Goal: Task Accomplishment & Management: Manage account settings

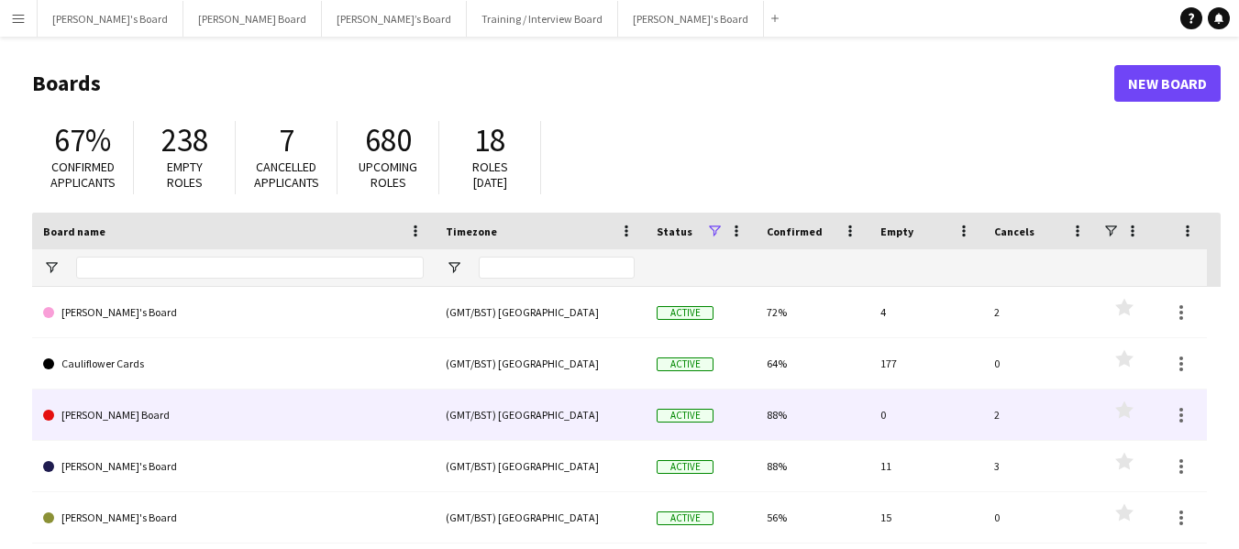
scroll to position [92, 0]
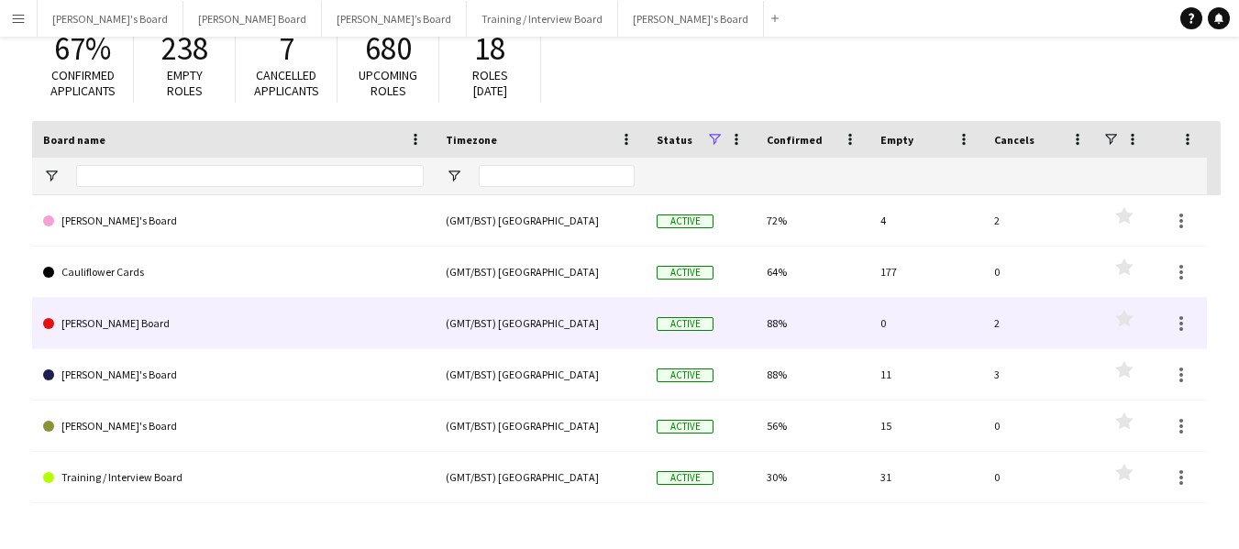
click at [94, 324] on link "[PERSON_NAME] Board" at bounding box center [233, 323] width 380 height 51
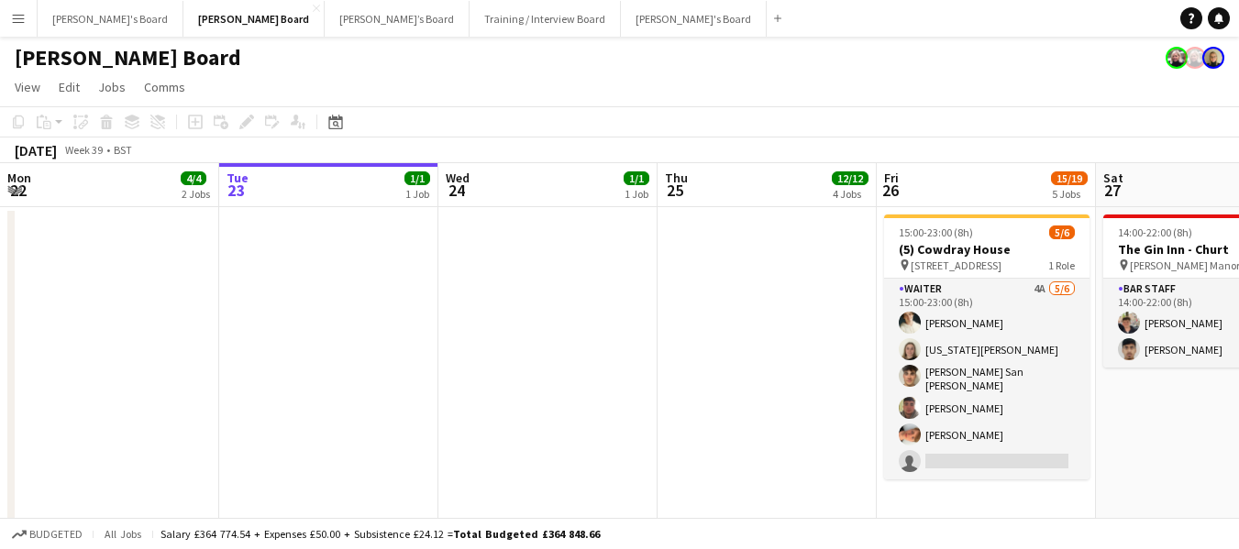
scroll to position [0, 536]
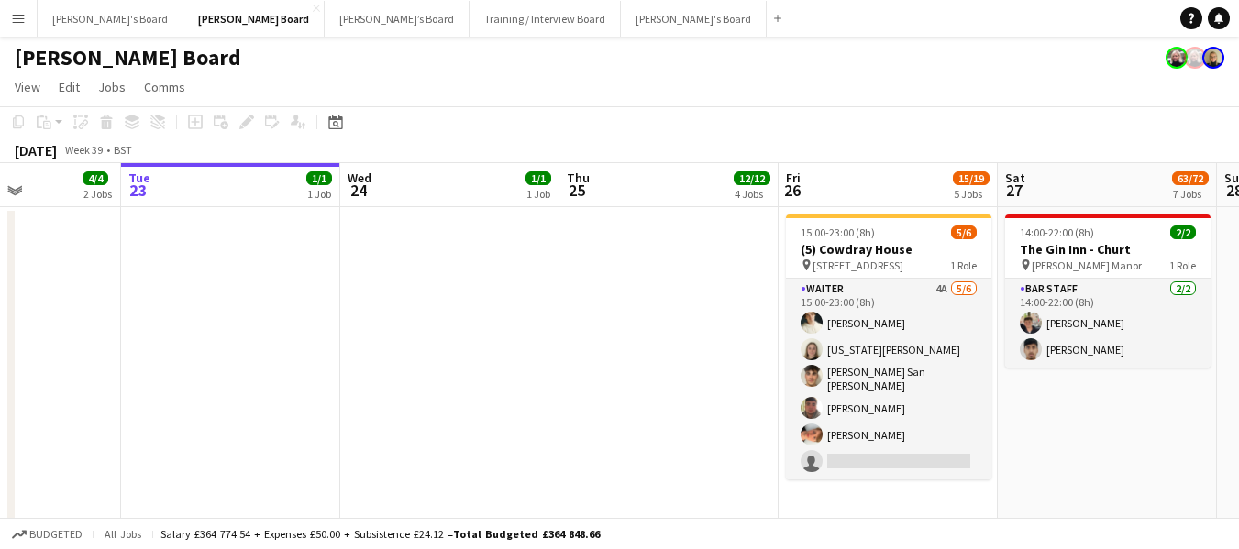
drag, startPoint x: 768, startPoint y: 189, endPoint x: 60, endPoint y: 72, distance: 718.2
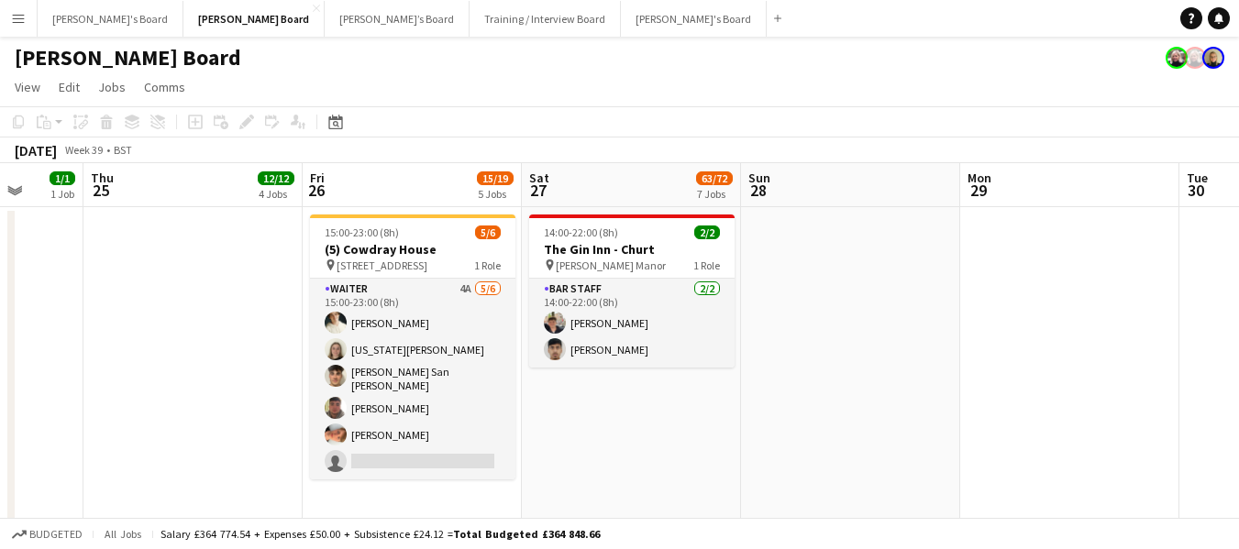
drag, startPoint x: 888, startPoint y: 168, endPoint x: 428, endPoint y: 172, distance: 460.2
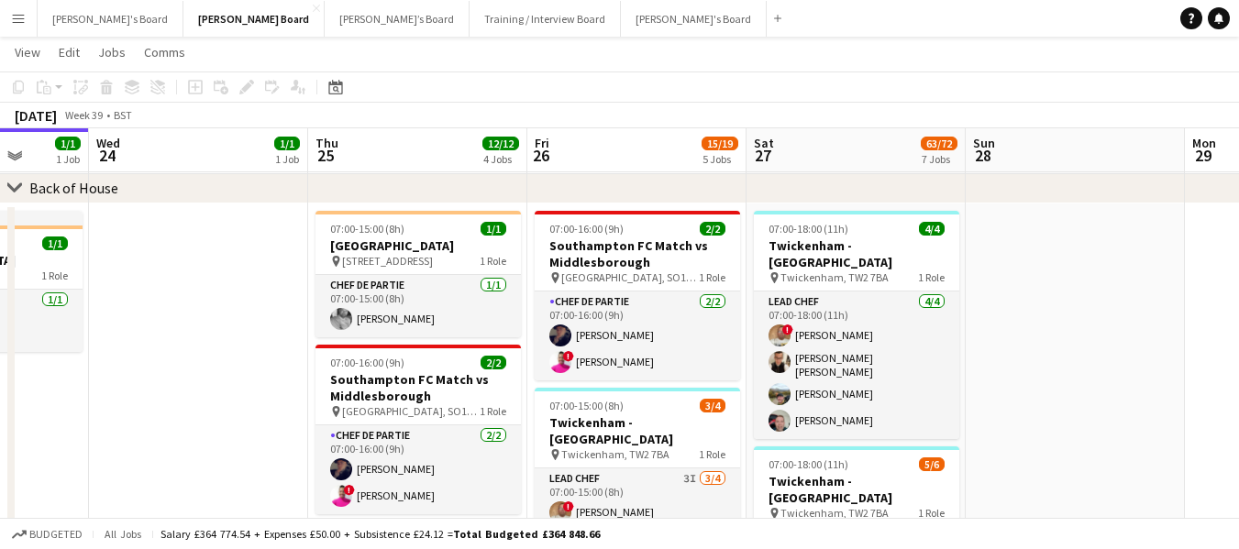
scroll to position [0, 563]
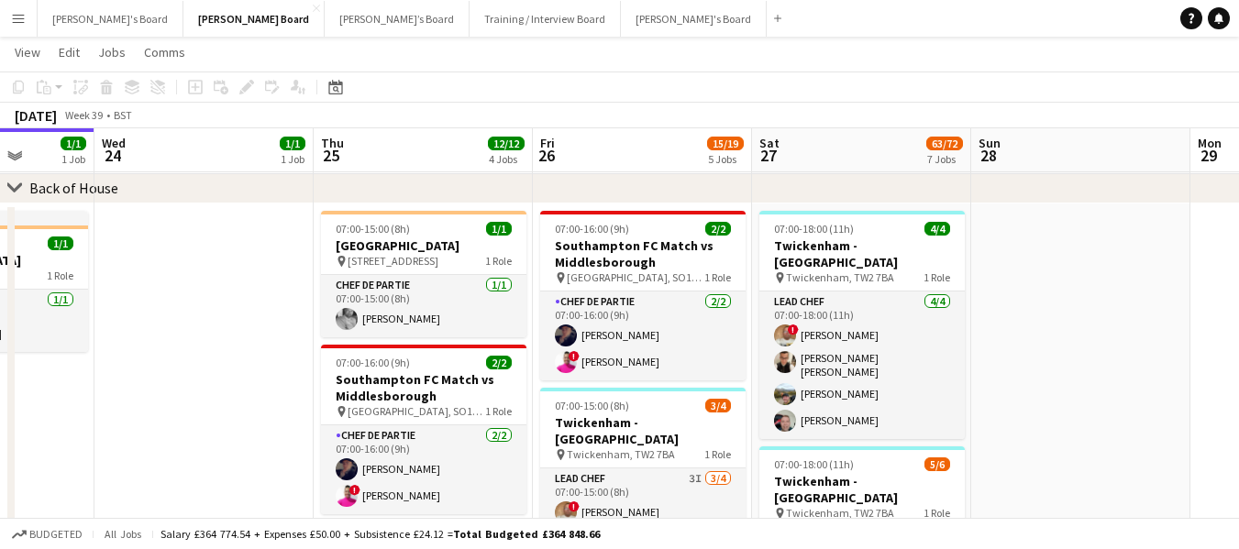
drag, startPoint x: 399, startPoint y: 219, endPoint x: 631, endPoint y: 228, distance: 232.1
click at [631, 228] on app-calendar-viewport "Sun 21 Mon 22 4/4 2 Jobs Tue 23 1/1 1 Job Wed 24 1/1 1 Job Thu 25 12/12 4 Jobs …" at bounding box center [619, 38] width 1239 height 2866
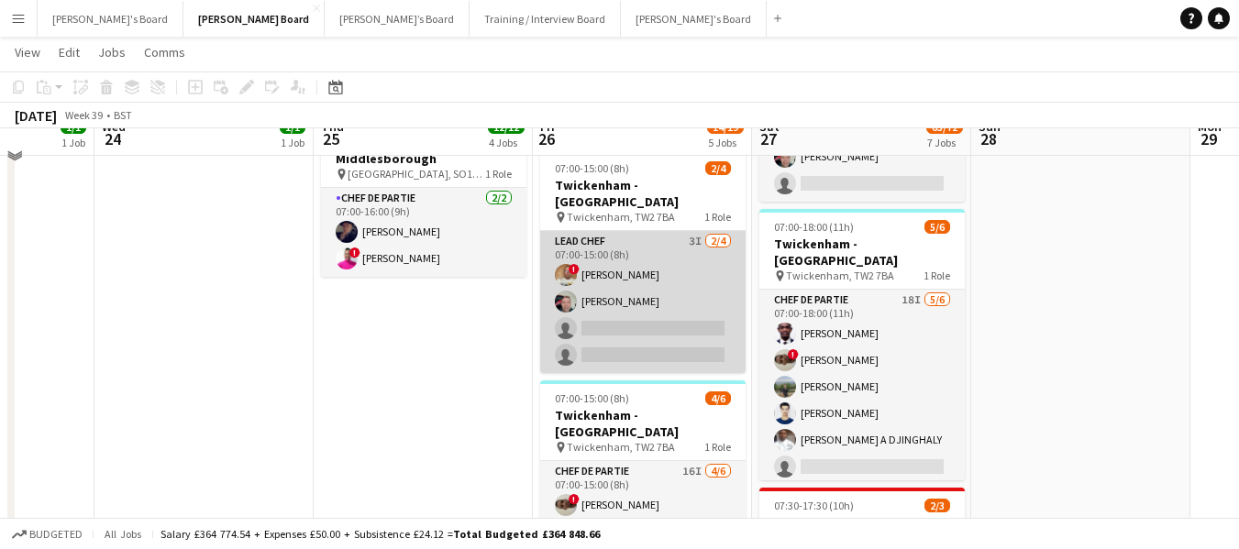
scroll to position [1686, 0]
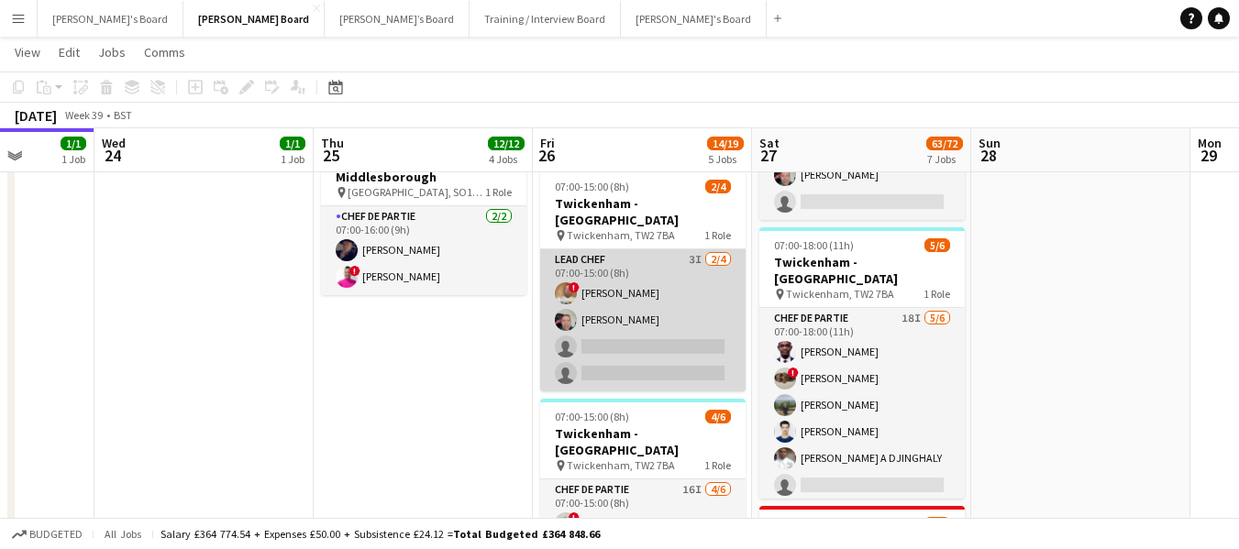
click at [580, 249] on app-card-role "Lead Chef 3I 2/4 07:00-15:00 (8h) ! Ian Hutchinson Lukasz Templin single-neutra…" at bounding box center [642, 320] width 205 height 142
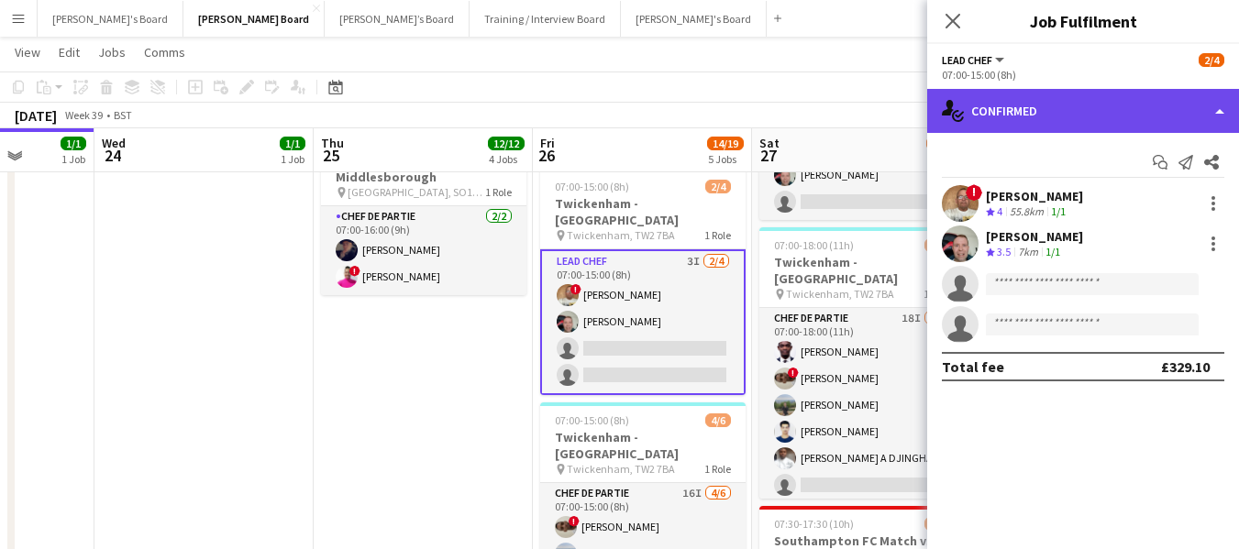
click at [1098, 101] on div "single-neutral-actions-check-2 Confirmed" at bounding box center [1083, 111] width 312 height 44
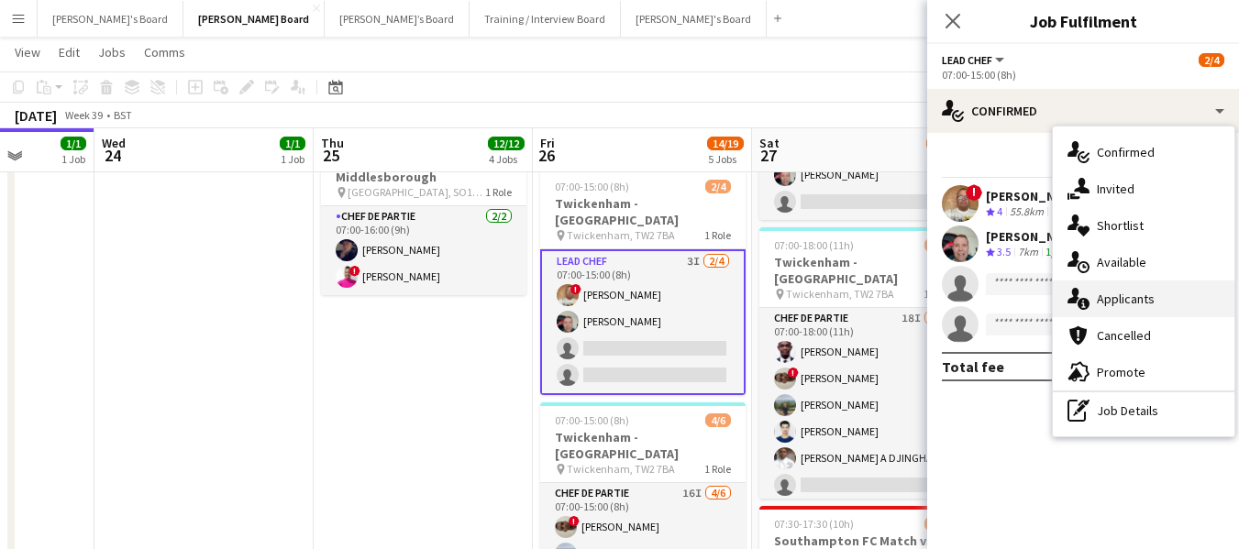
click at [1133, 292] on span "Applicants" at bounding box center [1125, 299] width 58 height 17
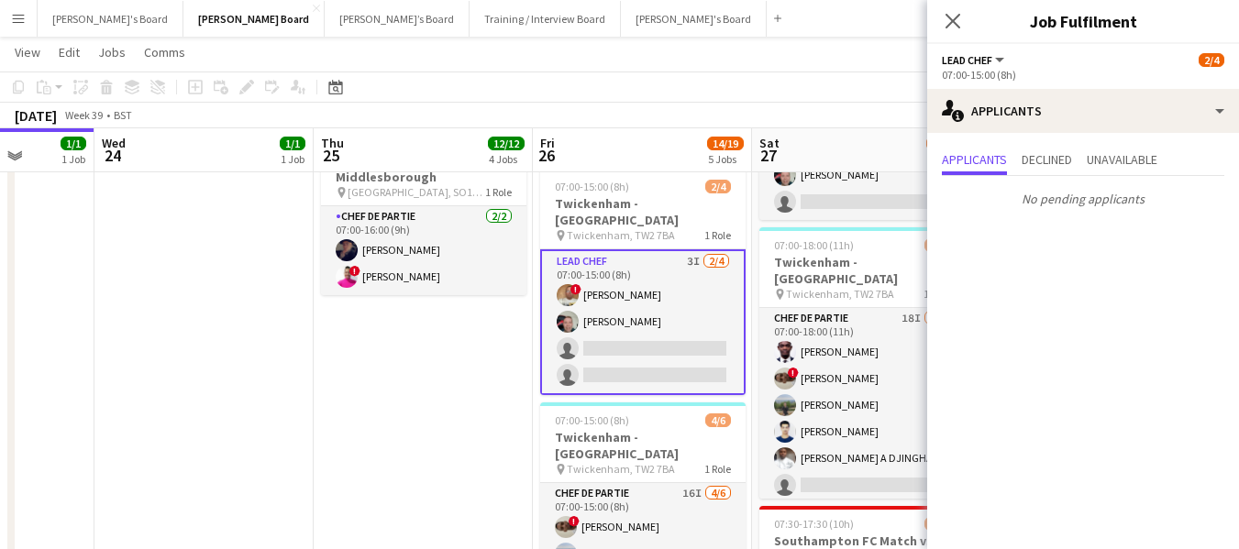
click at [600, 249] on app-card-role "Lead Chef 3I 2/4 07:00-15:00 (8h) ! Ian Hutchinson Lukasz Templin single-neutra…" at bounding box center [642, 322] width 205 height 146
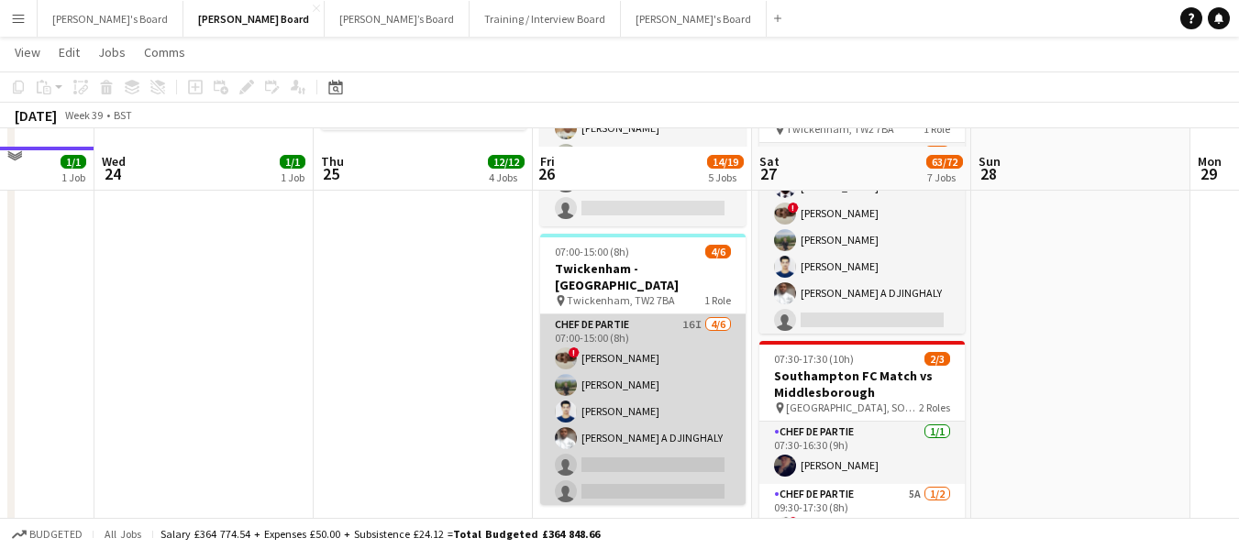
scroll to position [1869, 0]
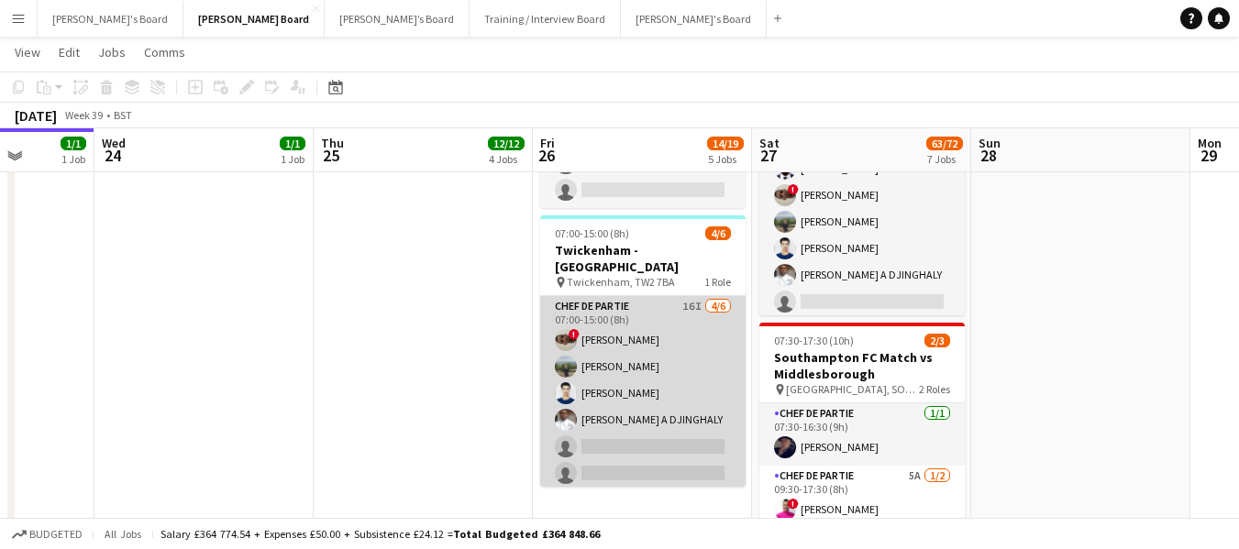
click at [608, 309] on app-card-role "Chef de Partie 16I 4/6 07:00-15:00 (8h) ! Nathan Powell Leon Lincoln Affan Khan…" at bounding box center [642, 393] width 205 height 195
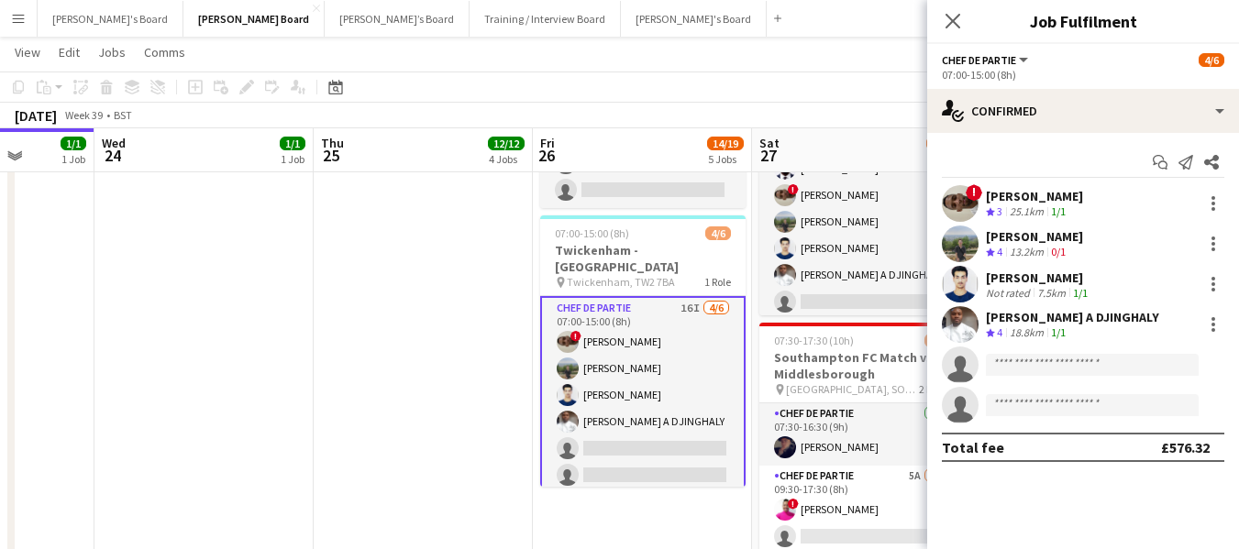
click at [1050, 196] on div "[PERSON_NAME]" at bounding box center [1034, 196] width 97 height 17
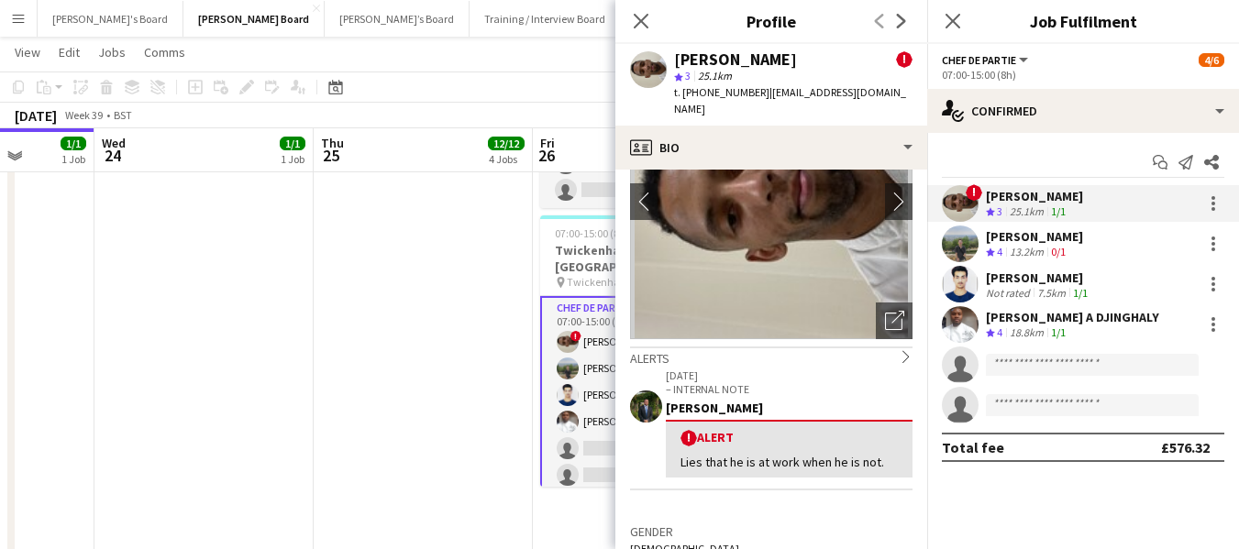
scroll to position [92, 0]
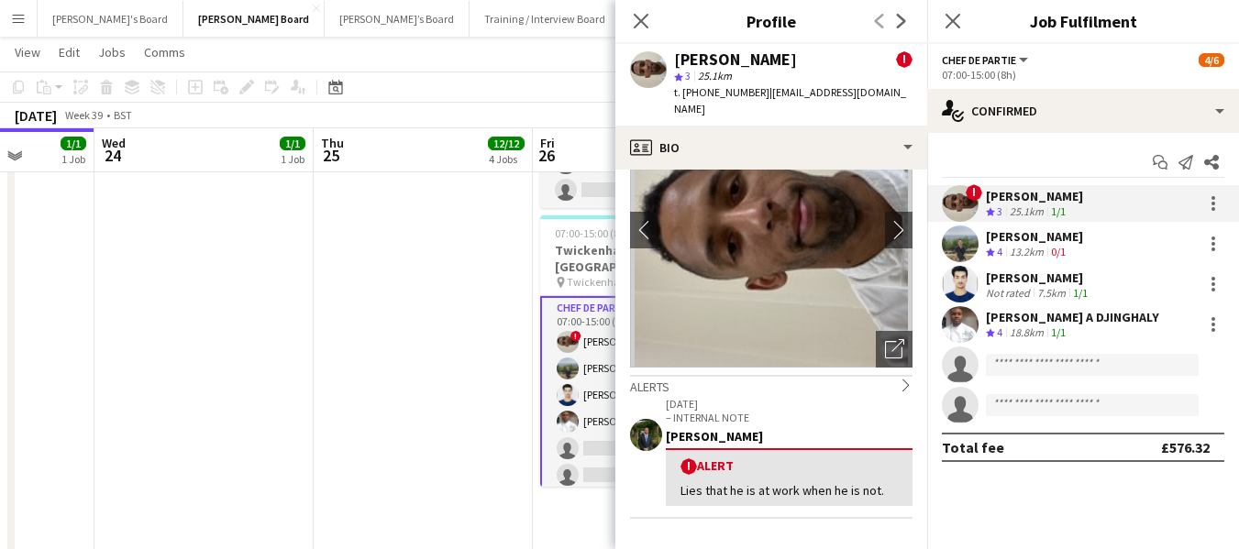
click at [1118, 191] on div "! Nathan Powell Crew rating 3 25.1km 1/1" at bounding box center [1083, 203] width 312 height 37
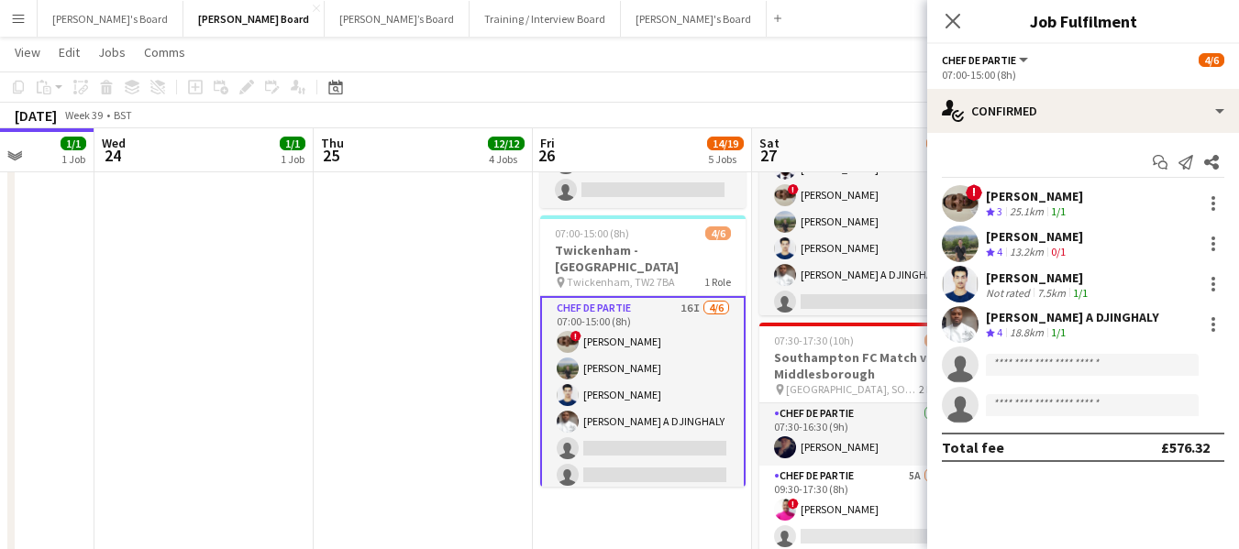
click at [1121, 198] on div "! Nathan Powell Crew rating 3 25.1km 1/1" at bounding box center [1083, 203] width 312 height 37
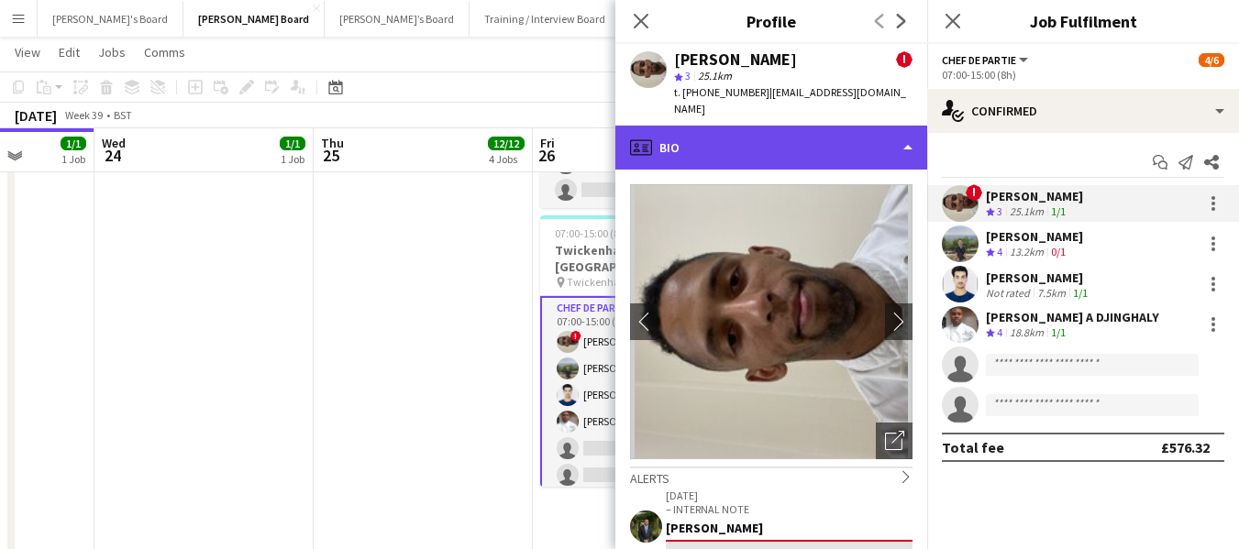
click at [749, 126] on div "profile Bio" at bounding box center [771, 148] width 312 height 44
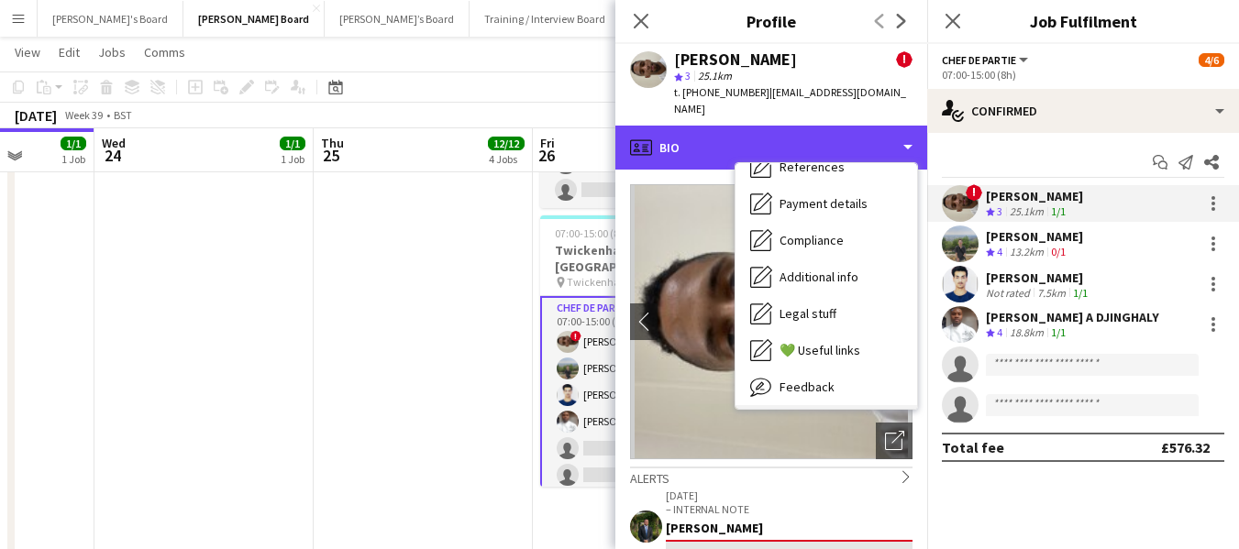
scroll to position [246, 0]
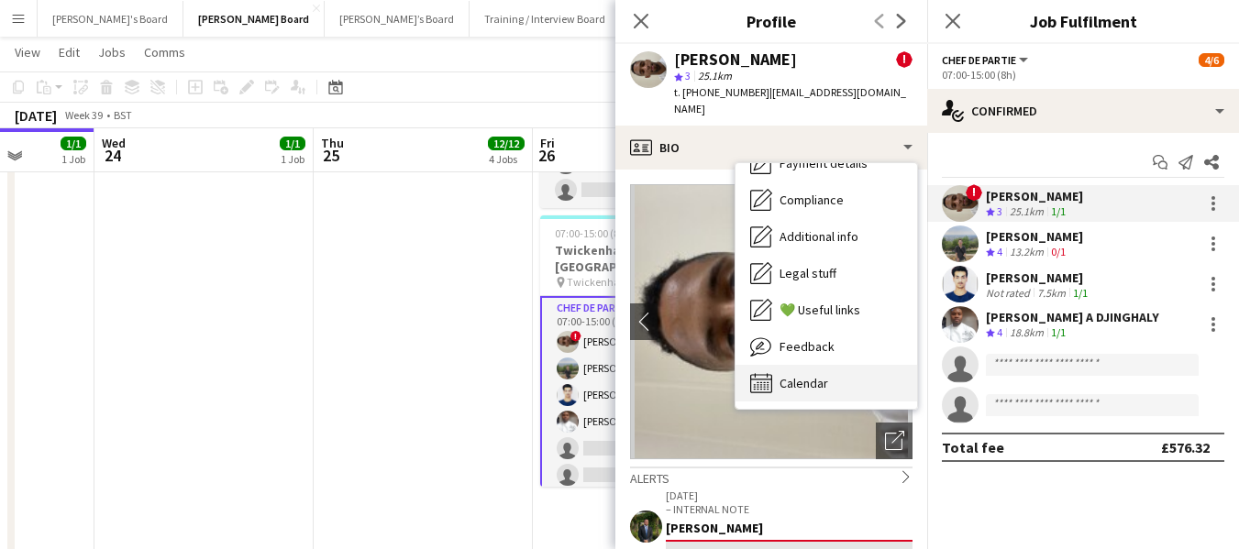
click at [792, 375] on span "Calendar" at bounding box center [803, 383] width 49 height 17
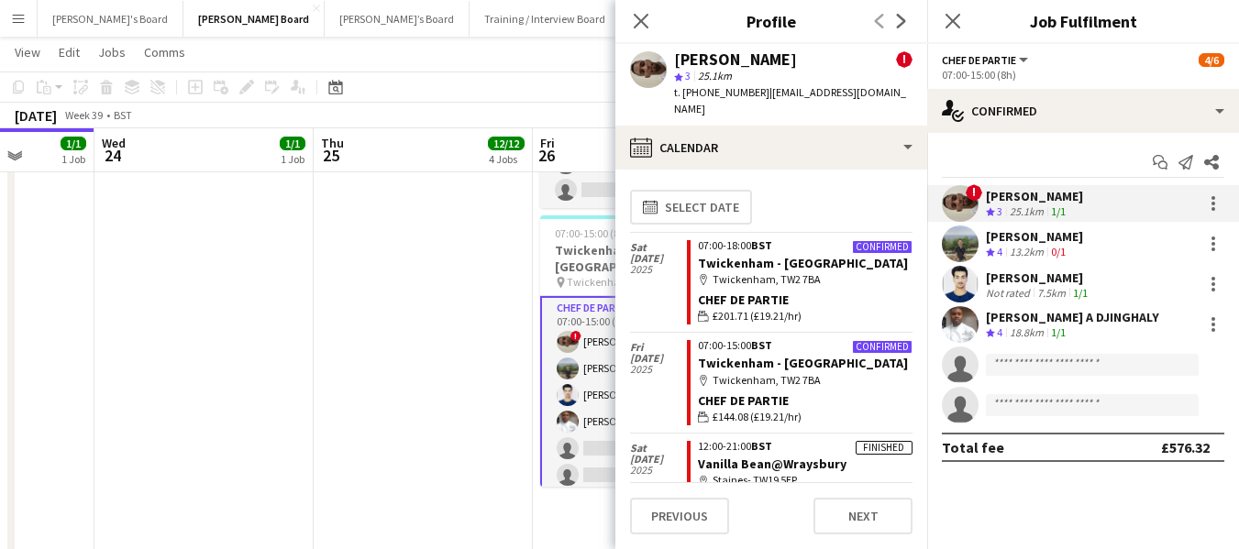
scroll to position [0, 0]
click at [1045, 198] on div "[PERSON_NAME]" at bounding box center [1034, 196] width 97 height 17
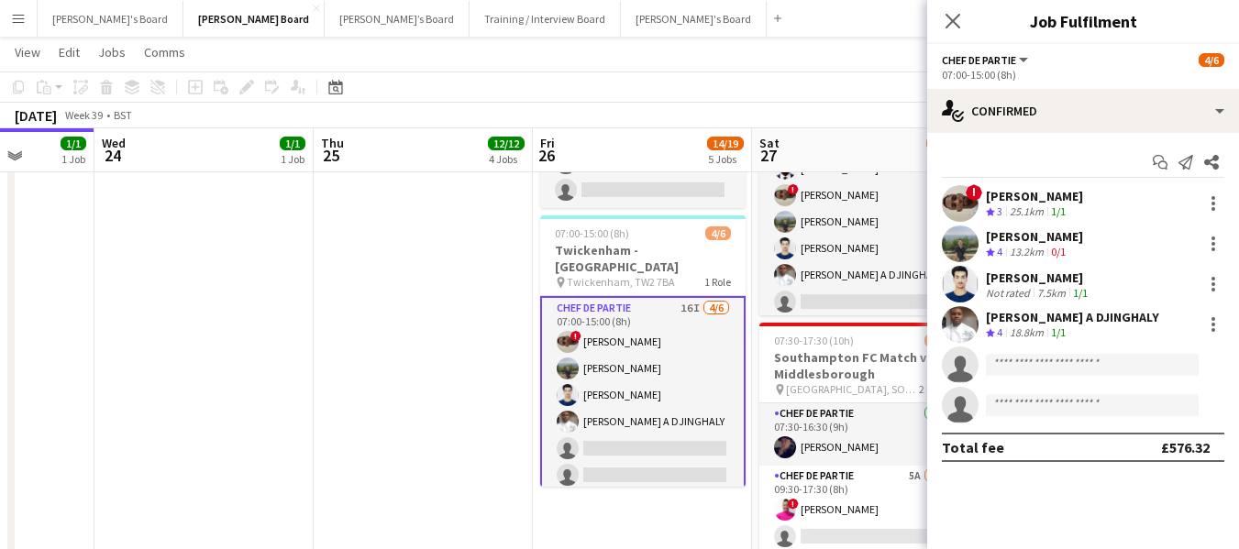
click at [1045, 198] on div "[PERSON_NAME]" at bounding box center [1034, 196] width 97 height 17
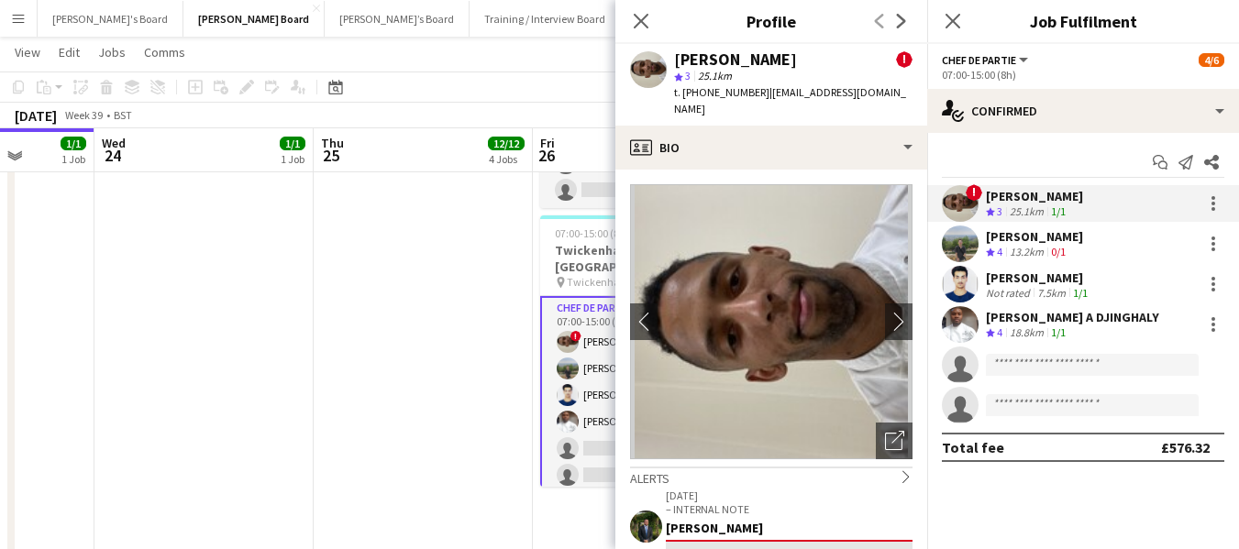
scroll to position [963, 0]
click at [1045, 198] on div "[PERSON_NAME]" at bounding box center [1034, 196] width 97 height 17
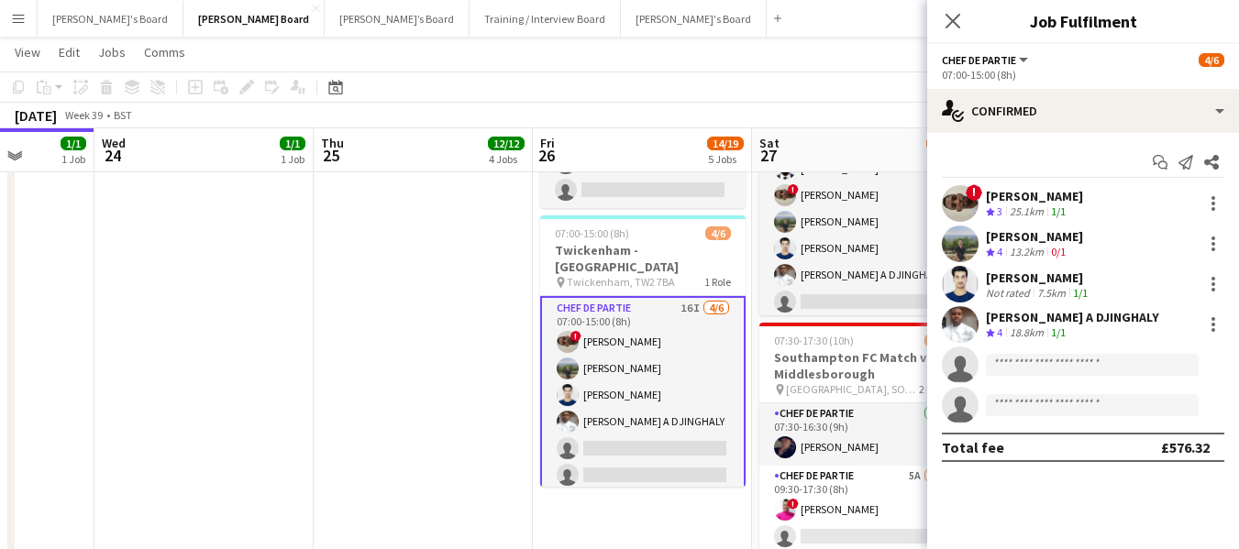
click at [1045, 198] on div "[PERSON_NAME]" at bounding box center [1034, 196] width 97 height 17
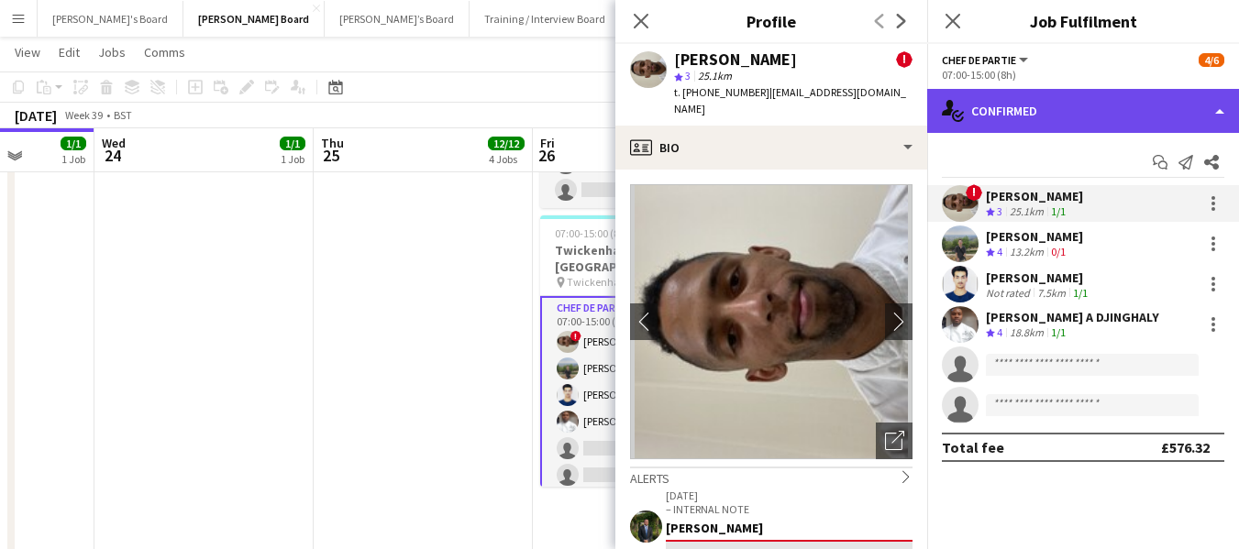
click at [1109, 102] on div "single-neutral-actions-check-2 Confirmed" at bounding box center [1083, 111] width 312 height 44
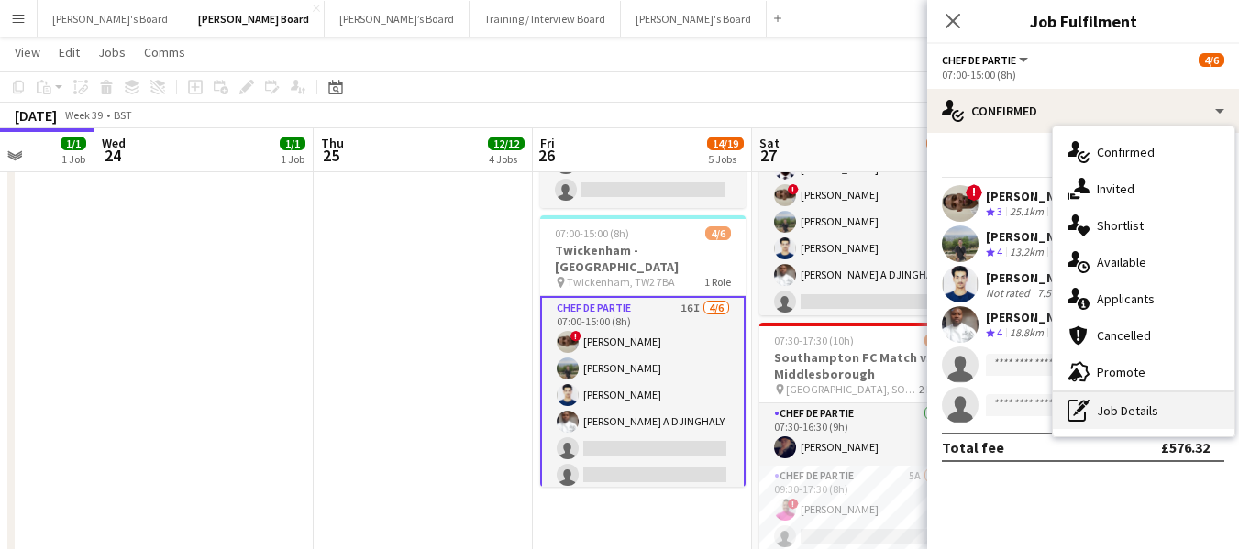
click at [1134, 413] on div "pen-write Job Details" at bounding box center [1143, 410] width 182 height 37
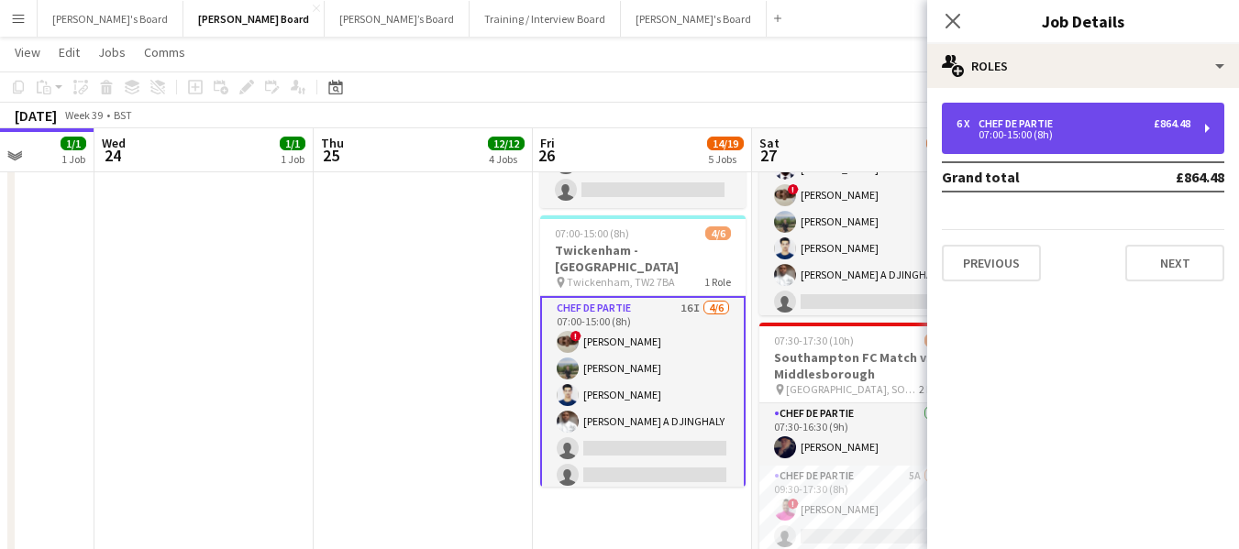
click at [1094, 119] on div "6 x Chef de Partie £864.48" at bounding box center [1073, 123] width 234 height 13
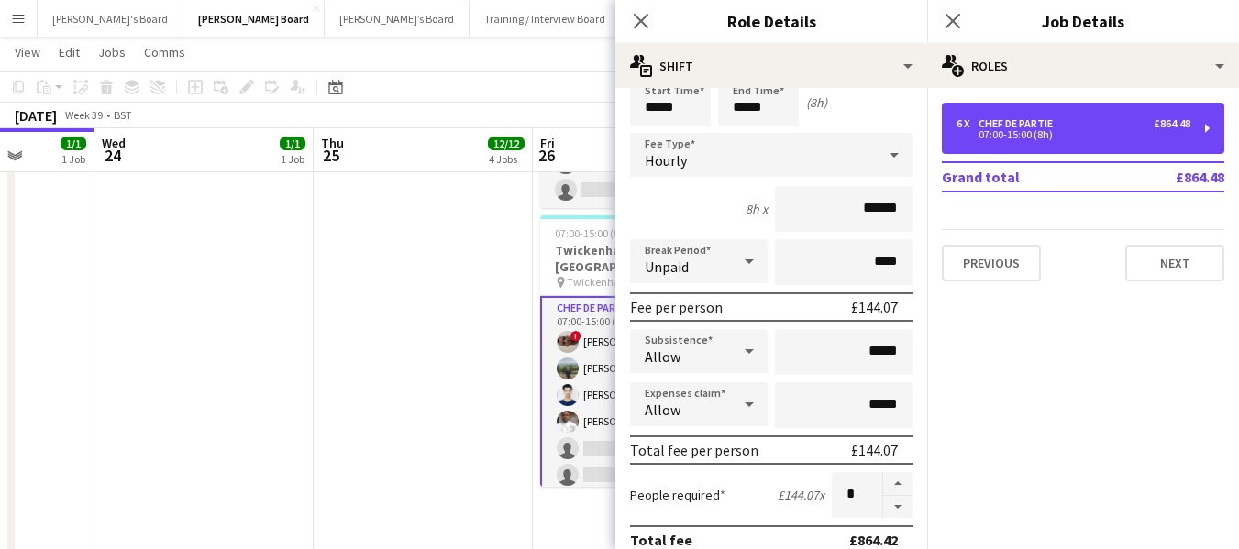
scroll to position [183, 0]
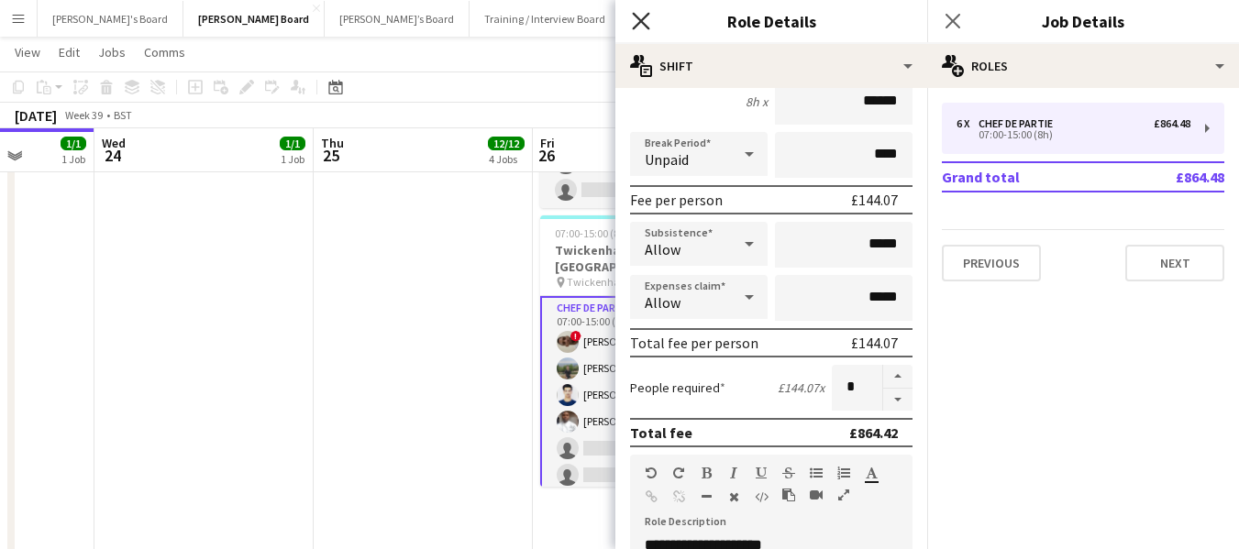
click at [638, 19] on icon at bounding box center [640, 20] width 17 height 17
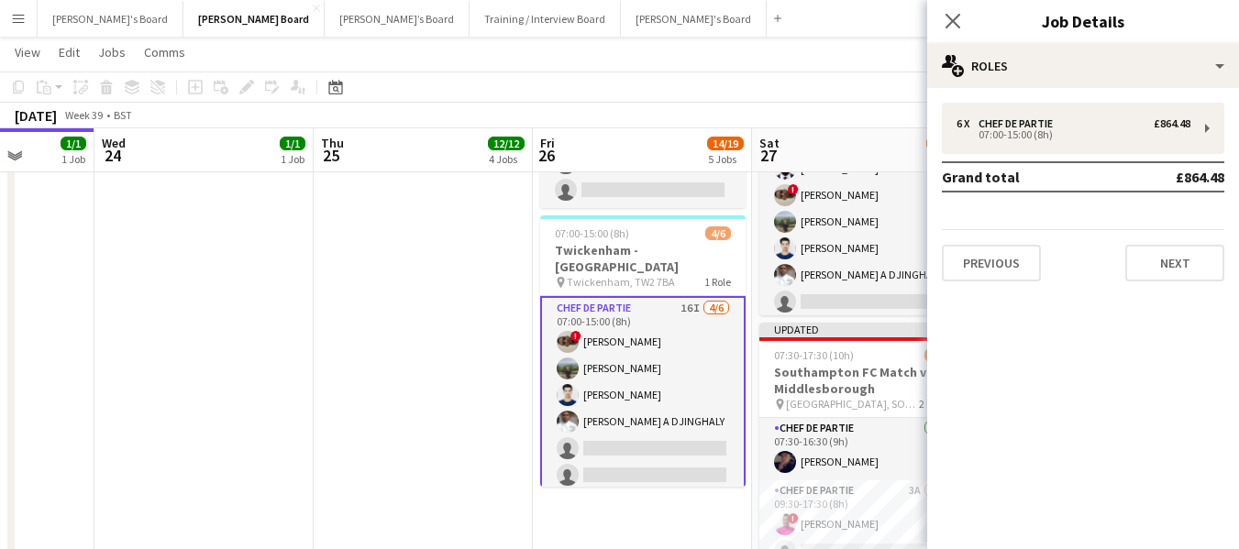
click at [637, 336] on app-card-role "Chef de Partie 16I 4/6 07:00-15:00 (8h) ! Nathan Powell Leon Lincoln Affan Khan…" at bounding box center [642, 395] width 205 height 199
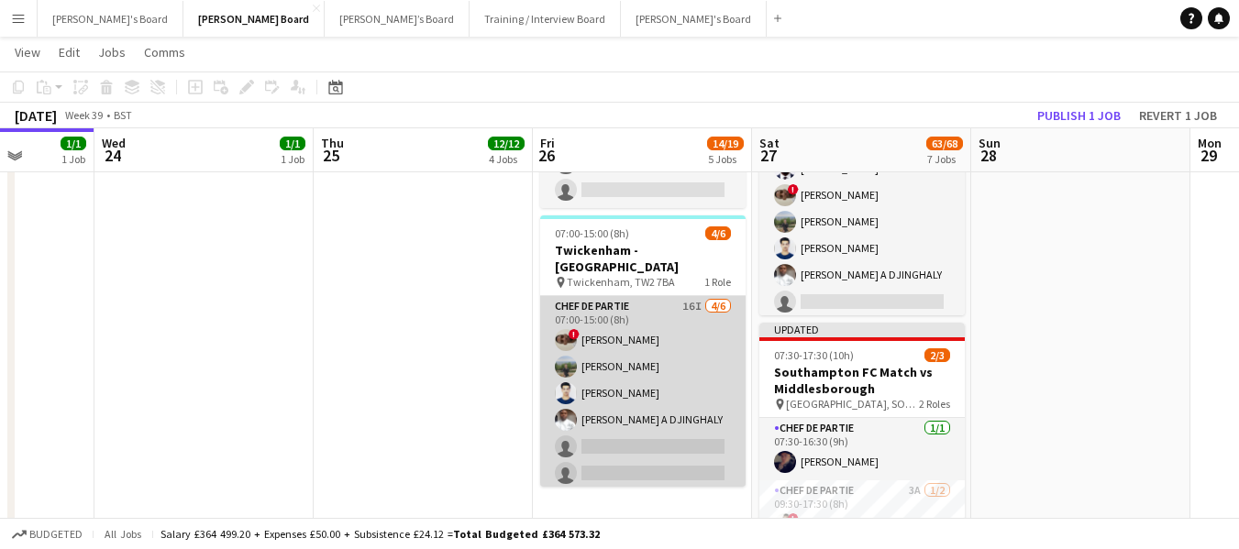
click at [637, 336] on app-card-role "Chef de Partie 16I 4/6 07:00-15:00 (8h) ! Nathan Powell Leon Lincoln Affan Khan…" at bounding box center [642, 393] width 205 height 195
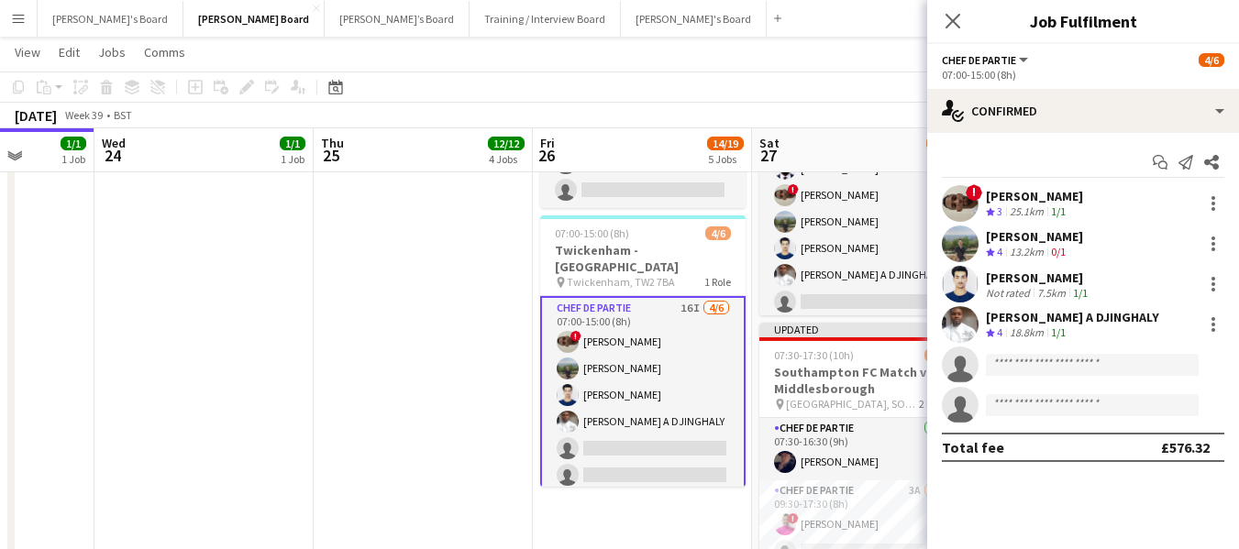
click at [1036, 236] on div "[PERSON_NAME]" at bounding box center [1034, 236] width 97 height 17
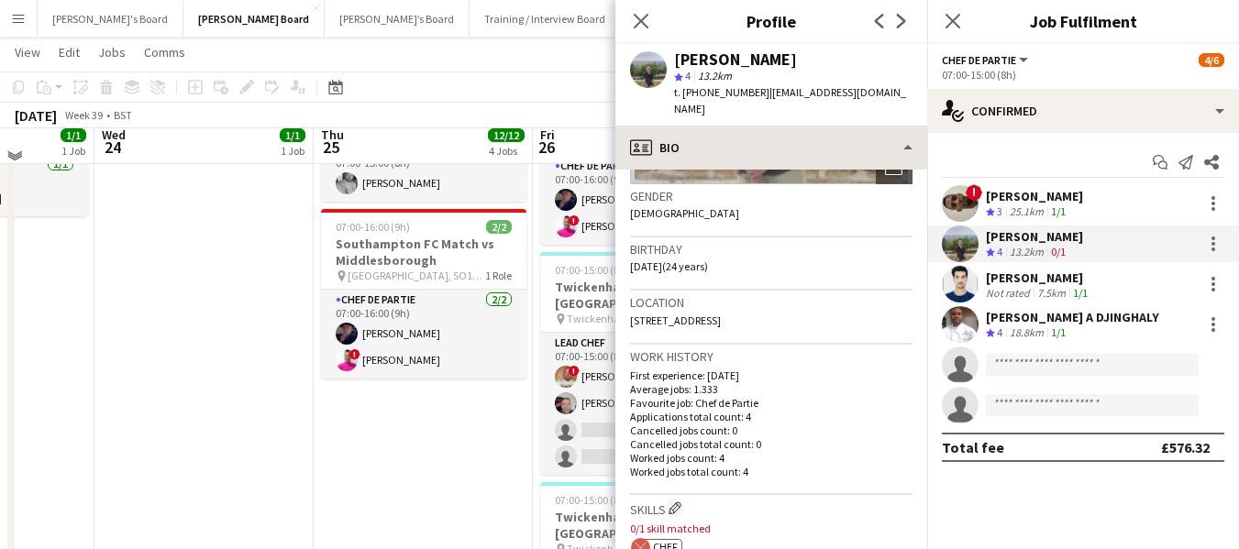
scroll to position [1594, 0]
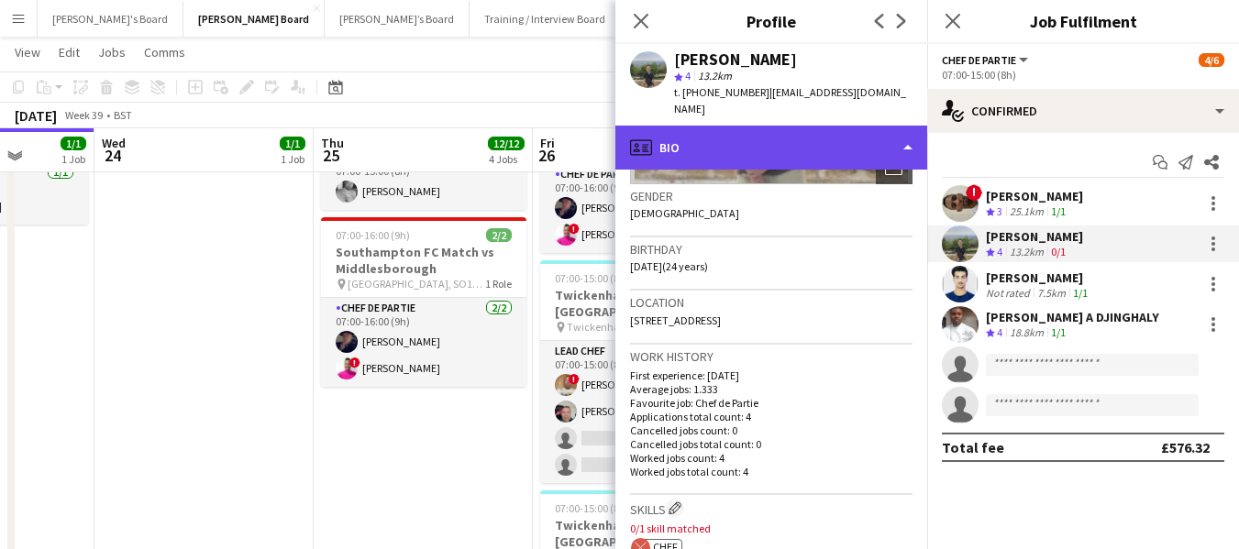
click at [777, 131] on div "profile Bio" at bounding box center [771, 148] width 312 height 44
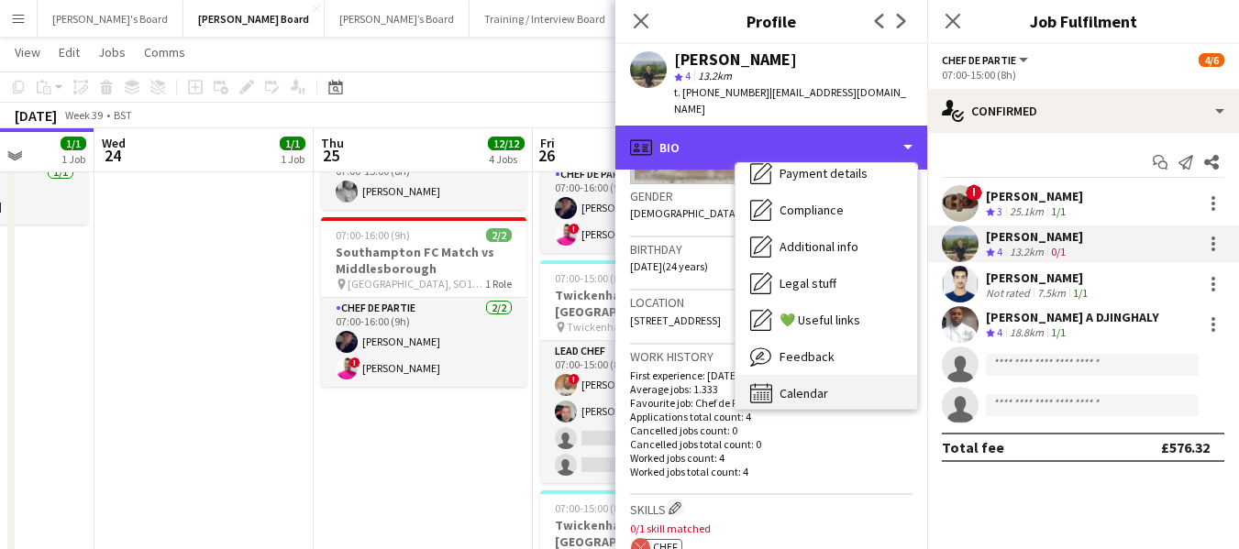
scroll to position [246, 0]
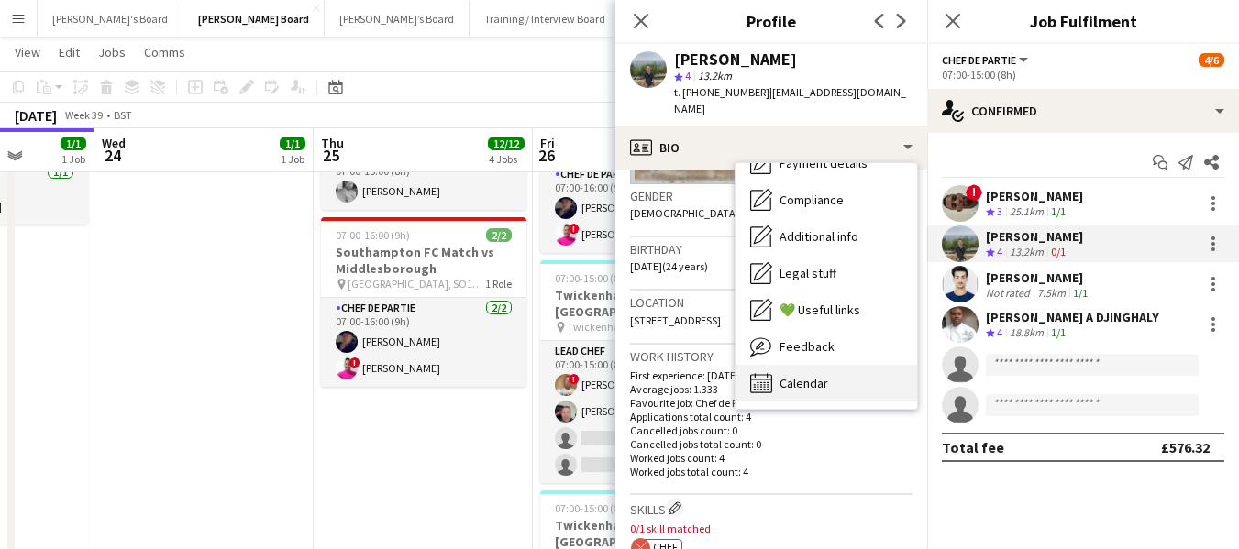
click at [805, 375] on span "Calendar" at bounding box center [803, 383] width 49 height 17
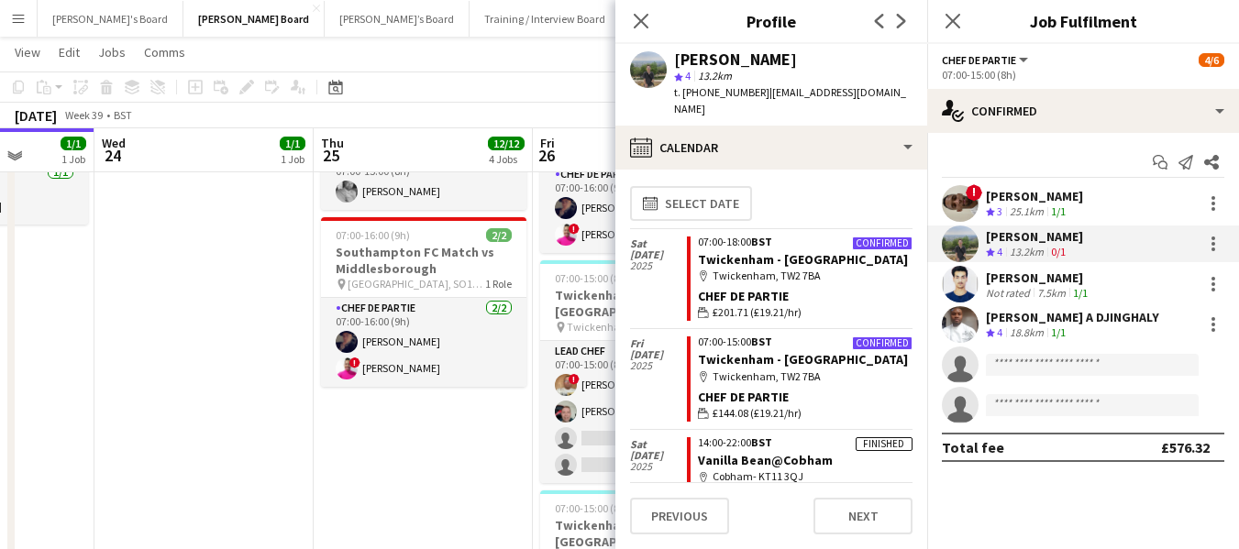
scroll to position [0, 0]
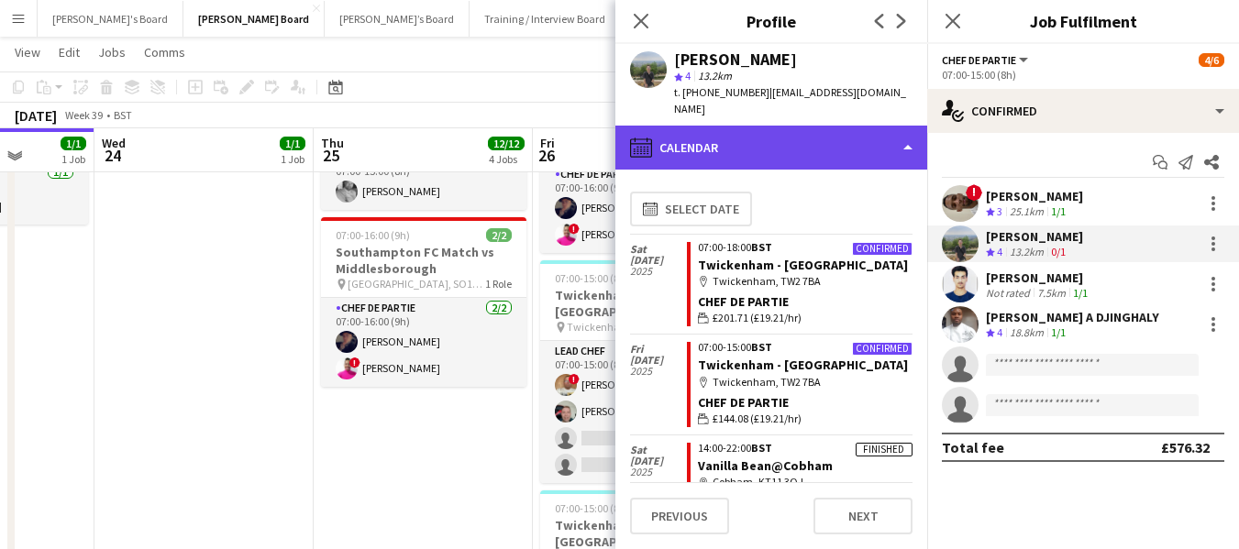
click at [782, 126] on div "calendar-full Calendar" at bounding box center [771, 148] width 312 height 44
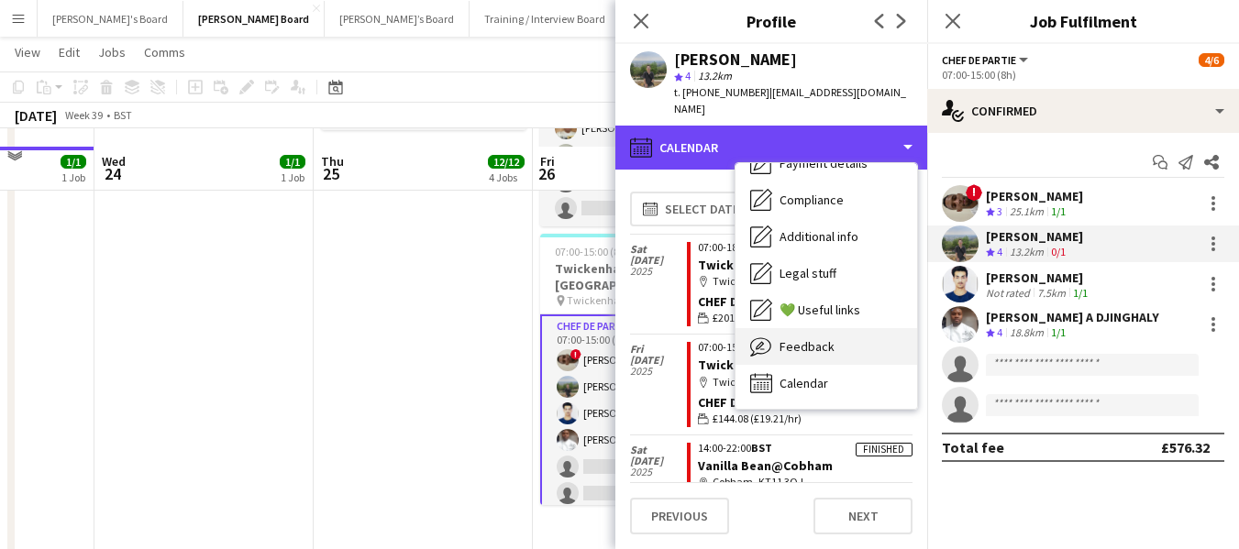
scroll to position [1869, 0]
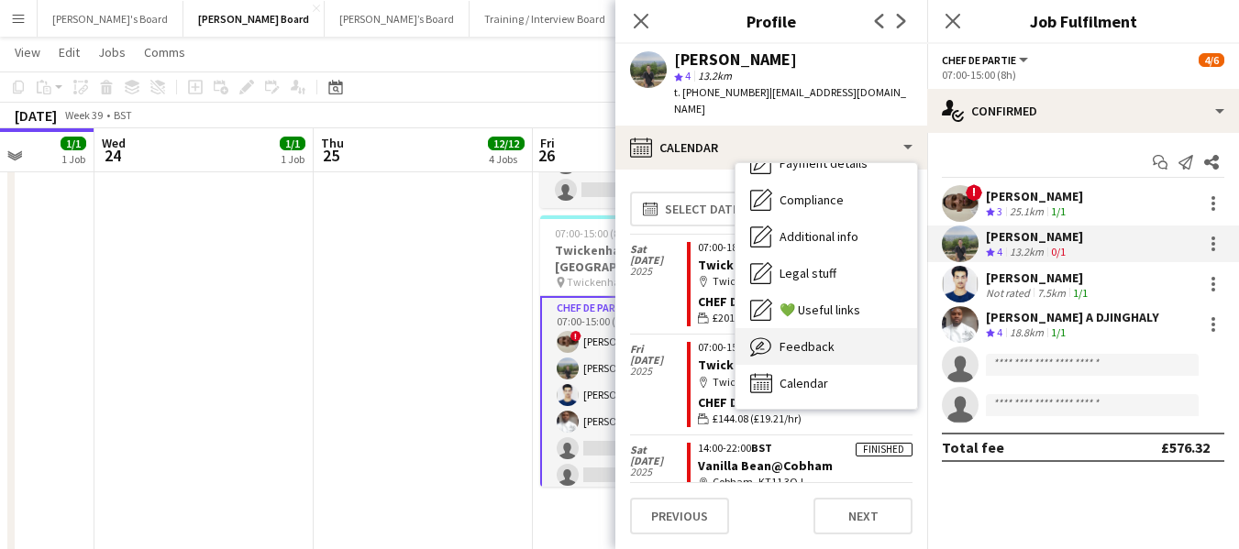
click at [806, 338] on span "Feedback" at bounding box center [806, 346] width 55 height 17
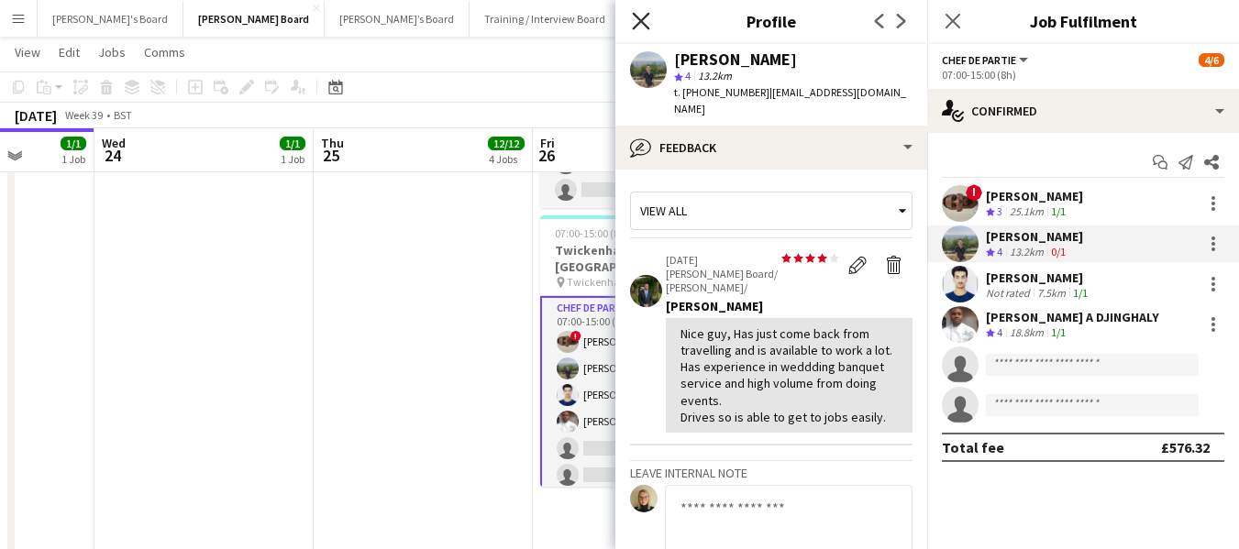
click at [644, 18] on icon at bounding box center [640, 20] width 17 height 17
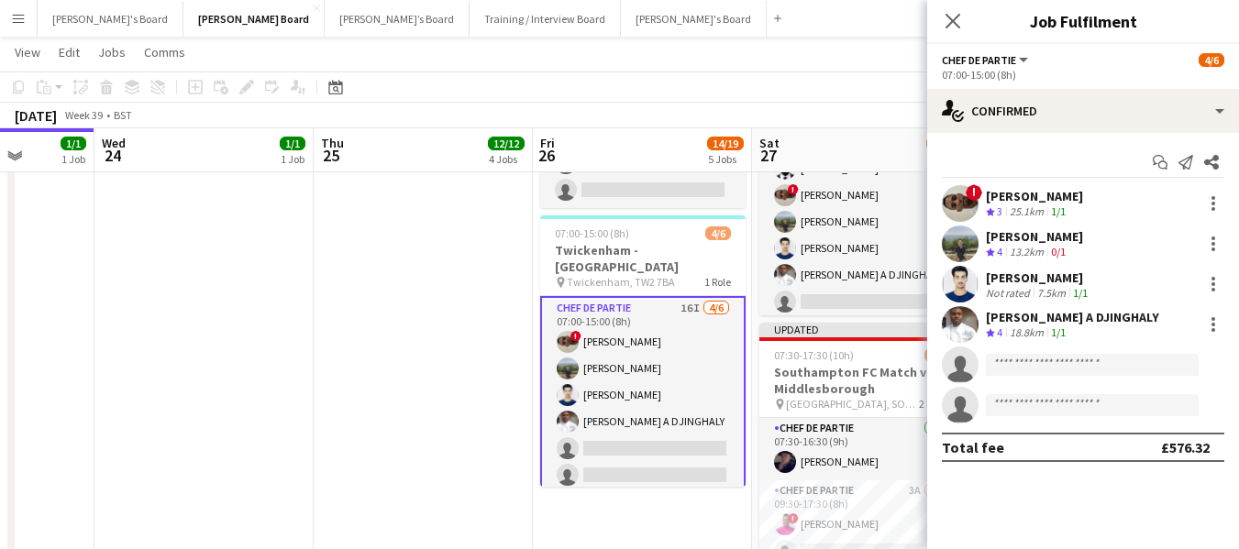
click at [611, 332] on app-card-role "Chef de Partie 16I 4/6 07:00-15:00 (8h) ! Nathan Powell Leon Lincoln Affan Khan…" at bounding box center [642, 395] width 205 height 199
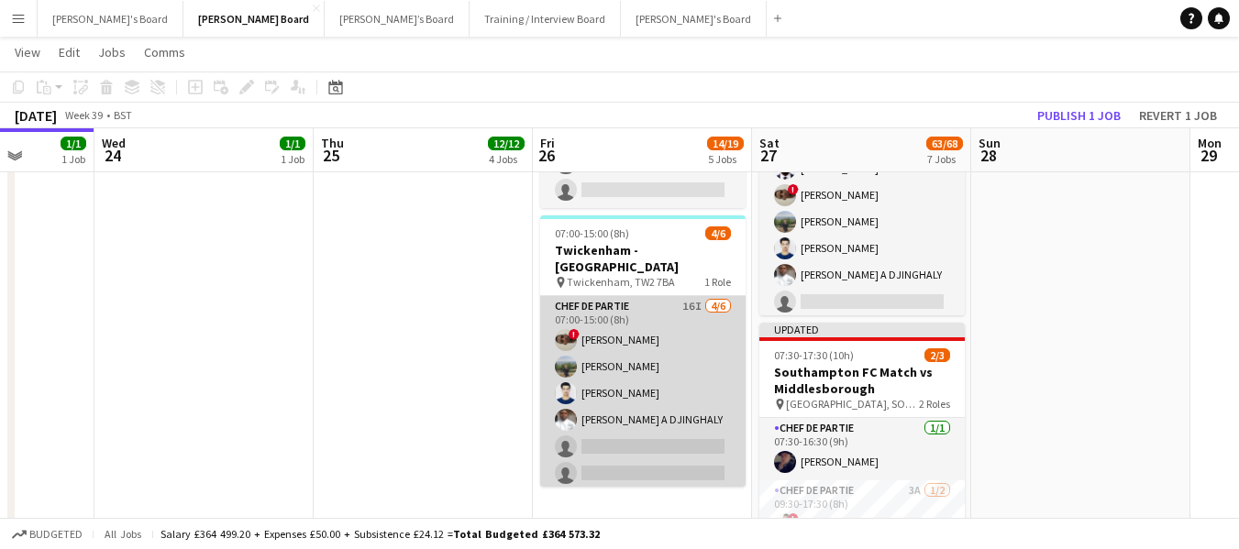
drag, startPoint x: 620, startPoint y: 331, endPoint x: 675, endPoint y: 330, distance: 55.0
click at [620, 332] on app-card-role "Chef de Partie 16I 4/6 07:00-15:00 (8h) ! Nathan Powell Leon Lincoln Affan Khan…" at bounding box center [642, 393] width 205 height 195
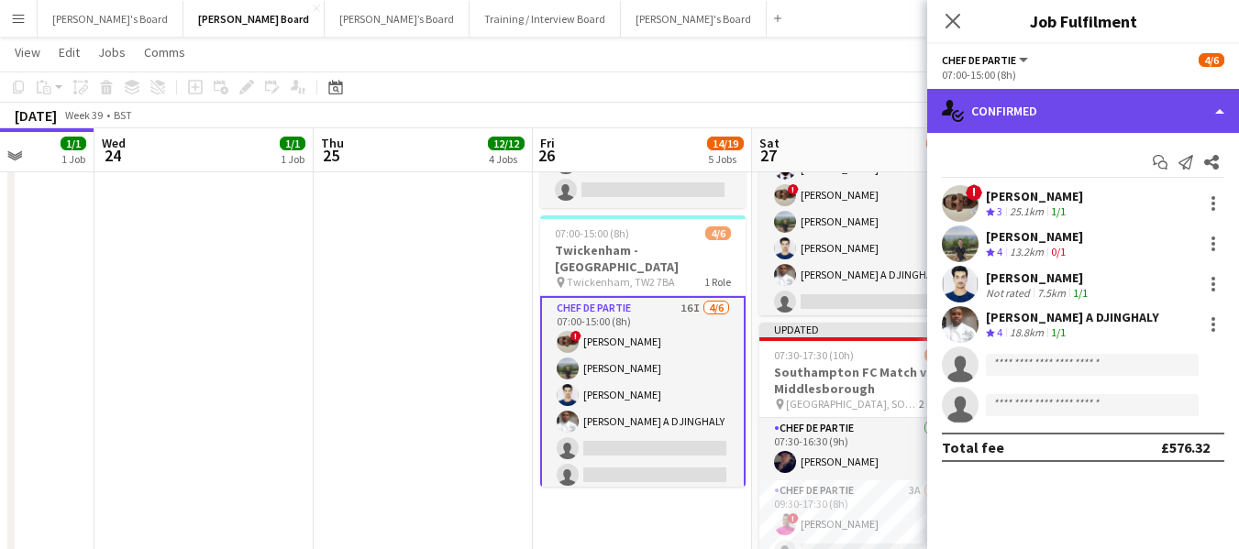
drag, startPoint x: 1085, startPoint y: 109, endPoint x: 1085, endPoint y: 123, distance: 13.8
click at [1085, 114] on div "single-neutral-actions-check-2 Confirmed" at bounding box center [1083, 111] width 312 height 44
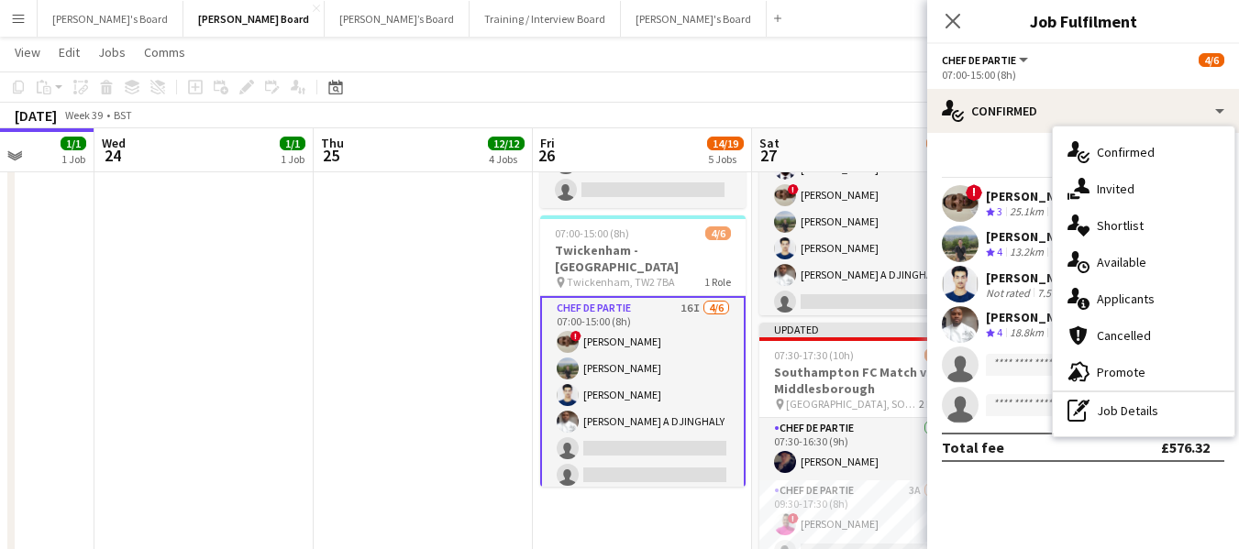
click at [633, 336] on app-card-role "Chef de Partie 16I 4/6 07:00-15:00 (8h) ! Nathan Powell Leon Lincoln Affan Khan…" at bounding box center [642, 395] width 205 height 199
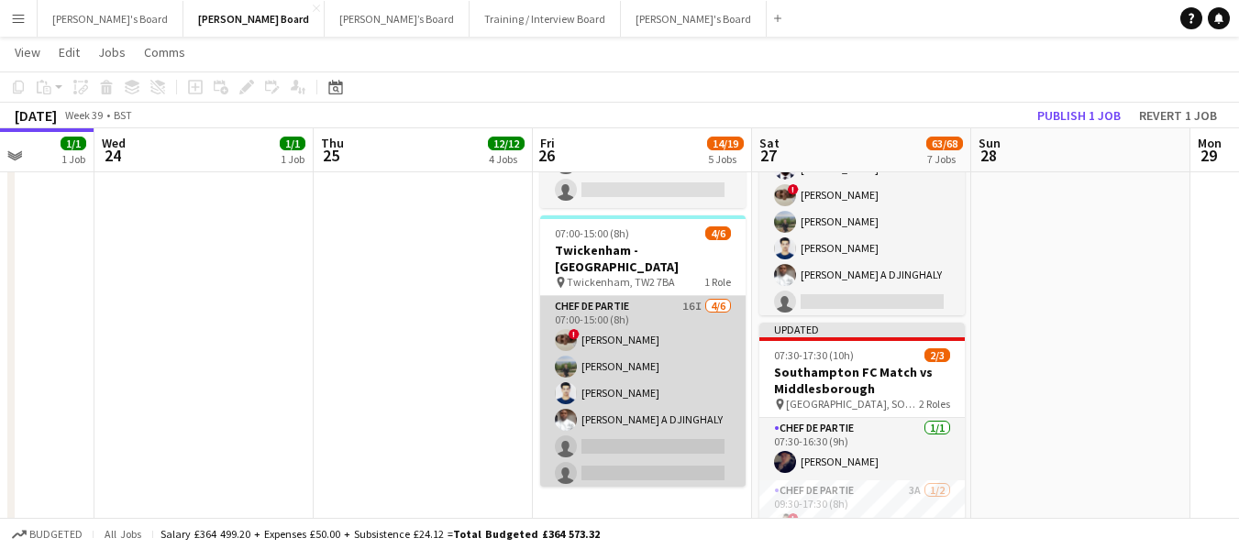
click at [631, 339] on app-card-role "Chef de Partie 16I 4/6 07:00-15:00 (8h) ! Nathan Powell Leon Lincoln Affan Khan…" at bounding box center [642, 393] width 205 height 195
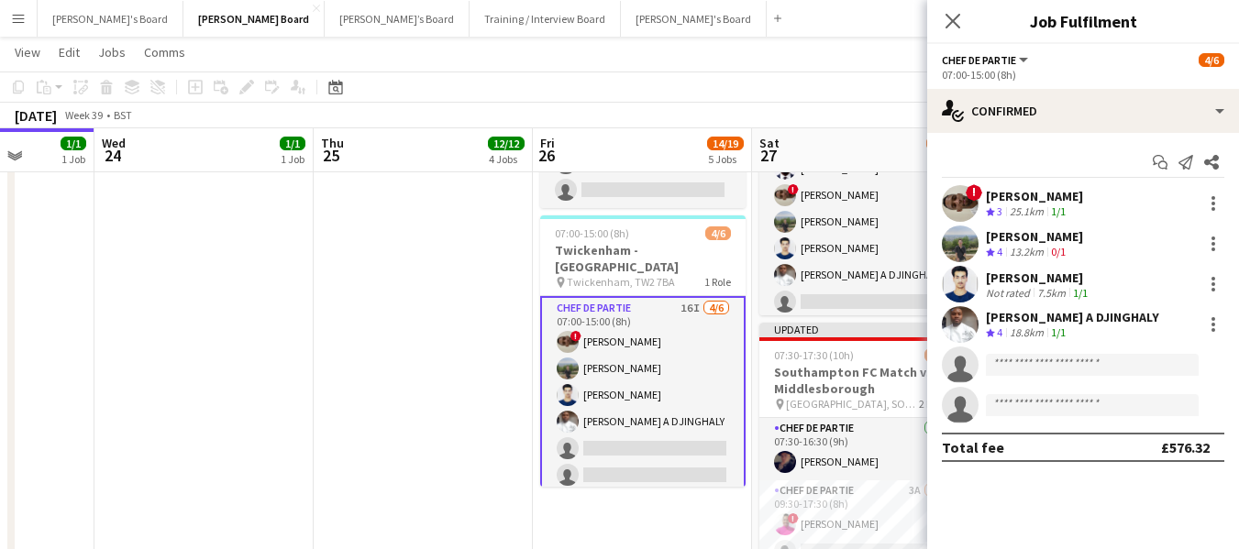
click at [1024, 219] on div "25.1km" at bounding box center [1026, 212] width 41 height 16
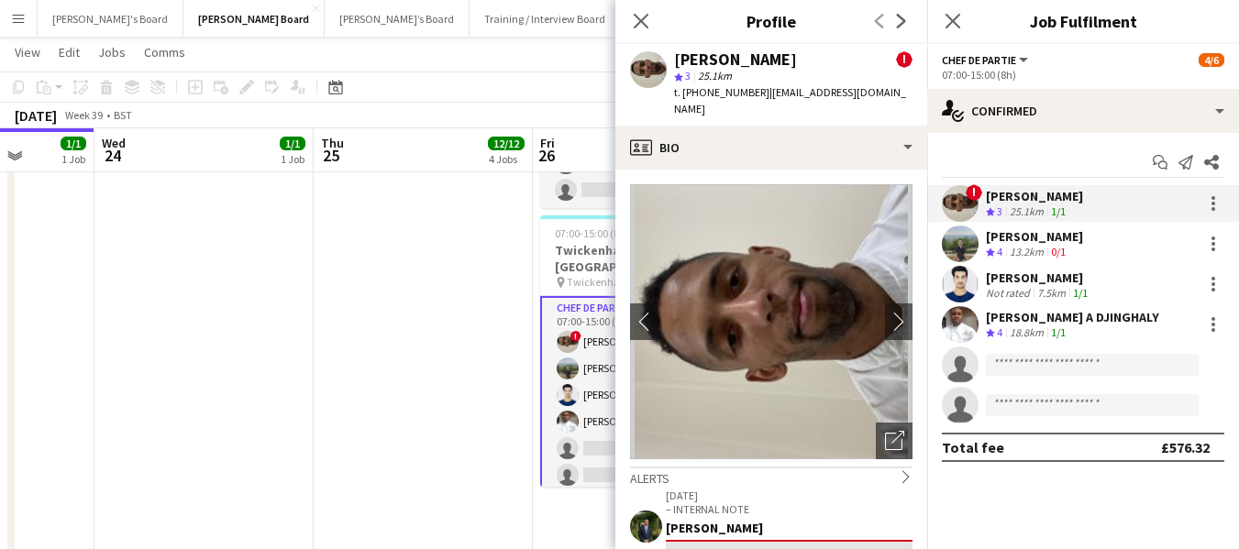
click at [1033, 237] on div "[PERSON_NAME]" at bounding box center [1034, 236] width 97 height 17
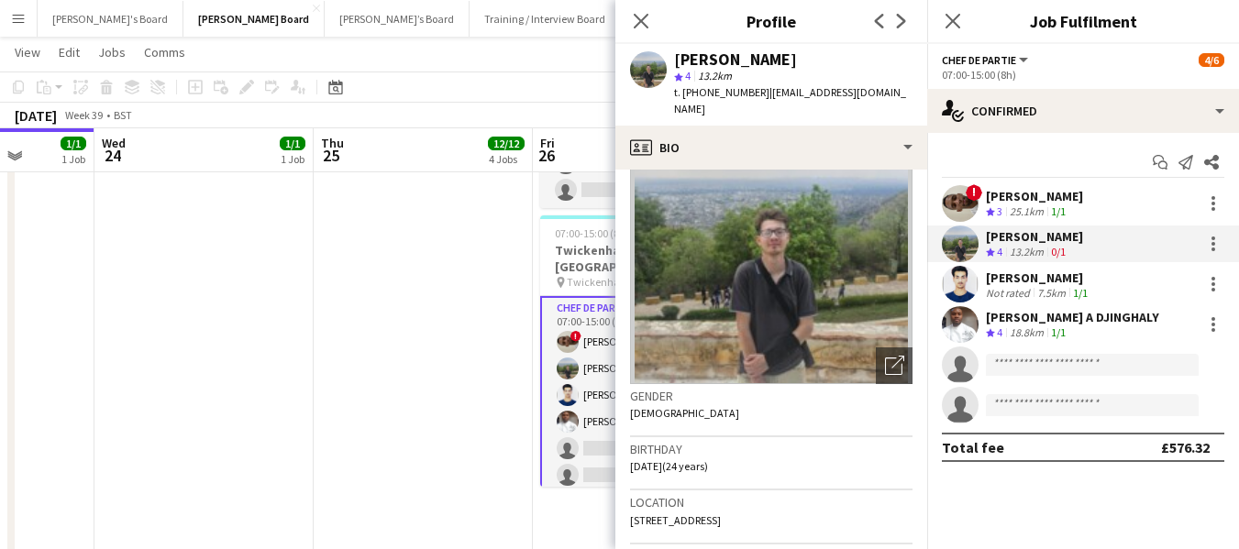
scroll to position [0, 0]
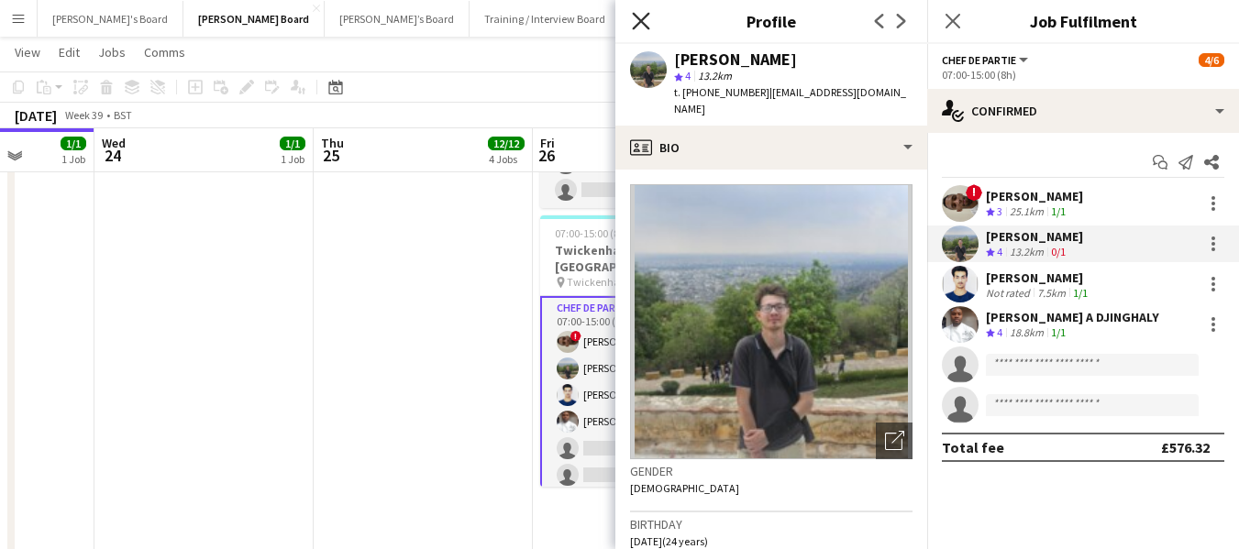
click at [645, 16] on icon at bounding box center [640, 20] width 17 height 17
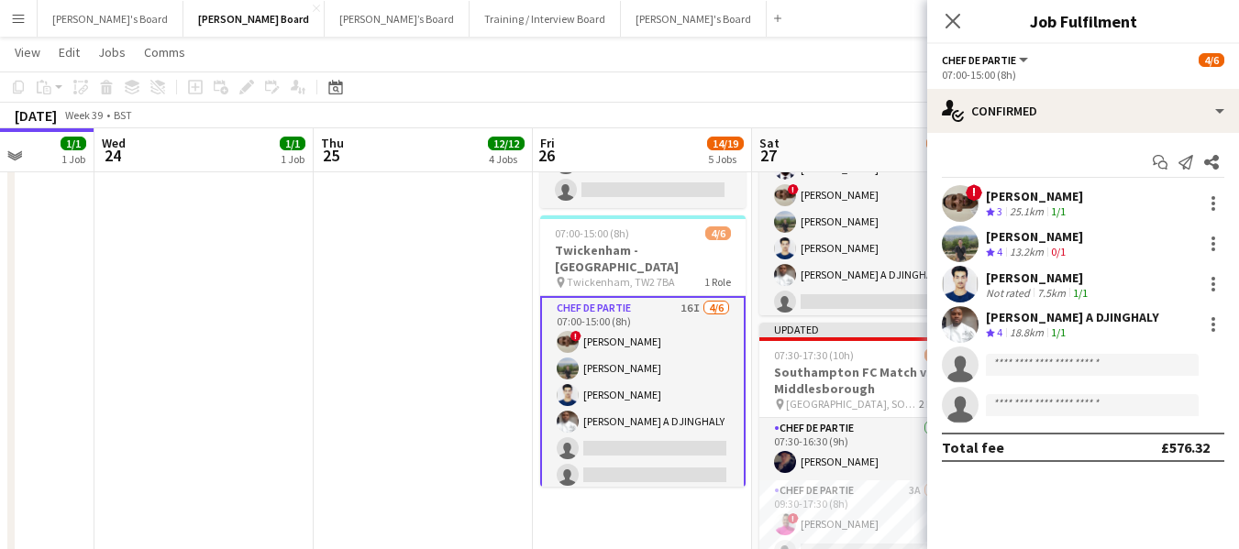
click at [598, 332] on app-card-role "Chef de Partie 16I 4/6 07:00-15:00 (8h) ! Nathan Powell Leon Lincoln Affan Khan…" at bounding box center [642, 395] width 205 height 199
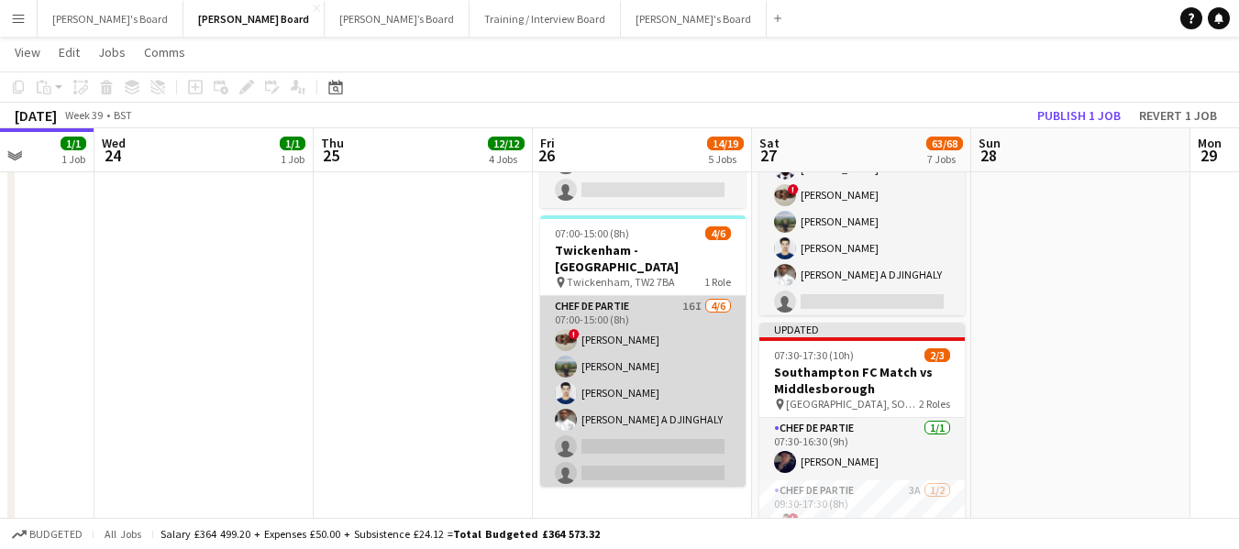
click at [600, 334] on app-card-role "Chef de Partie 16I 4/6 07:00-15:00 (8h) ! Nathan Powell Leon Lincoln Affan Khan…" at bounding box center [642, 393] width 205 height 195
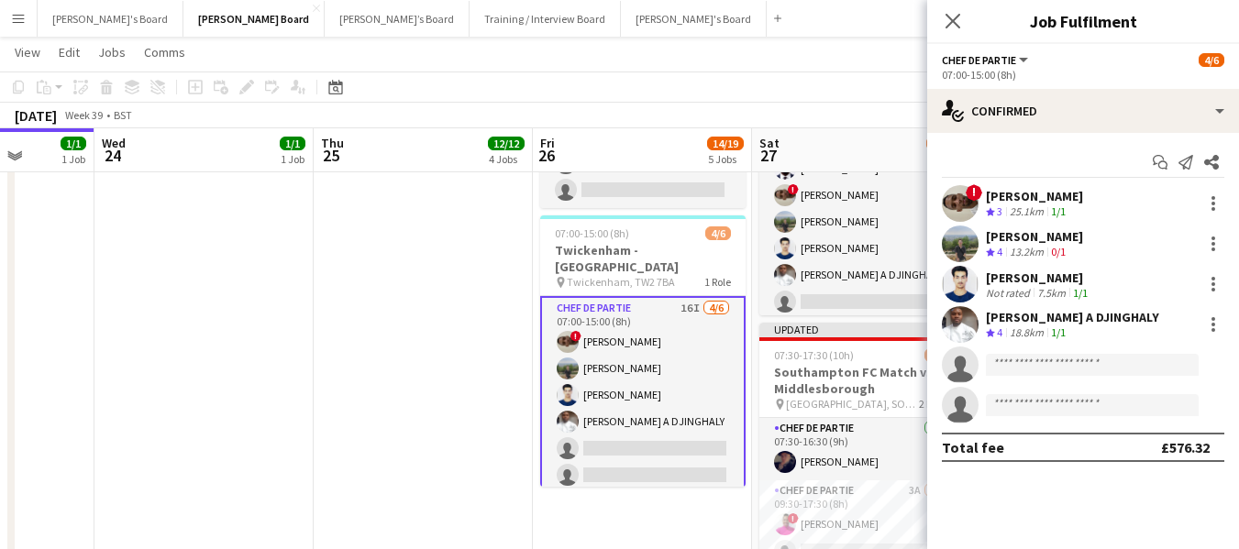
click at [988, 230] on div "[PERSON_NAME]" at bounding box center [1034, 236] width 97 height 17
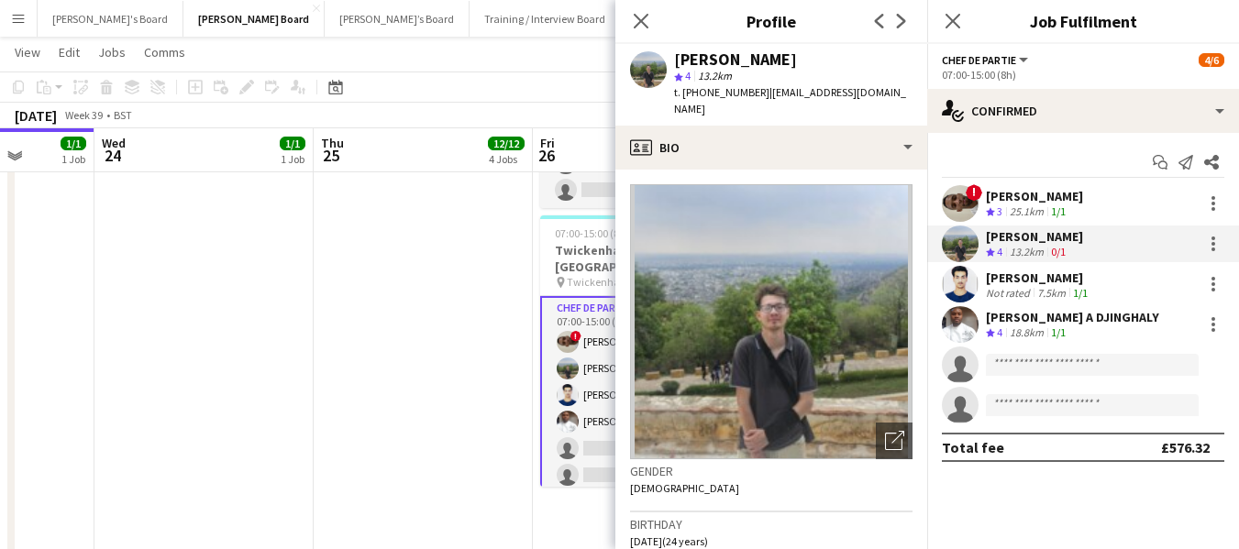
click at [1030, 237] on div "[PERSON_NAME]" at bounding box center [1034, 236] width 97 height 17
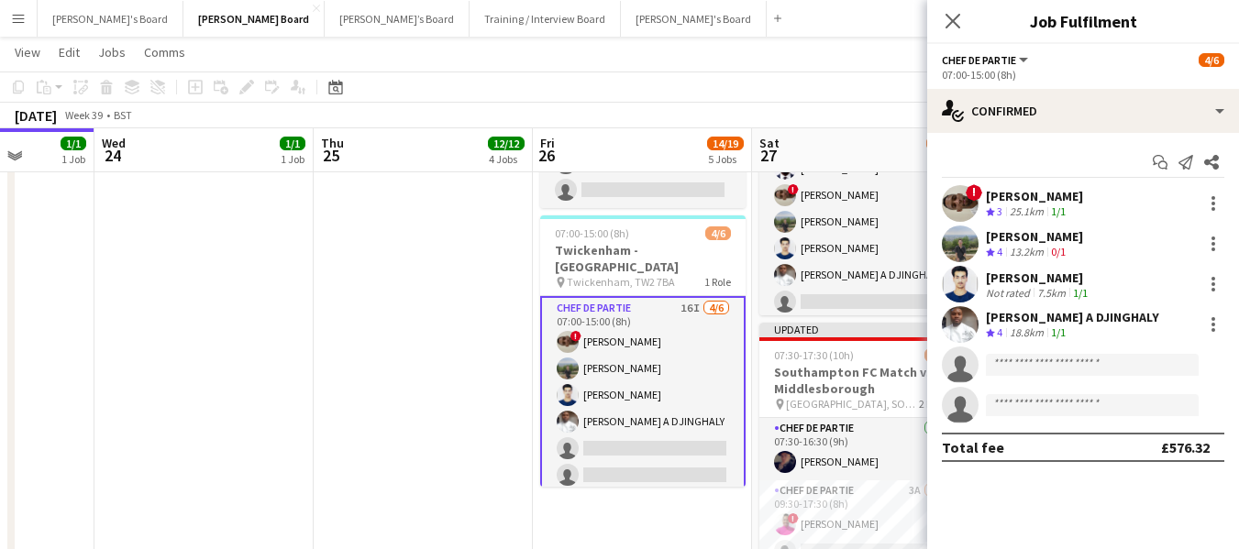
click at [1030, 237] on div "[PERSON_NAME]" at bounding box center [1034, 236] width 97 height 17
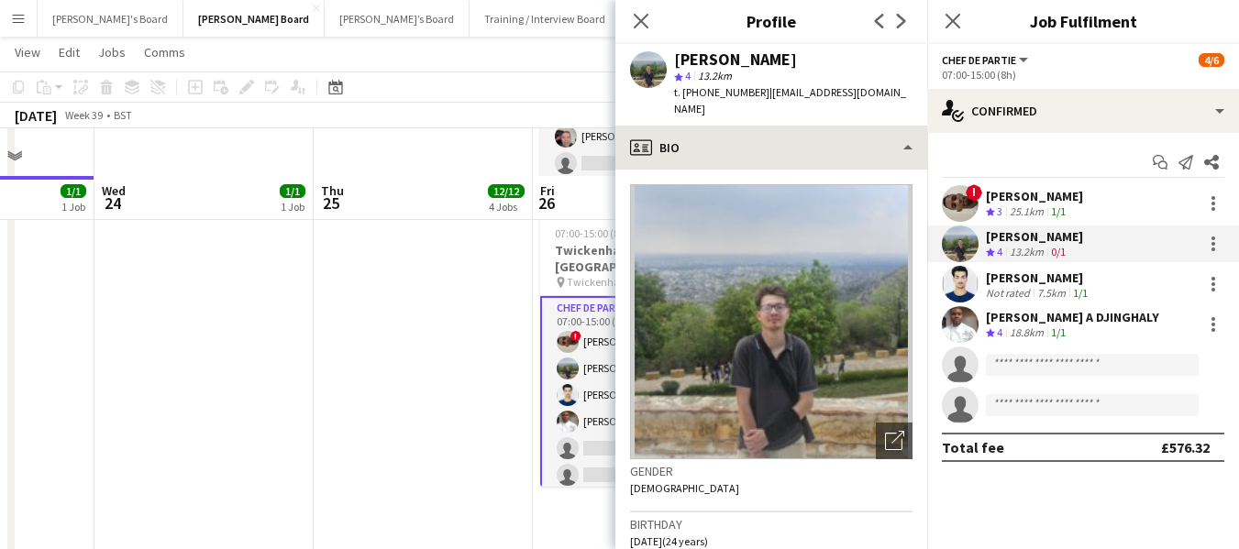
scroll to position [1961, 0]
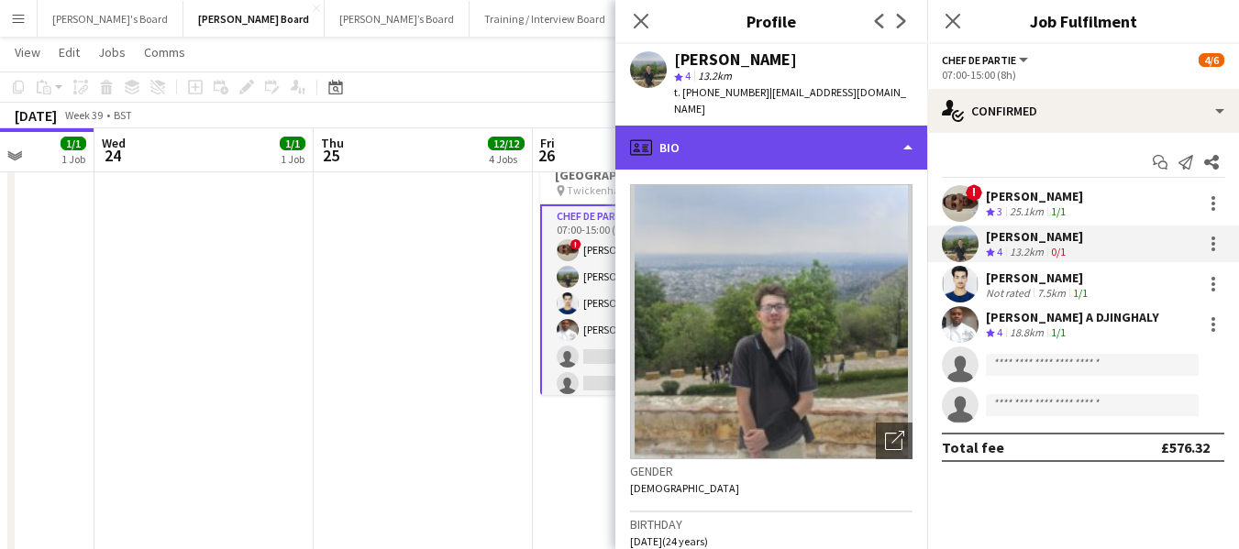
click at [716, 136] on div "profile Bio" at bounding box center [771, 148] width 312 height 44
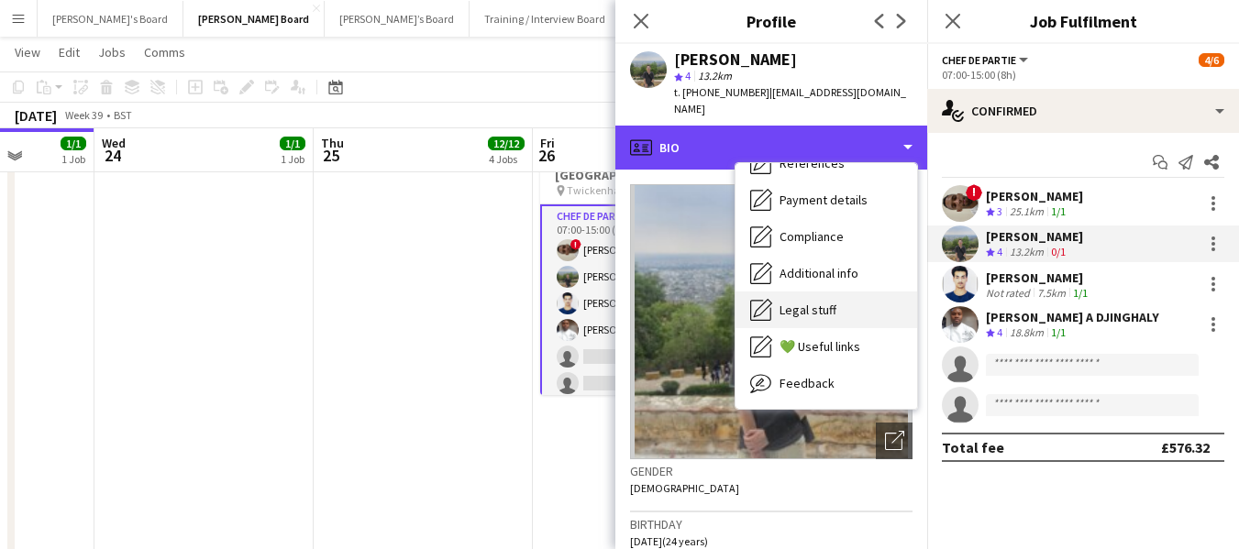
scroll to position [246, 0]
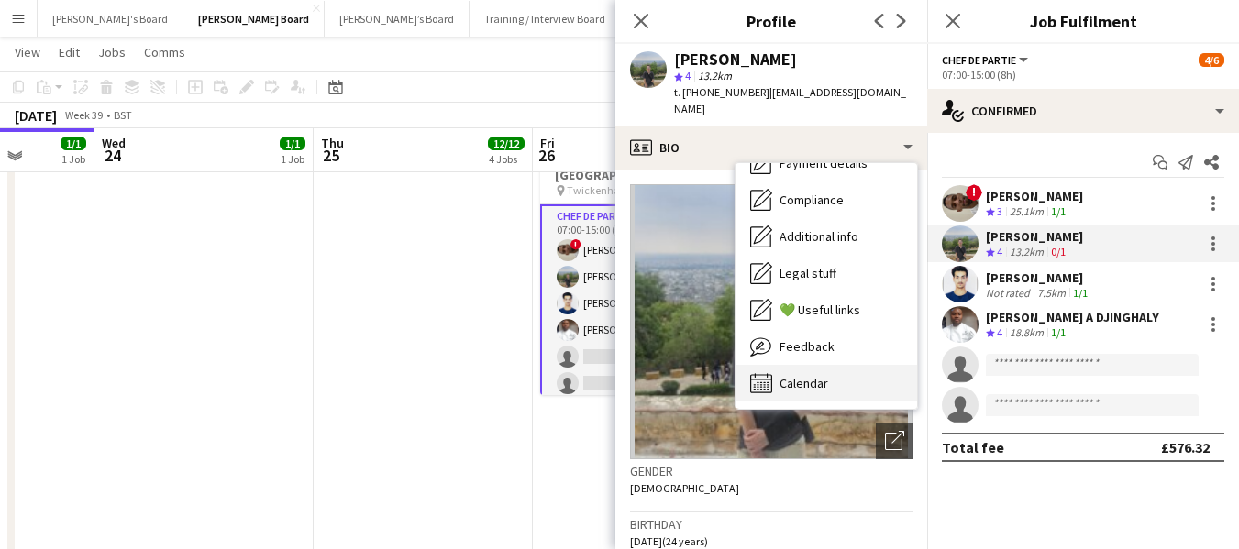
click at [819, 375] on span "Calendar" at bounding box center [803, 383] width 49 height 17
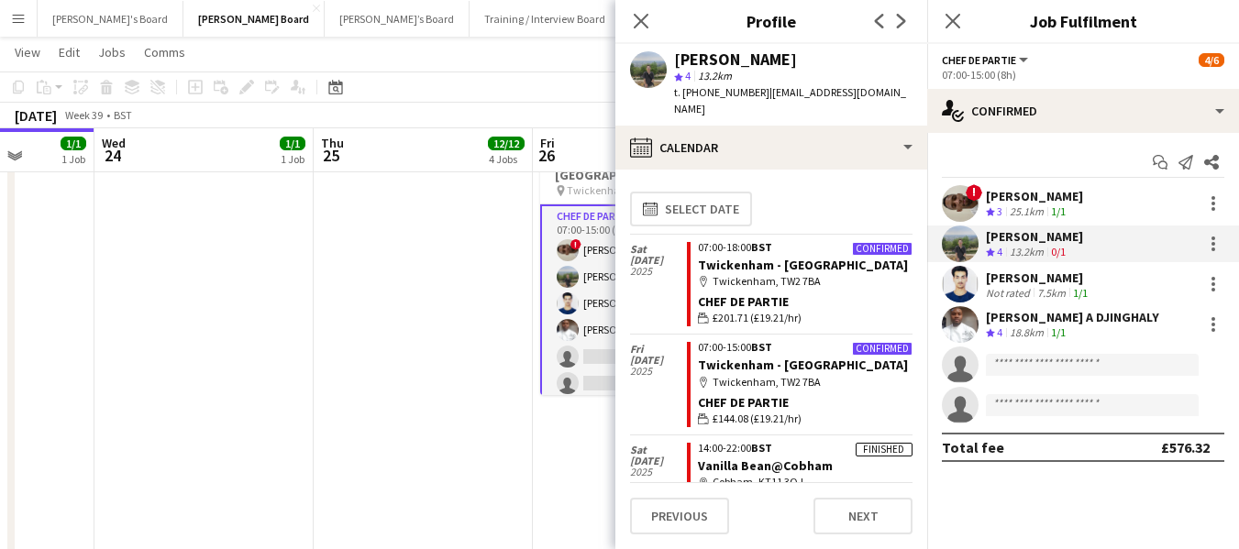
click at [1024, 279] on div "[PERSON_NAME]" at bounding box center [1038, 278] width 105 height 17
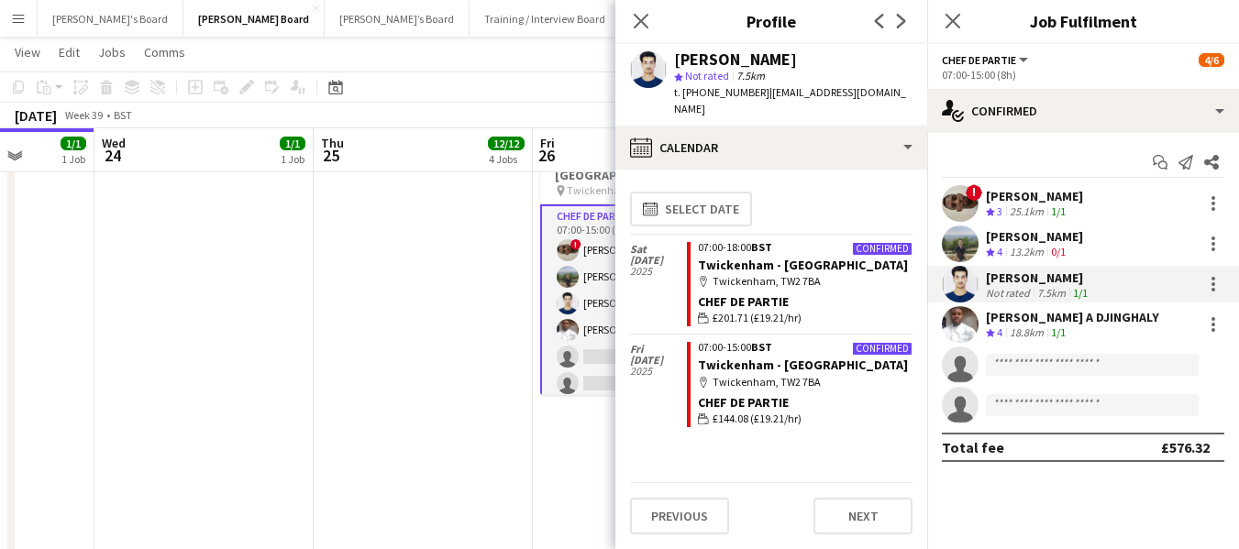
click at [1019, 273] on div "[PERSON_NAME]" at bounding box center [1038, 278] width 105 height 17
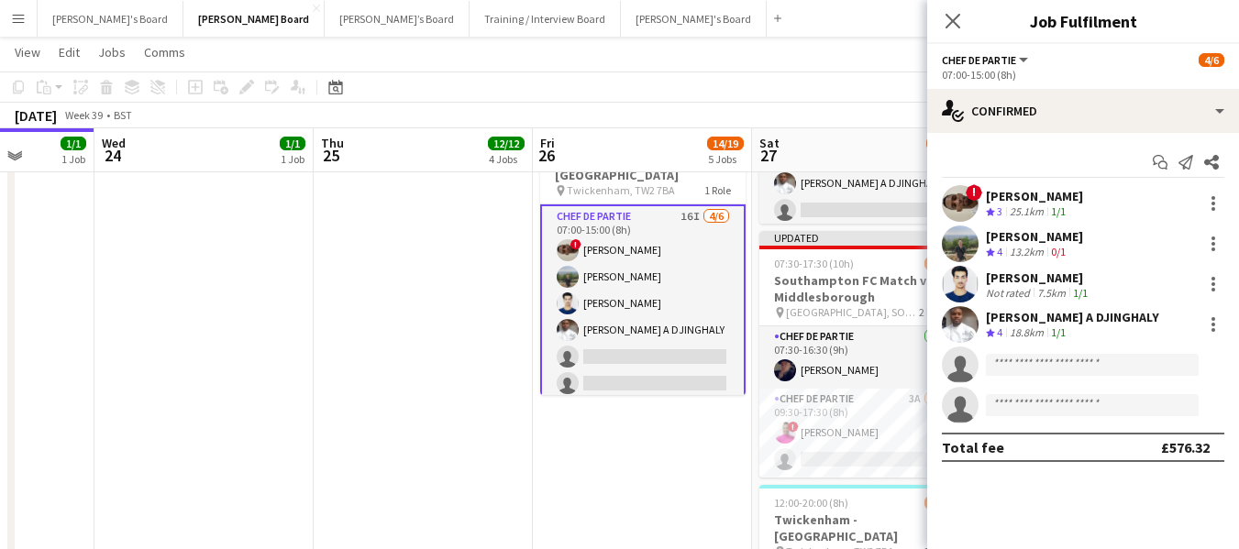
click at [1019, 273] on div "[PERSON_NAME]" at bounding box center [1038, 278] width 105 height 17
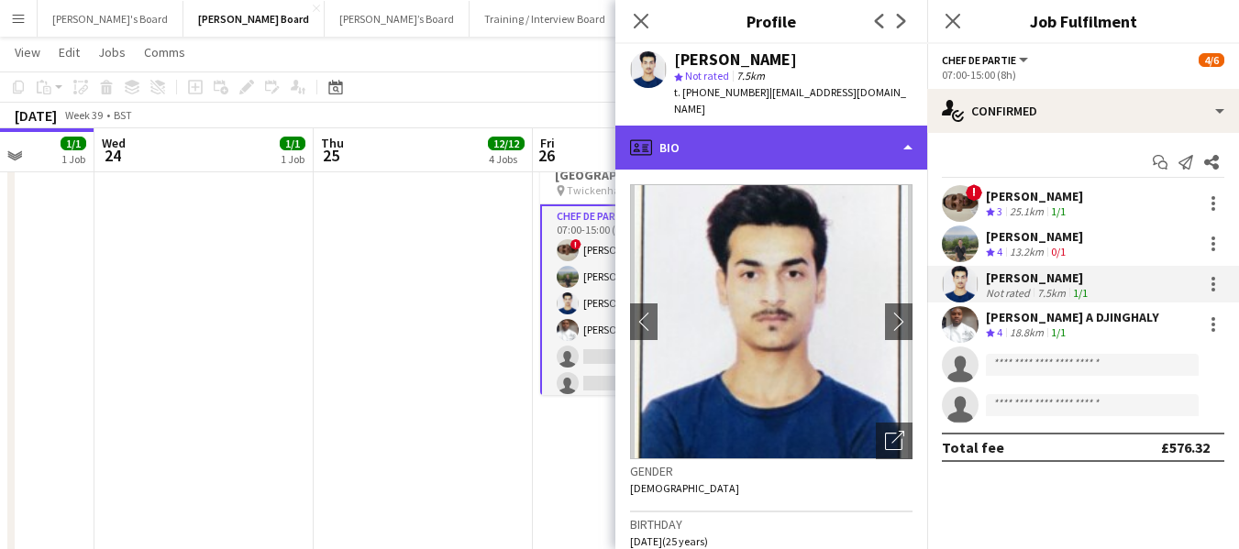
click at [785, 126] on div "profile Bio" at bounding box center [771, 148] width 312 height 44
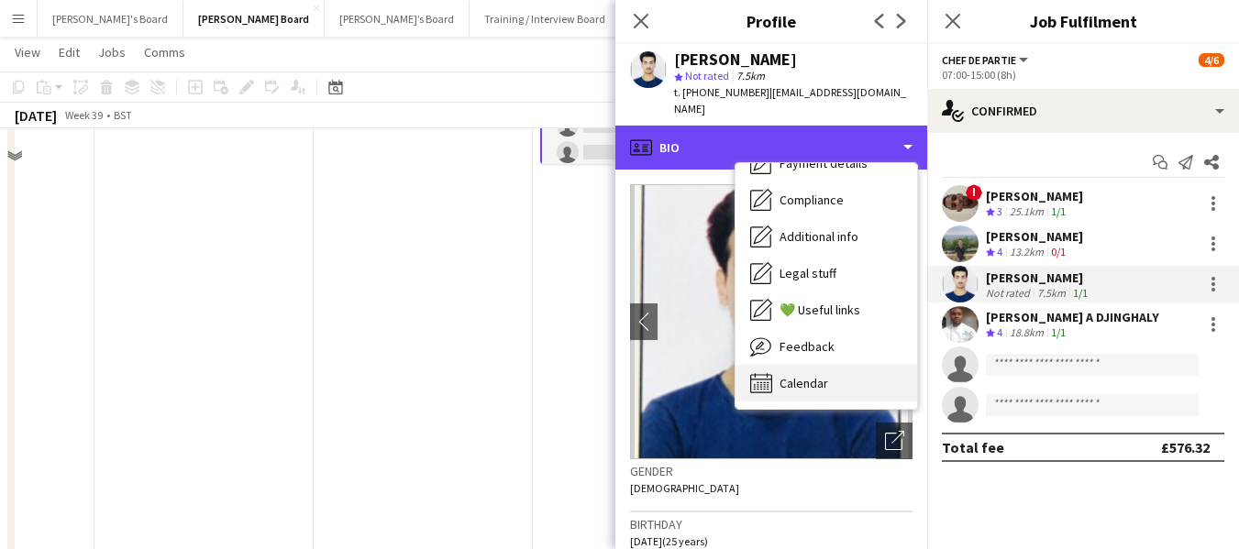
scroll to position [2236, 0]
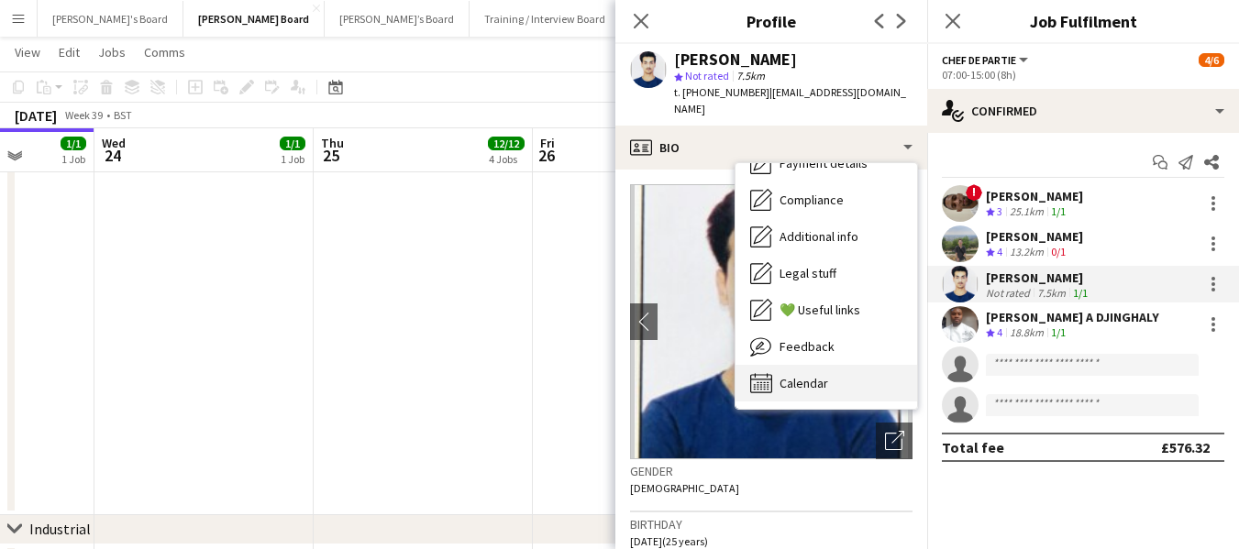
click at [828, 369] on div "Calendar Calendar" at bounding box center [826, 383] width 182 height 37
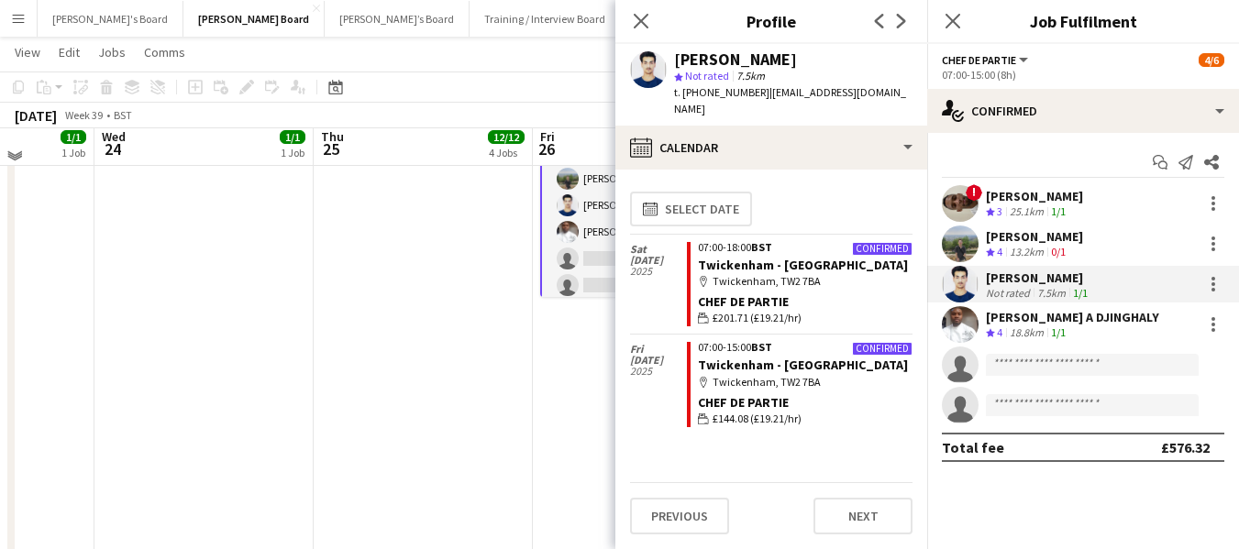
scroll to position [2053, 0]
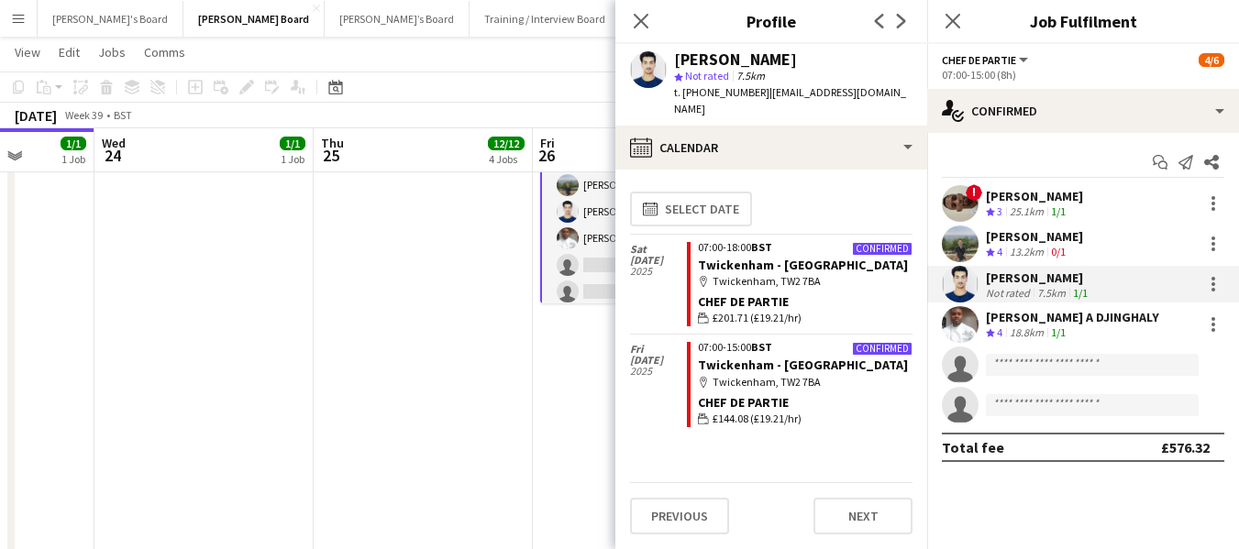
click at [1041, 245] on div "13.2km" at bounding box center [1026, 253] width 41 height 16
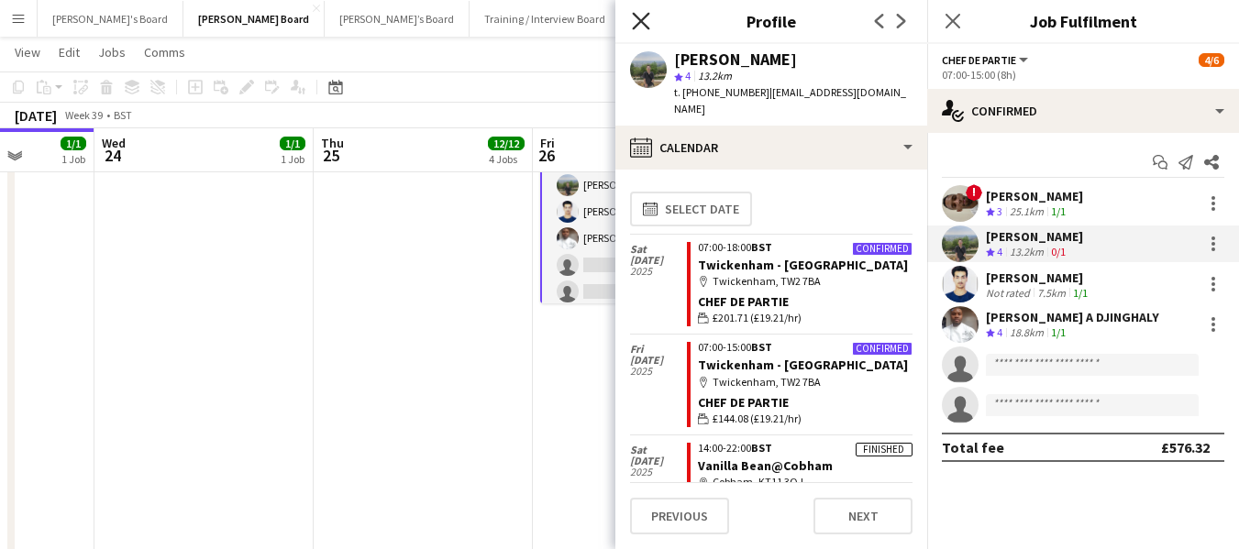
click at [648, 19] on icon "Close pop-in" at bounding box center [640, 20] width 17 height 17
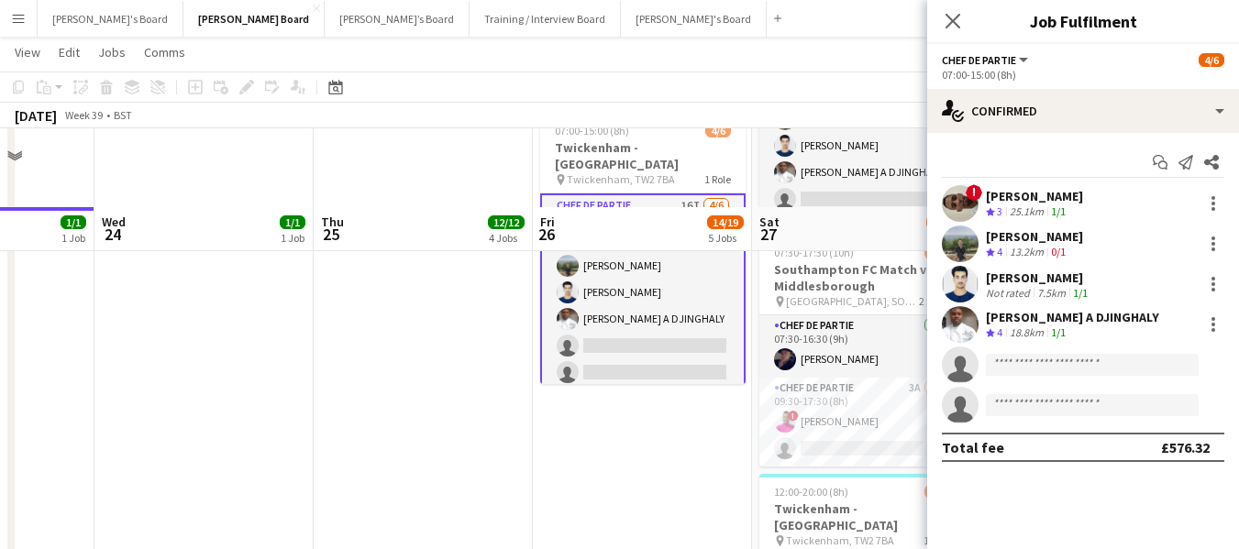
scroll to position [1869, 0]
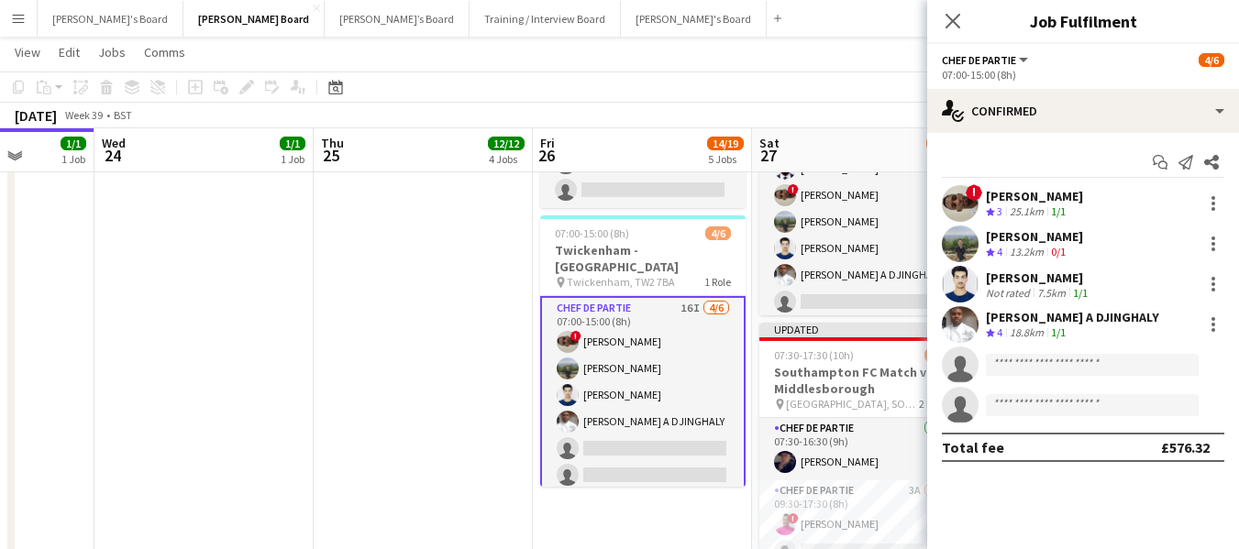
click at [593, 296] on app-card-role "Chef de Partie 16I 4/6 07:00-15:00 (8h) ! Nathan Powell Leon Lincoln Affan Khan…" at bounding box center [642, 395] width 205 height 199
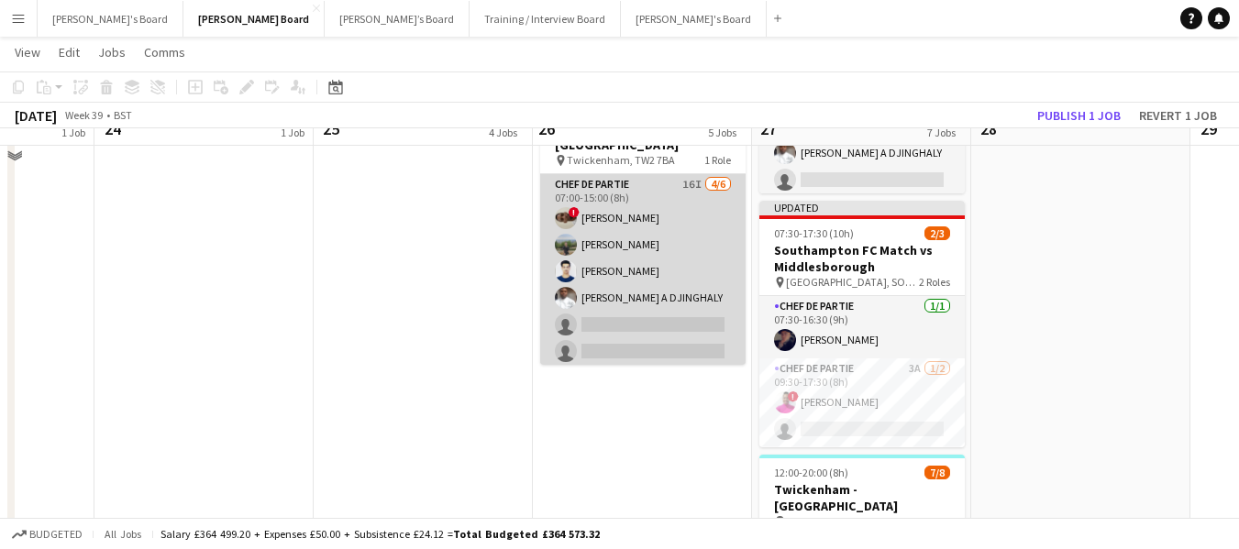
scroll to position [1884, 0]
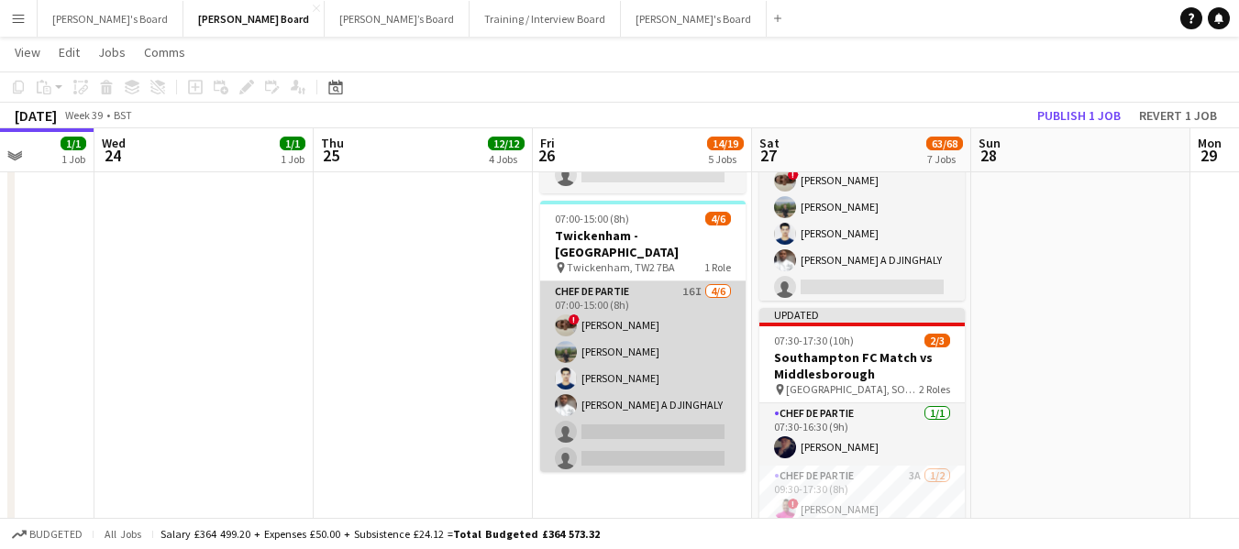
click at [603, 281] on app-card-role "Chef de Partie 16I 4/6 07:00-15:00 (8h) ! Nathan Powell Leon Lincoln Affan Khan…" at bounding box center [642, 378] width 205 height 195
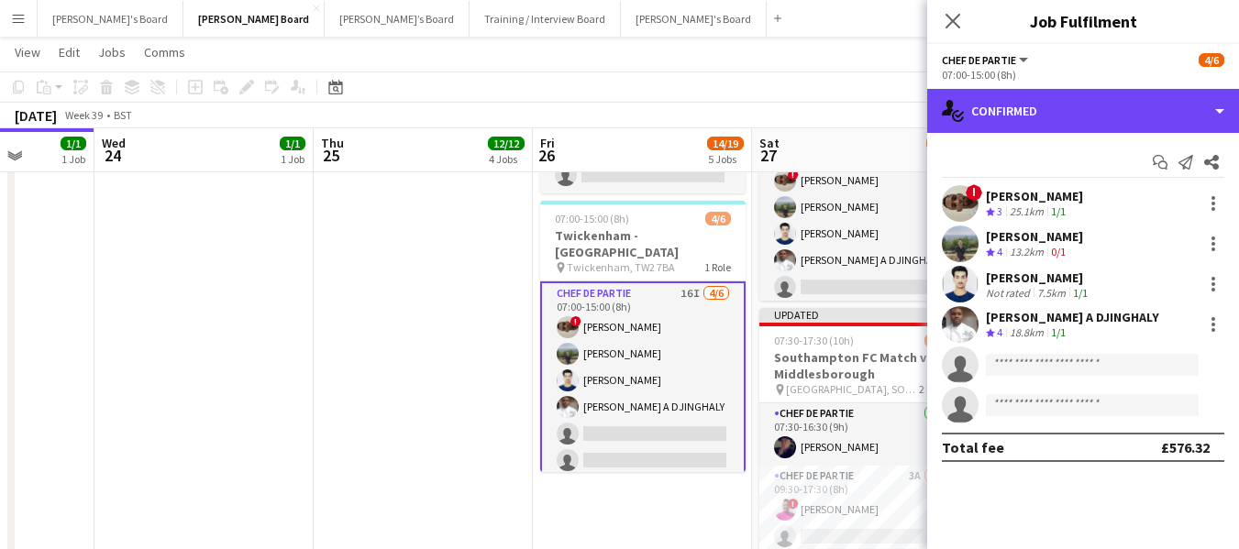
drag, startPoint x: 1059, startPoint y: 105, endPoint x: 1092, endPoint y: 187, distance: 88.0
click at [1058, 119] on div "single-neutral-actions-check-2 Confirmed" at bounding box center [1083, 111] width 312 height 44
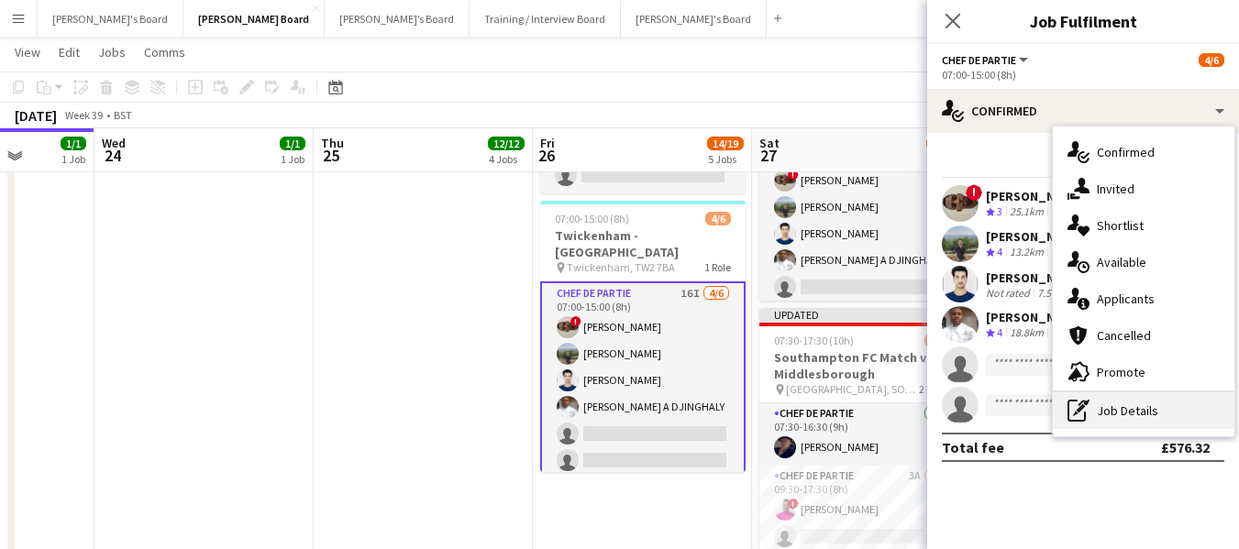
click at [1096, 416] on div "pen-write Job Details" at bounding box center [1143, 410] width 182 height 37
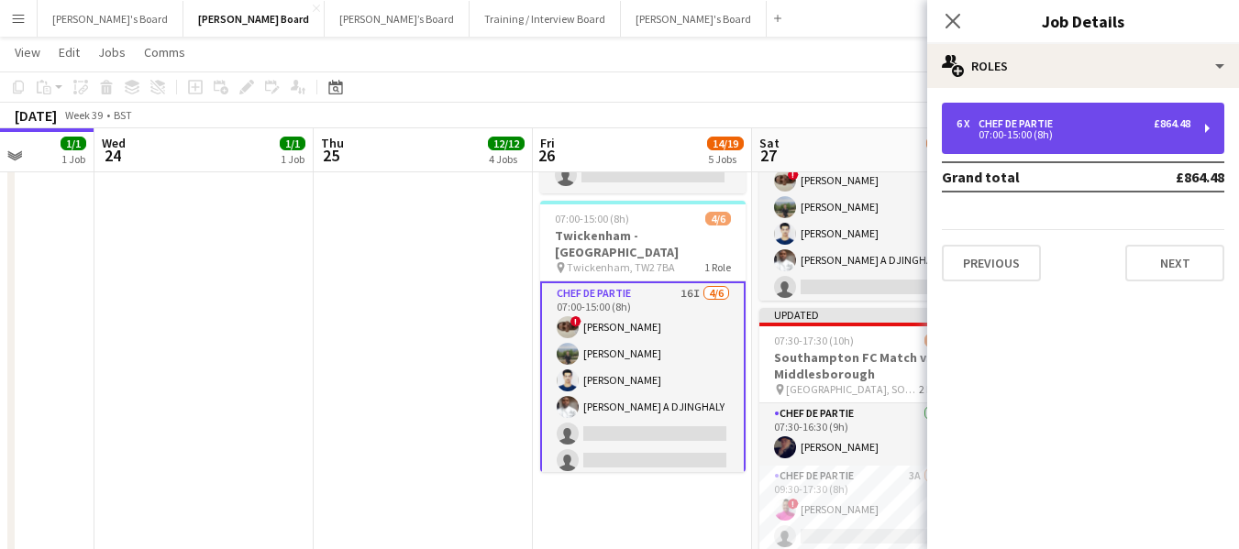
click at [999, 130] on div "07:00-15:00 (8h)" at bounding box center [1073, 134] width 234 height 9
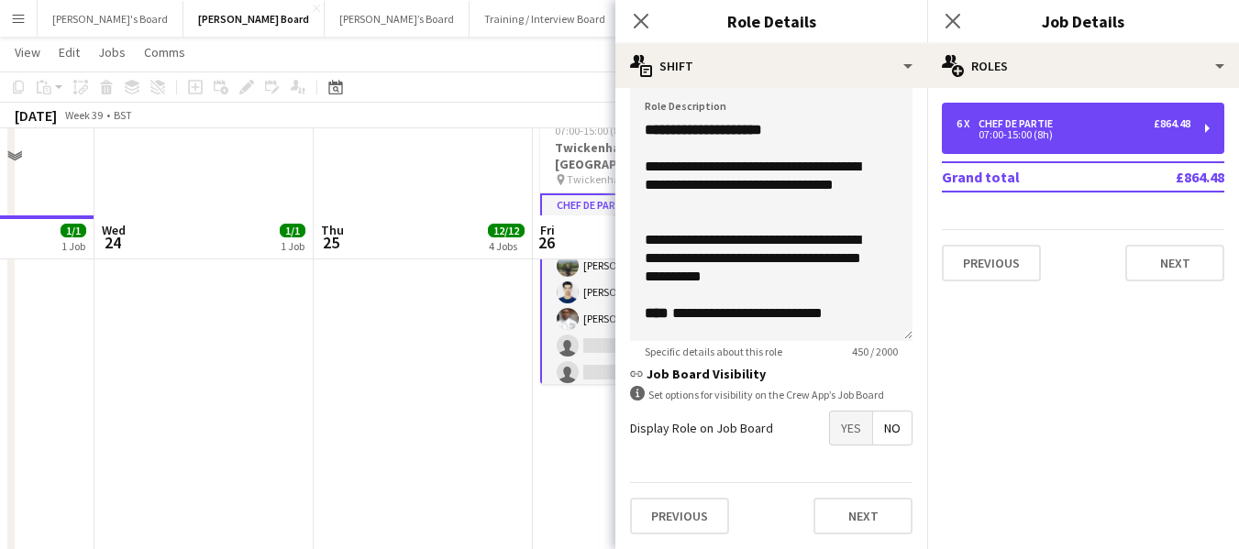
scroll to position [2159, 0]
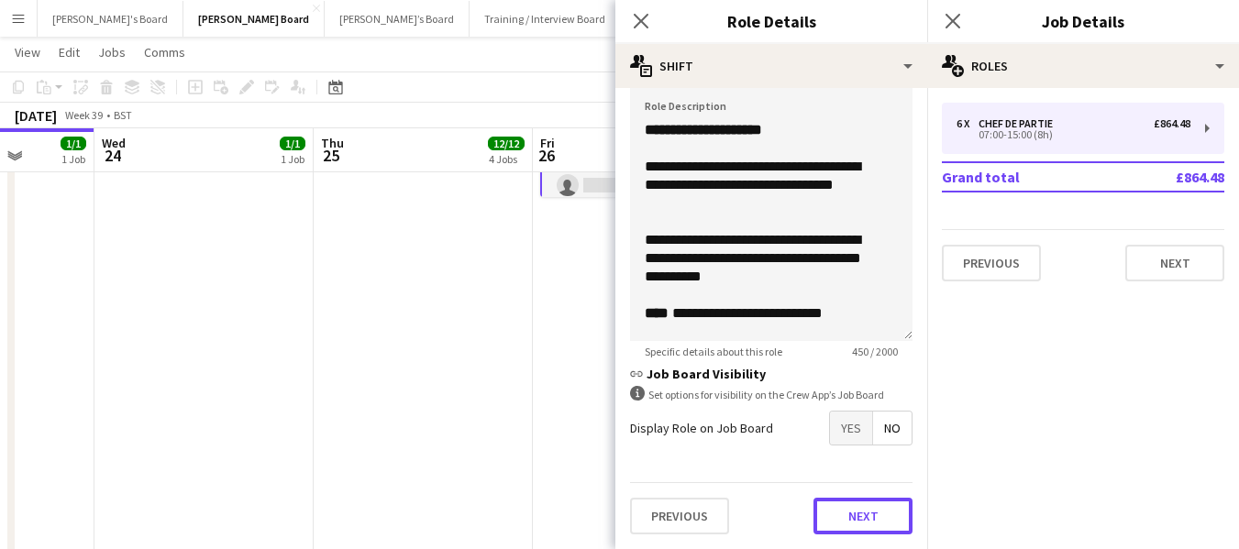
click at [859, 521] on button "Next" at bounding box center [862, 516] width 99 height 37
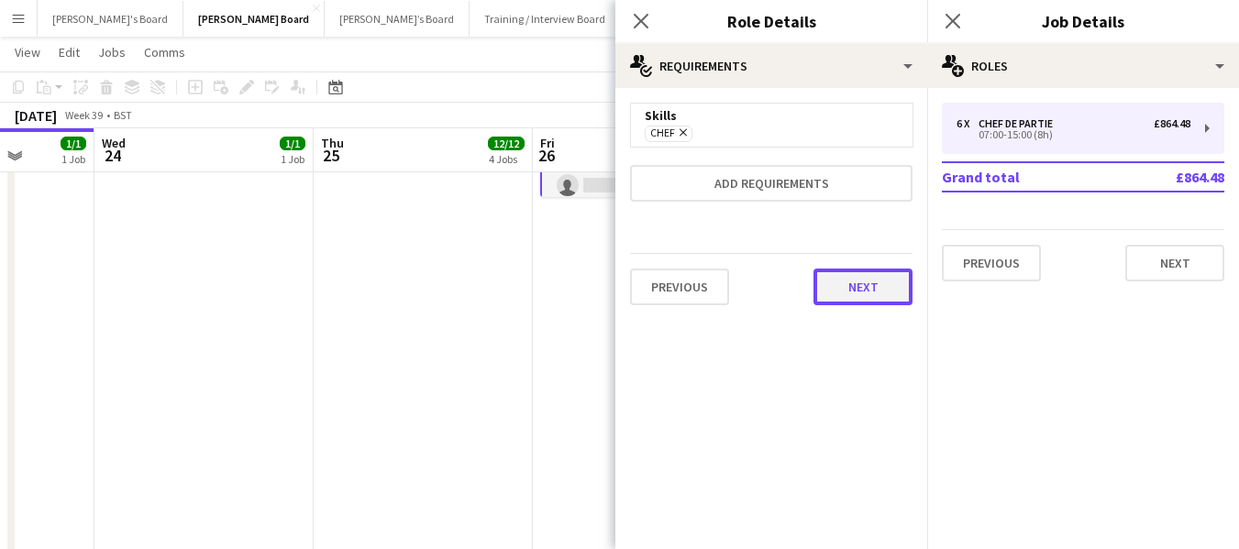
click at [867, 293] on button "Next" at bounding box center [862, 287] width 99 height 37
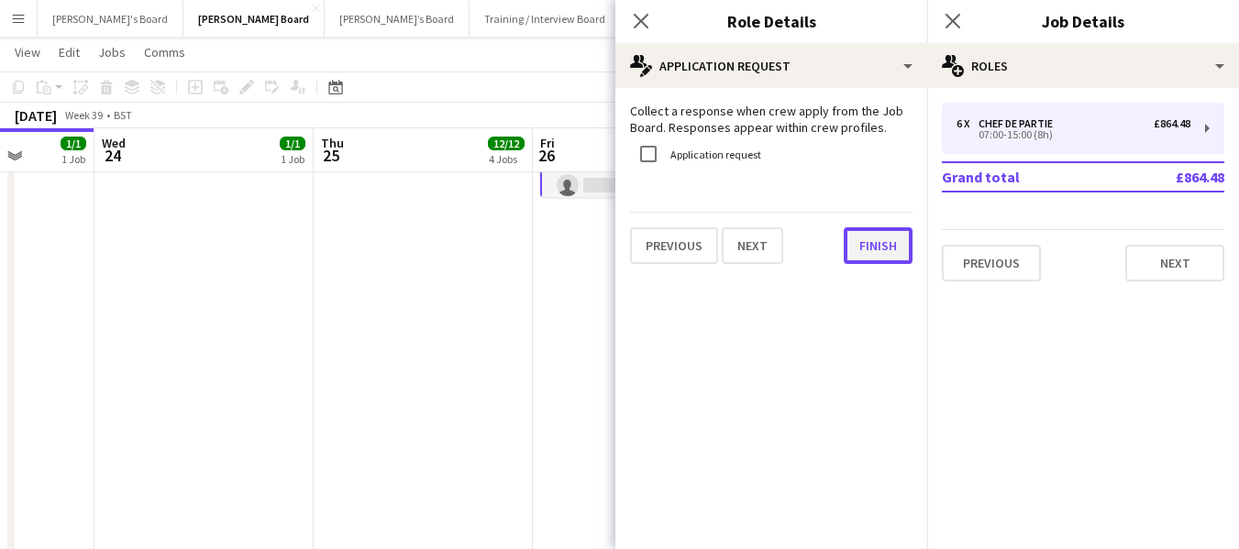
click at [880, 243] on button "Finish" at bounding box center [877, 245] width 69 height 37
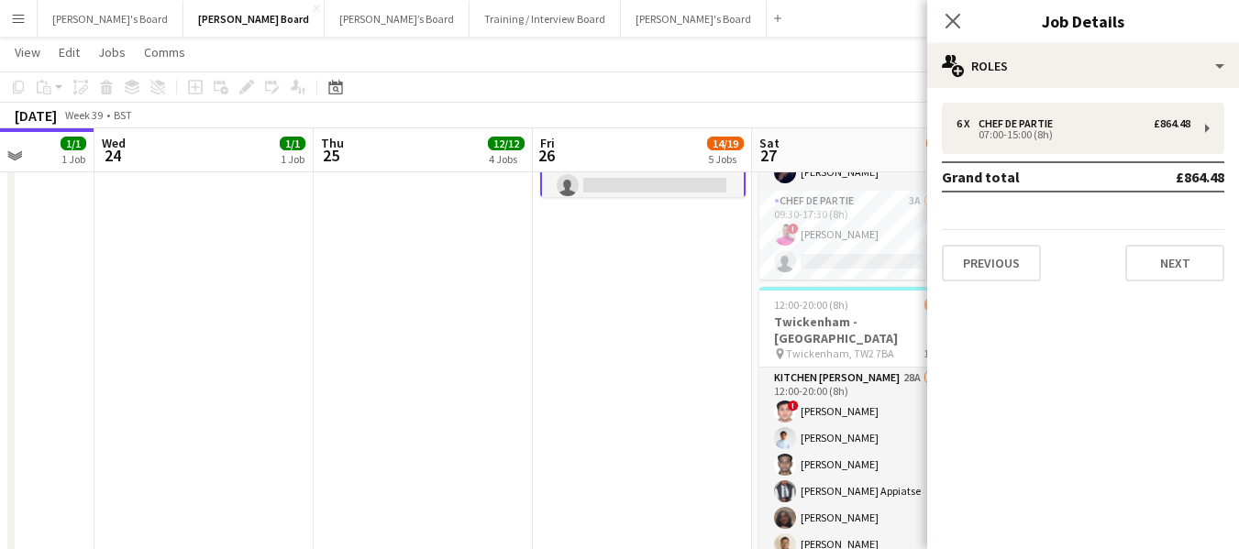
click at [630, 288] on app-date-cell "07:00-16:00 (9h) 2/2 Southampton FC Match vs Middlesborough pin St Mary's Stadi…" at bounding box center [642, 51] width 219 height 1081
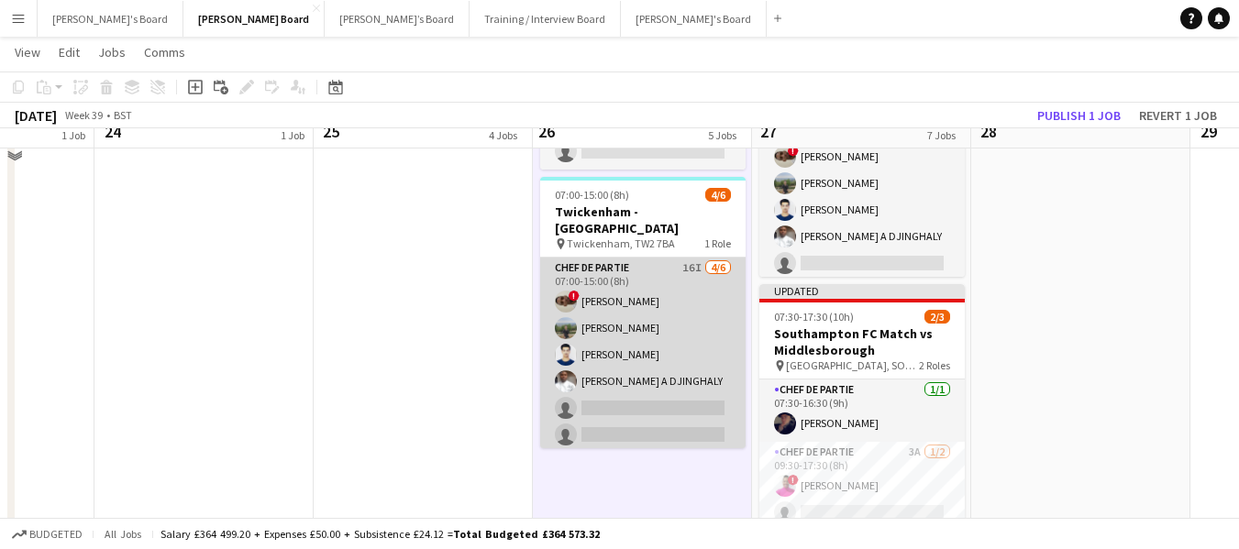
scroll to position [1884, 0]
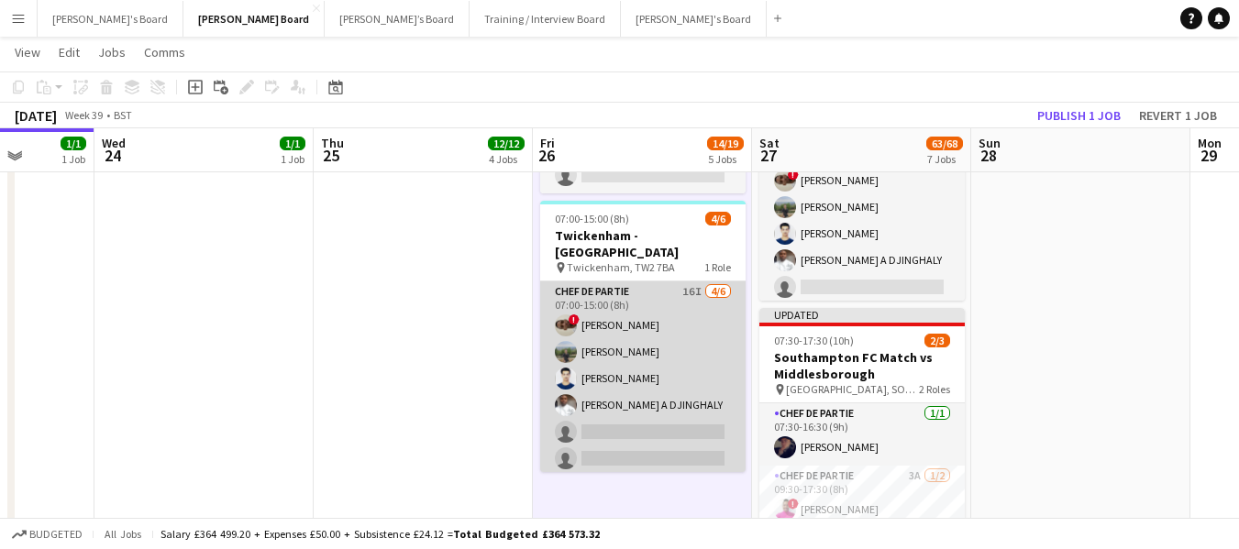
click at [600, 339] on app-card-role "Chef de Partie 16I 4/6 07:00-15:00 (8h) ! Nathan Powell Leon Lincoln Affan Khan…" at bounding box center [642, 378] width 205 height 195
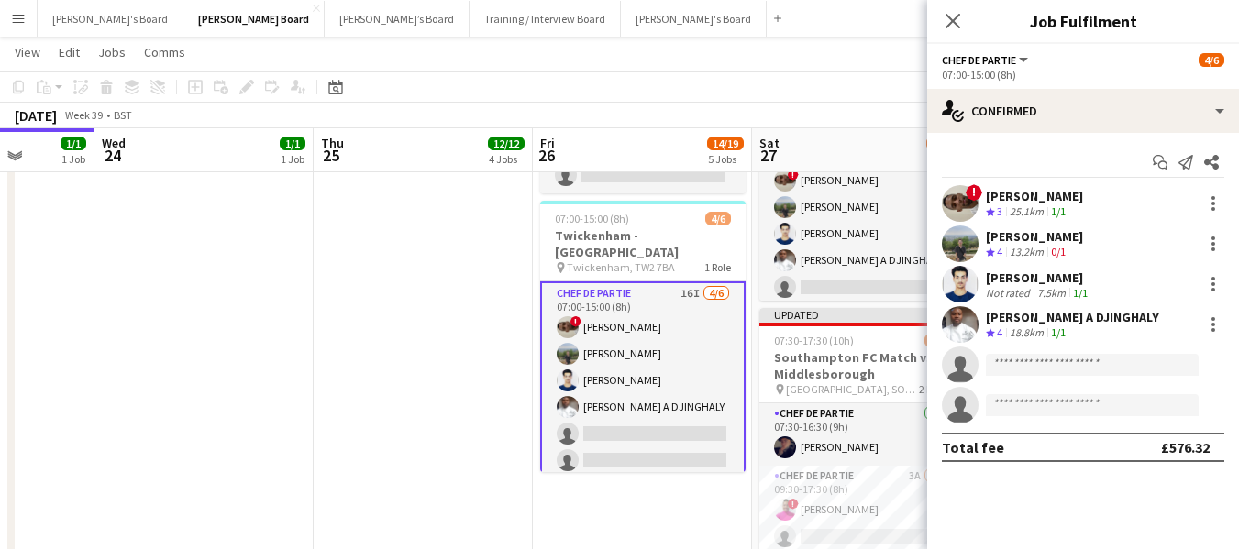
click at [995, 281] on div "[PERSON_NAME]" at bounding box center [1038, 278] width 105 height 17
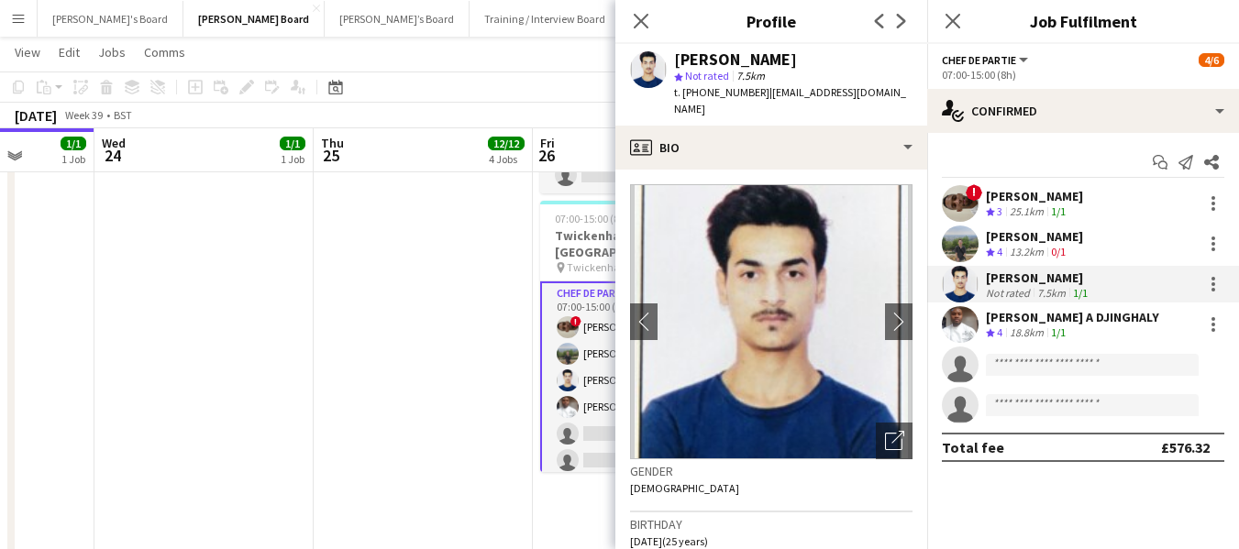
click at [1037, 319] on div "[PERSON_NAME] A DJINGHALY" at bounding box center [1072, 317] width 173 height 17
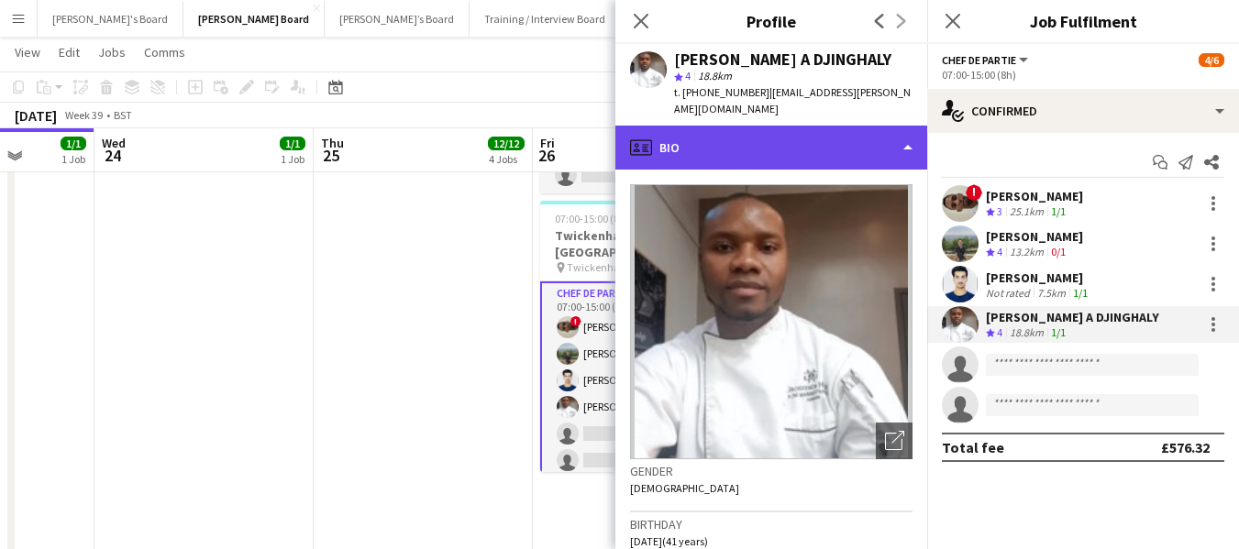
drag, startPoint x: 848, startPoint y: 109, endPoint x: 841, endPoint y: 125, distance: 17.2
click at [841, 126] on div "profile Bio" at bounding box center [771, 148] width 312 height 44
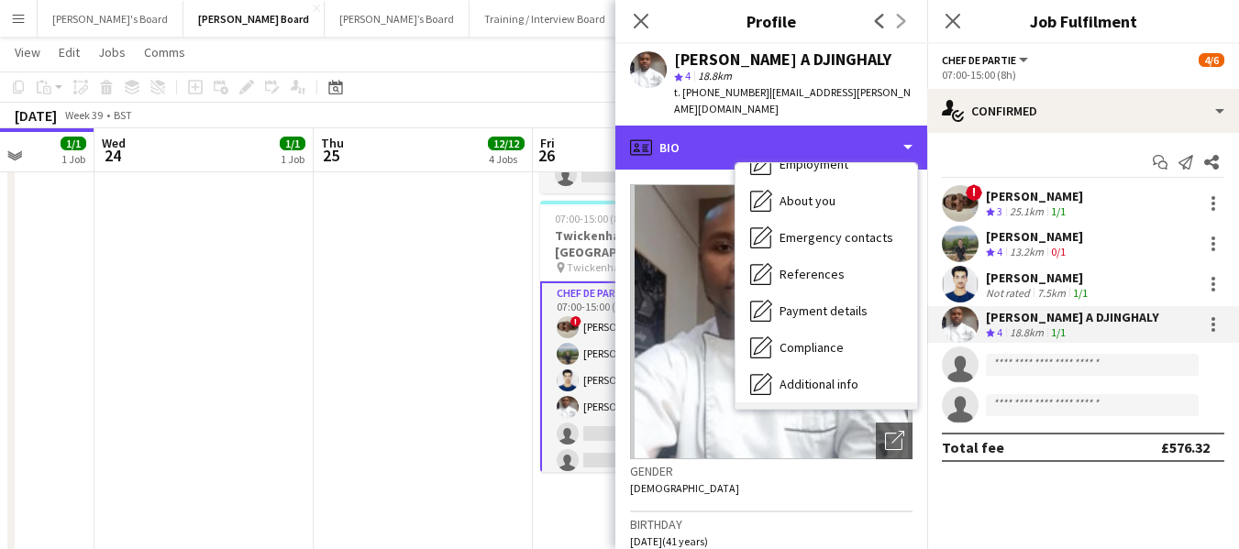
scroll to position [246, 0]
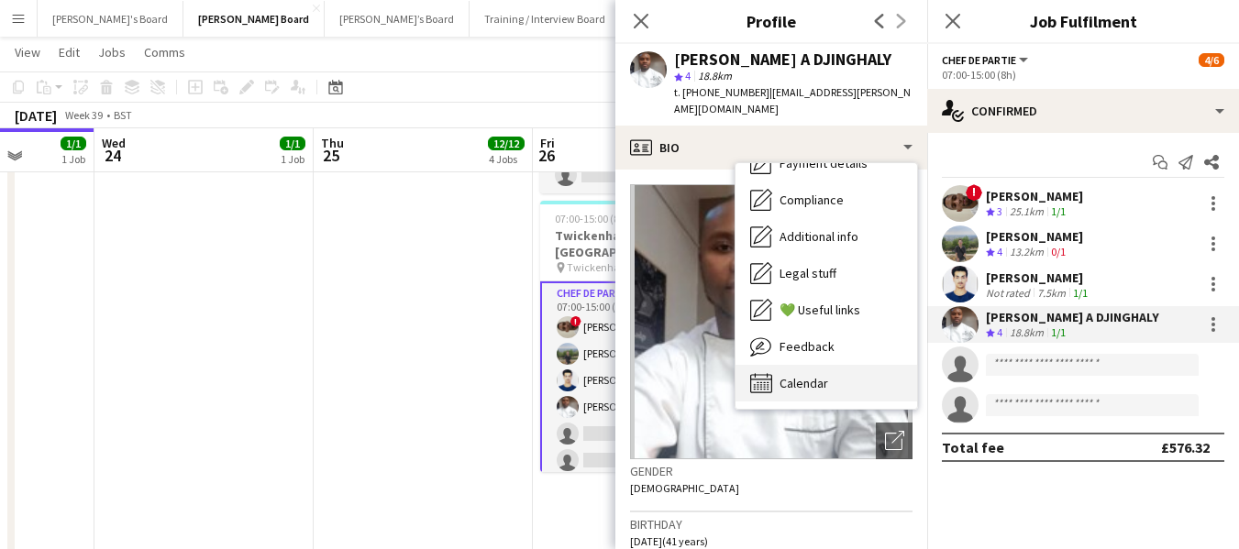
click at [823, 375] on span "Calendar" at bounding box center [803, 383] width 49 height 17
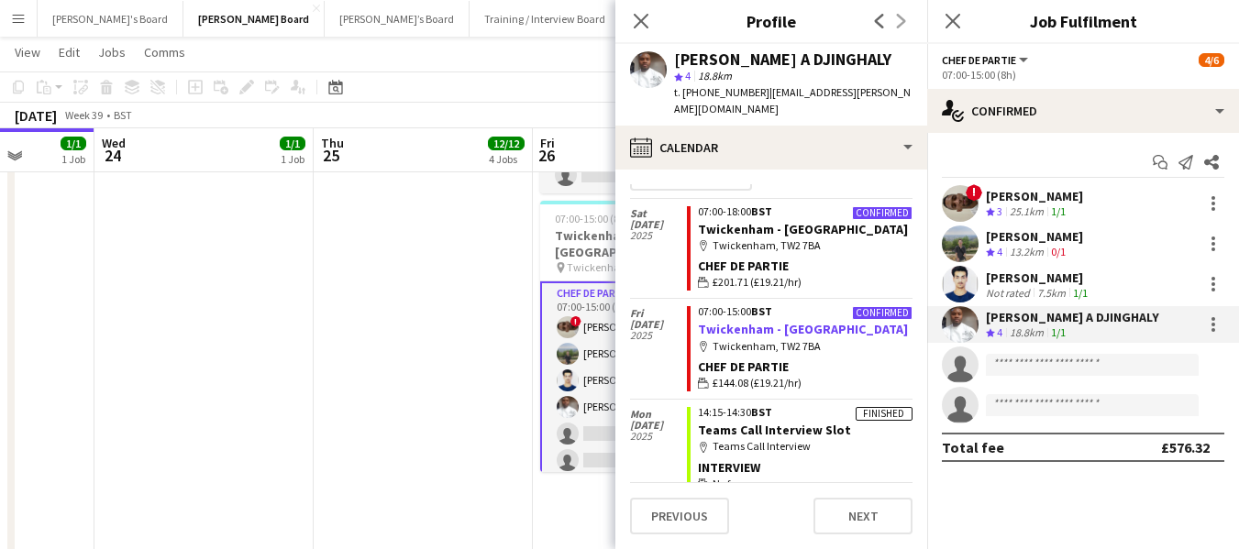
scroll to position [0, 0]
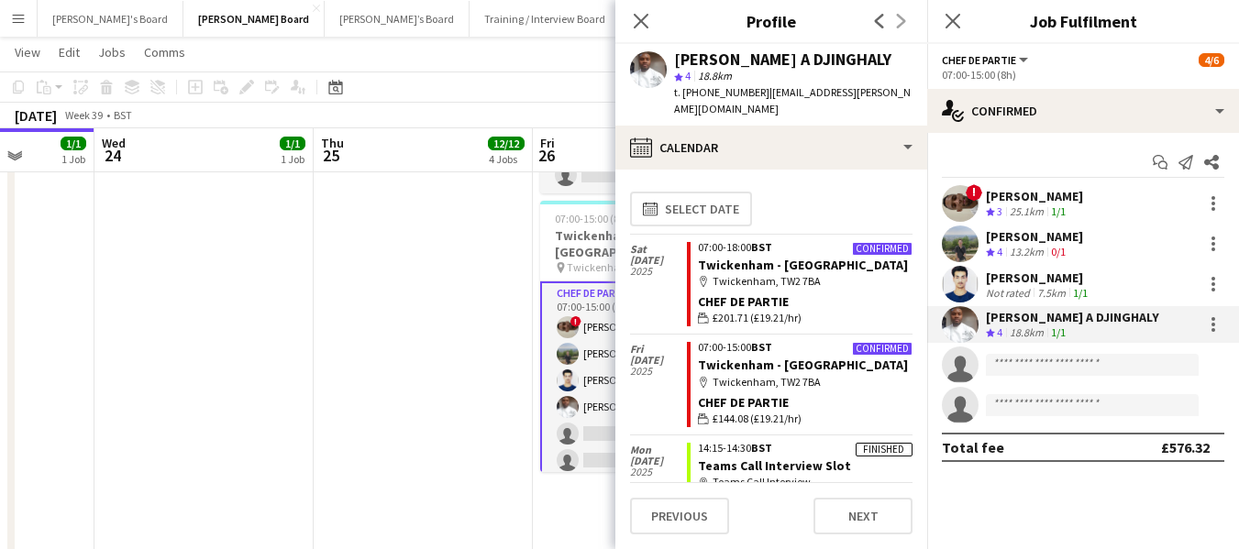
click at [1051, 327] on div "1/1" at bounding box center [1058, 333] width 22 height 16
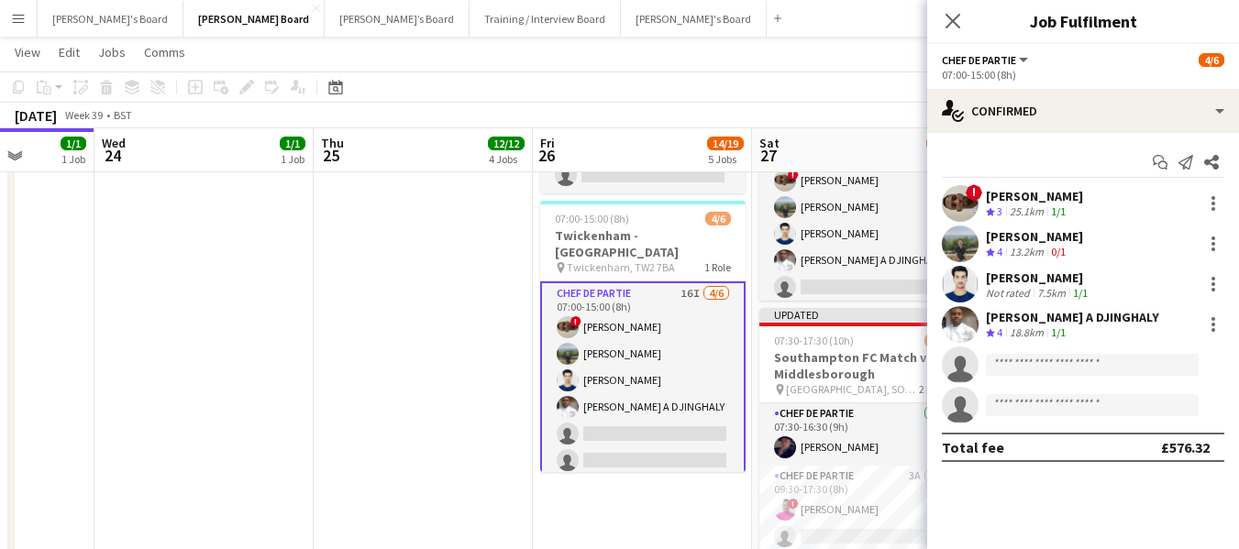
click at [1054, 320] on div "[PERSON_NAME] A DJINGHALY" at bounding box center [1072, 317] width 173 height 17
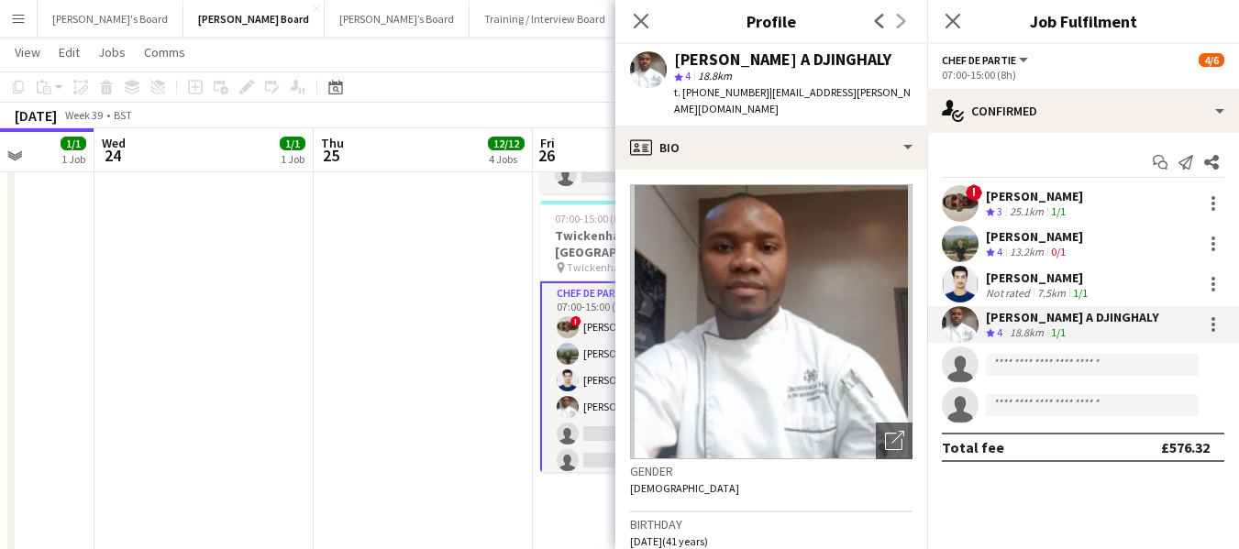
click at [1045, 326] on div "18.8km" at bounding box center [1026, 333] width 41 height 16
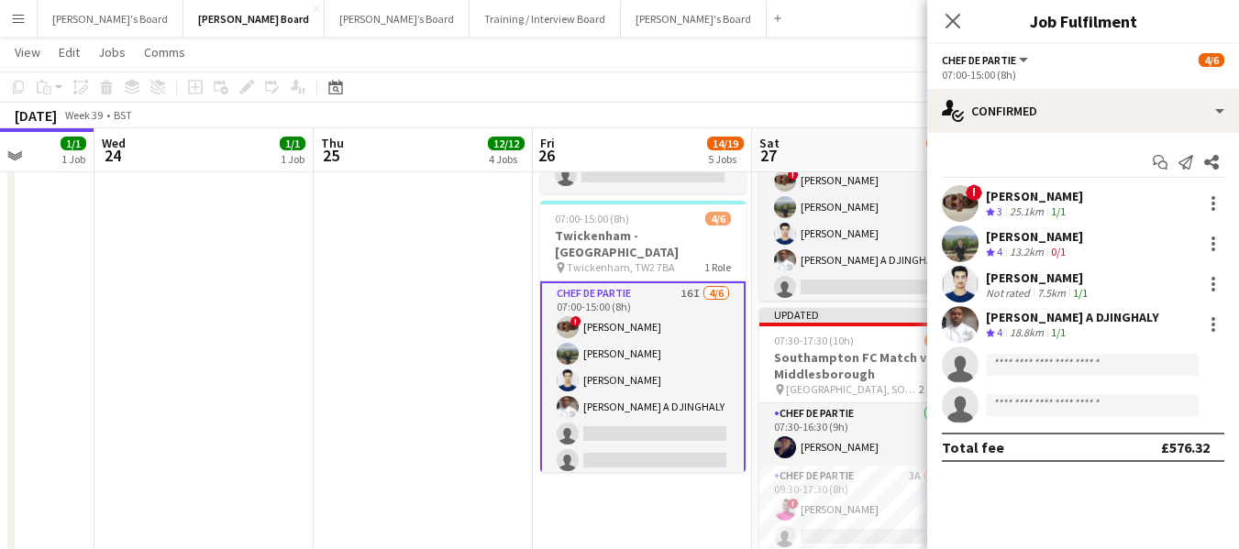
click at [1047, 315] on div "[PERSON_NAME] A DJINGHALY" at bounding box center [1072, 317] width 173 height 17
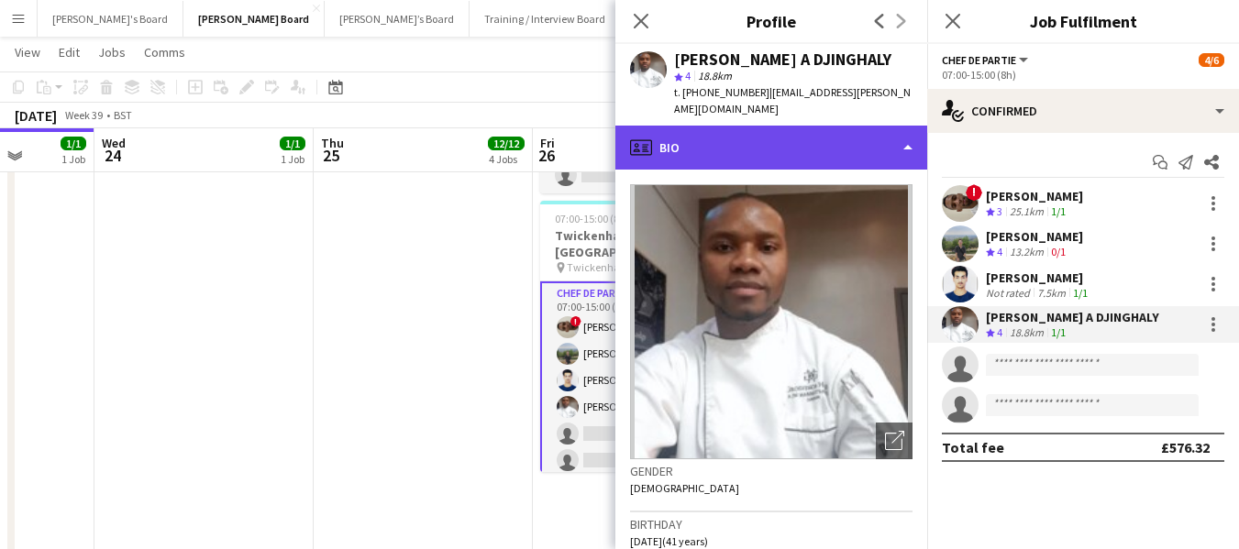
click at [724, 135] on div "profile Bio" at bounding box center [771, 148] width 312 height 44
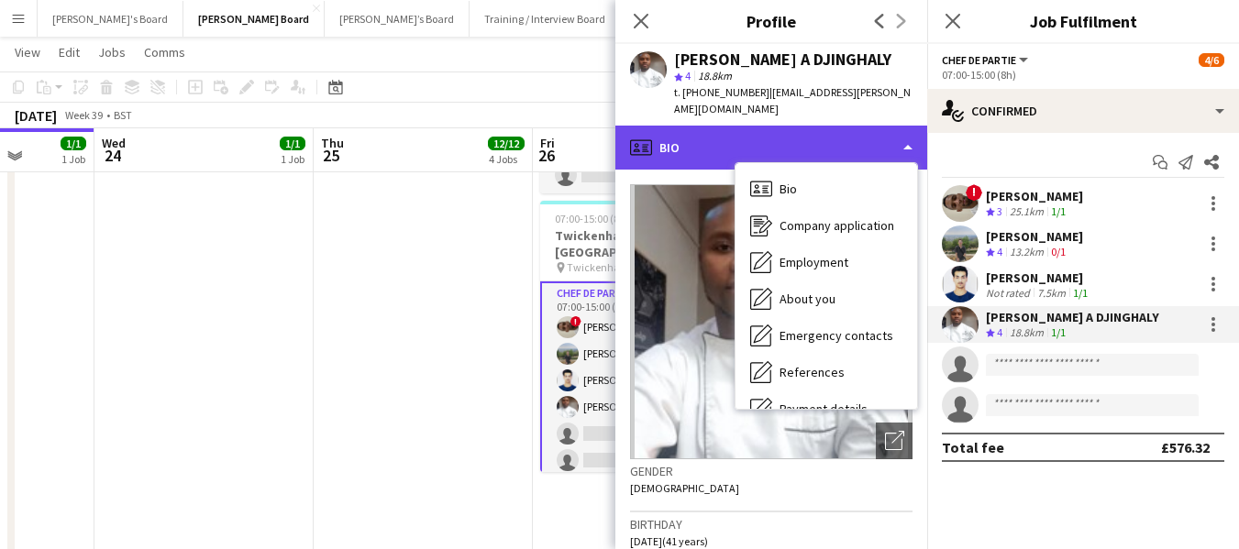
click at [768, 126] on div "profile Bio" at bounding box center [771, 148] width 312 height 44
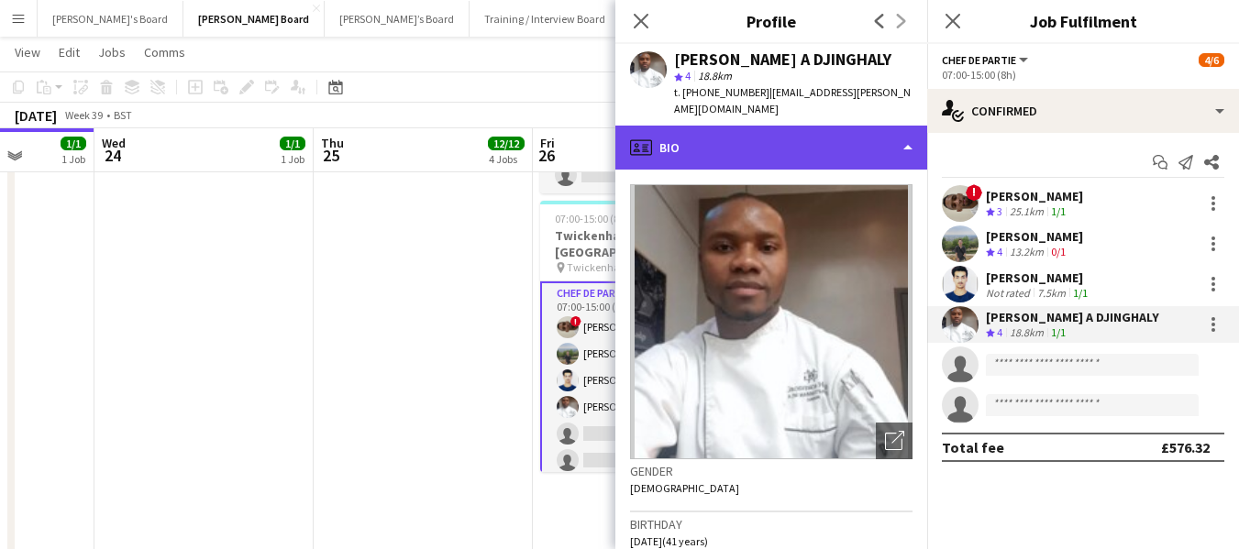
click at [720, 129] on div "profile Bio" at bounding box center [771, 148] width 312 height 44
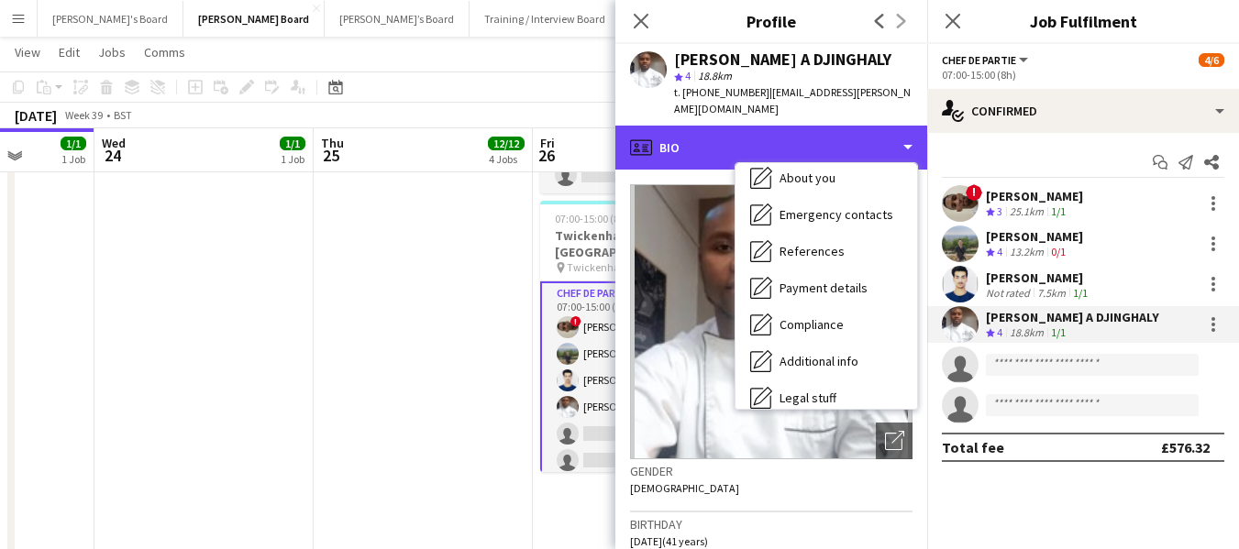
scroll to position [246, 0]
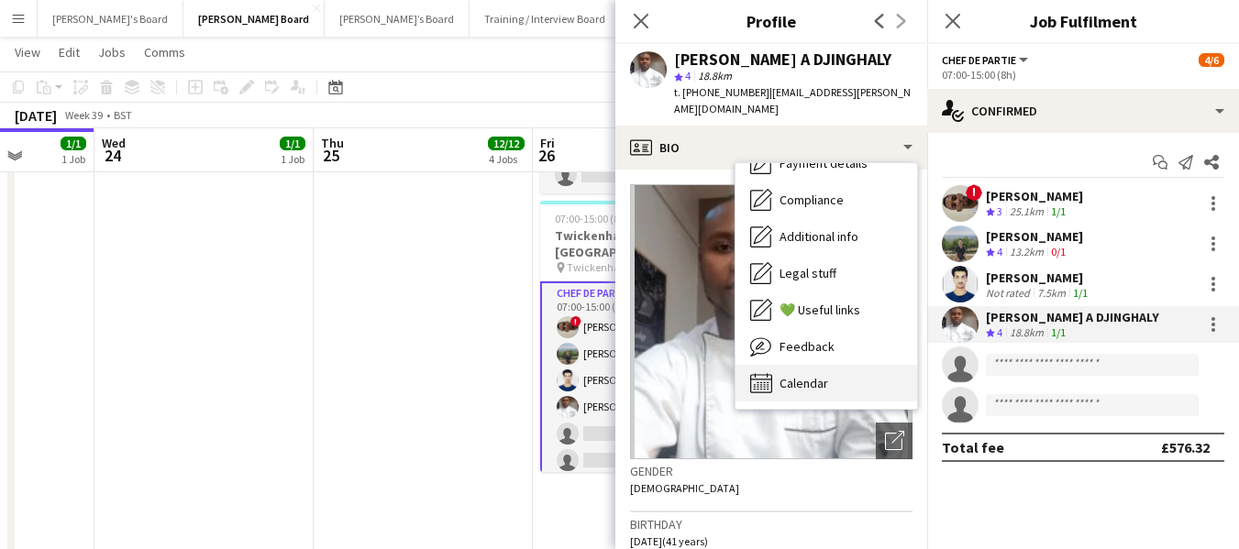
click at [794, 375] on span "Calendar" at bounding box center [803, 383] width 49 height 17
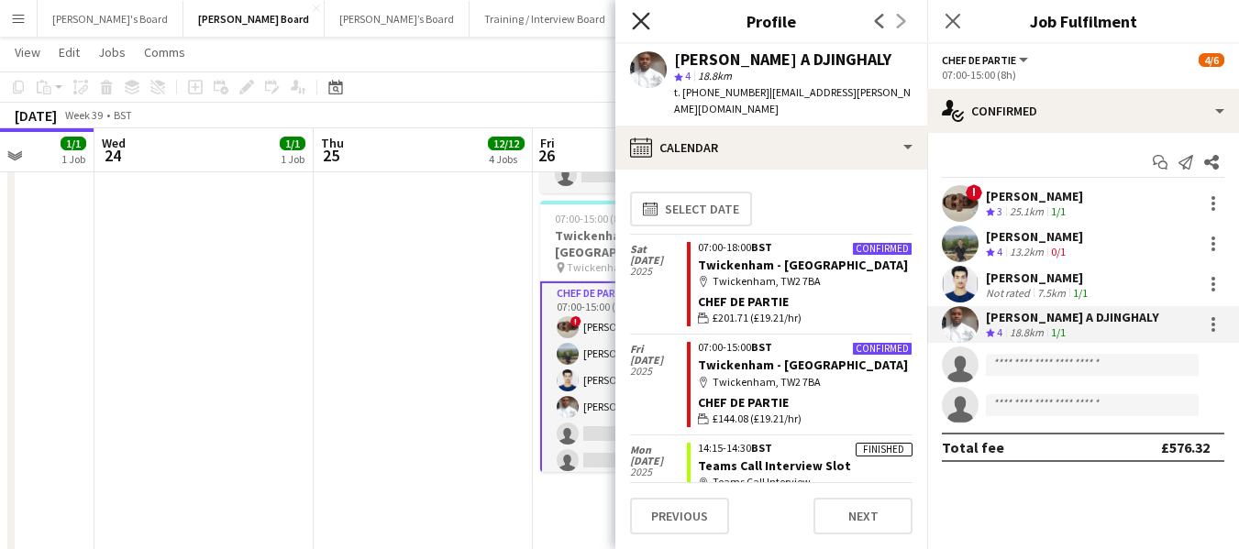
click at [646, 18] on icon "Close pop-in" at bounding box center [640, 20] width 17 height 17
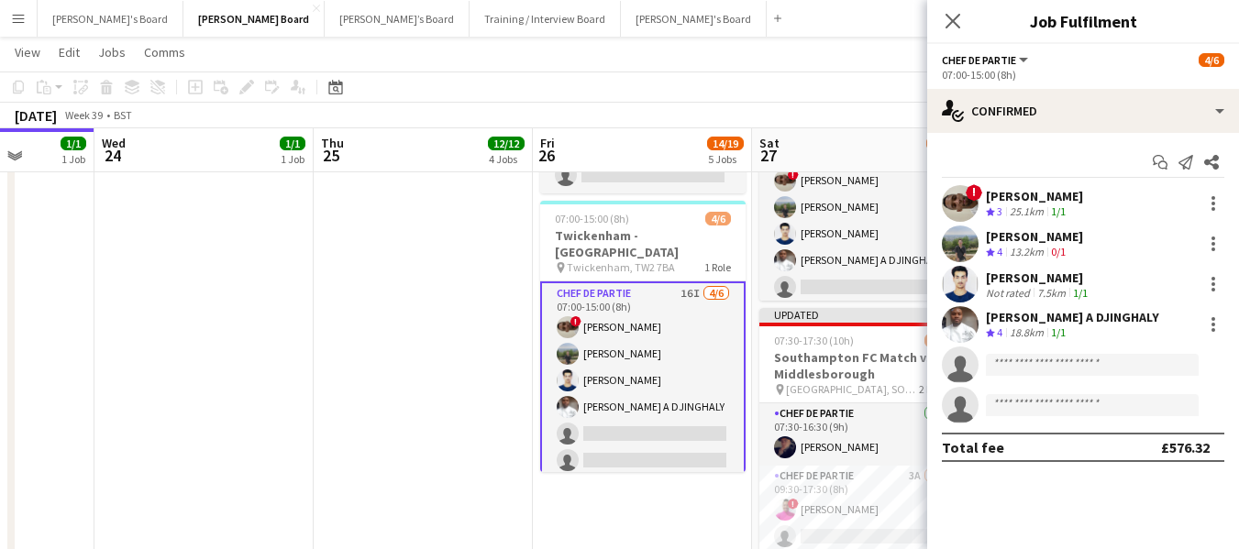
click at [598, 281] on app-card-role "Chef de Partie 16I 4/6 07:00-15:00 (8h) ! Nathan Powell Leon Lincoln Affan Khan…" at bounding box center [642, 380] width 205 height 199
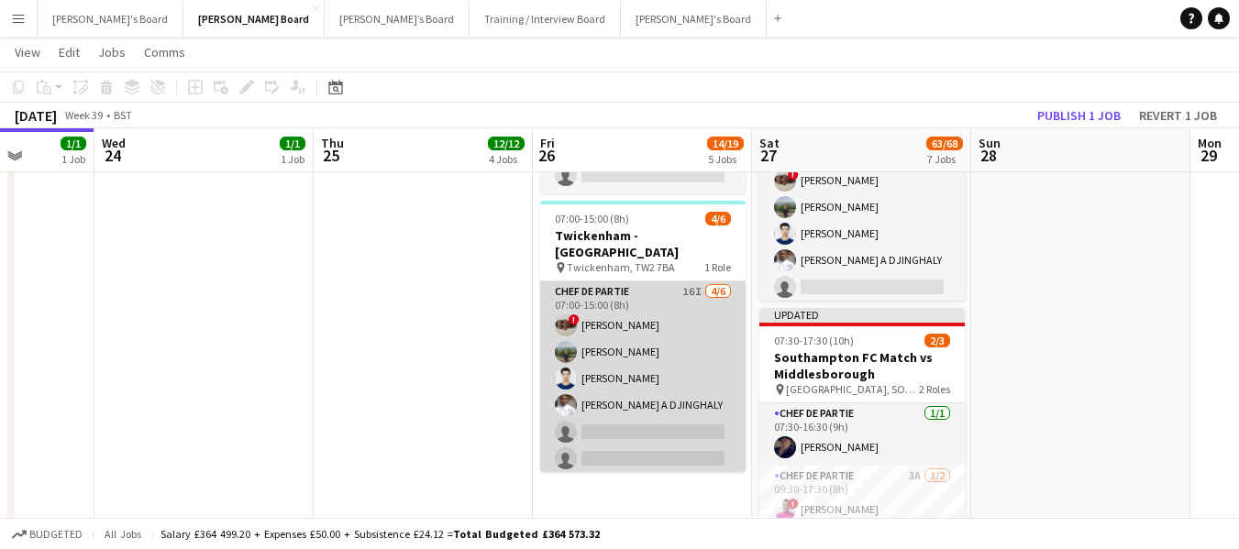
click at [586, 281] on app-card-role "Chef de Partie 16I 4/6 07:00-15:00 (8h) ! Nathan Powell Leon Lincoln Affan Khan…" at bounding box center [642, 378] width 205 height 195
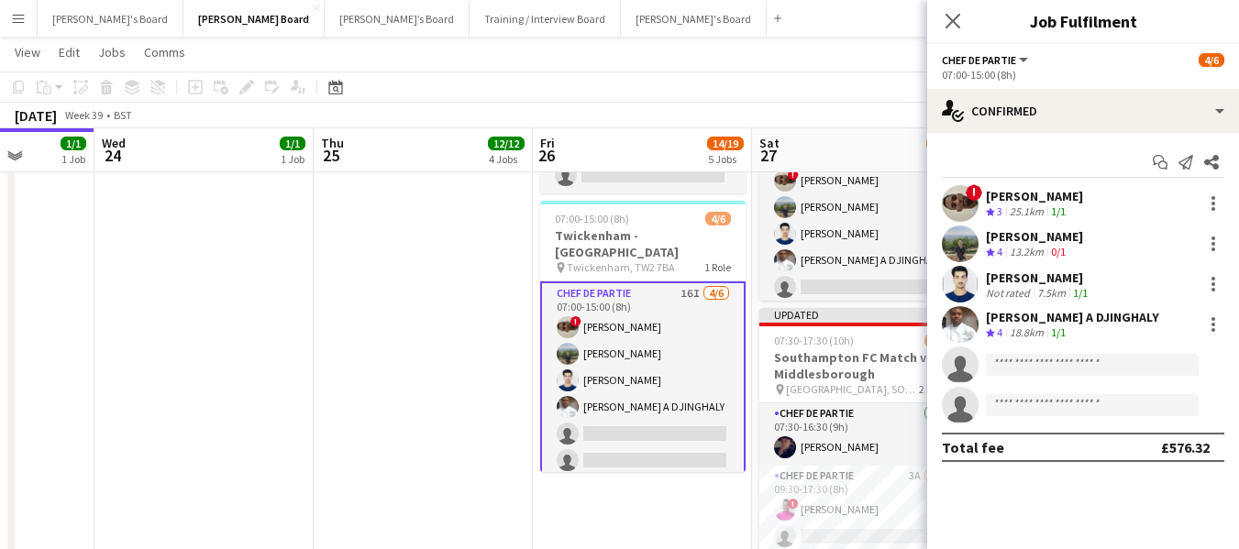
click at [634, 80] on app-toolbar "Copy Paste Paste Ctrl+V Paste with crew Ctrl+Shift+V Paste linked Job Delete Gr…" at bounding box center [619, 87] width 1239 height 31
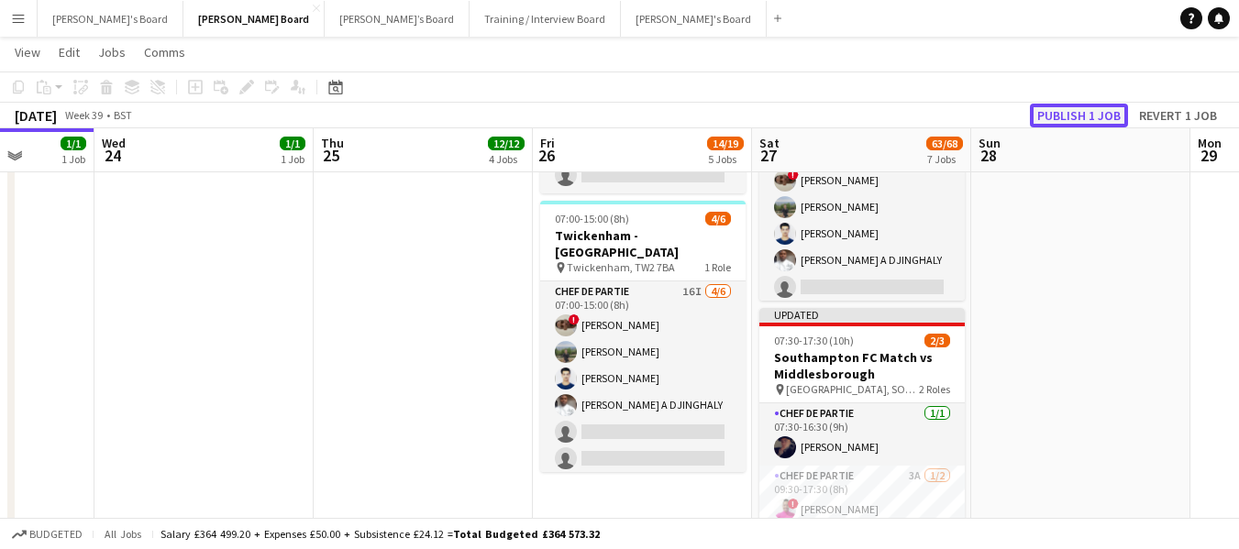
click at [1064, 116] on button "Publish 1 job" at bounding box center [1079, 116] width 98 height 24
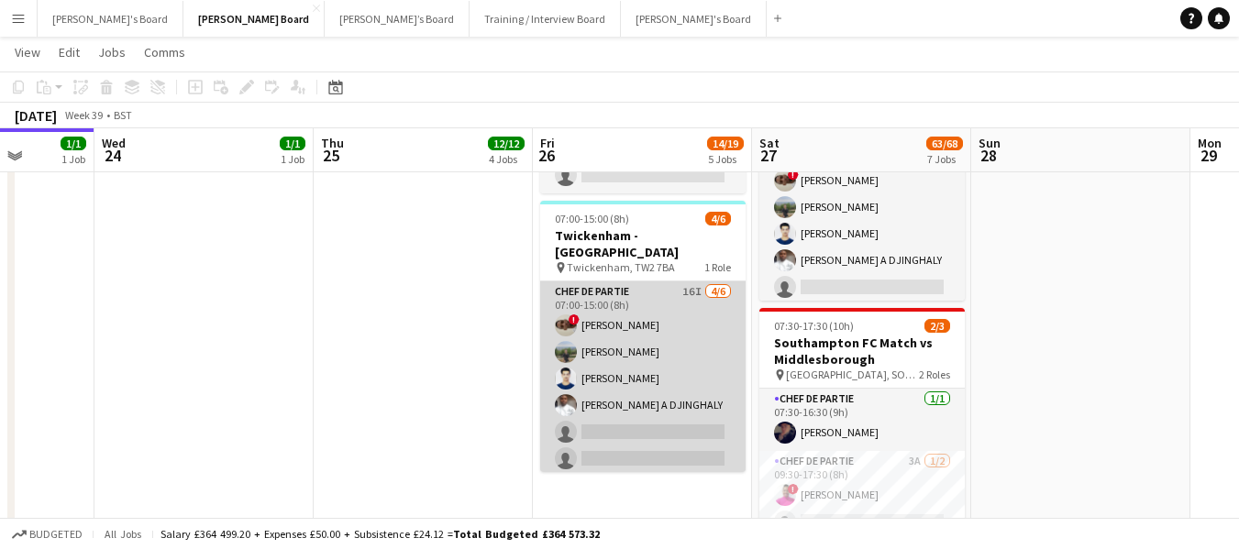
scroll to position [0, 562]
click at [609, 281] on app-card-role "Chef de Partie 16I 4/6 07:00-15:00 (8h) ! Nathan Powell Leon Lincoln Affan Khan…" at bounding box center [643, 378] width 205 height 195
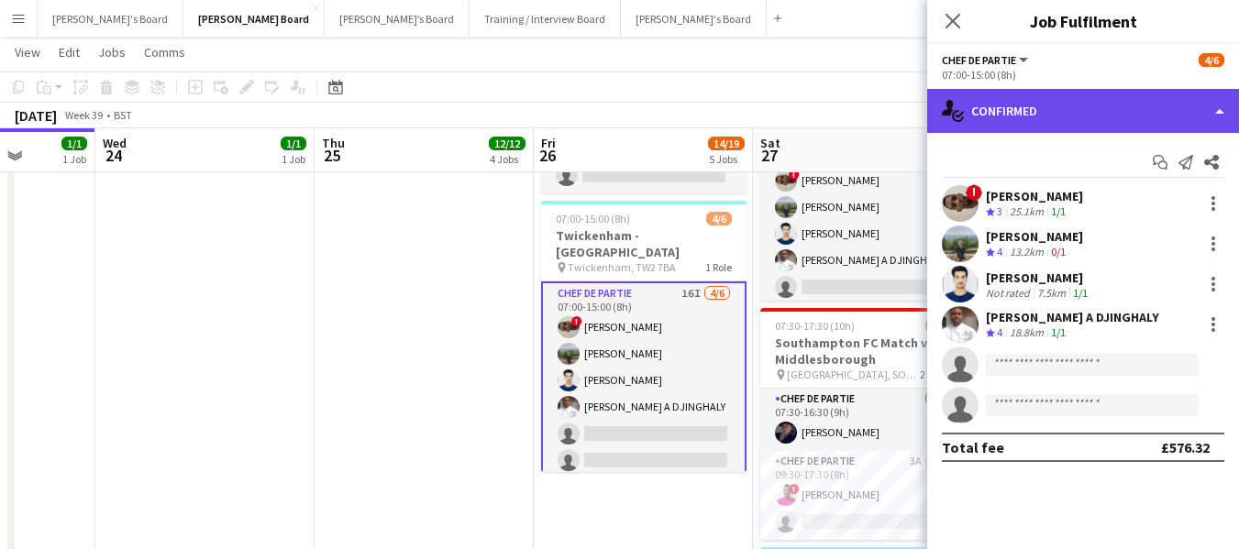
click at [1046, 109] on div "single-neutral-actions-check-2 Confirmed" at bounding box center [1083, 111] width 312 height 44
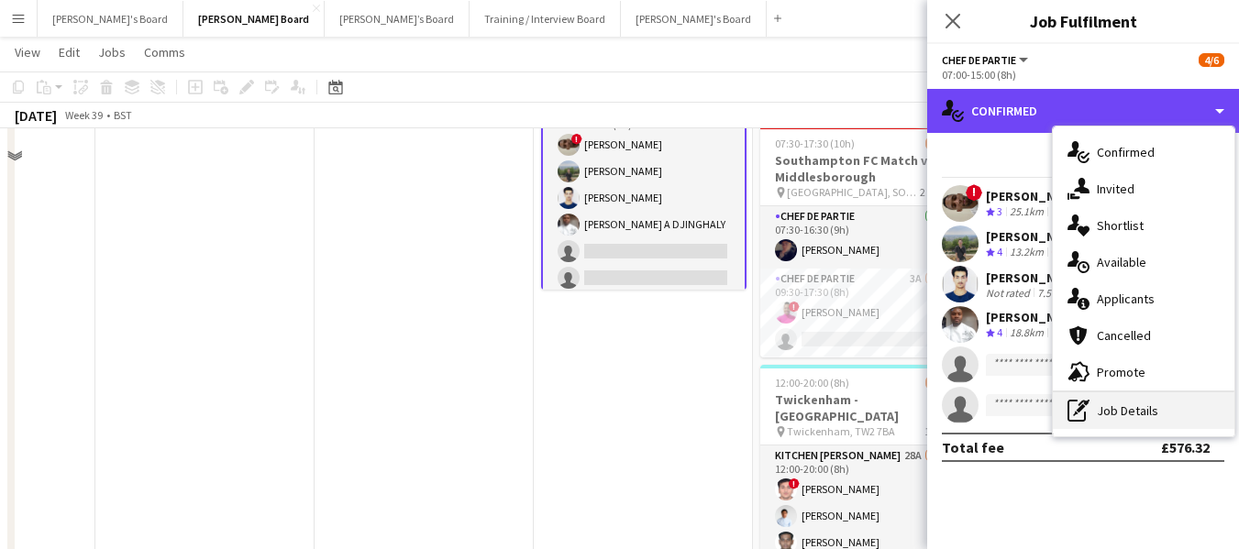
scroll to position [2067, 0]
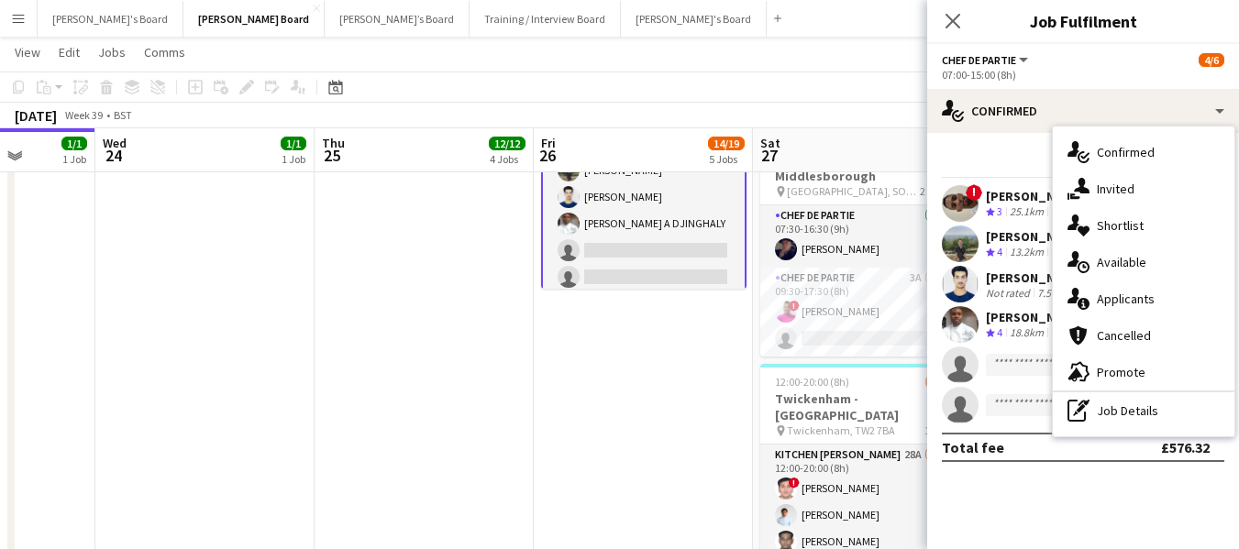
click at [607, 116] on div "September 2025 Week 39 • BST" at bounding box center [619, 116] width 1239 height 26
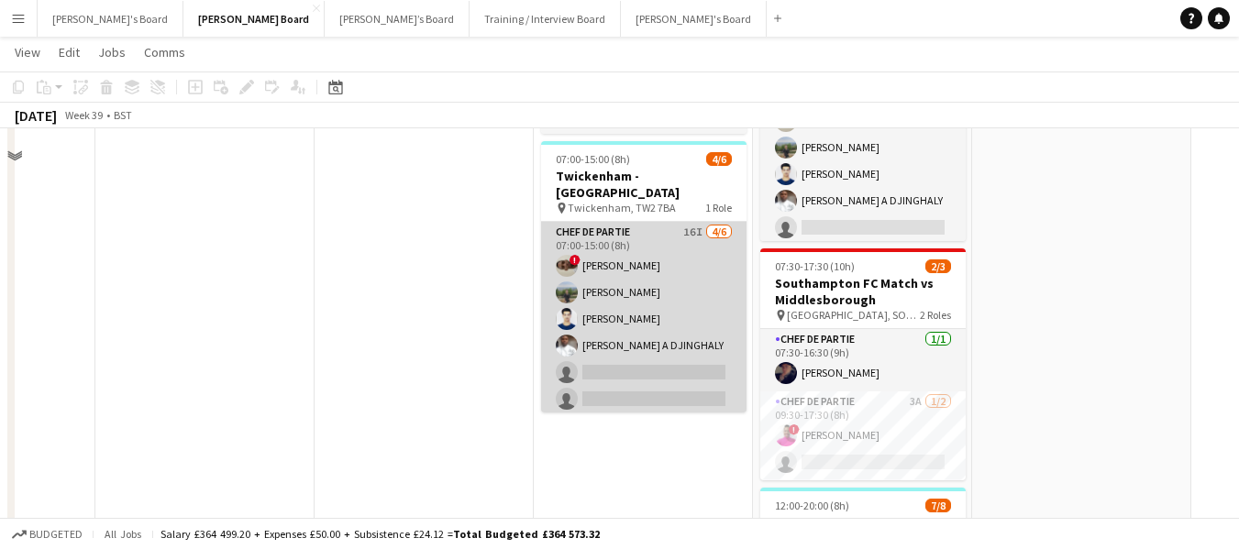
scroll to position [1792, 0]
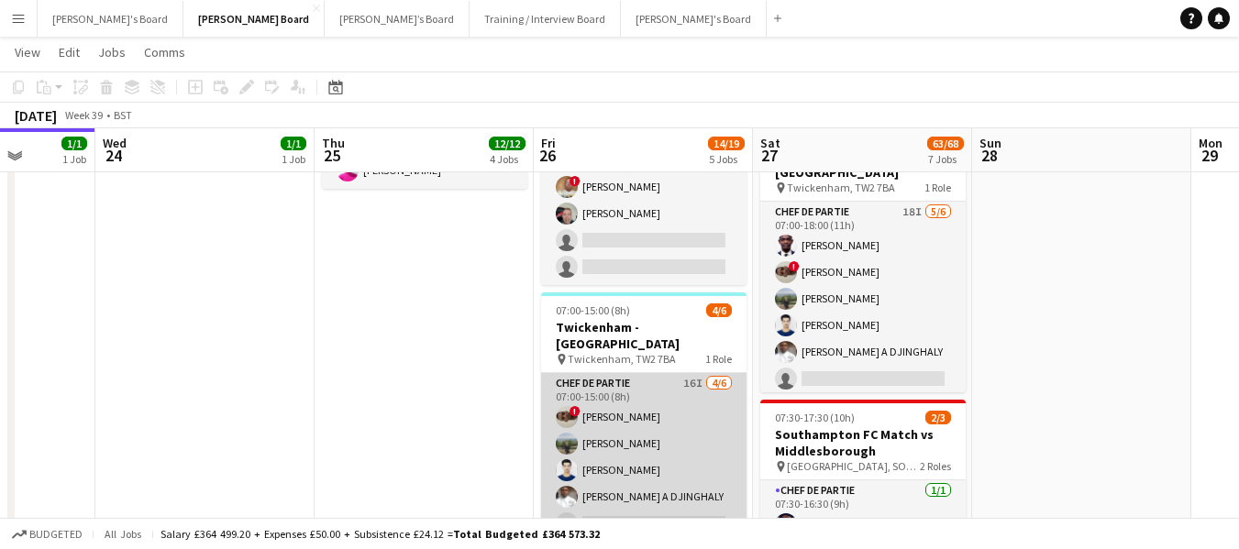
click at [591, 373] on app-card-role "Chef de Partie 16I 4/6 07:00-15:00 (8h) ! Nathan Powell Leon Lincoln Affan Khan…" at bounding box center [643, 470] width 205 height 195
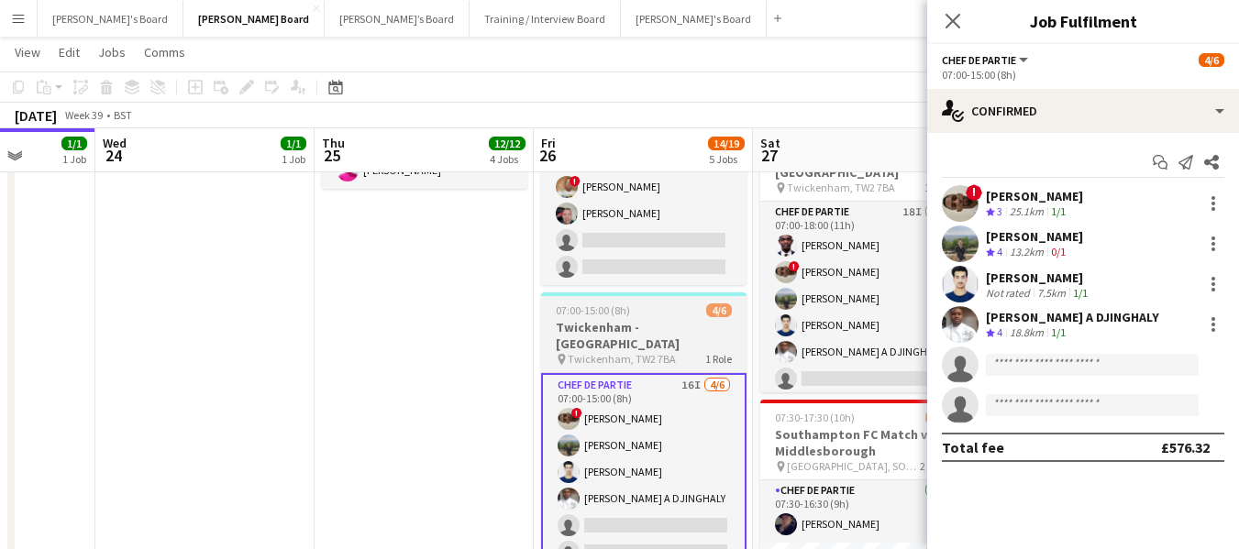
click at [633, 303] on div "07:00-15:00 (8h) 4/6" at bounding box center [643, 310] width 205 height 14
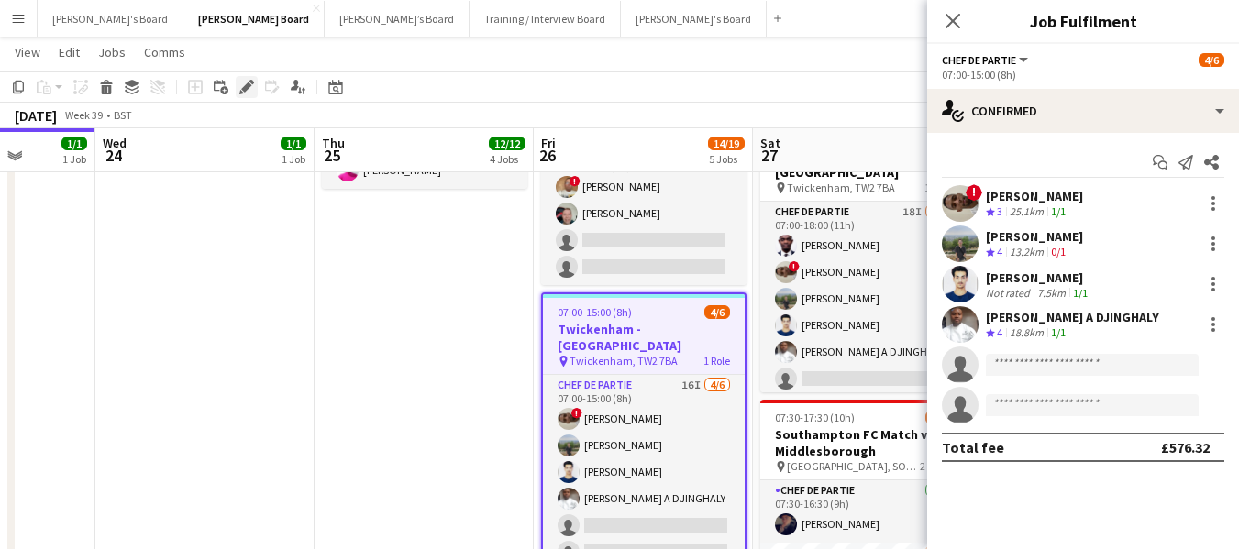
click at [242, 79] on div "Edit" at bounding box center [247, 87] width 22 height 22
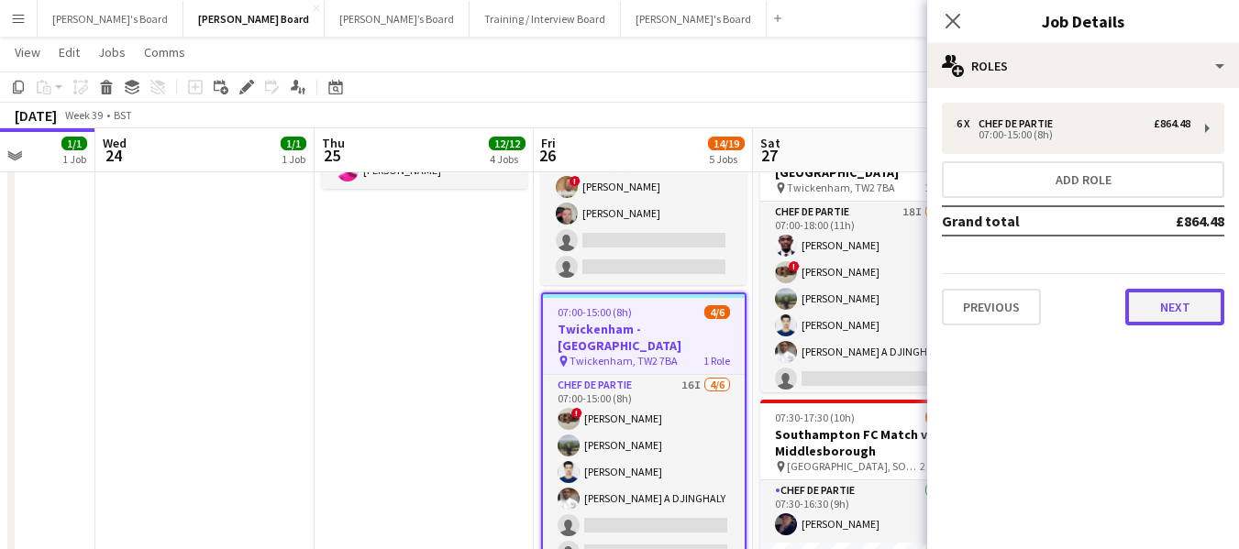
click at [1167, 320] on button "Next" at bounding box center [1174, 307] width 99 height 37
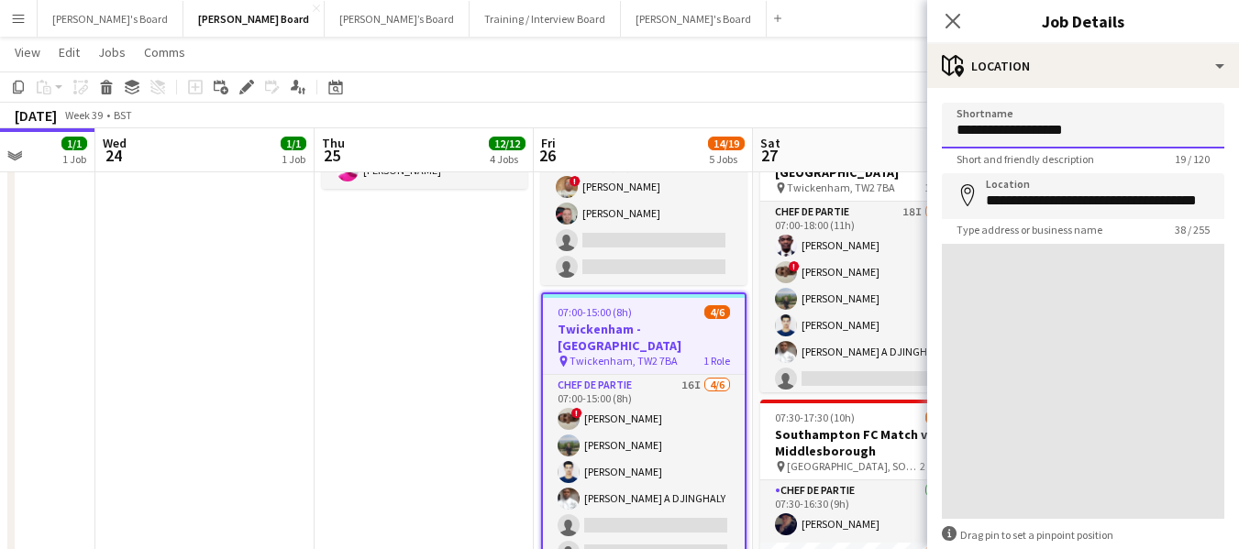
click at [1121, 138] on input "**********" at bounding box center [1083, 126] width 282 height 46
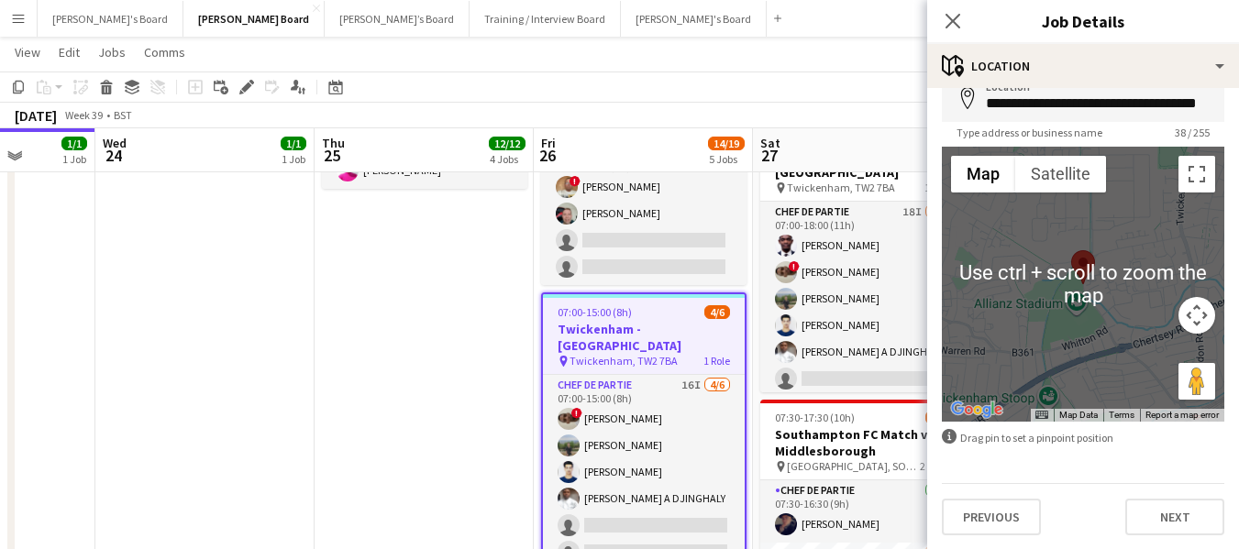
scroll to position [98, 0]
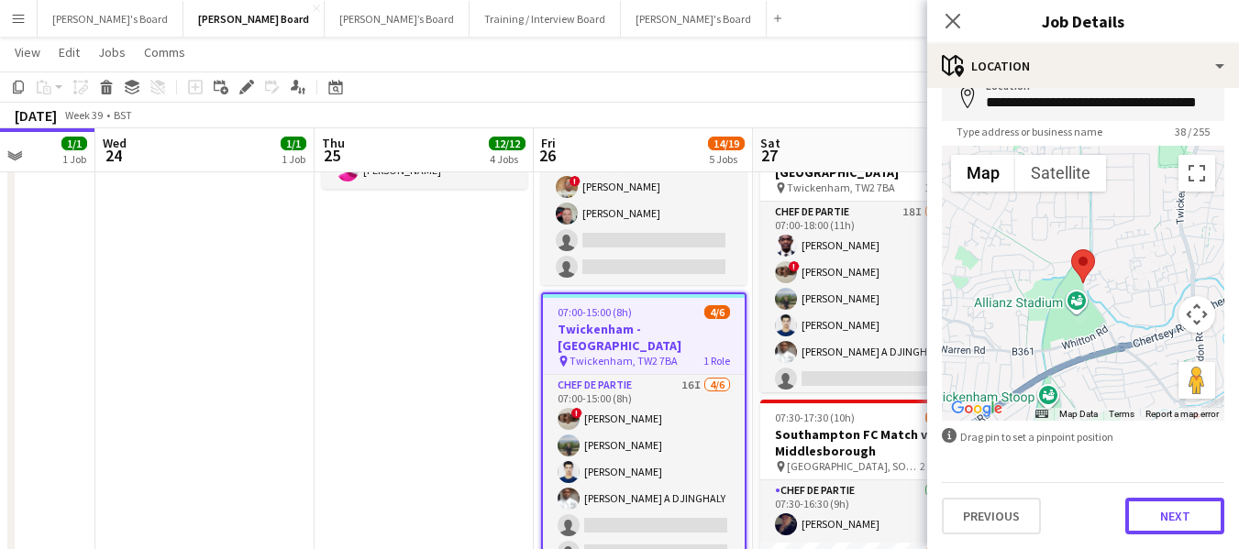
click at [1176, 523] on button "Next" at bounding box center [1174, 516] width 99 height 37
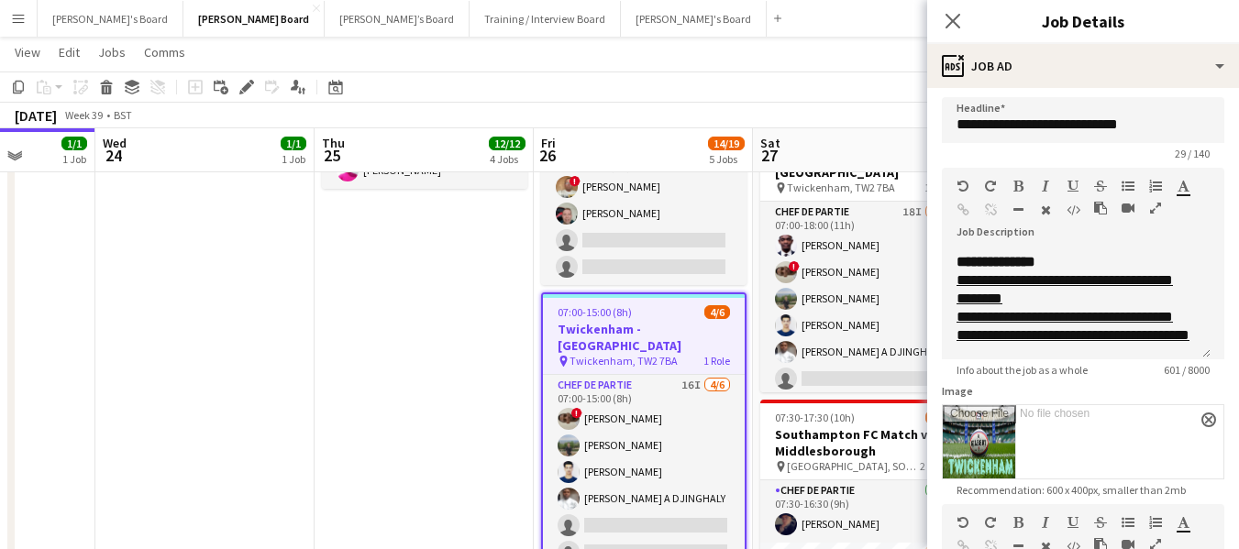
scroll to position [0, 0]
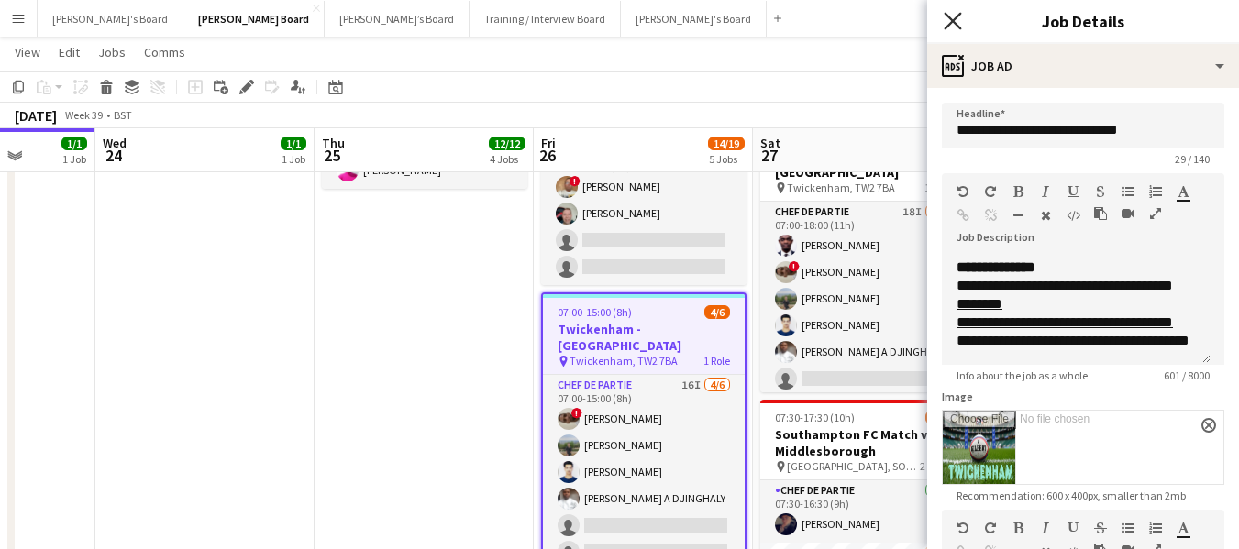
click at [958, 13] on icon "Close pop-in" at bounding box center [951, 20] width 17 height 17
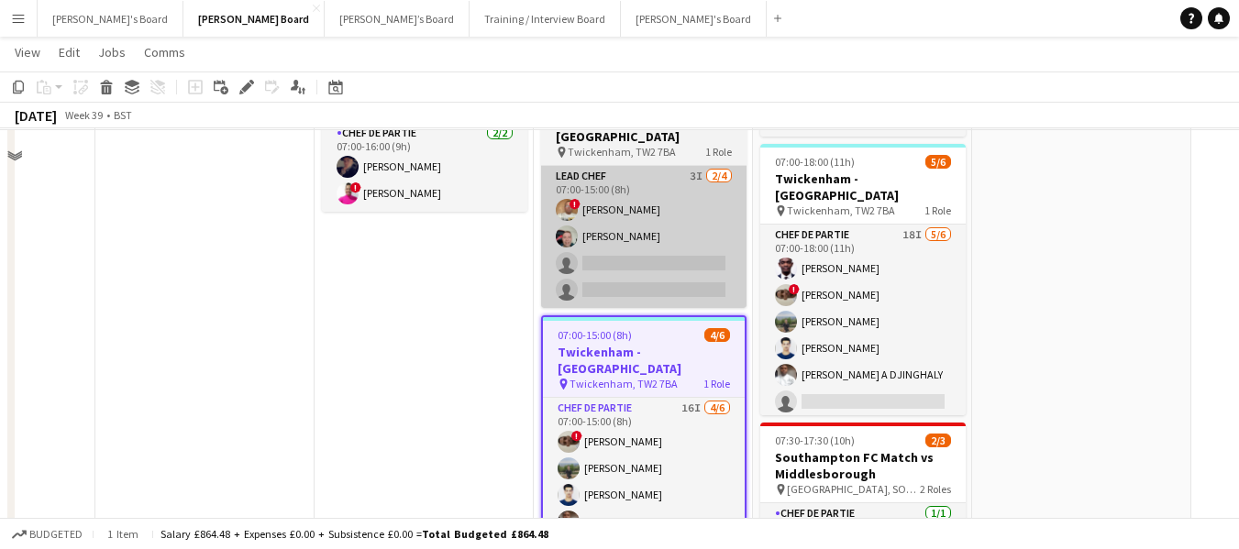
scroll to position [1792, 0]
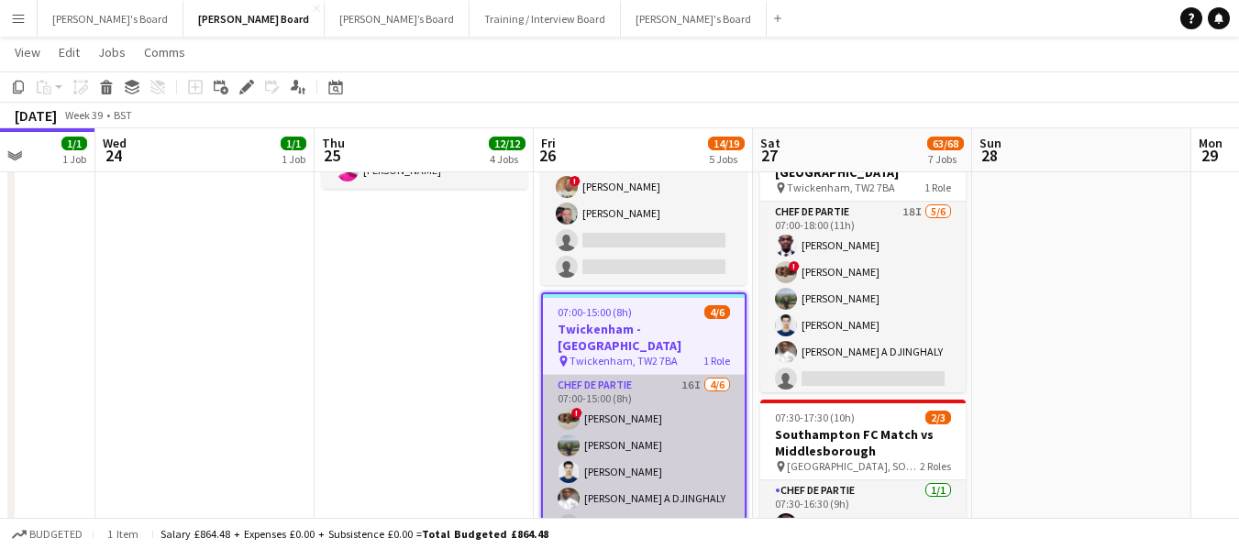
click at [628, 385] on app-card-role "Chef de Partie 16I 4/6 07:00-15:00 (8h) ! Nathan Powell Leon Lincoln Affan Khan…" at bounding box center [644, 472] width 202 height 195
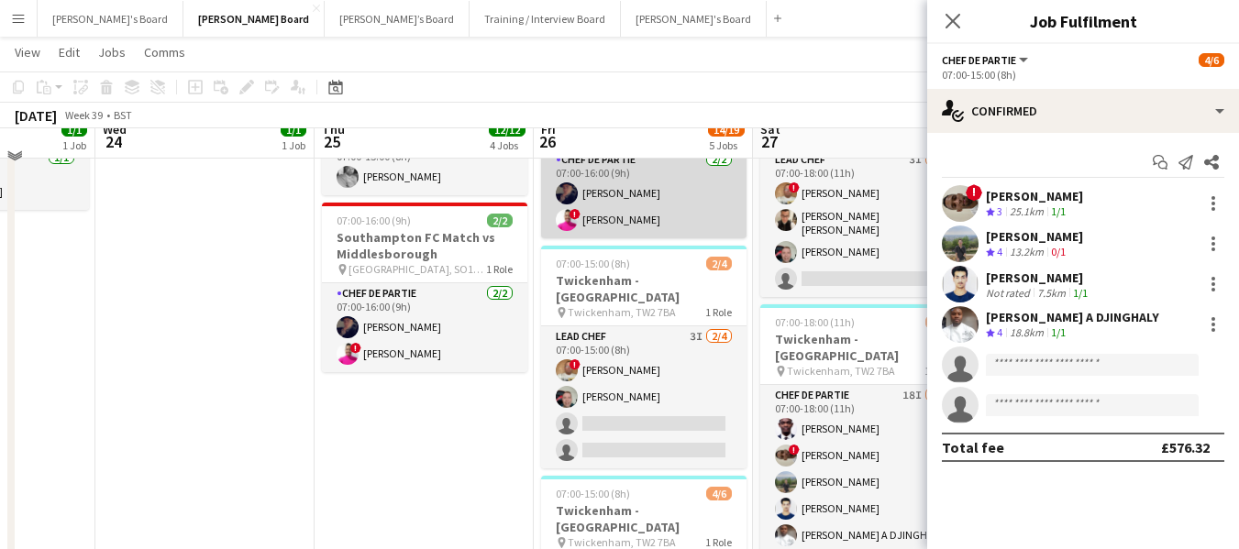
scroll to position [1517, 0]
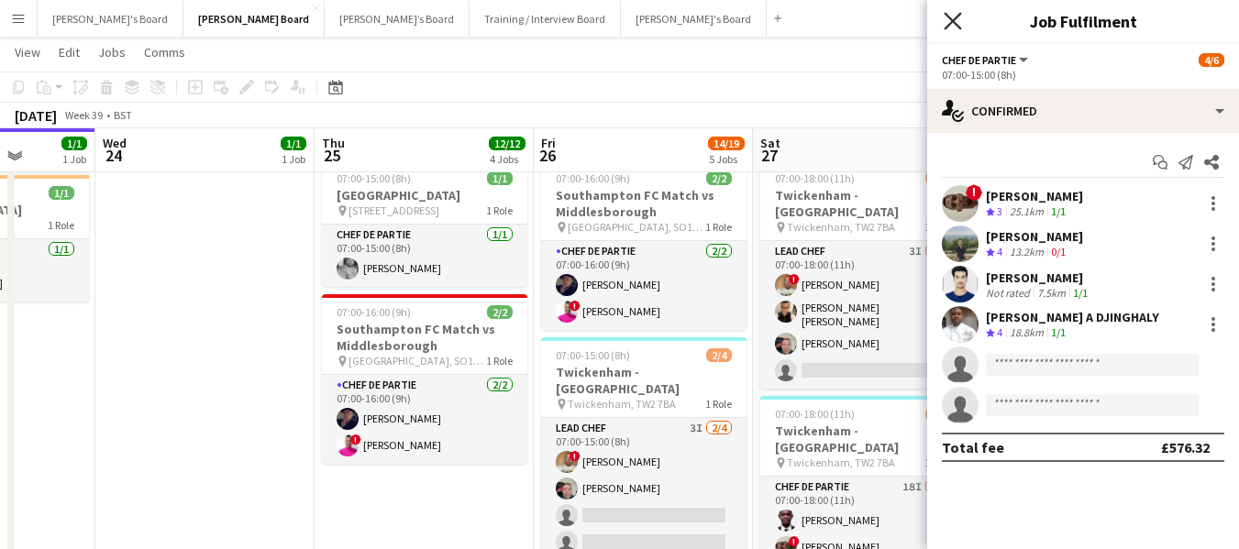
click at [961, 24] on app-icon "Close pop-in" at bounding box center [953, 21] width 27 height 27
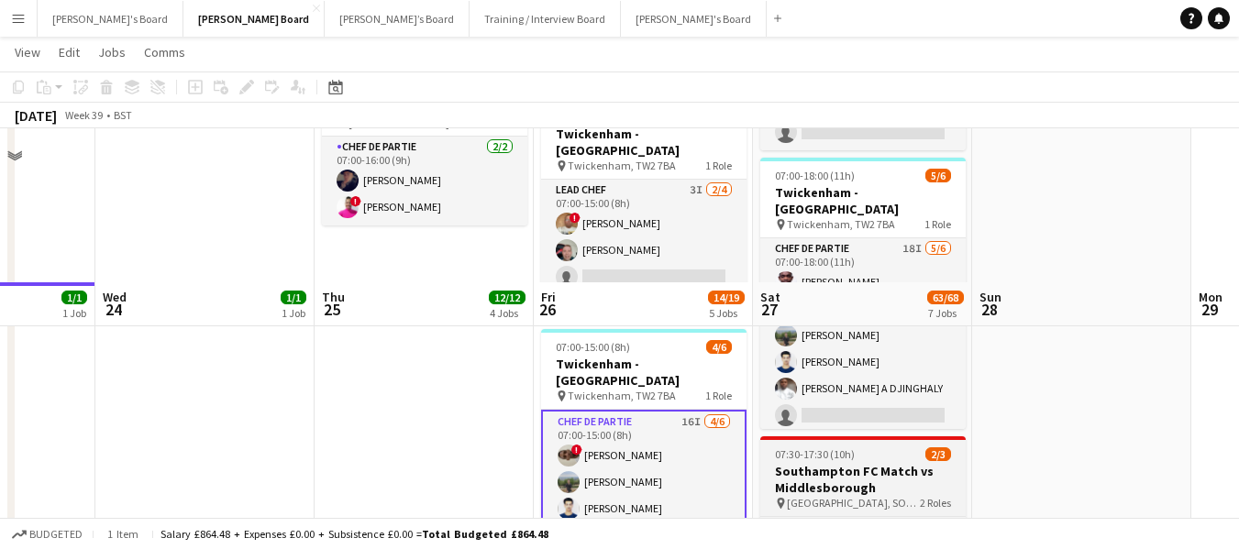
scroll to position [1701, 0]
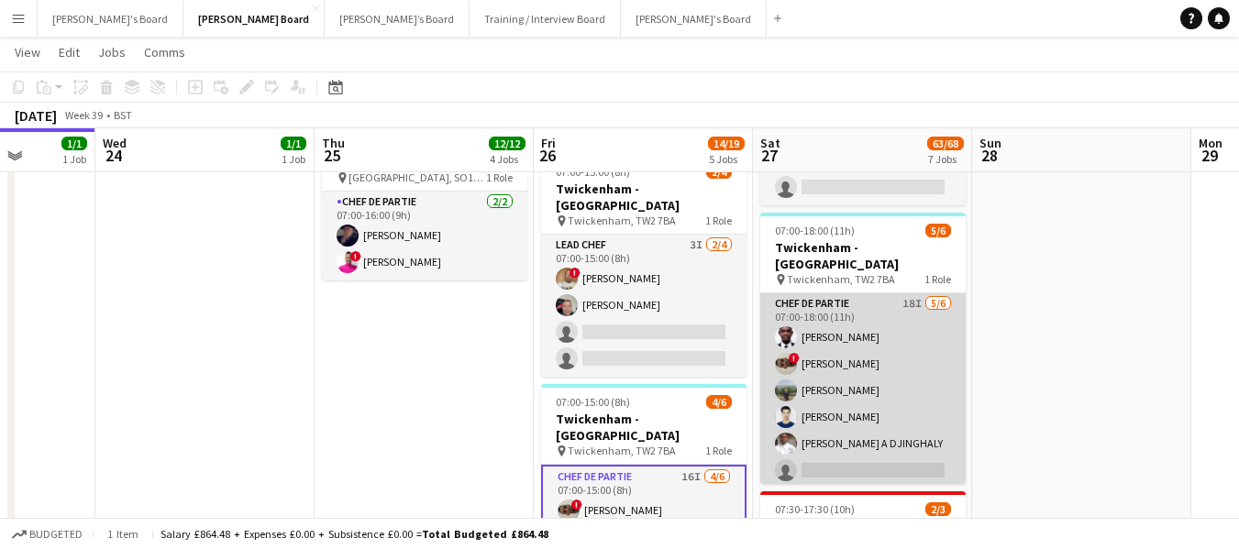
click at [854, 307] on app-card-role "Chef de Partie 18I [DATE] 07:00-18:00 (11h) [PERSON_NAME] ! [PERSON_NAME] [PERS…" at bounding box center [862, 390] width 205 height 195
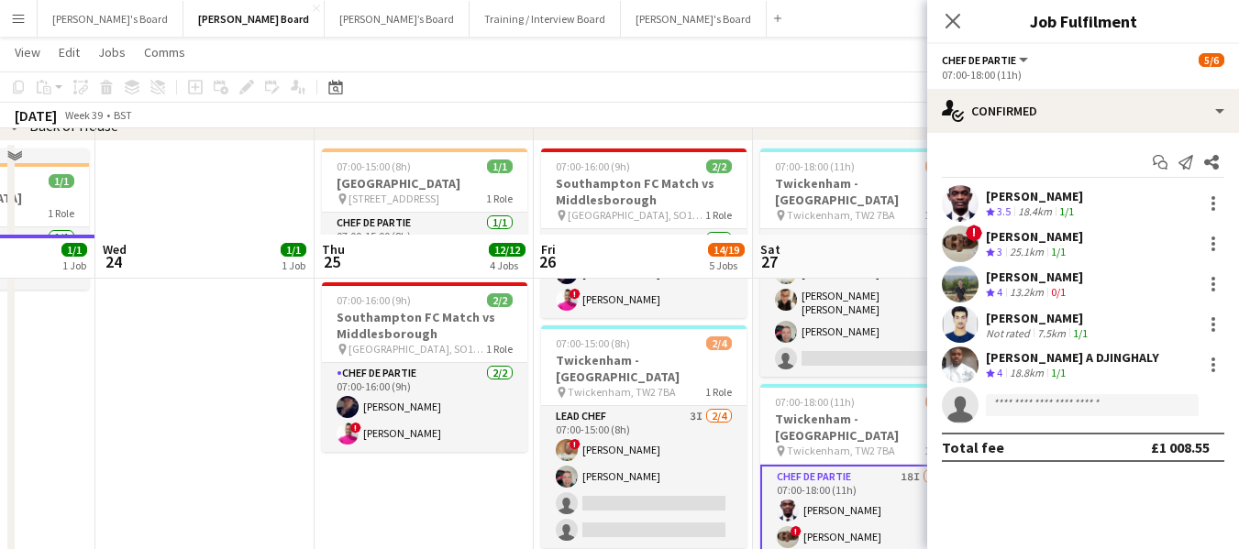
scroll to position [1517, 0]
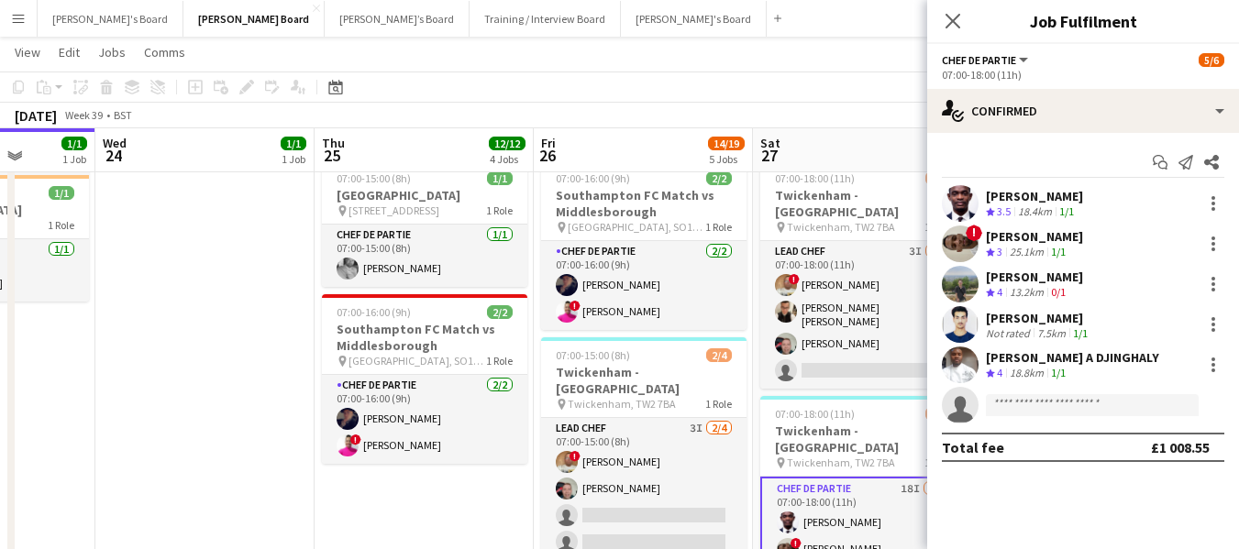
click at [811, 68] on app-page-menu "View Day view expanded Day view collapsed Month view Date picker Jump to [DATE]…" at bounding box center [619, 54] width 1239 height 35
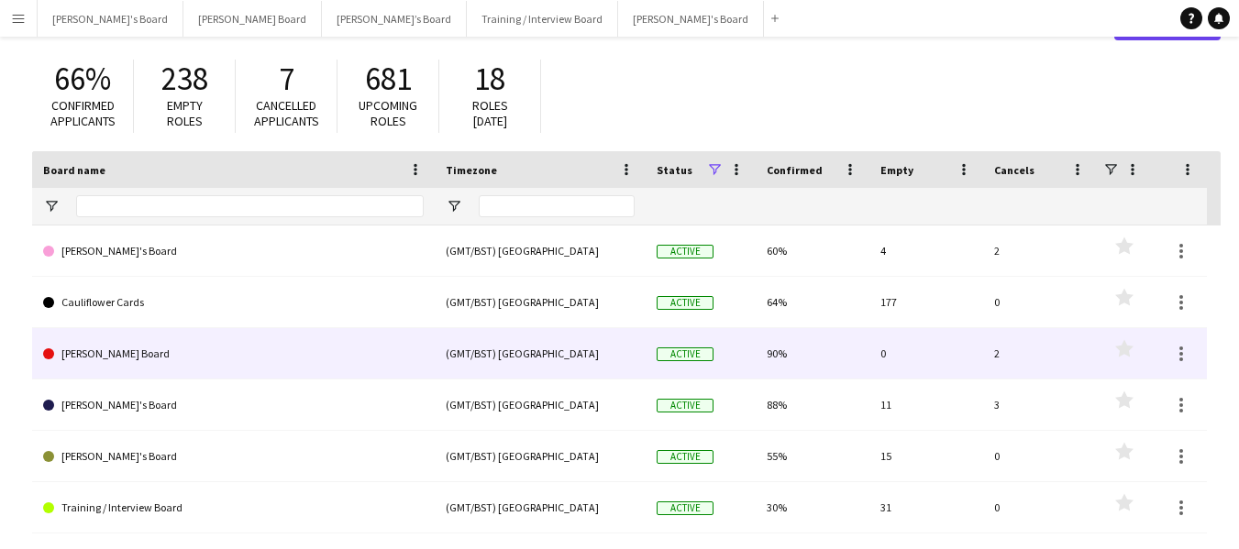
scroll to position [92, 0]
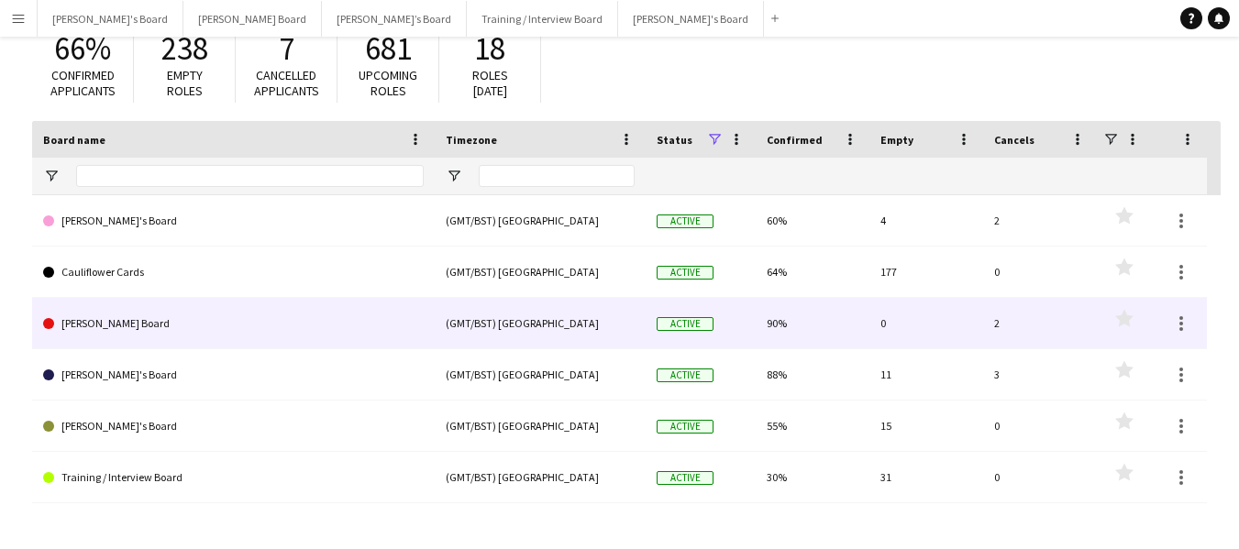
click at [129, 332] on link "[PERSON_NAME] Board" at bounding box center [233, 323] width 380 height 51
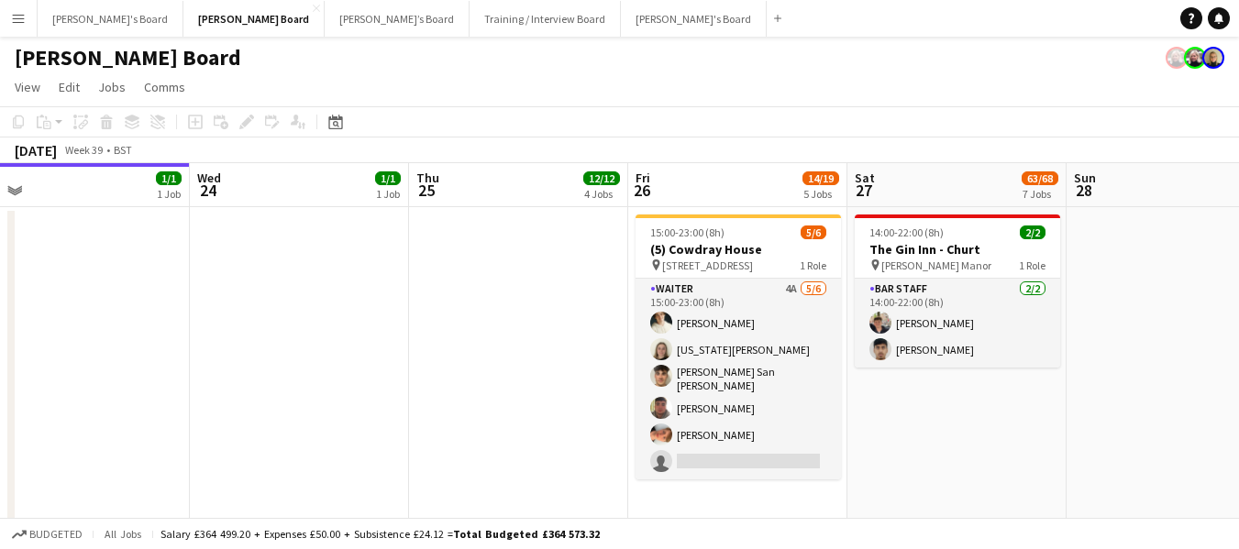
scroll to position [0, 730]
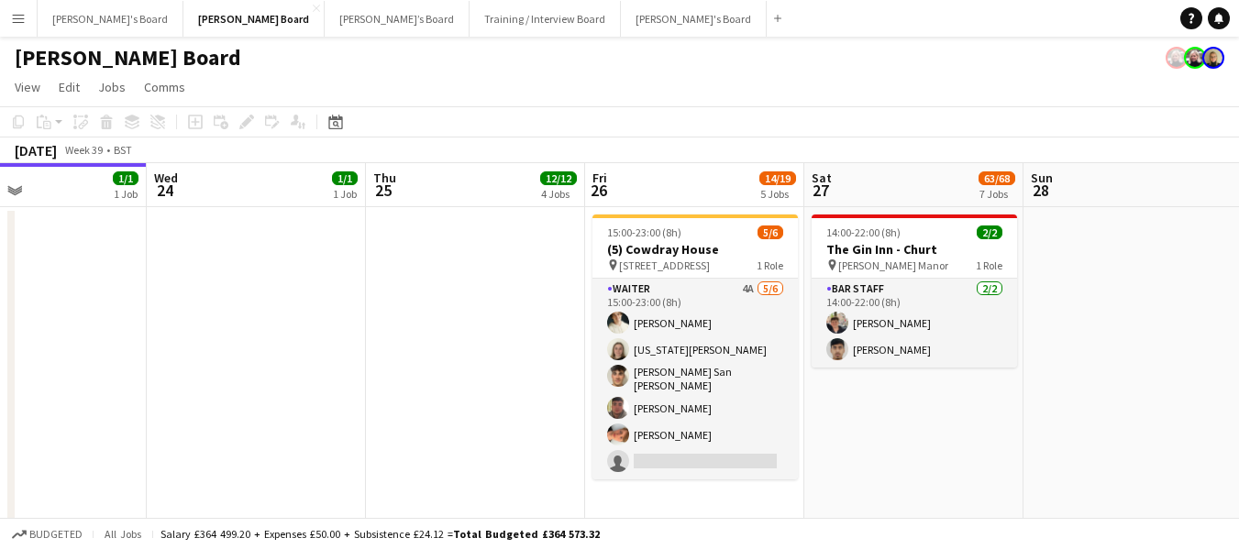
drag, startPoint x: 1012, startPoint y: 179, endPoint x: 439, endPoint y: 117, distance: 576.3
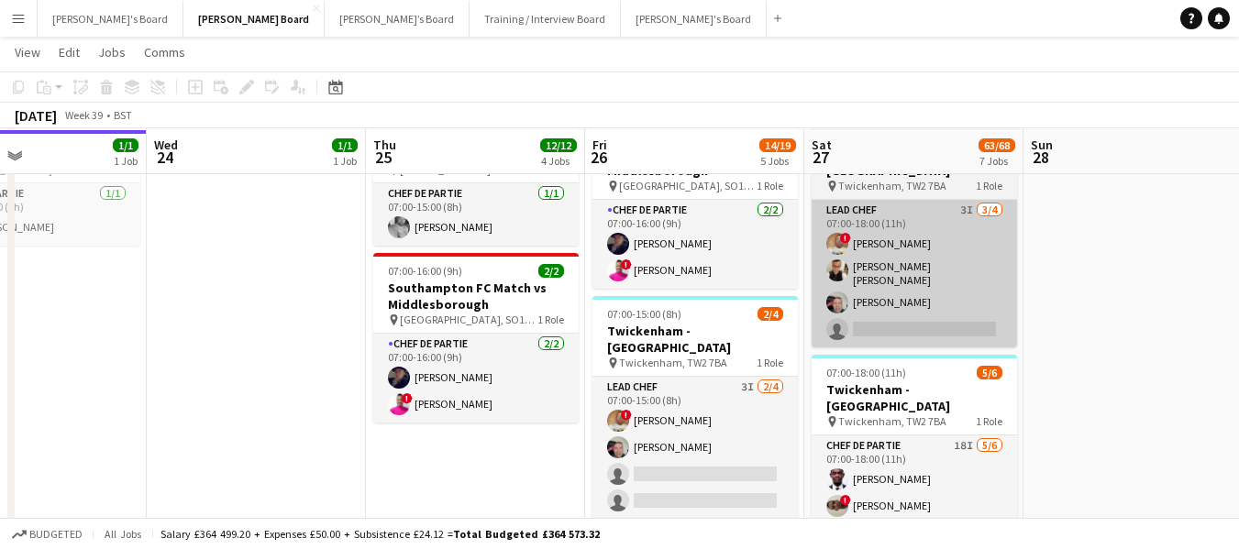
scroll to position [1650, 0]
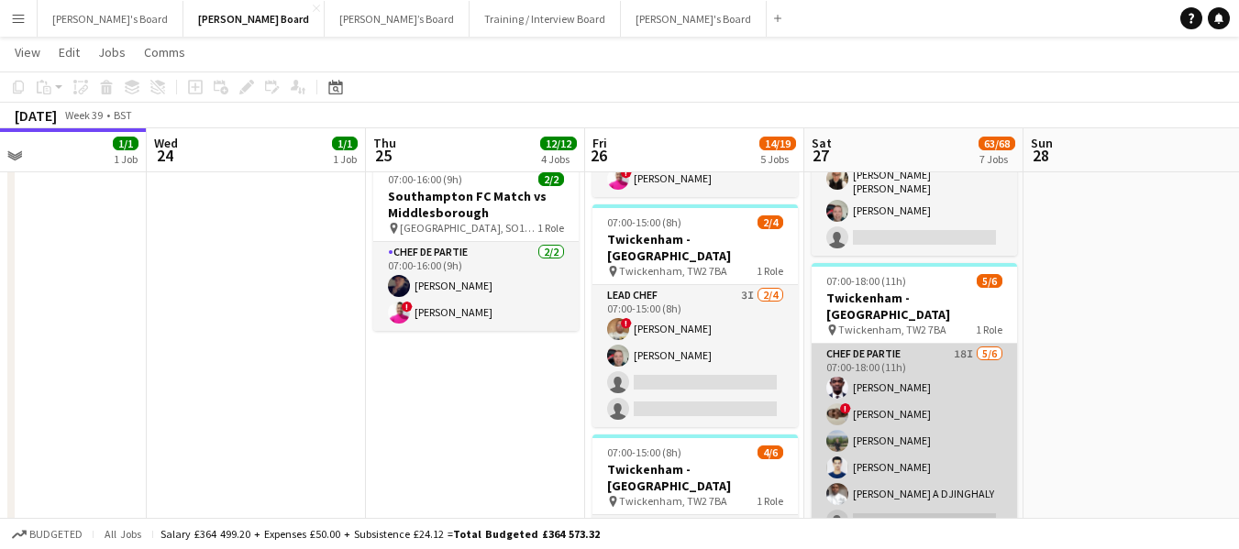
click at [884, 349] on app-card-role "Chef de Partie 18I [DATE] 07:00-18:00 (11h) [PERSON_NAME] ! [PERSON_NAME] [PERS…" at bounding box center [913, 441] width 205 height 195
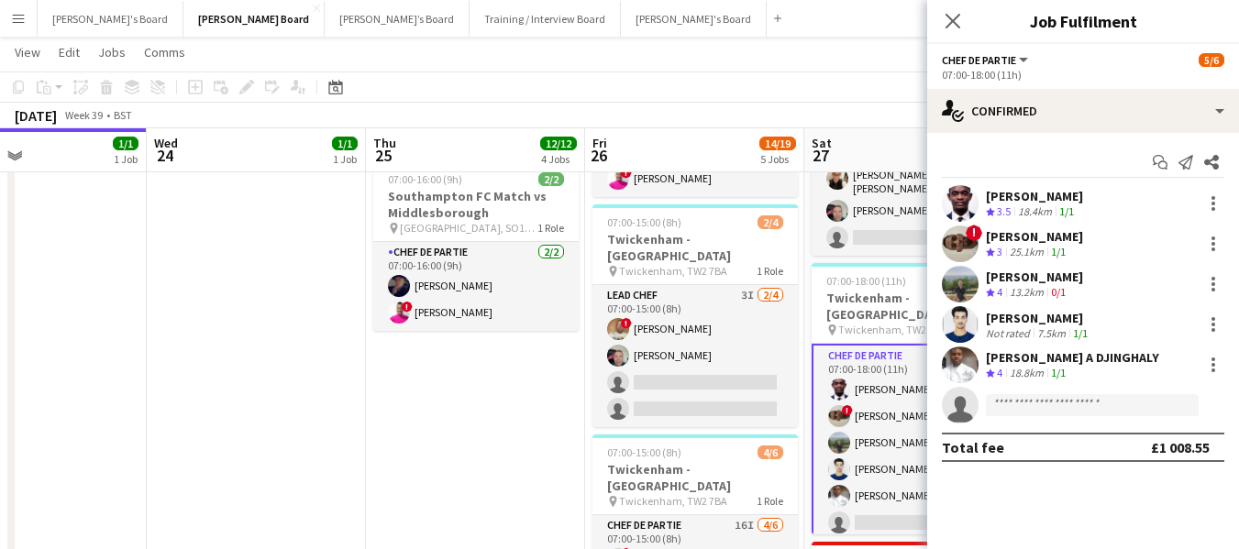
click at [1052, 189] on div "[PERSON_NAME]" at bounding box center [1034, 196] width 97 height 17
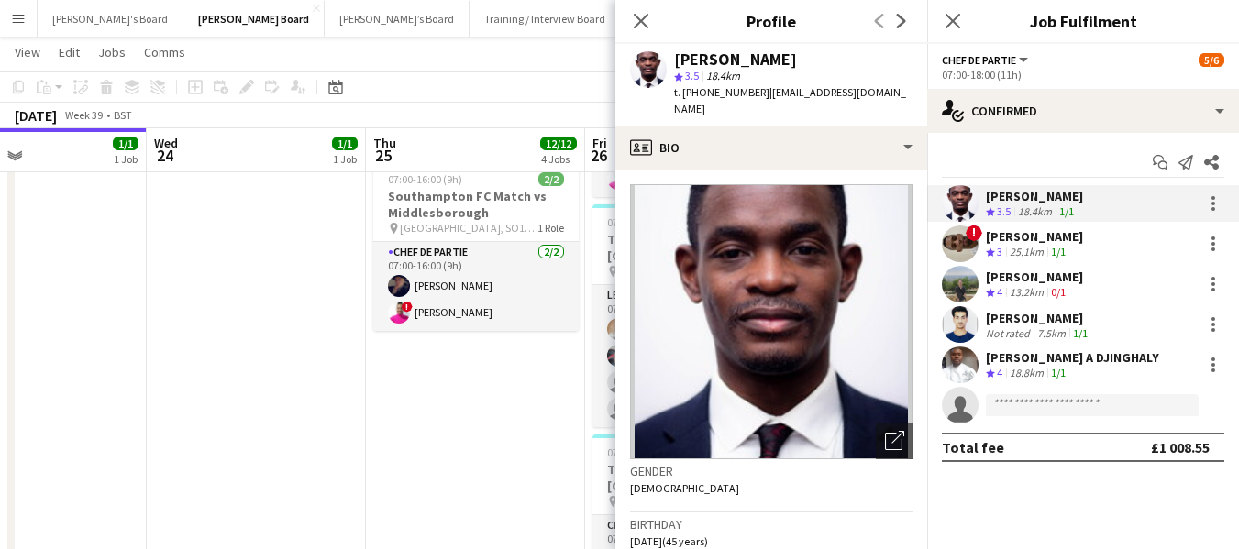
click at [1023, 193] on div "[PERSON_NAME]" at bounding box center [1034, 196] width 97 height 17
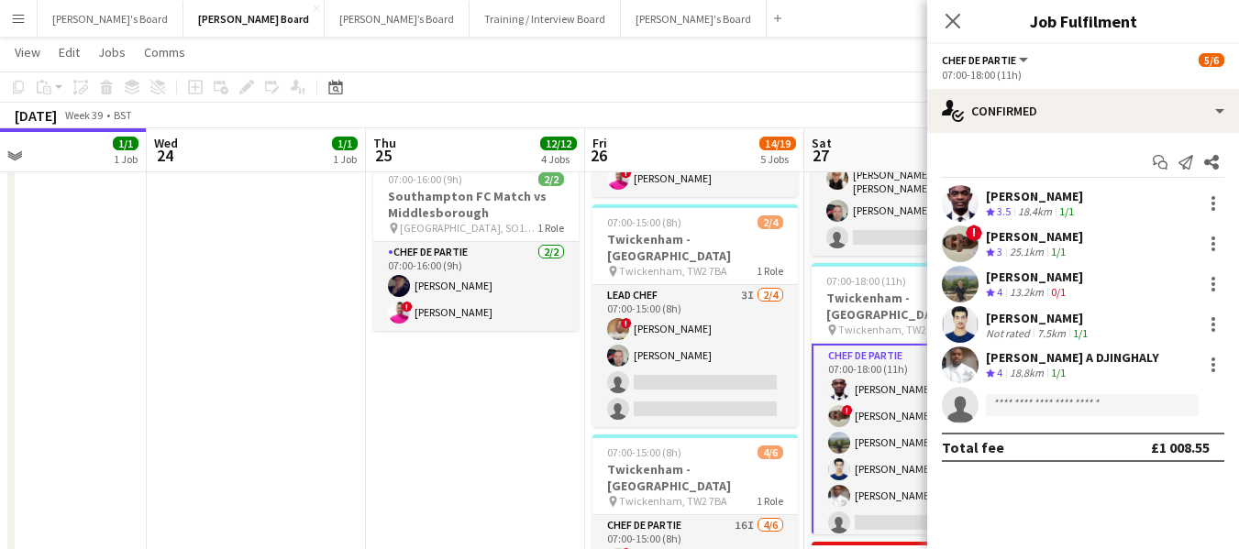
click at [1023, 193] on div "[PERSON_NAME]" at bounding box center [1034, 196] width 97 height 17
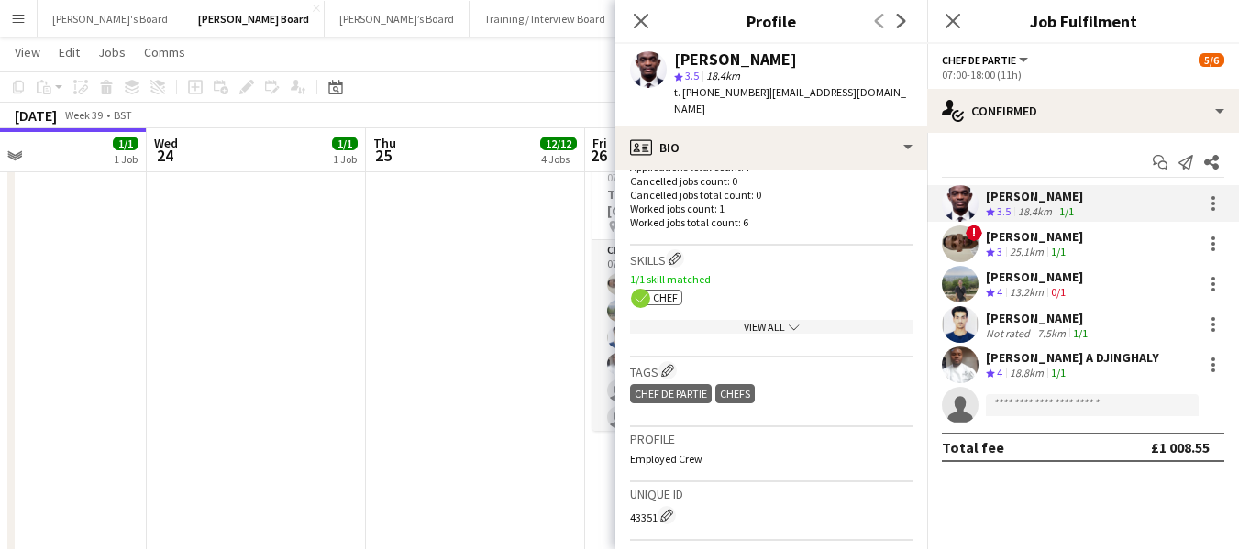
scroll to position [550, 0]
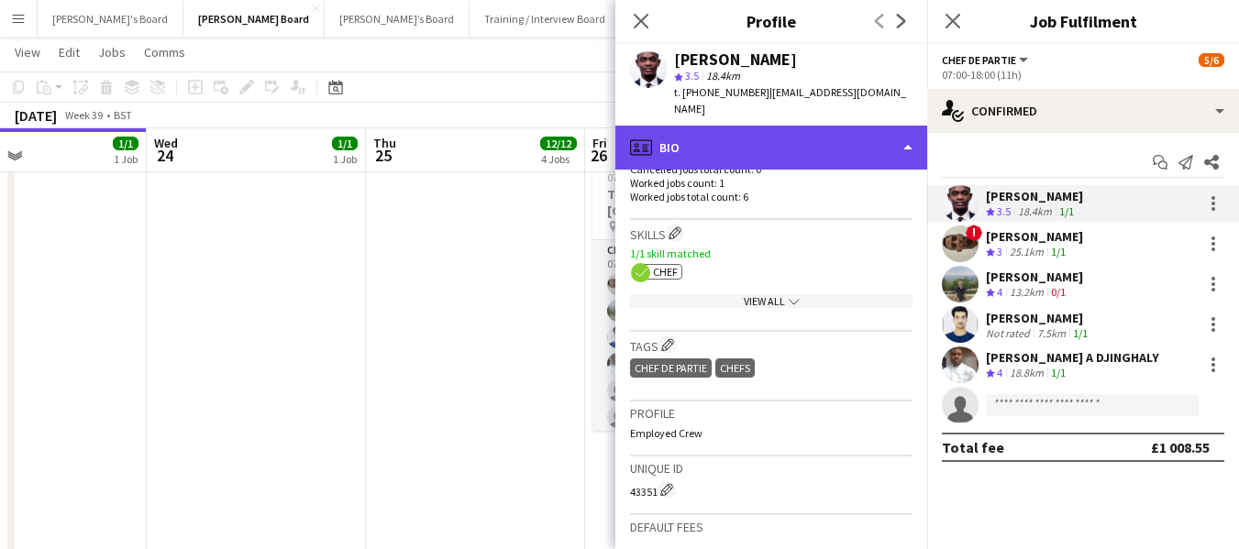
click at [782, 126] on div "profile Bio" at bounding box center [771, 148] width 312 height 44
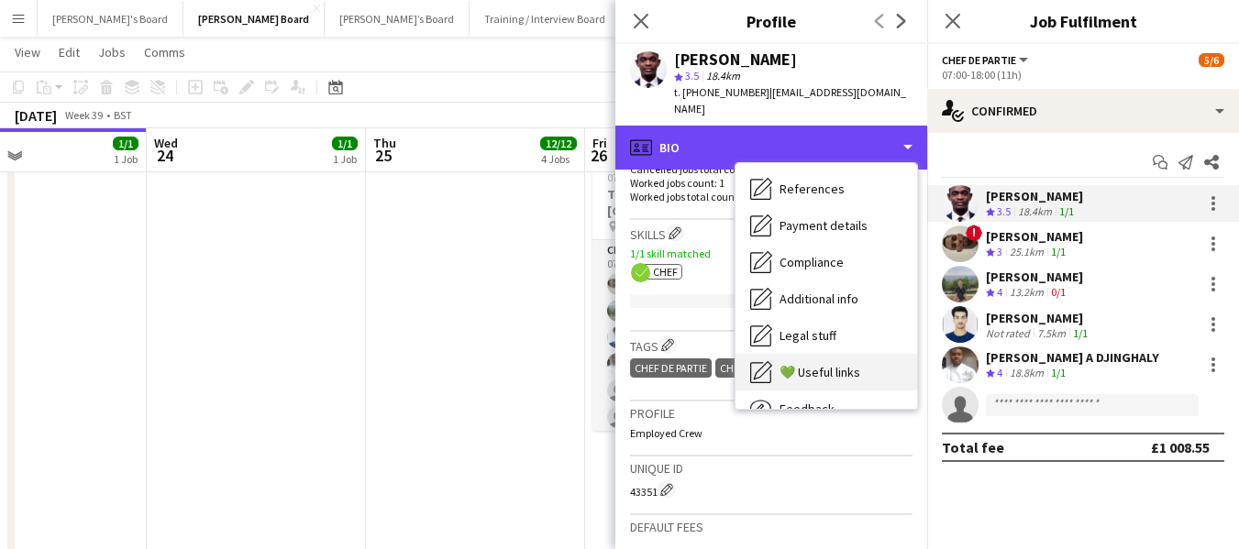
scroll to position [246, 0]
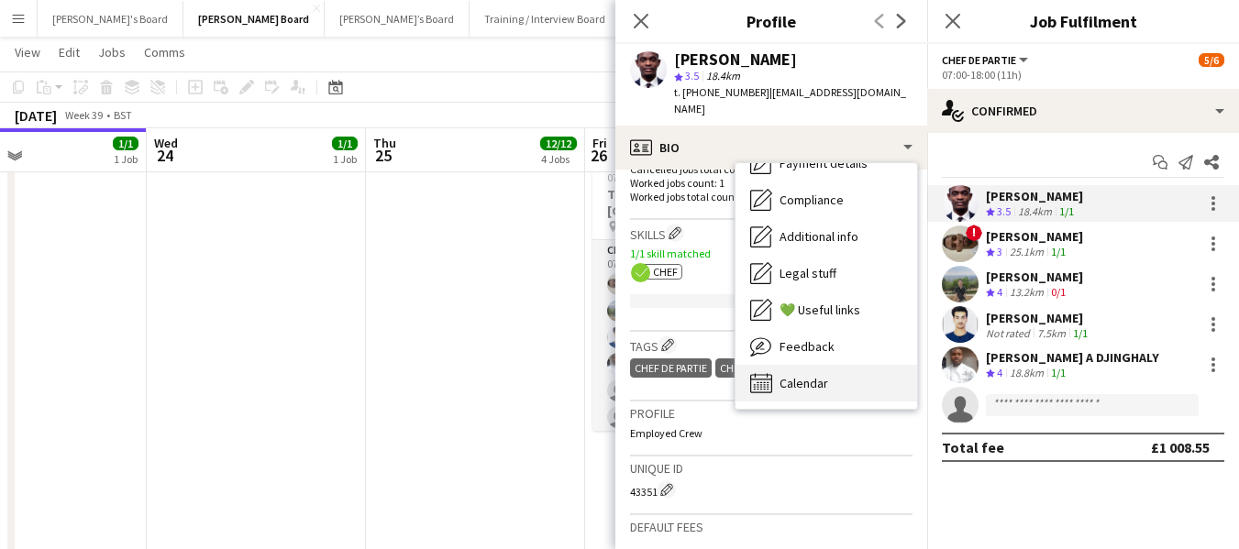
click at [811, 375] on span "Calendar" at bounding box center [803, 383] width 49 height 17
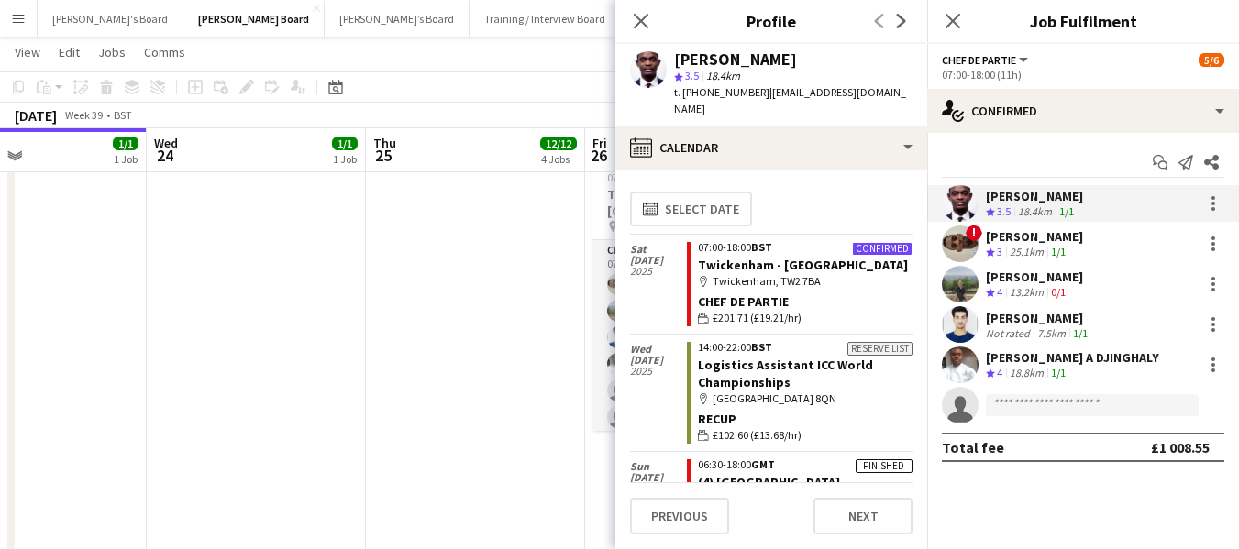
click at [1046, 193] on div "[PERSON_NAME]" at bounding box center [1034, 196] width 97 height 17
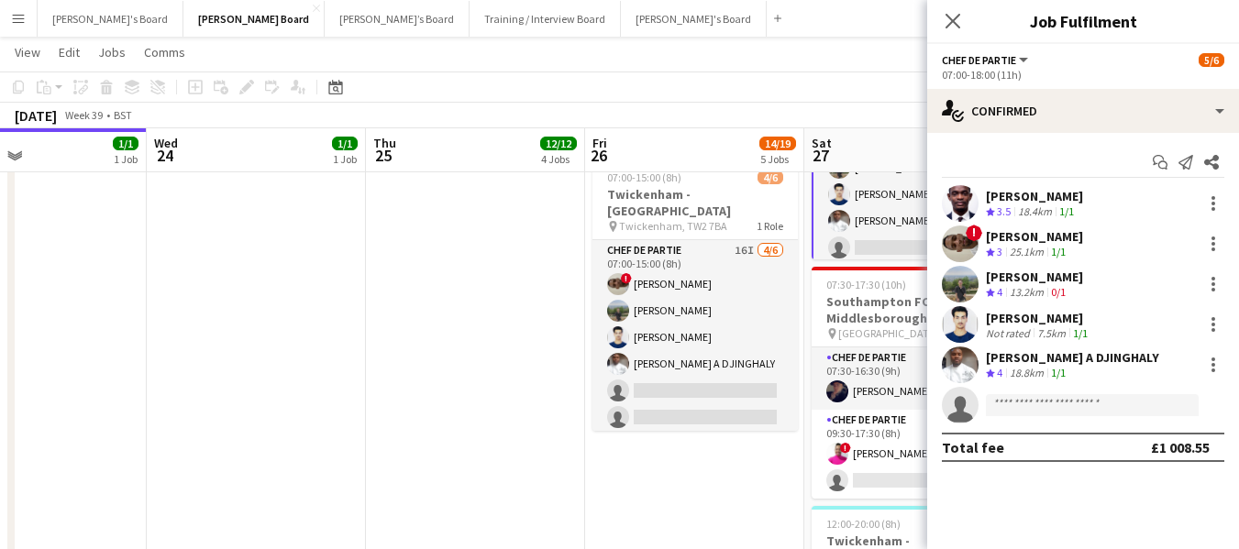
click at [1046, 193] on div "[PERSON_NAME]" at bounding box center [1034, 196] width 97 height 17
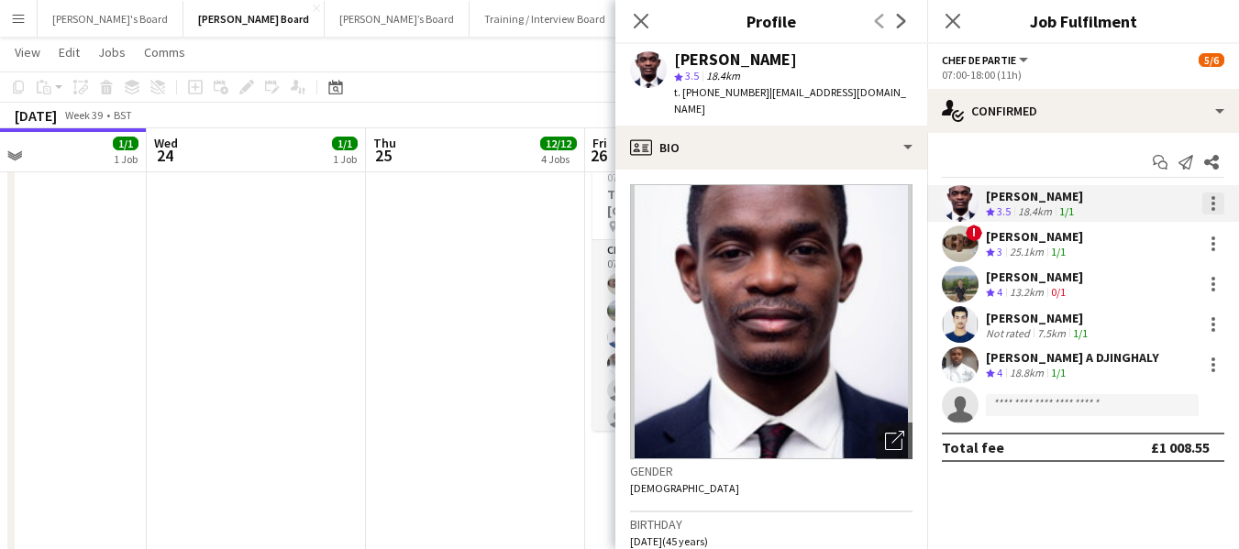
click at [1214, 204] on div at bounding box center [1213, 204] width 4 height 4
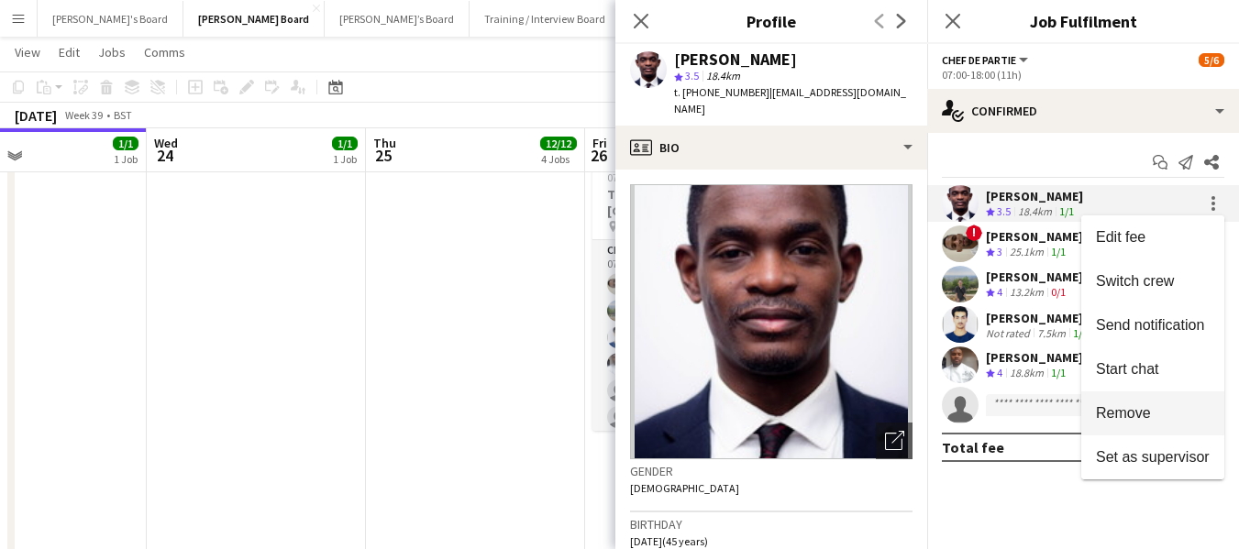
click at [1130, 414] on span "Remove" at bounding box center [1123, 413] width 55 height 16
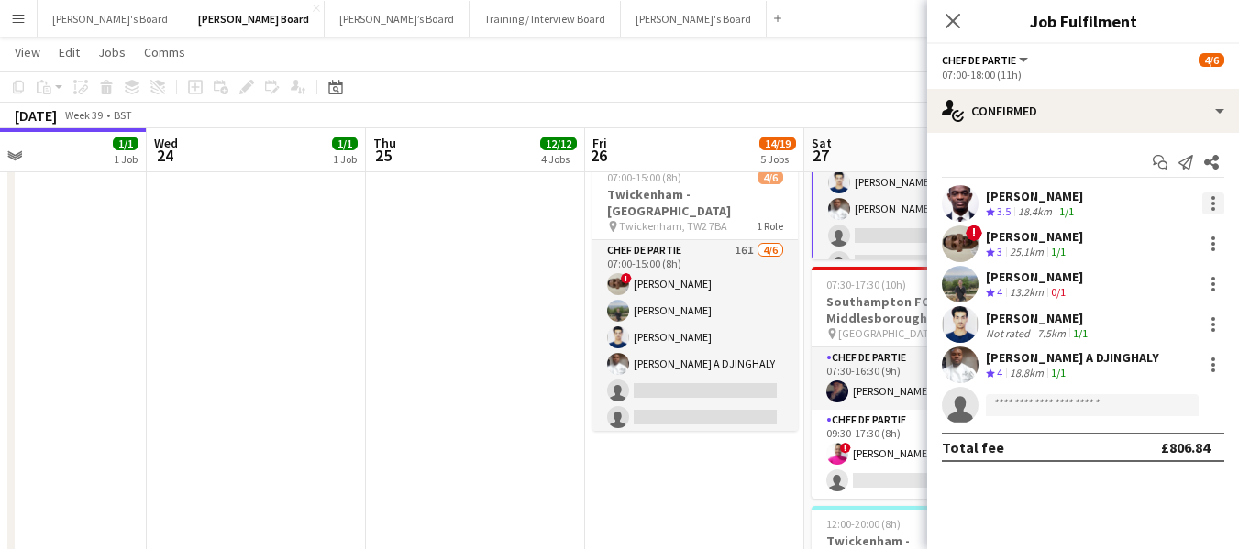
click at [1211, 198] on div at bounding box center [1213, 198] width 4 height 4
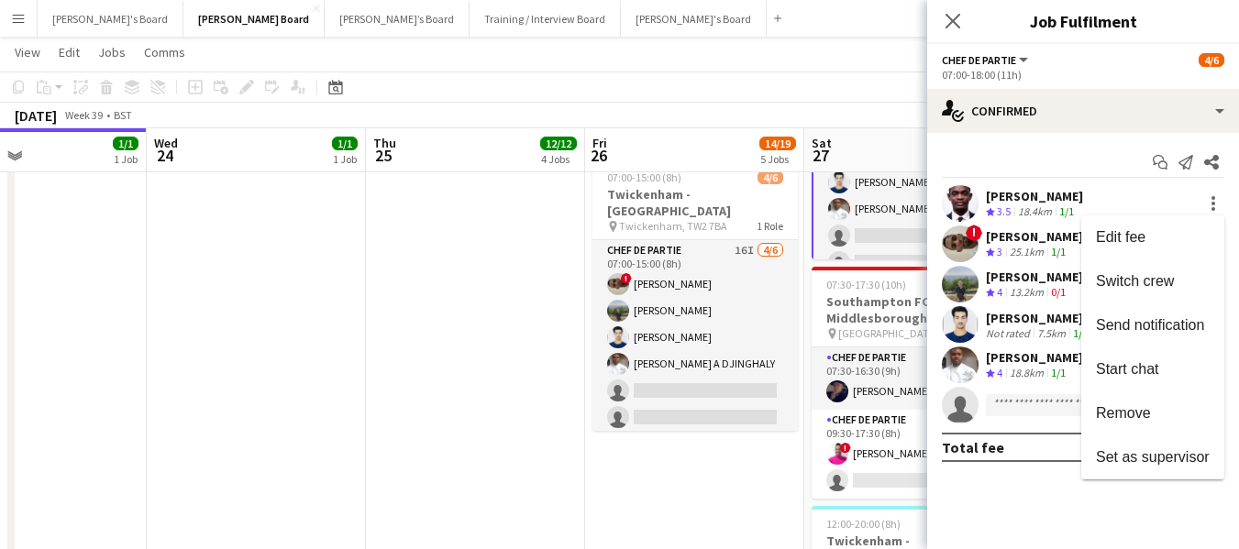
click at [1131, 405] on span "Remove" at bounding box center [1123, 413] width 55 height 16
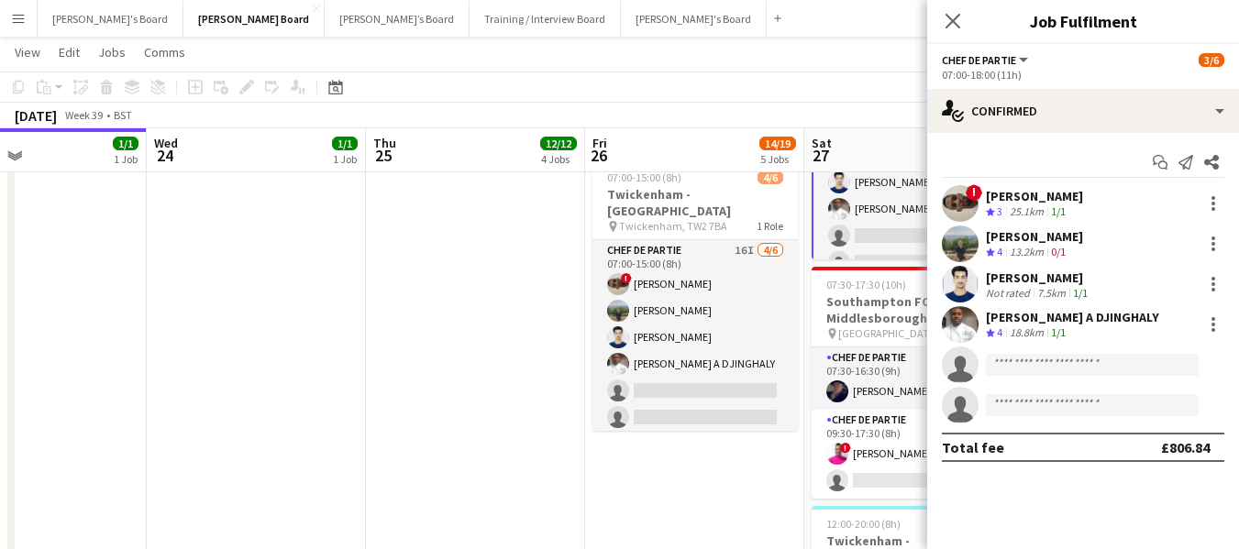
click at [885, 70] on app-page-menu "View Day view expanded Day view collapsed Month view Date picker Jump to [DATE]…" at bounding box center [619, 54] width 1239 height 35
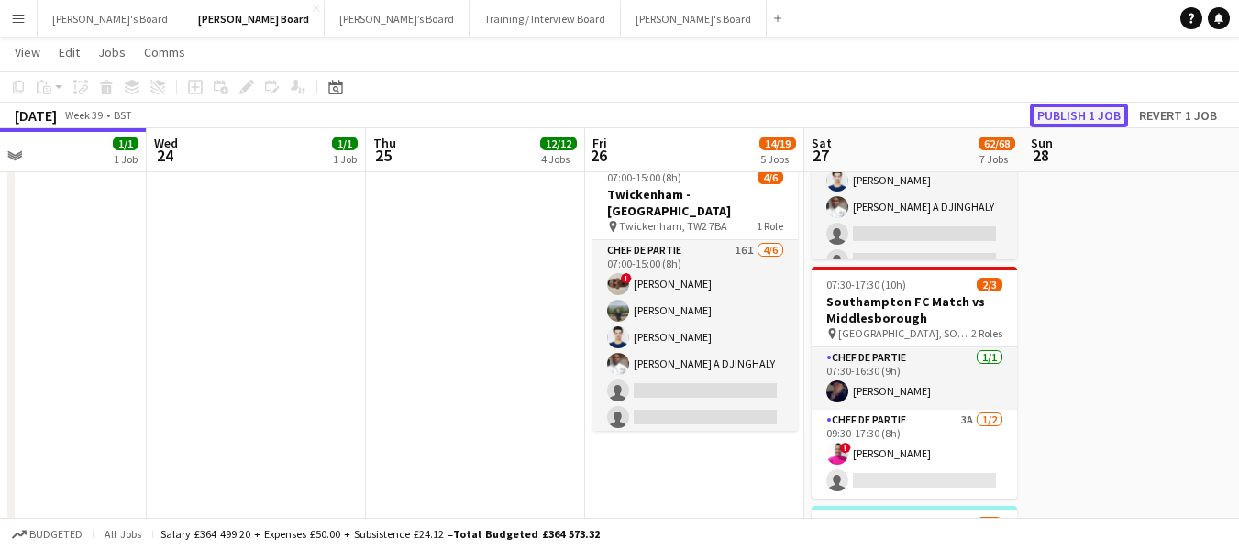
click at [1096, 114] on button "Publish 1 job" at bounding box center [1079, 116] width 98 height 24
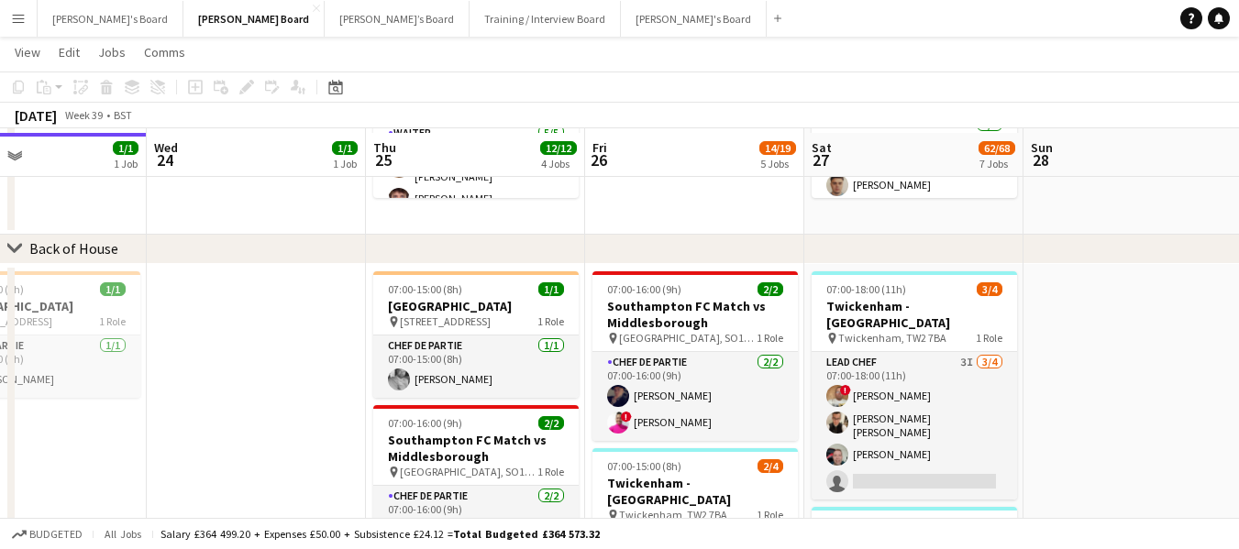
scroll to position [1411, 0]
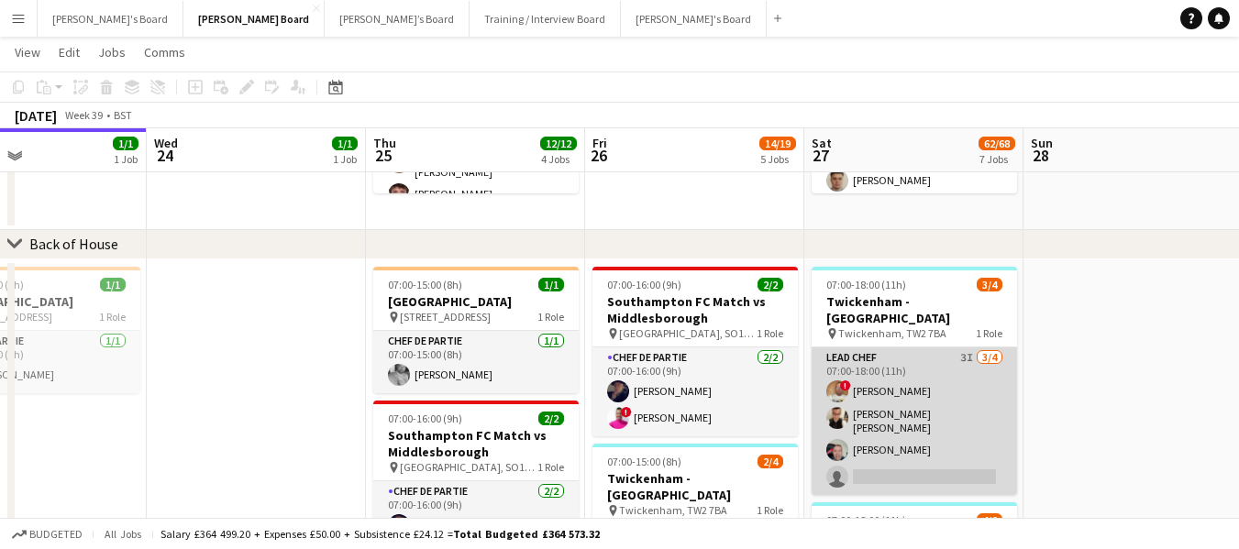
click at [889, 435] on app-card-role "Lead Chef 3I [DATE] 07:00-18:00 (11h) ! [PERSON_NAME] [PERSON_NAME] [PERSON_NAM…" at bounding box center [913, 421] width 205 height 148
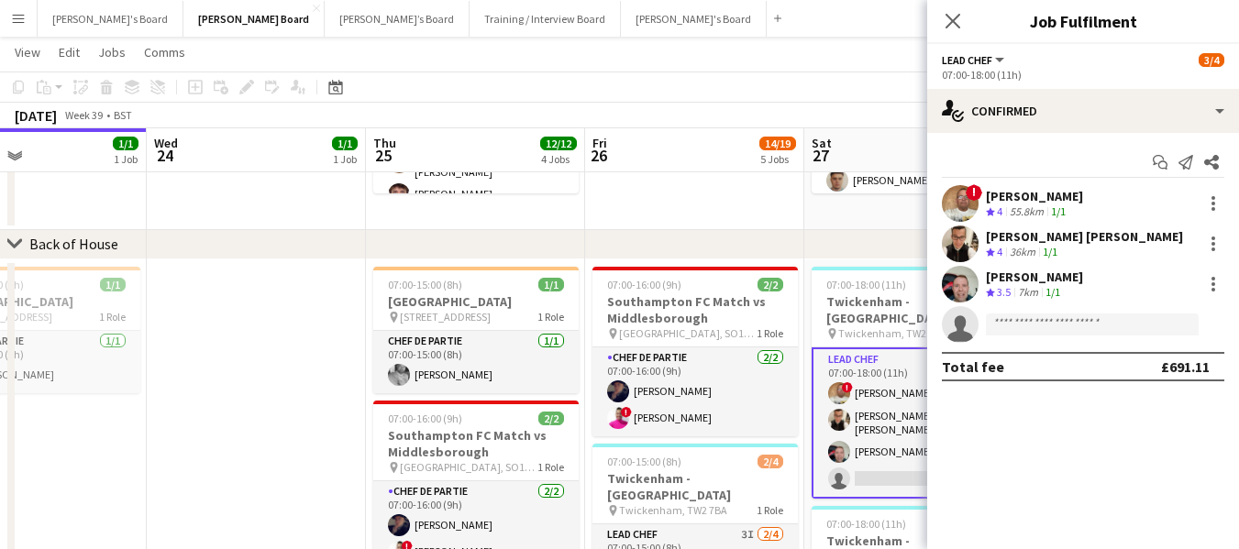
click at [1047, 273] on div "[PERSON_NAME]" at bounding box center [1034, 277] width 97 height 17
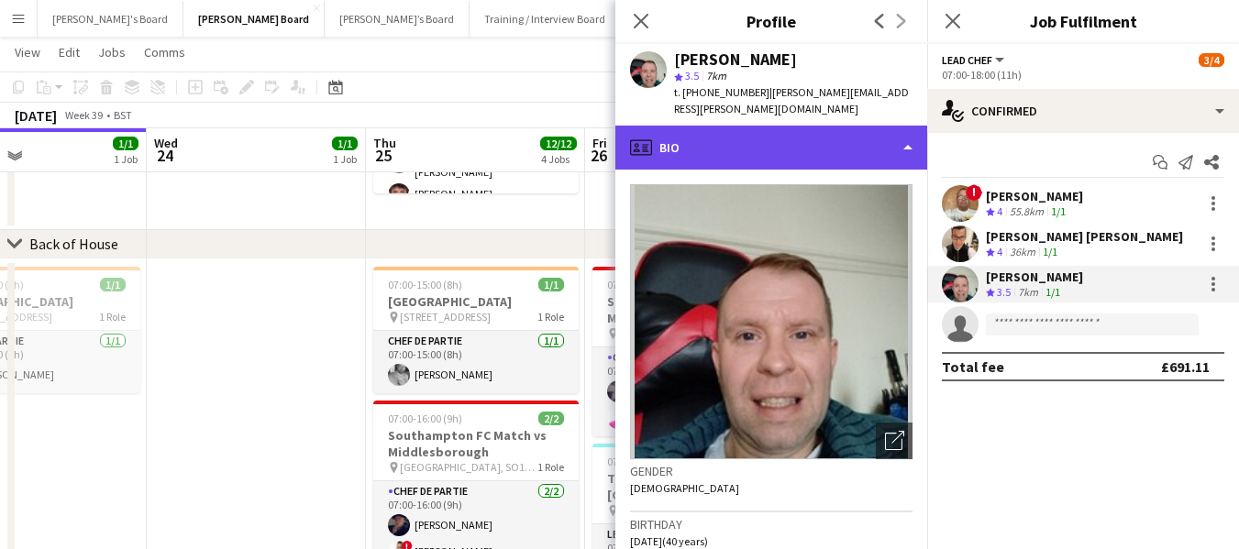
click at [808, 126] on div "profile Bio" at bounding box center [771, 148] width 312 height 44
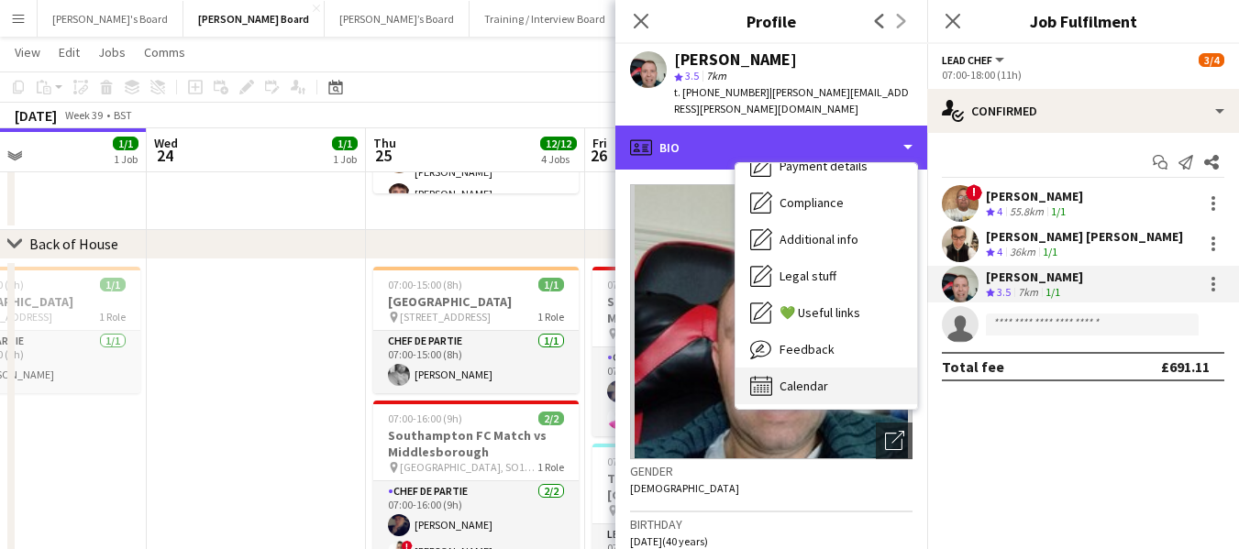
scroll to position [246, 0]
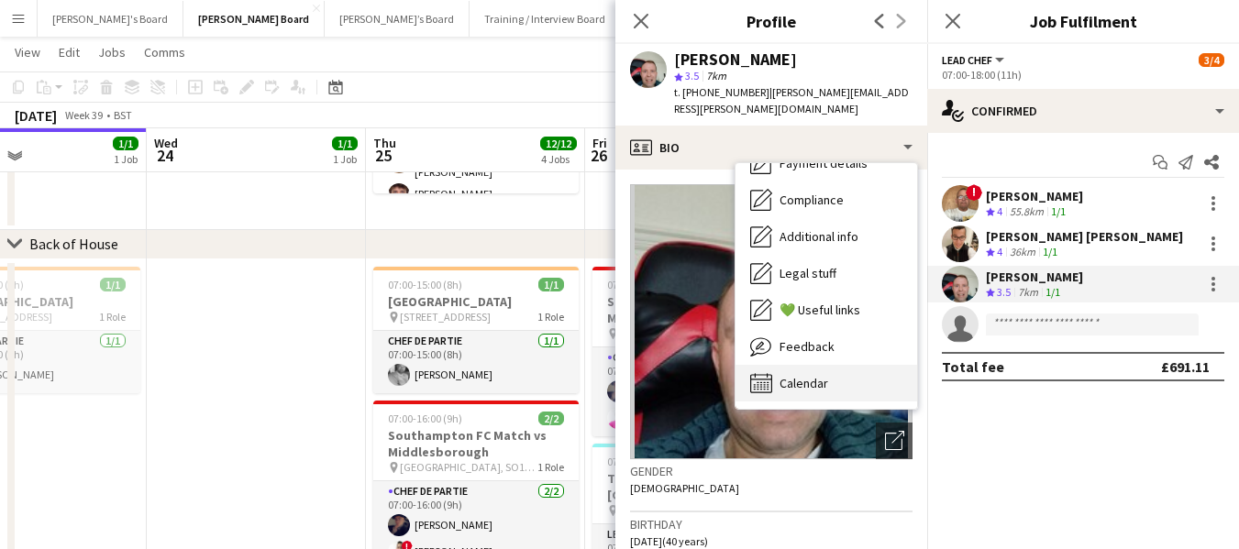
click at [852, 374] on div "Calendar Calendar" at bounding box center [826, 383] width 182 height 37
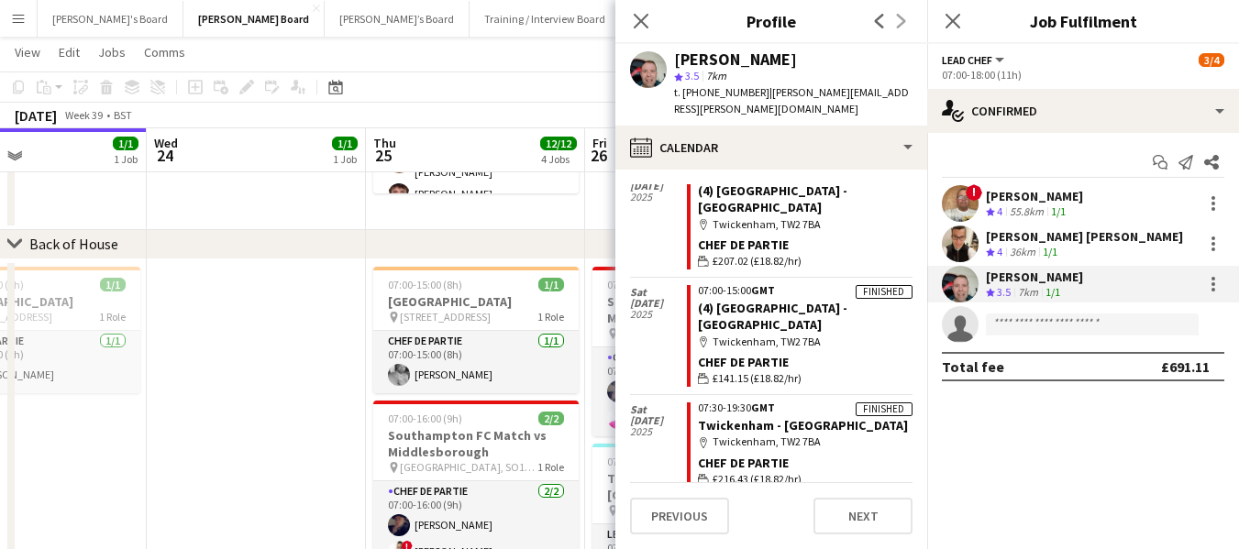
scroll to position [0, 0]
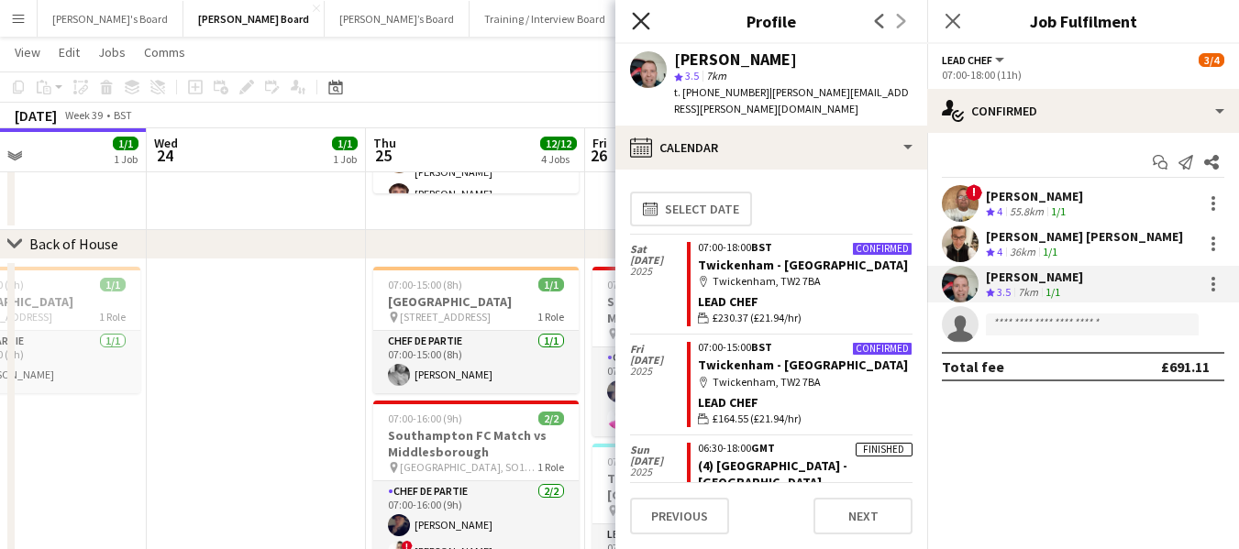
click at [642, 16] on icon "Close pop-in" at bounding box center [640, 20] width 17 height 17
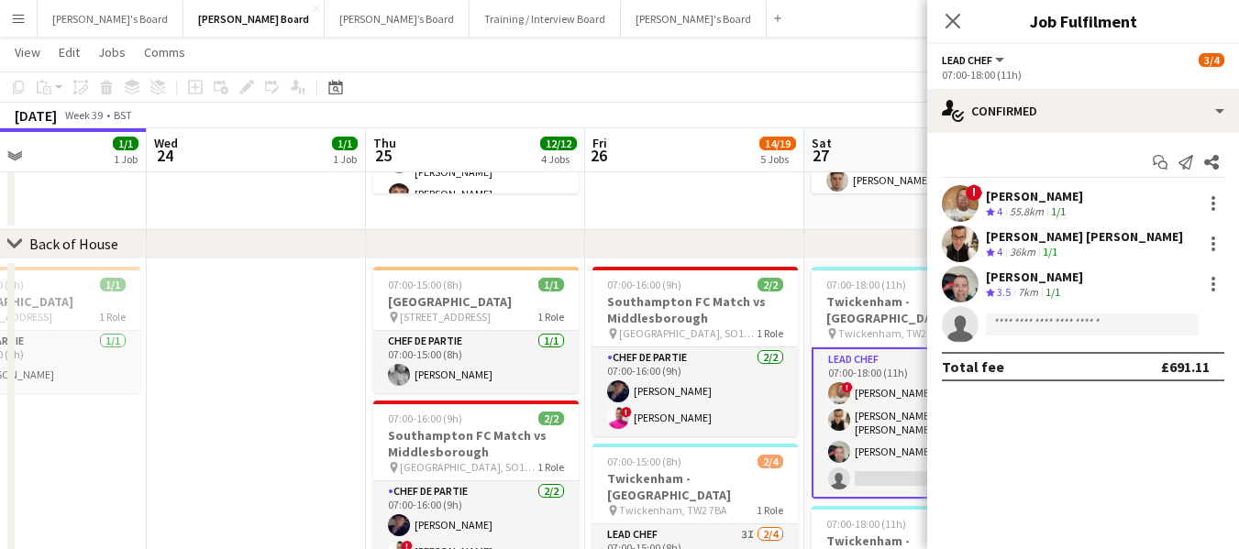
click at [1046, 279] on div "[PERSON_NAME]" at bounding box center [1034, 277] width 97 height 17
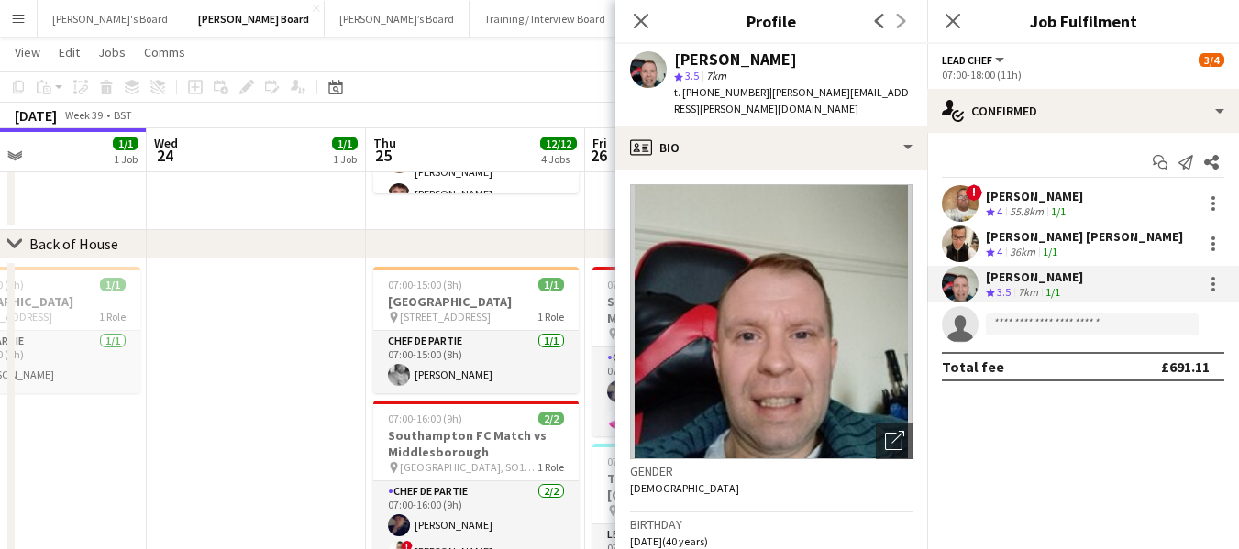
click at [1106, 287] on div "[PERSON_NAME] Crew rating 3.5 7km 1/1" at bounding box center [1083, 284] width 312 height 37
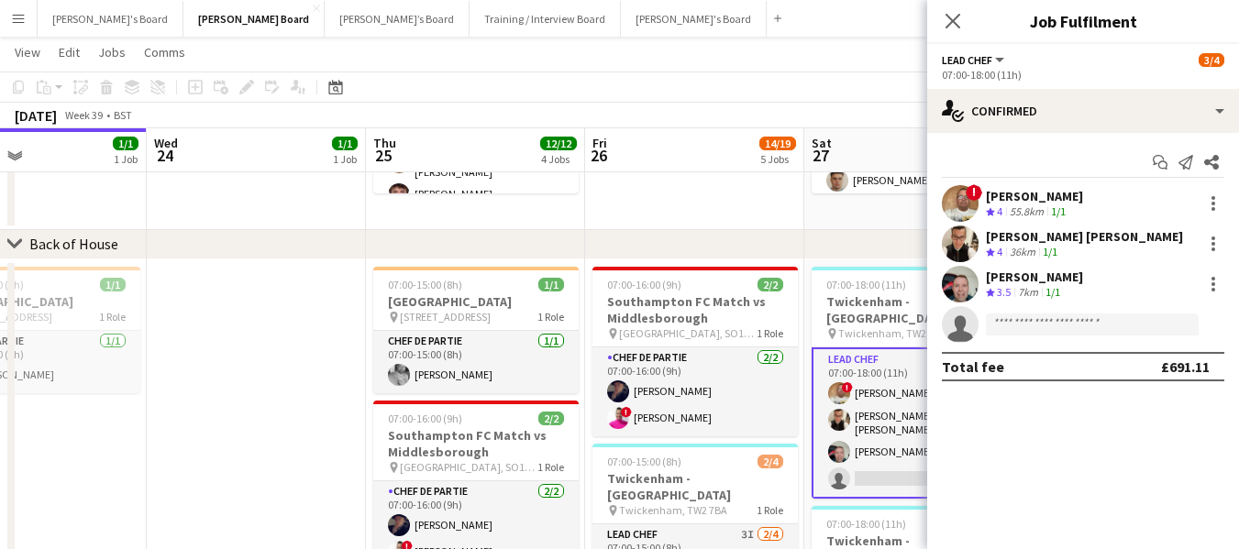
click at [1106, 287] on div "[PERSON_NAME] Crew rating 3.5 7km 1/1" at bounding box center [1083, 284] width 312 height 37
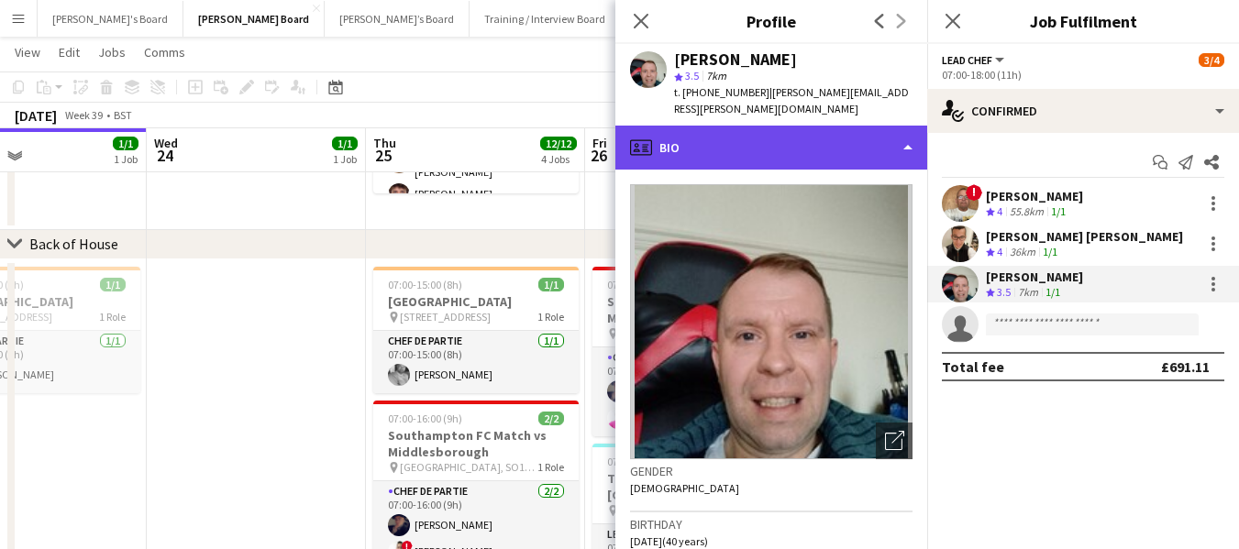
click at [787, 130] on div "profile Bio" at bounding box center [771, 148] width 312 height 44
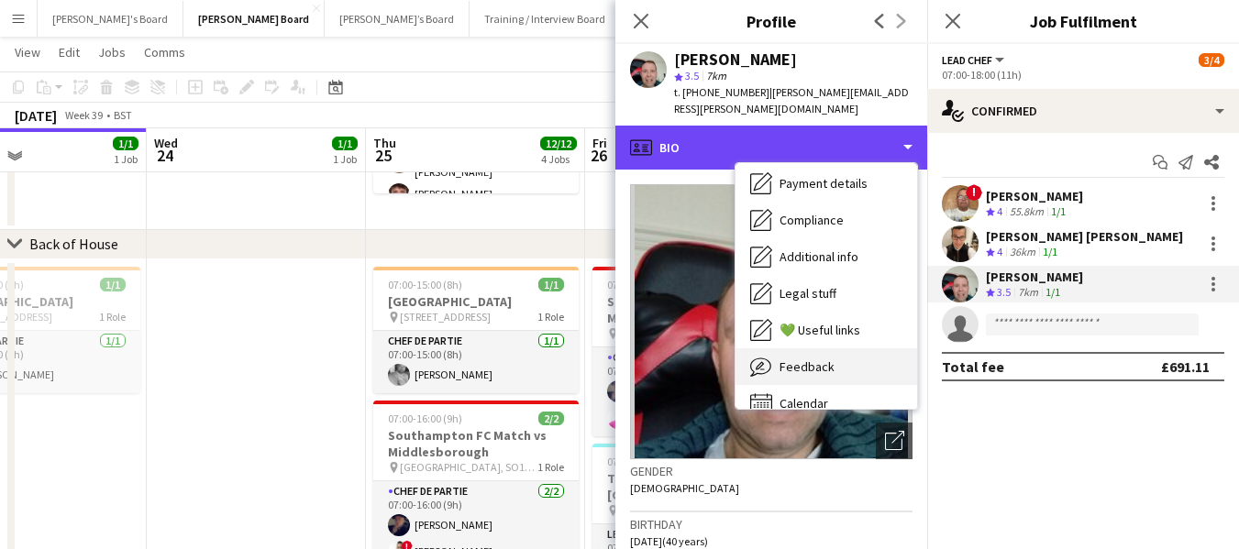
scroll to position [246, 0]
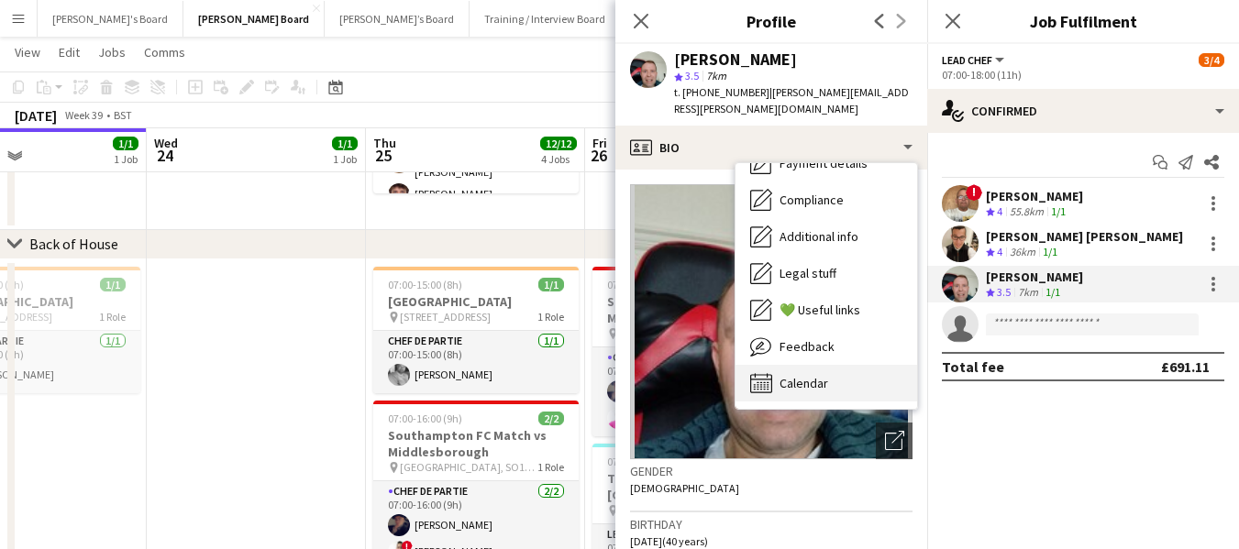
click at [799, 375] on span "Calendar" at bounding box center [803, 383] width 49 height 17
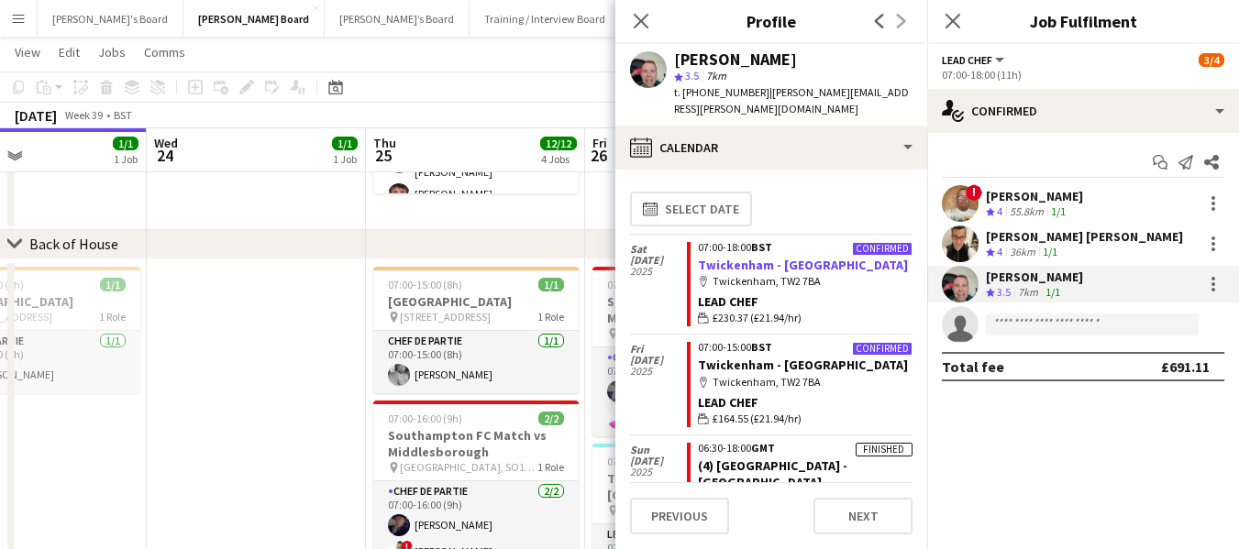
click at [772, 257] on link "Twickenham - [GEOGRAPHIC_DATA]" at bounding box center [803, 265] width 210 height 17
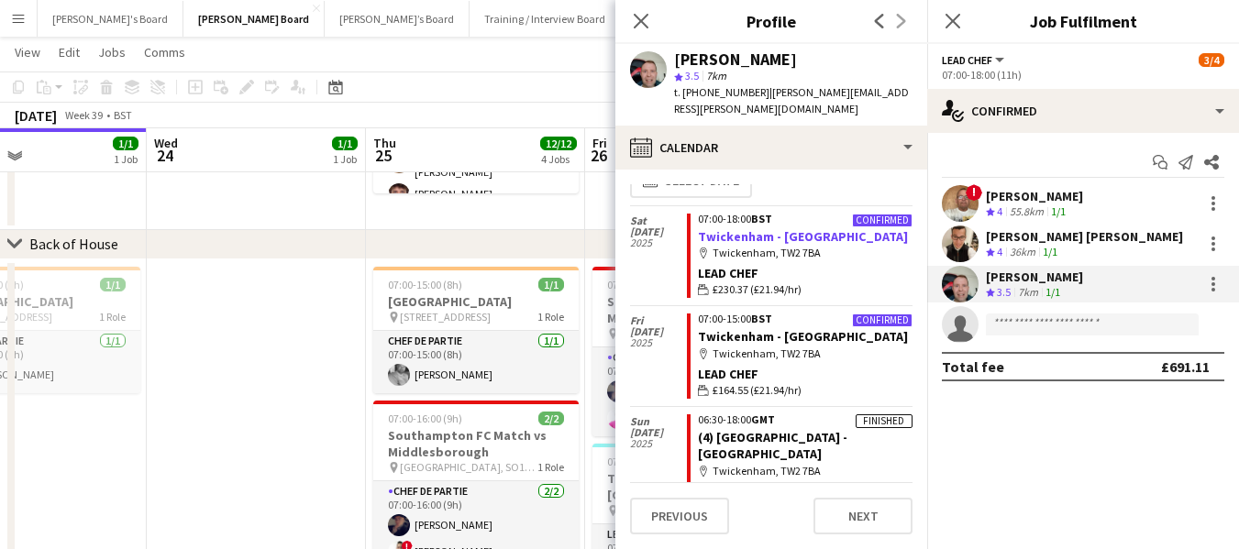
scroll to position [0, 0]
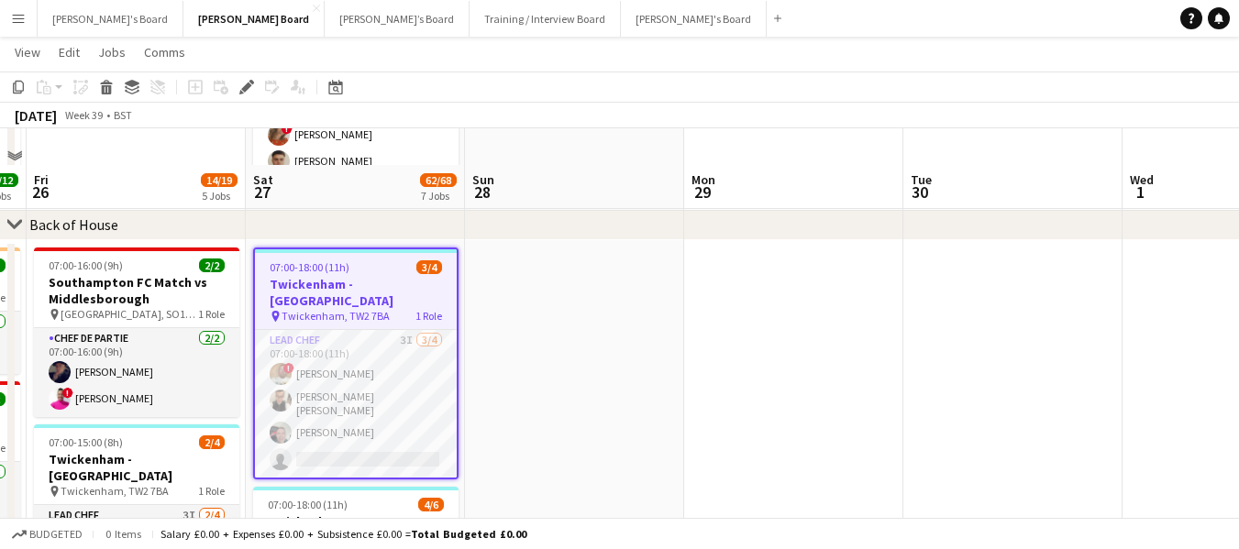
scroll to position [1467, 0]
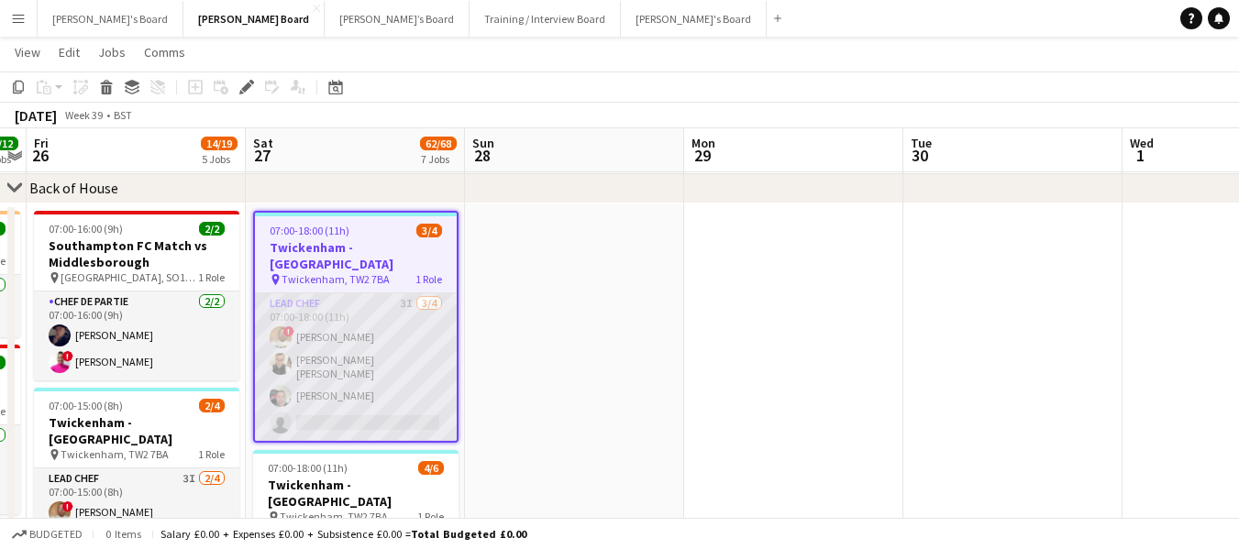
click at [303, 293] on app-card-role "Lead Chef 3I [DATE] 07:00-18:00 (11h) ! [PERSON_NAME] [PERSON_NAME] [PERSON_NAM…" at bounding box center [356, 367] width 202 height 148
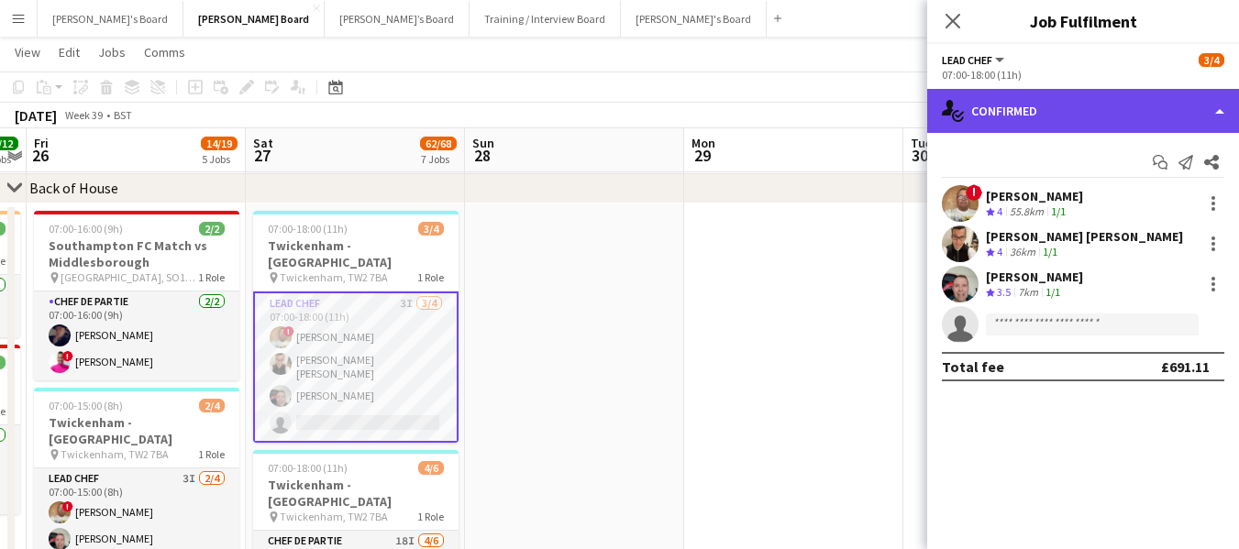
click at [1076, 100] on div "single-neutral-actions-check-2 Confirmed" at bounding box center [1083, 111] width 312 height 44
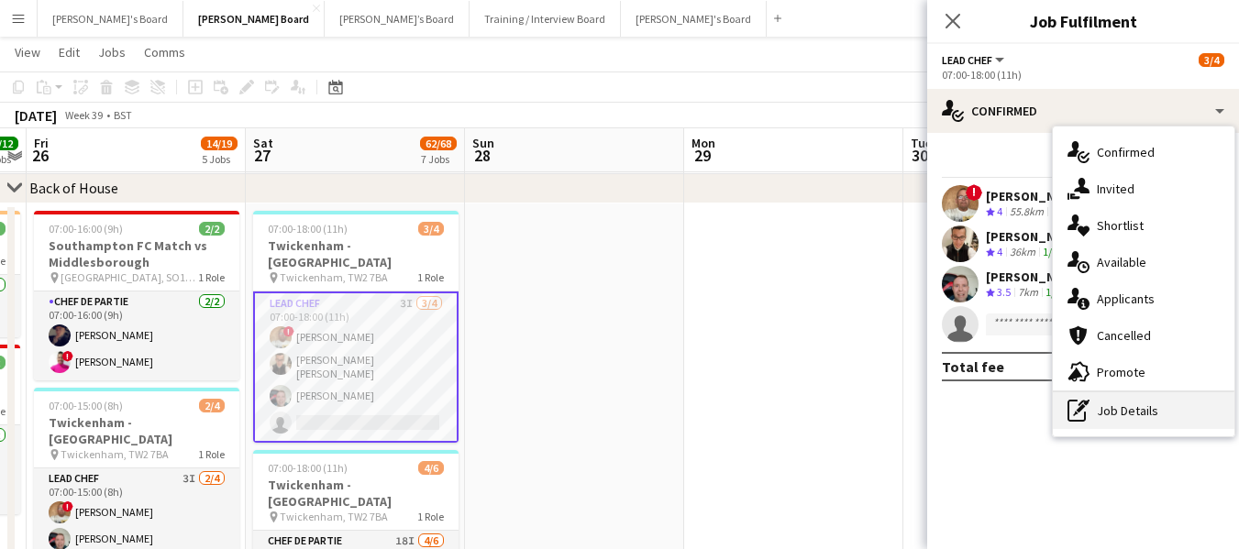
click at [1121, 405] on div "pen-write Job Details" at bounding box center [1143, 410] width 182 height 37
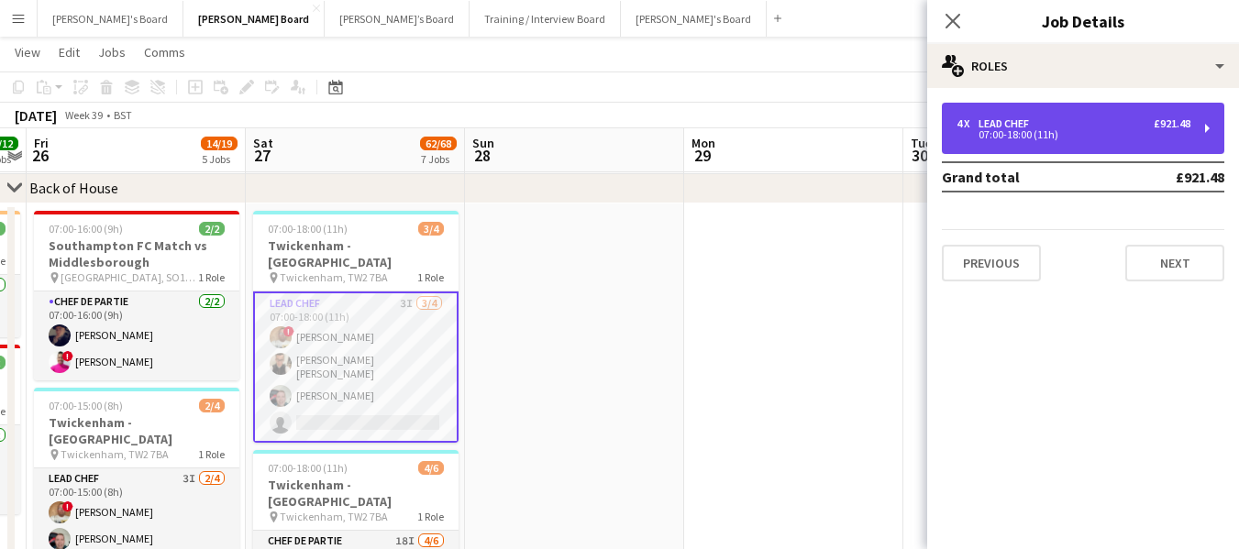
click at [1035, 133] on div "07:00-18:00 (11h)" at bounding box center [1073, 134] width 234 height 9
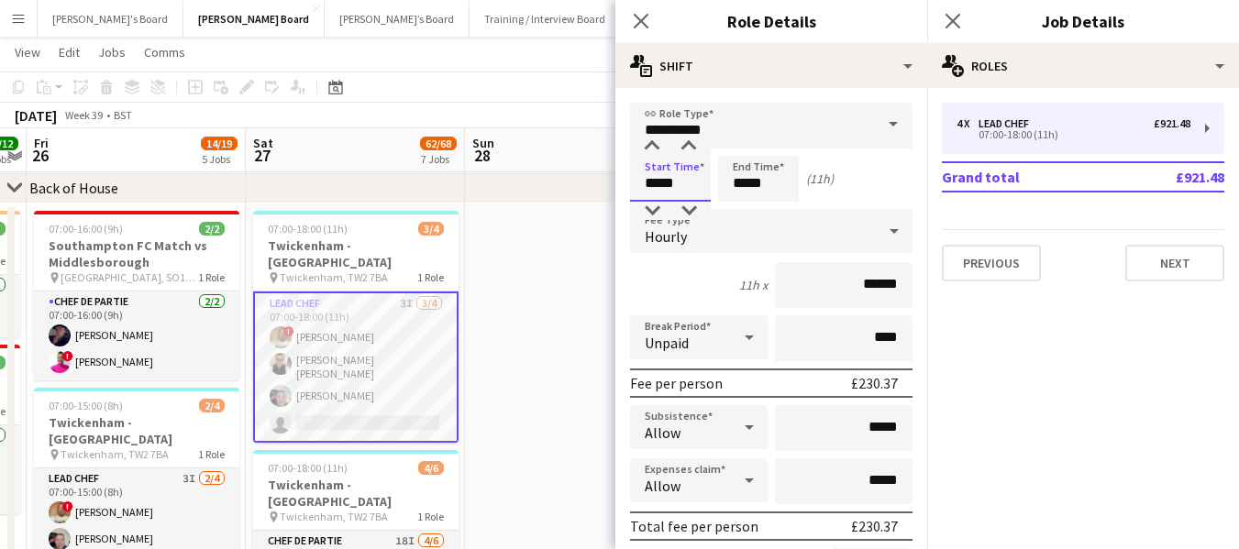
click at [689, 180] on input "*****" at bounding box center [670, 179] width 81 height 46
click at [654, 203] on div at bounding box center [651, 211] width 37 height 18
click at [690, 207] on div at bounding box center [688, 211] width 37 height 18
type input "*****"
click at [690, 207] on div at bounding box center [688, 211] width 37 height 18
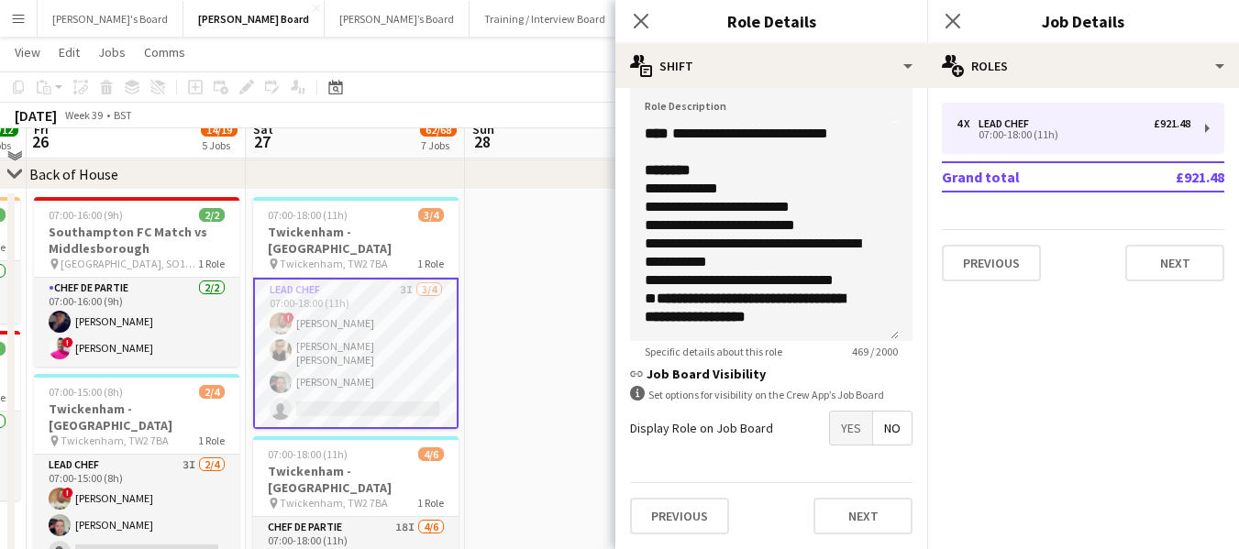
scroll to position [1559, 0]
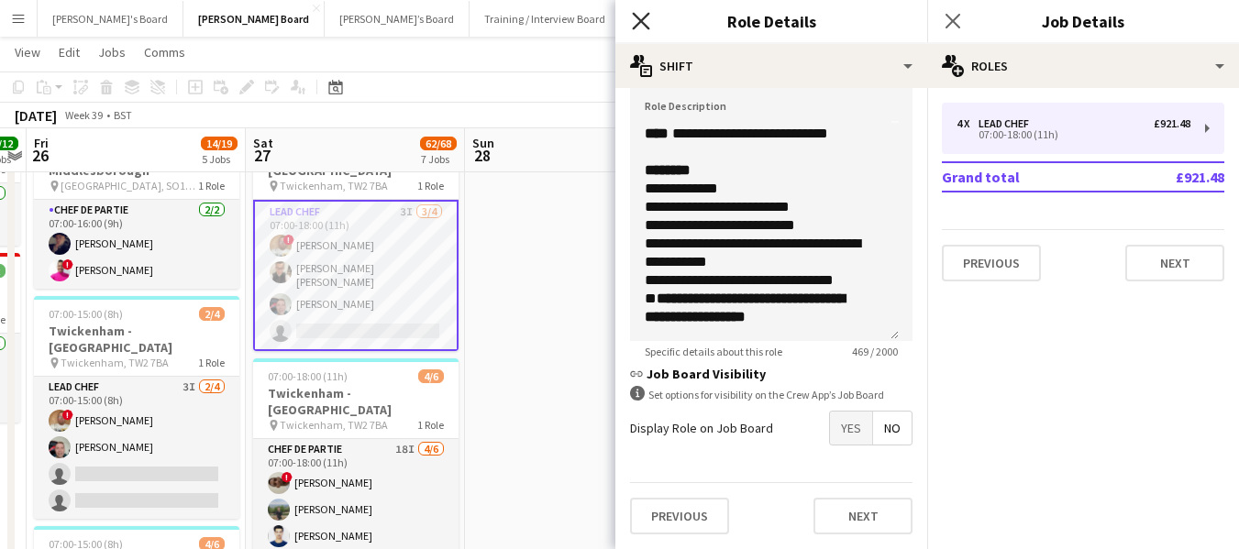
click at [646, 17] on icon "Close pop-in" at bounding box center [640, 20] width 17 height 17
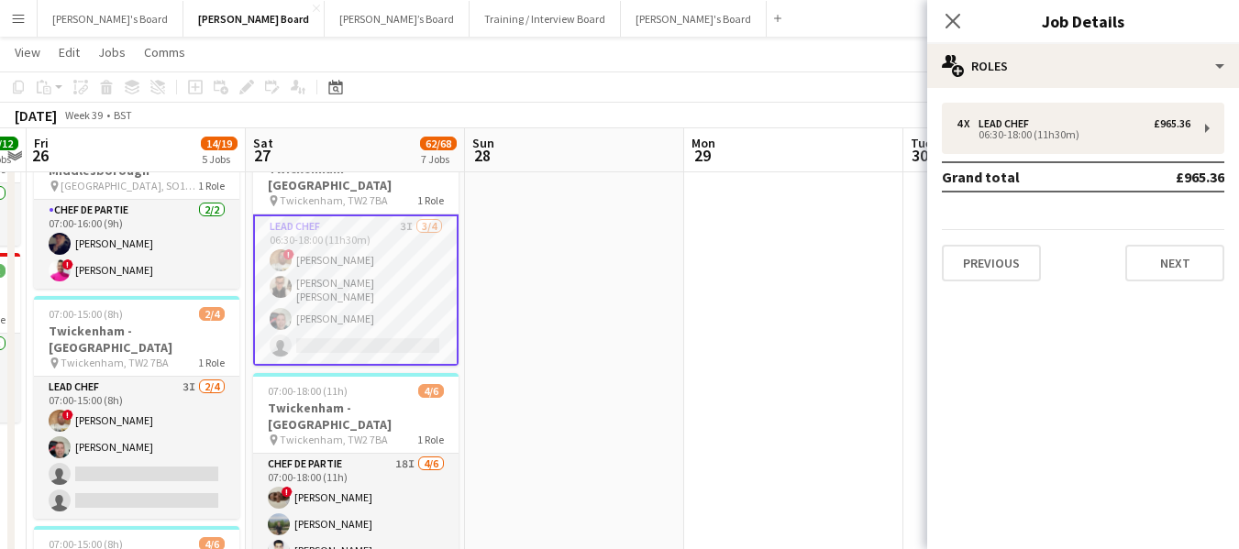
click at [792, 93] on app-toolbar "Copy Paste Paste Ctrl+V Paste with crew Ctrl+Shift+V Paste linked Job Delete Gr…" at bounding box center [619, 87] width 1239 height 31
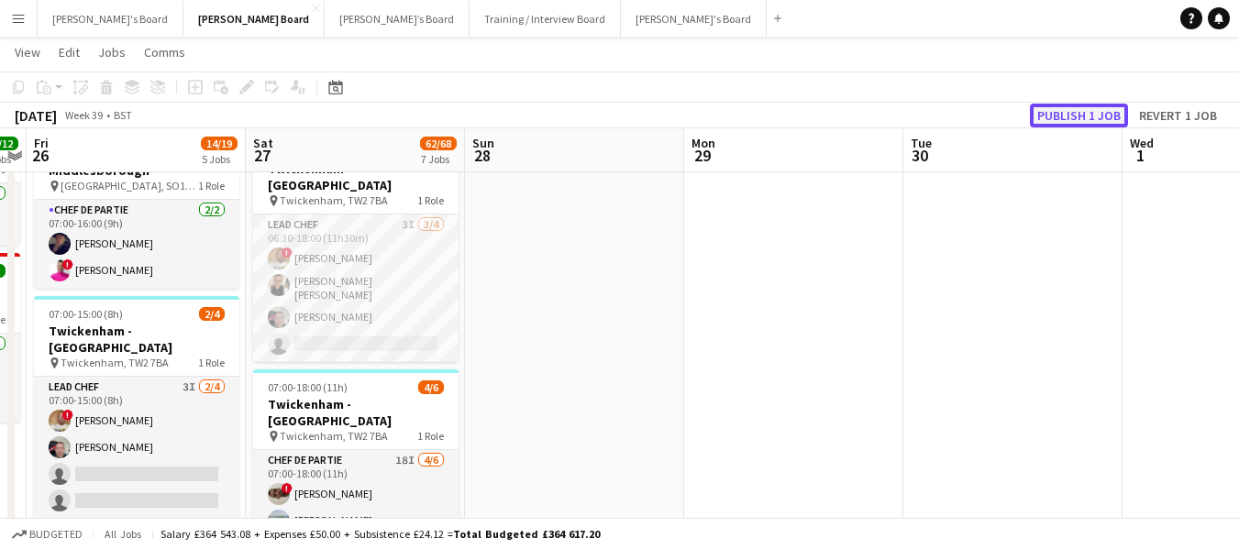
click at [1098, 116] on button "Publish 1 job" at bounding box center [1079, 116] width 98 height 24
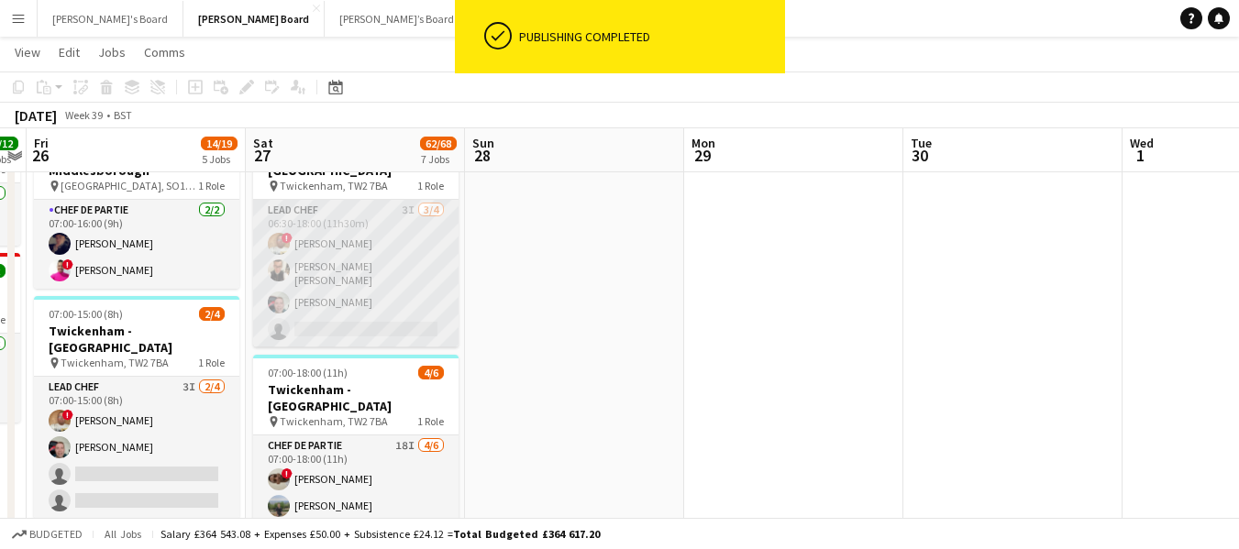
click at [307, 200] on app-card-role "Lead Chef 3I 3/4 06:30-18:00 (11h30m) ! Ian Hutchinson Marnel Antonio Guillen C…" at bounding box center [355, 274] width 205 height 148
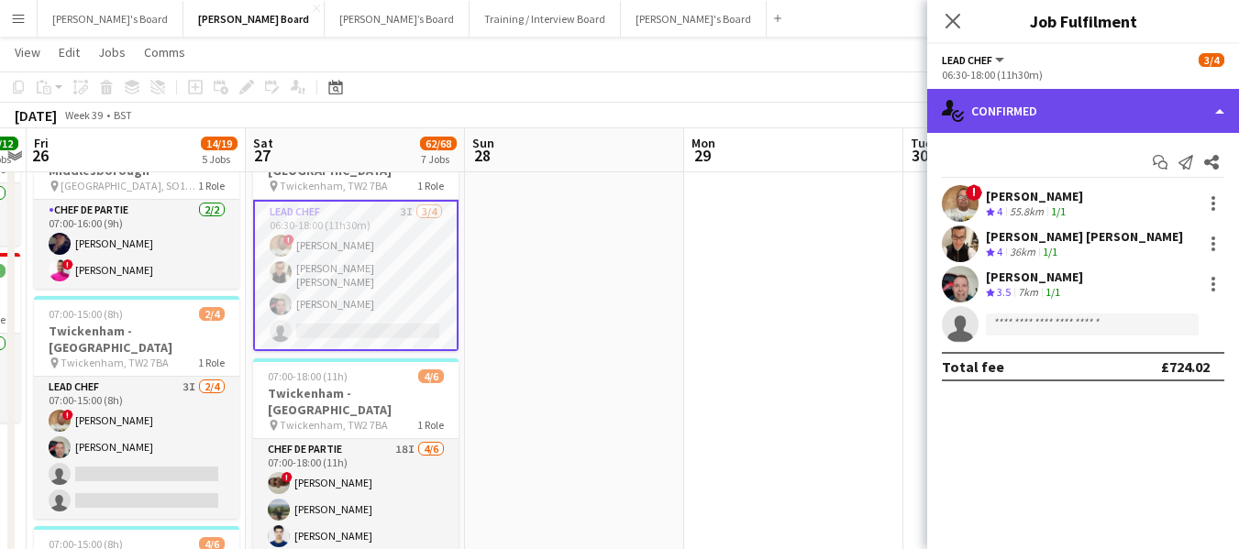
click at [1029, 107] on div "single-neutral-actions-check-2 Confirmed" at bounding box center [1083, 111] width 312 height 44
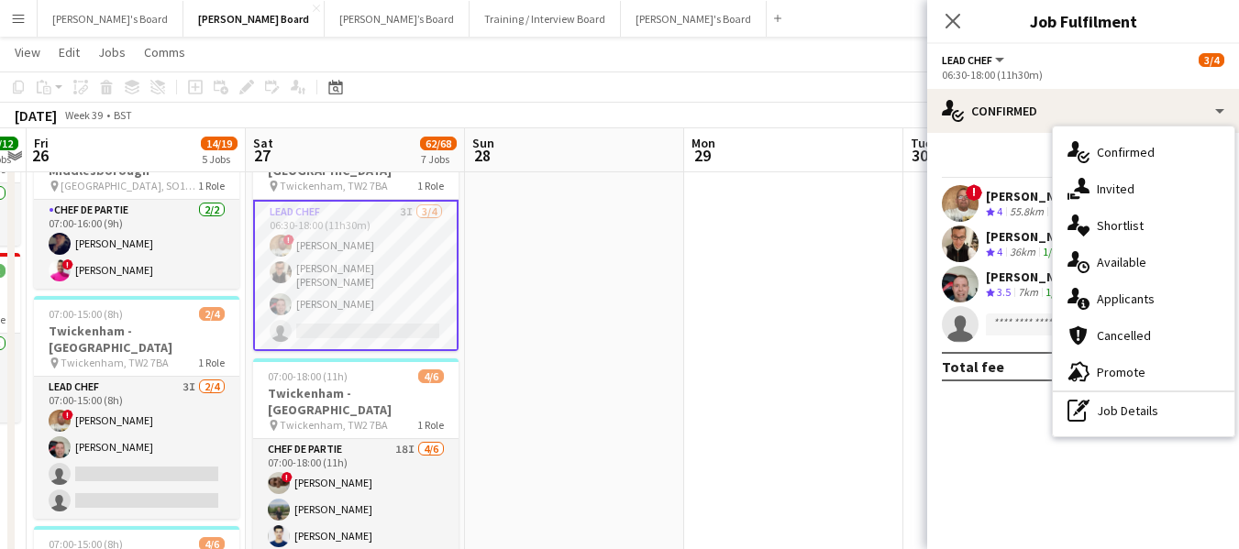
drag, startPoint x: 1122, startPoint y: 414, endPoint x: 1103, endPoint y: 409, distance: 20.0
click at [1118, 414] on div "pen-write Job Details" at bounding box center [1143, 410] width 182 height 37
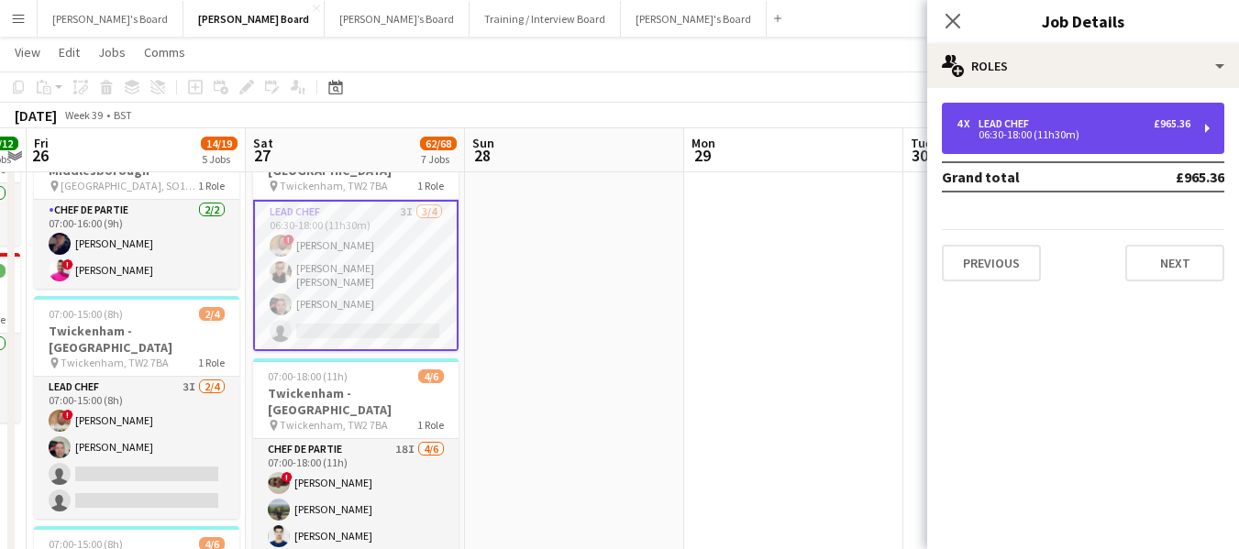
click at [1095, 123] on div "4 x Lead Chef £965.36" at bounding box center [1073, 123] width 234 height 13
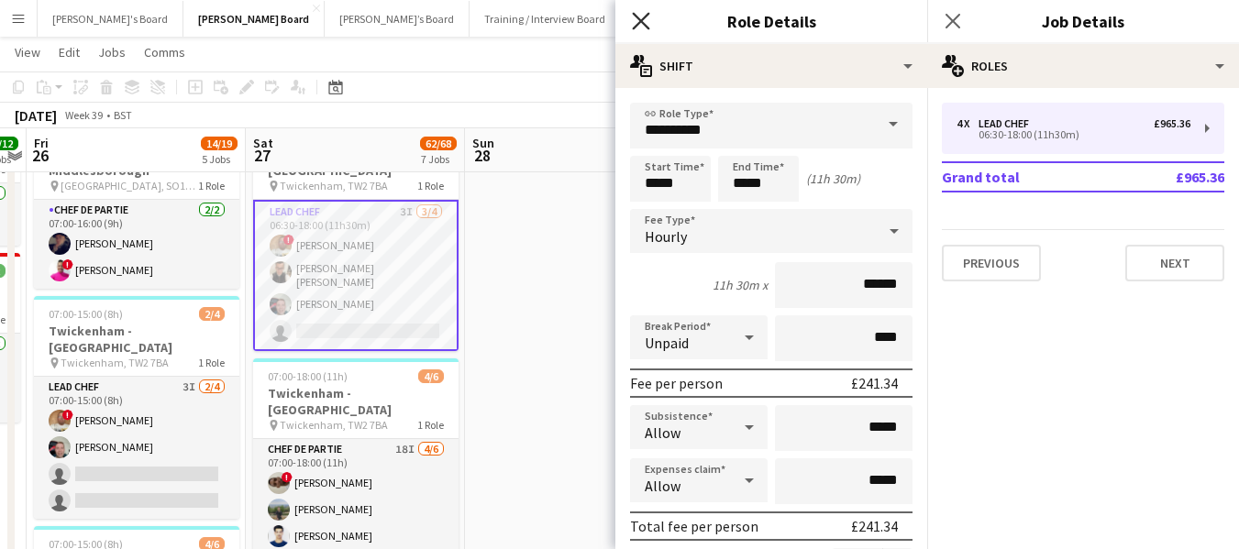
click at [647, 19] on icon "Close pop-in" at bounding box center [640, 20] width 17 height 17
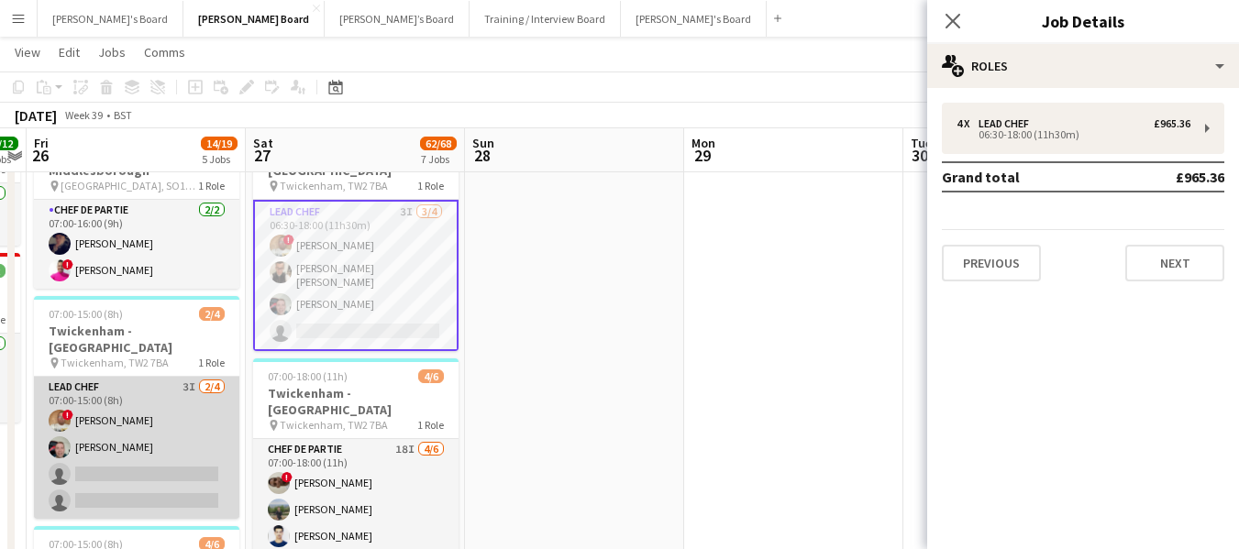
click at [76, 377] on app-card-role "Lead Chef 3I 2/4 07:00-15:00 (8h) ! Ian Hutchinson Lukasz Templin single-neutra…" at bounding box center [136, 448] width 205 height 142
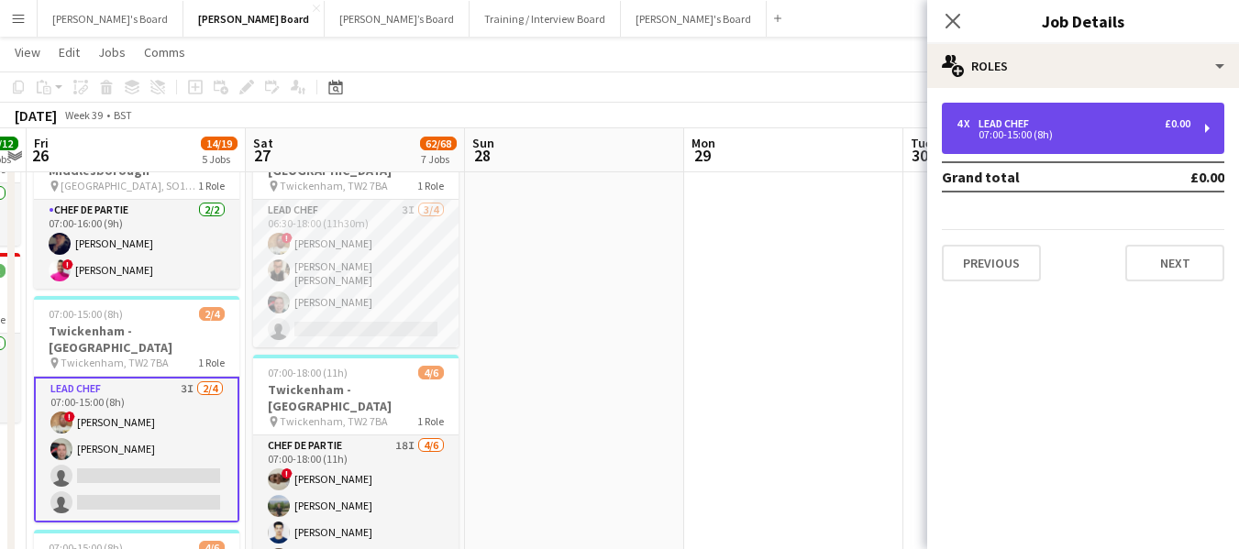
click at [1143, 106] on div "4 x Lead Chef £0.00 07:00-15:00 (8h)" at bounding box center [1083, 128] width 282 height 51
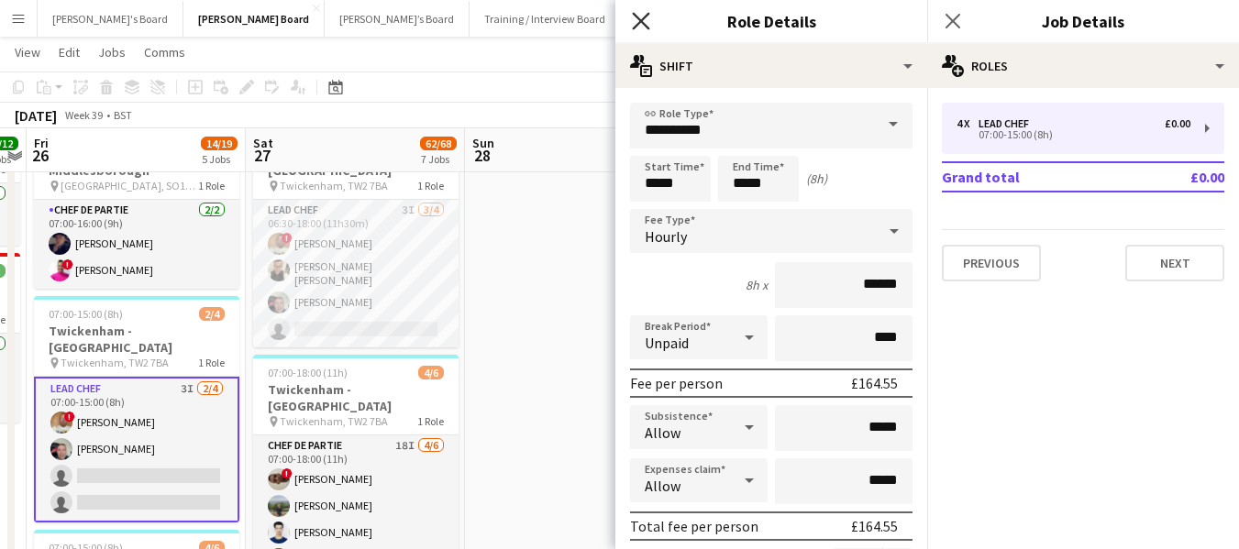
click at [638, 19] on icon at bounding box center [640, 20] width 17 height 17
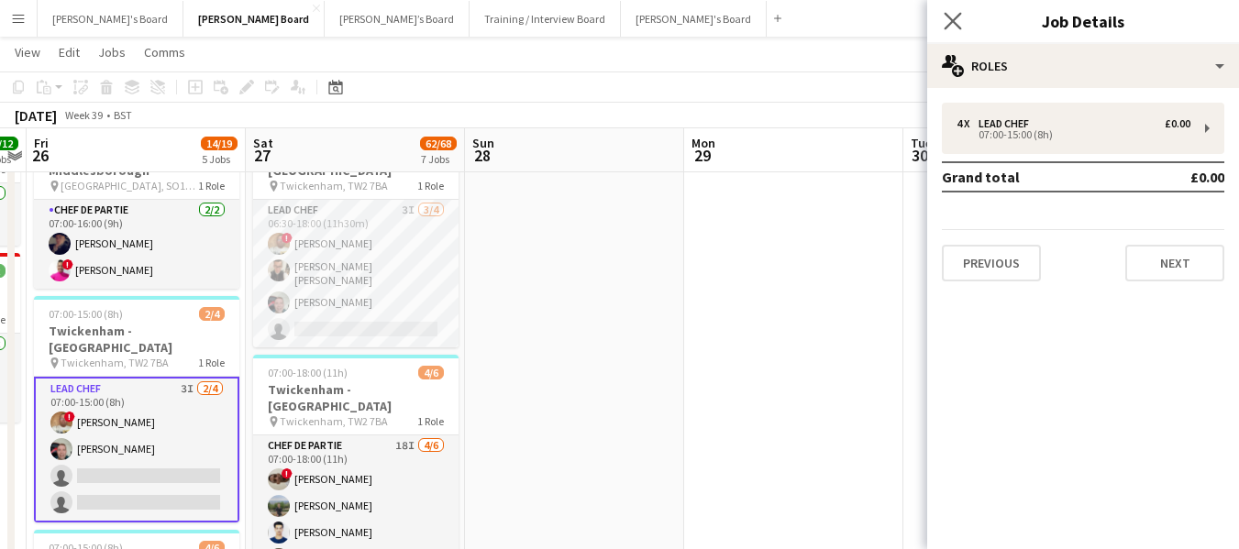
click at [963, 32] on app-icon "Close pop-in" at bounding box center [953, 21] width 27 height 27
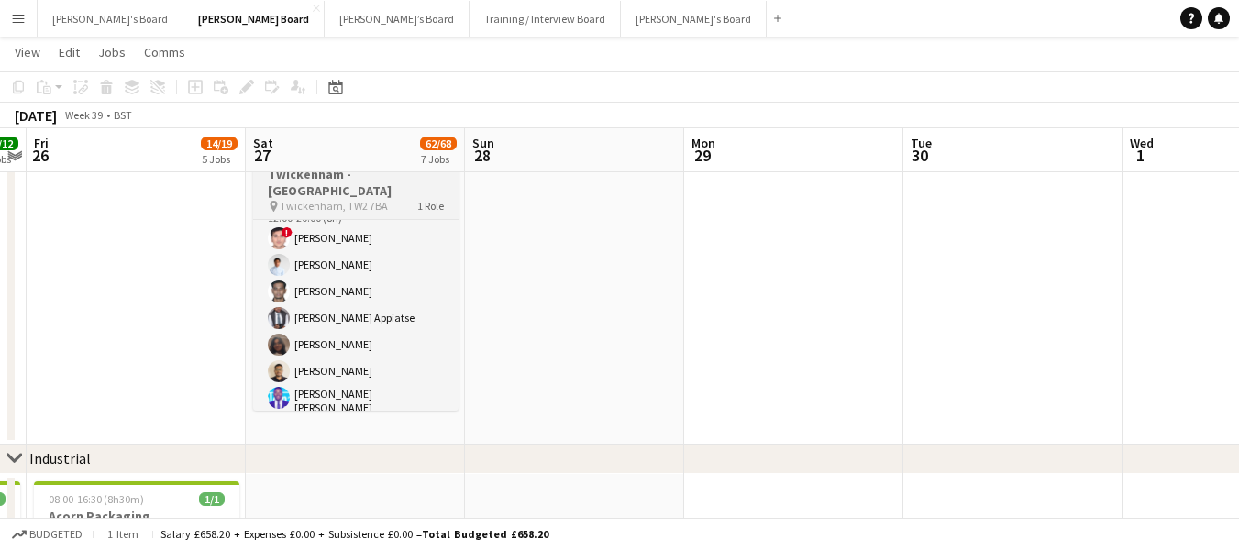
scroll to position [0, 0]
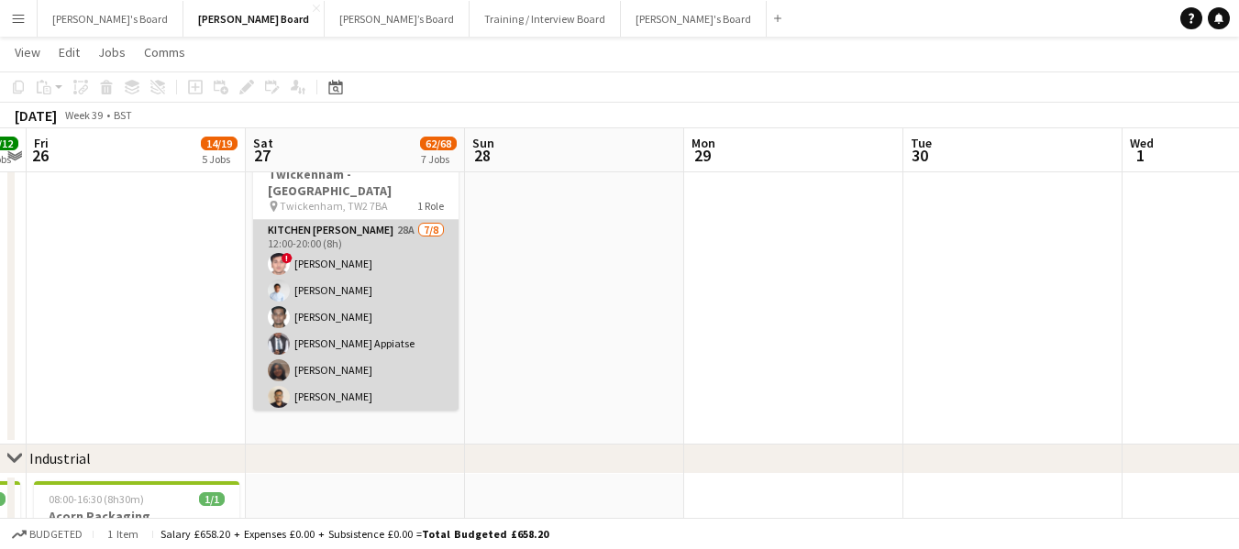
click at [347, 220] on app-card-role "Kitchen Porter 28A 7/8 12:00-20:00 (8h) ! Prakhar kirsali Charlton Chidubem Sou…" at bounding box center [355, 347] width 205 height 254
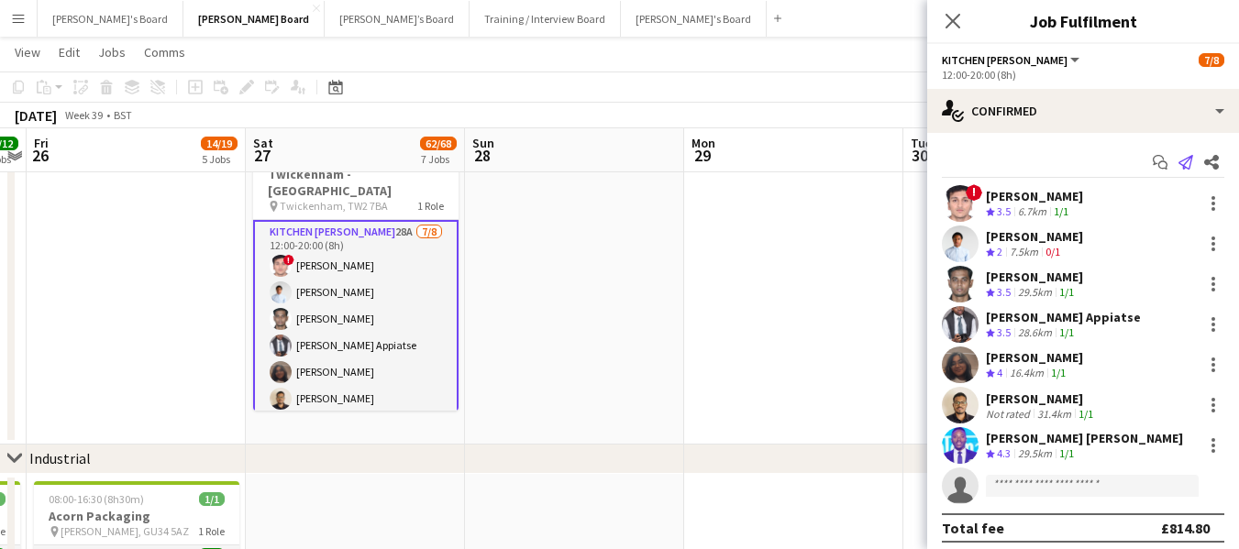
click at [1178, 164] on icon at bounding box center [1185, 162] width 15 height 15
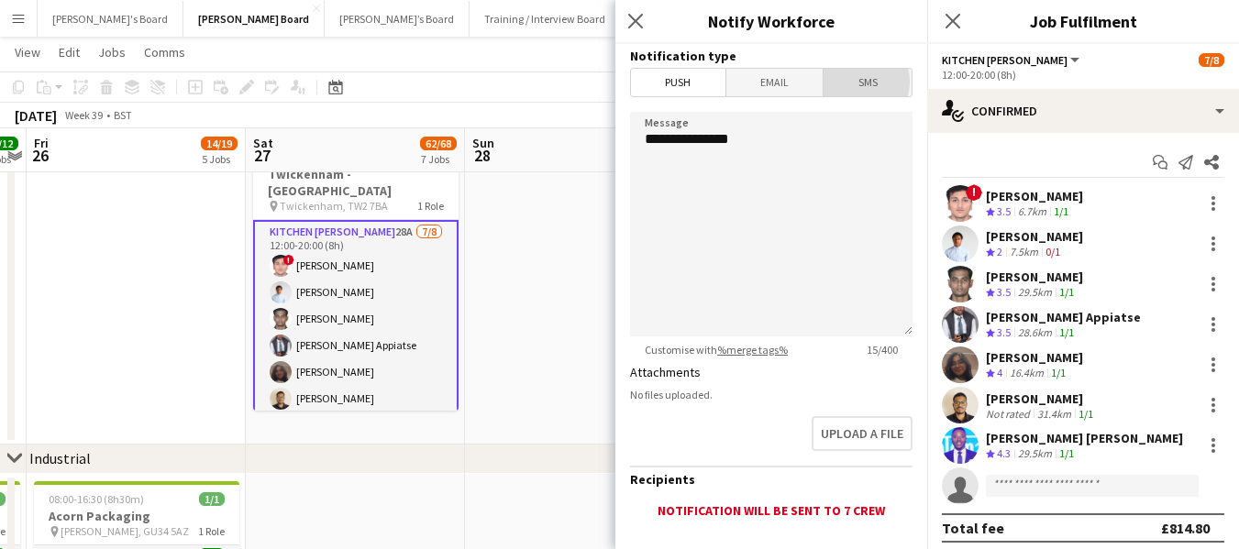
click at [848, 83] on span "SMS" at bounding box center [867, 83] width 88 height 28
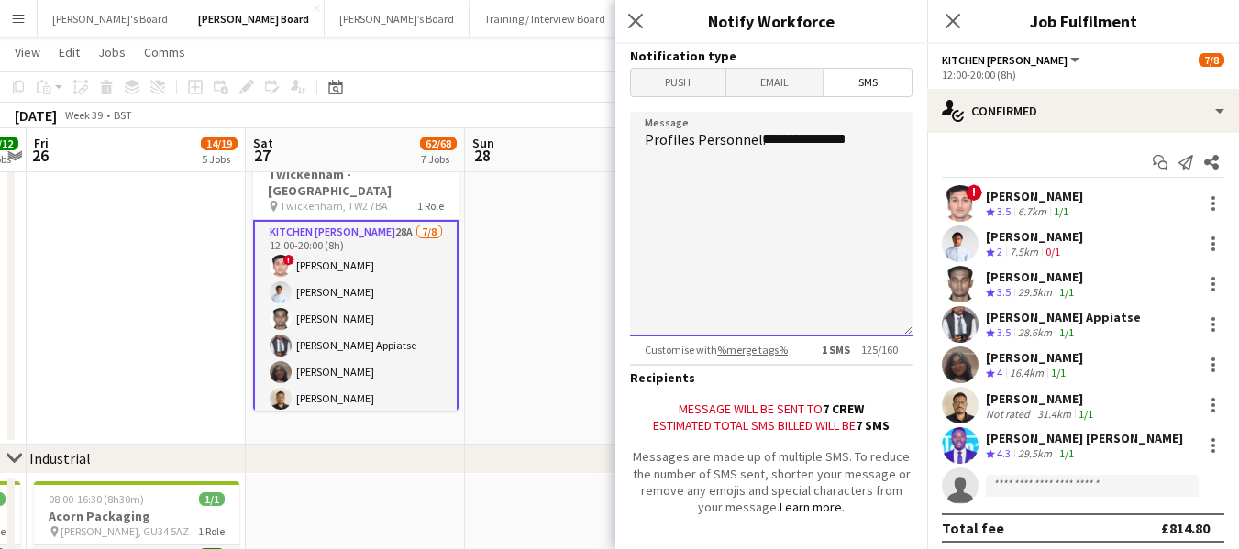
click at [649, 161] on textarea "**********" at bounding box center [771, 224] width 282 height 225
click at [882, 138] on textarea "**********" at bounding box center [771, 224] width 282 height 225
drag, startPoint x: 790, startPoint y: 157, endPoint x: 793, endPoint y: 148, distance: 9.6
click at [790, 156] on textarea "**********" at bounding box center [771, 224] width 282 height 225
drag, startPoint x: 751, startPoint y: 179, endPoint x: 760, endPoint y: 144, distance: 36.0
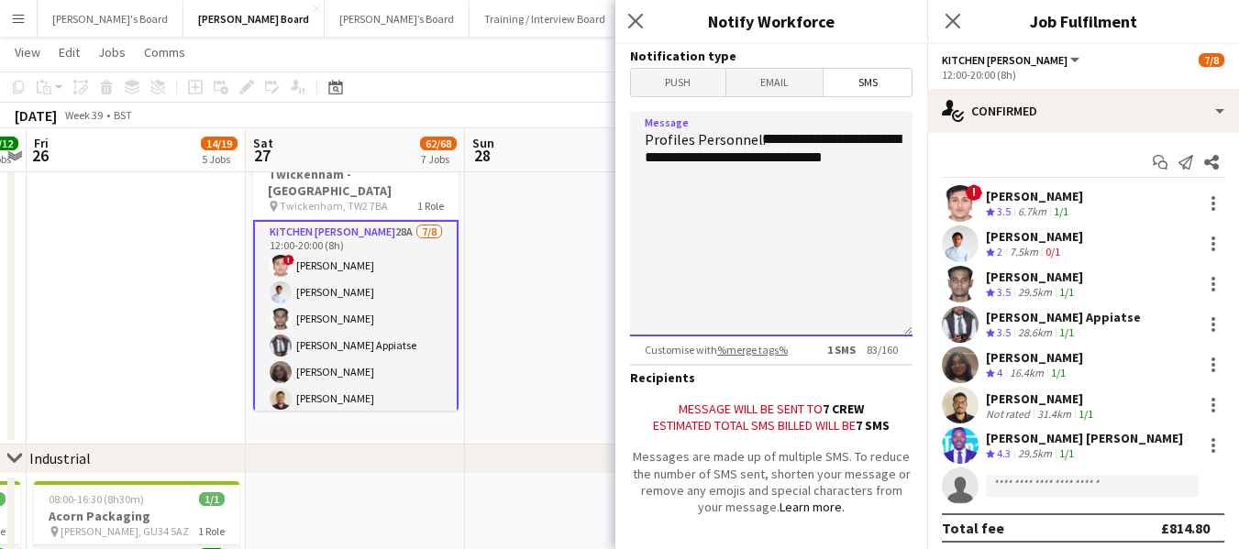
click at [752, 176] on textarea "**********" at bounding box center [771, 224] width 282 height 225
type textarea "**********"
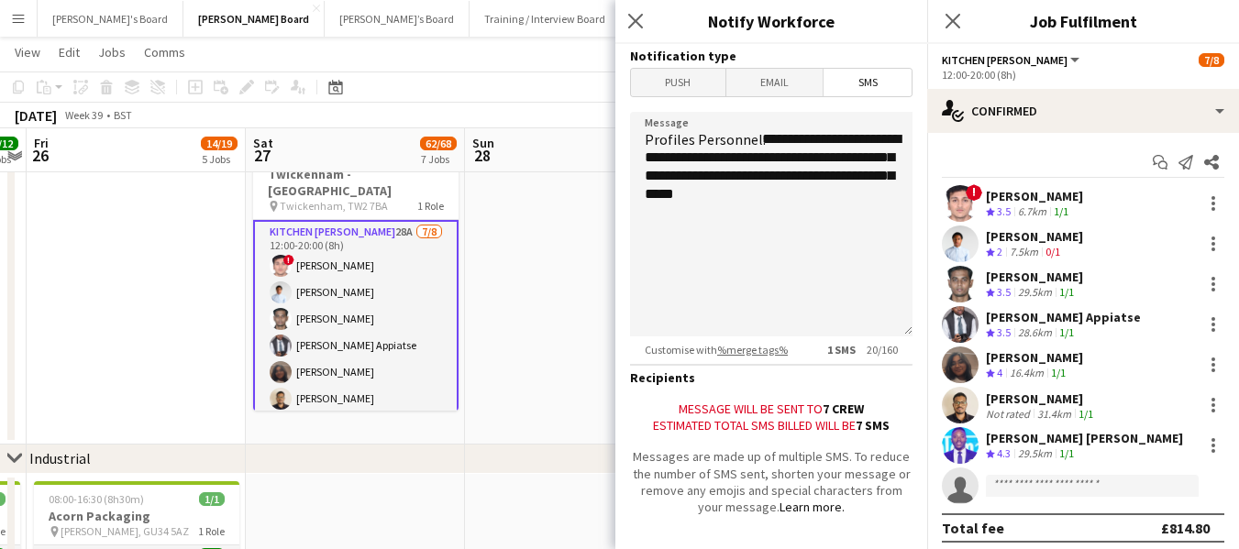
click at [309, 220] on app-card-role "Kitchen Porter 28A 7/8 12:00-20:00 (8h) ! Prakhar kirsali Charlton Chidubem Sou…" at bounding box center [355, 349] width 205 height 258
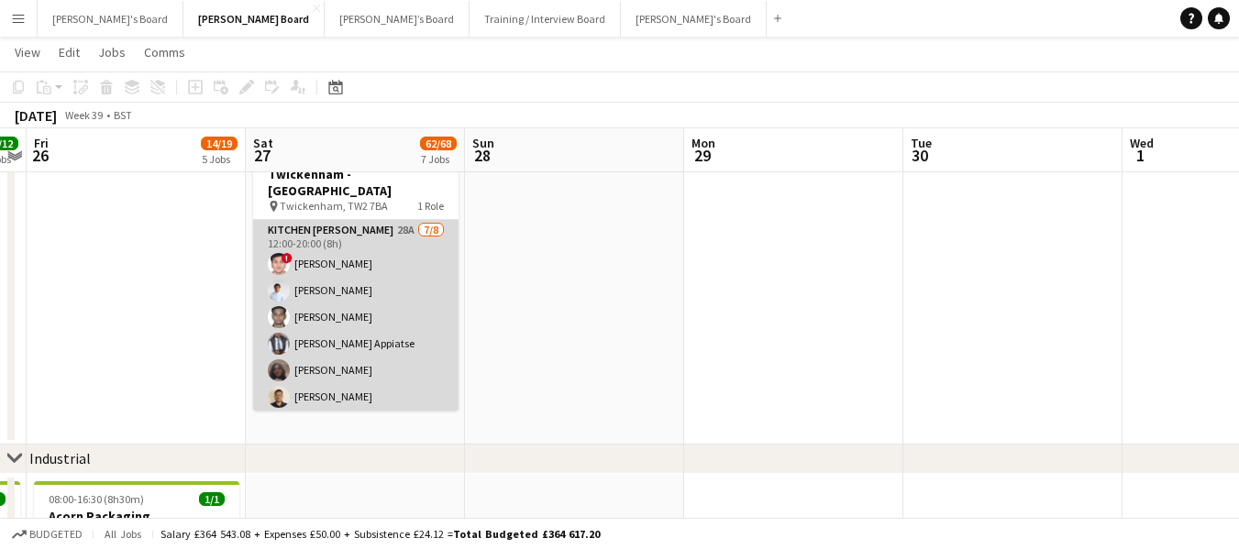
click at [309, 220] on app-card-role "Kitchen Porter 28A 7/8 12:00-20:00 (8h) ! Prakhar kirsali Charlton Chidubem Sou…" at bounding box center [355, 347] width 205 height 254
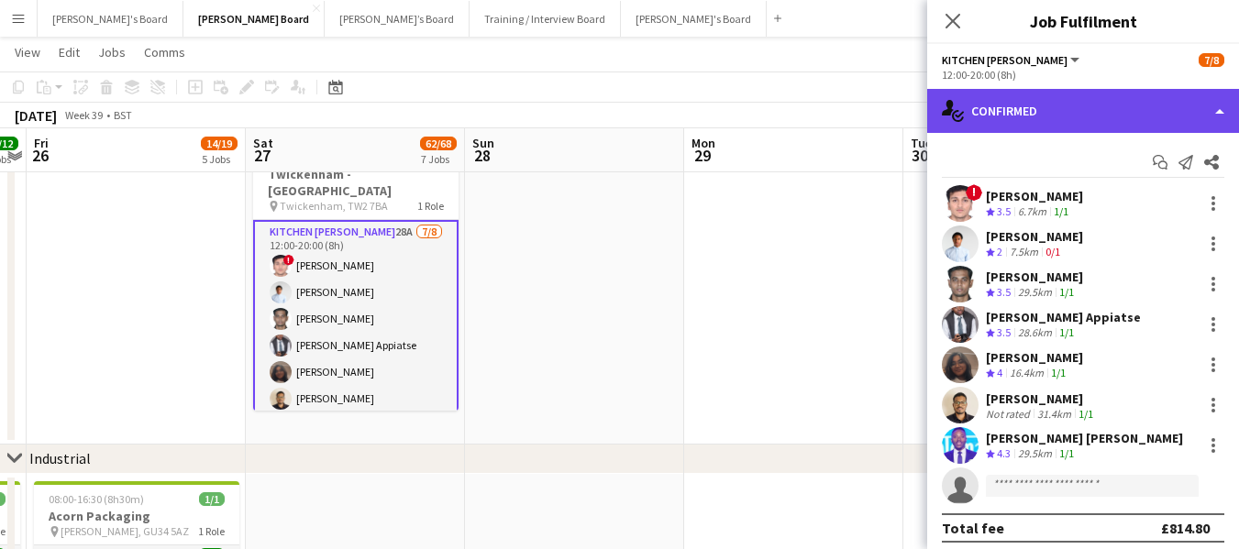
drag, startPoint x: 1043, startPoint y: 110, endPoint x: 1043, endPoint y: 127, distance: 16.5
click at [1041, 114] on div "single-neutral-actions-check-2 Confirmed" at bounding box center [1083, 111] width 312 height 44
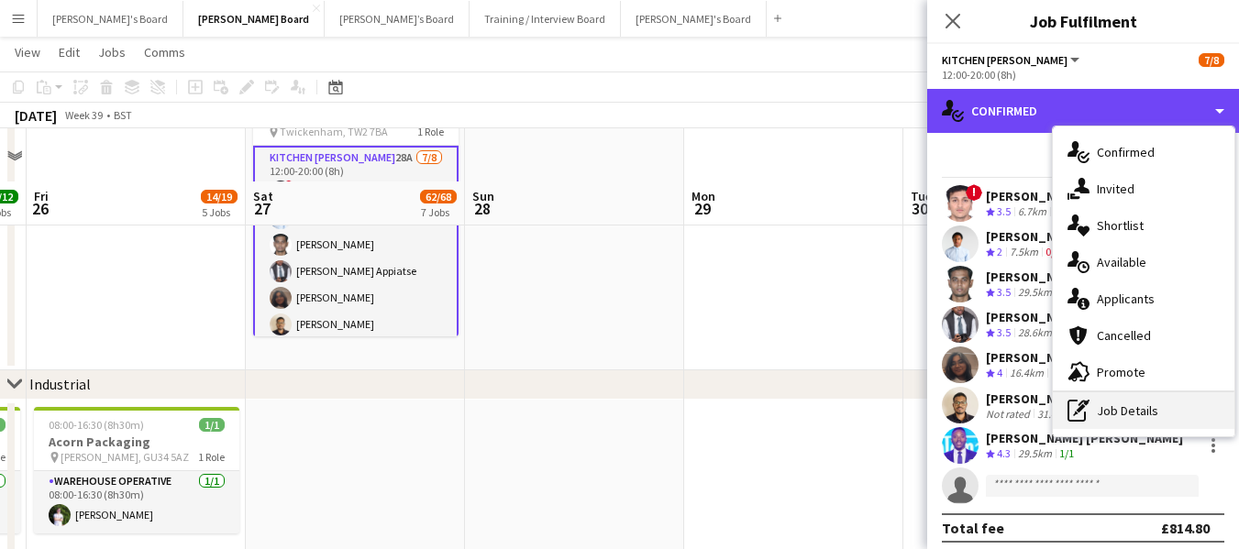
scroll to position [2419, 0]
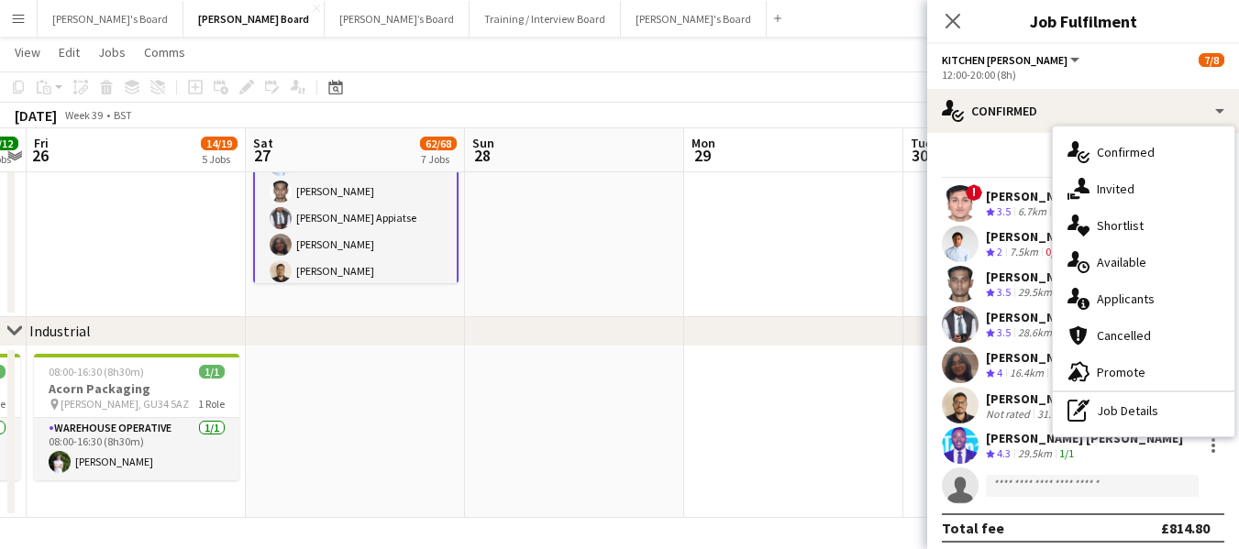
click at [1126, 424] on div "pen-write Job Details" at bounding box center [1143, 410] width 182 height 37
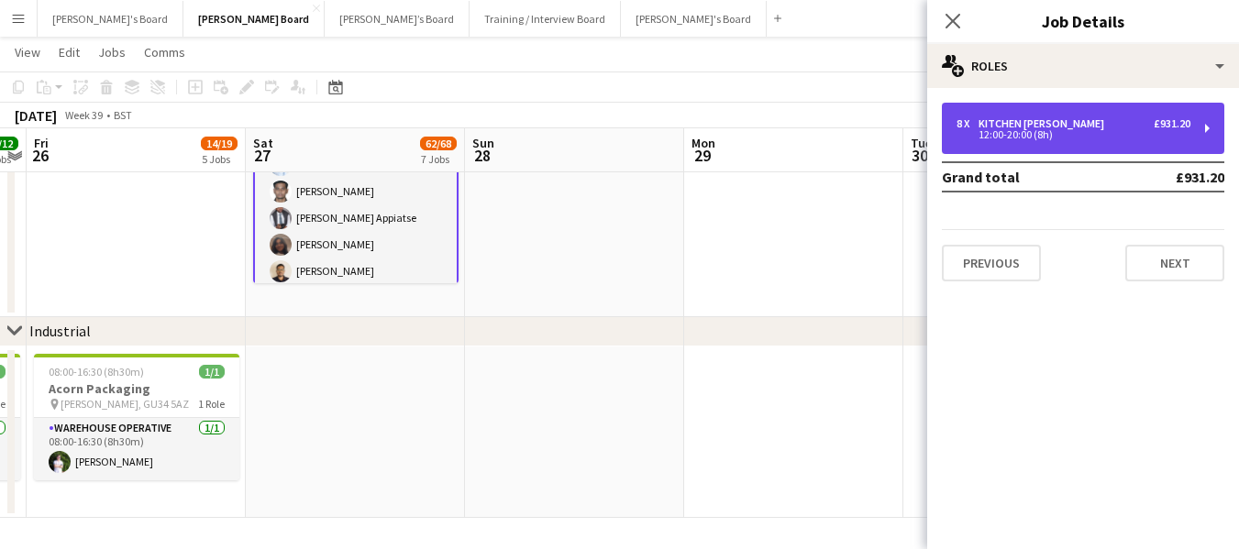
click at [1013, 127] on div "8 x Kitchen Porter £931.20 12:00-20:00 (8h)" at bounding box center [1073, 128] width 234 height 22
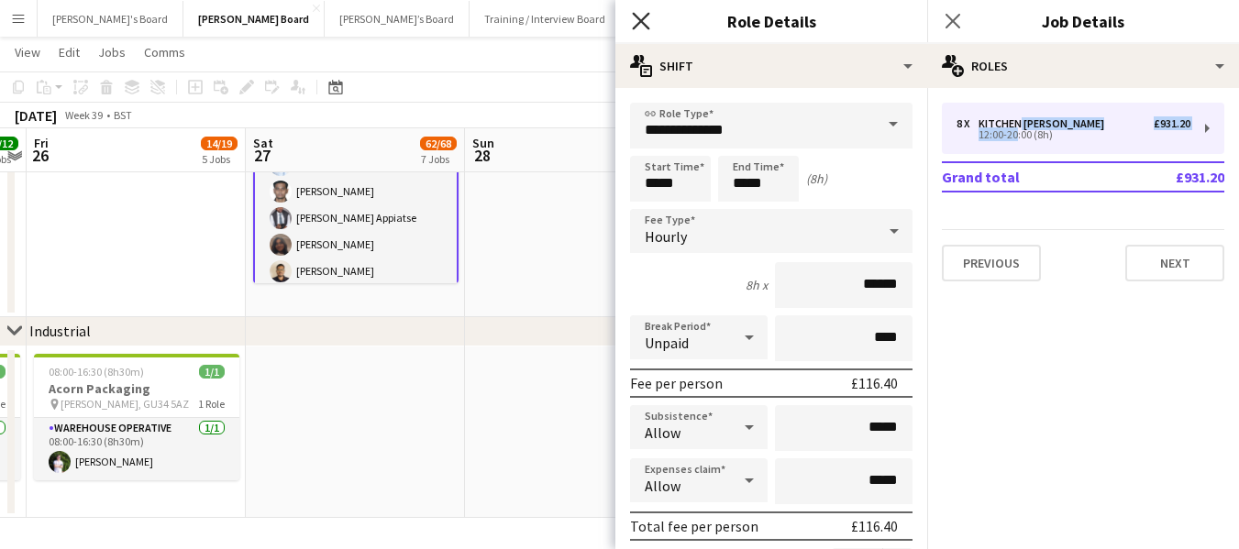
click at [639, 26] on icon "Close pop-in" at bounding box center [640, 20] width 17 height 17
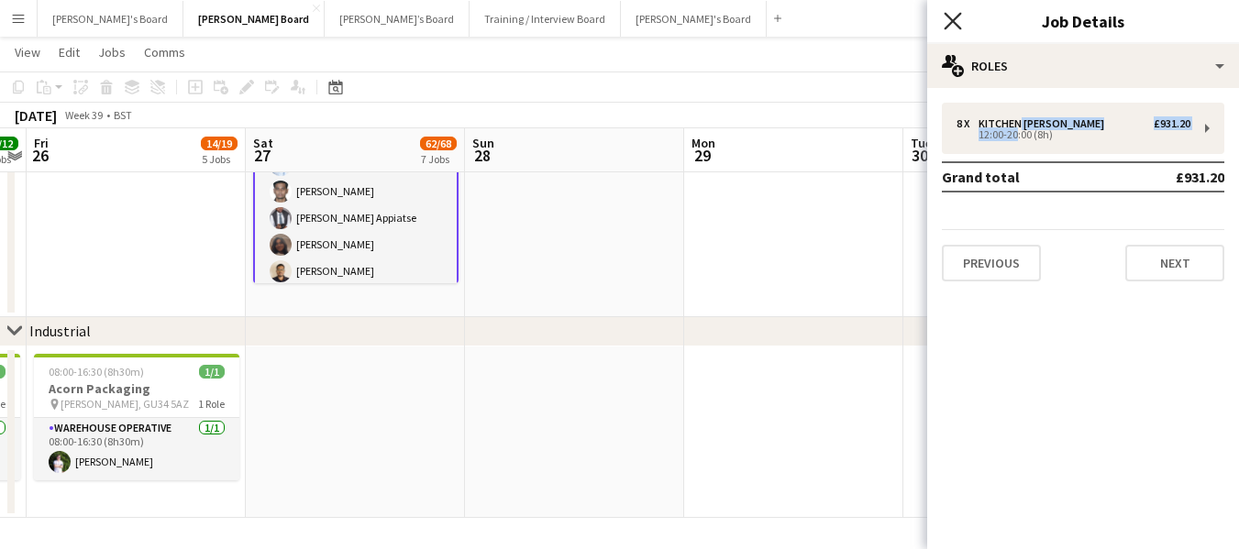
click at [958, 22] on icon "Close pop-in" at bounding box center [951, 20] width 17 height 17
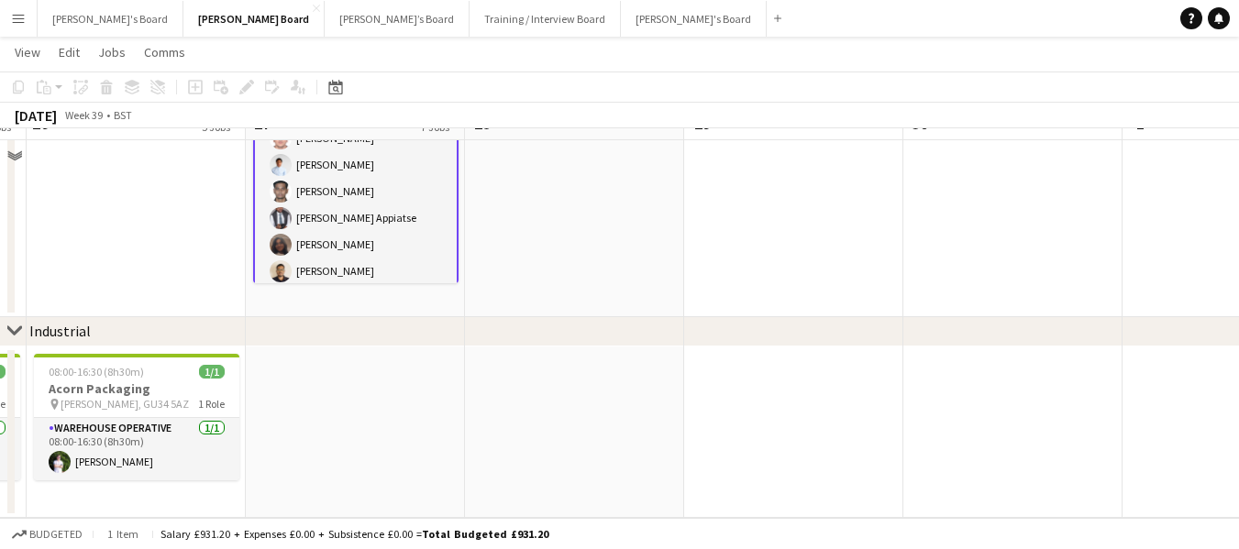
scroll to position [2144, 0]
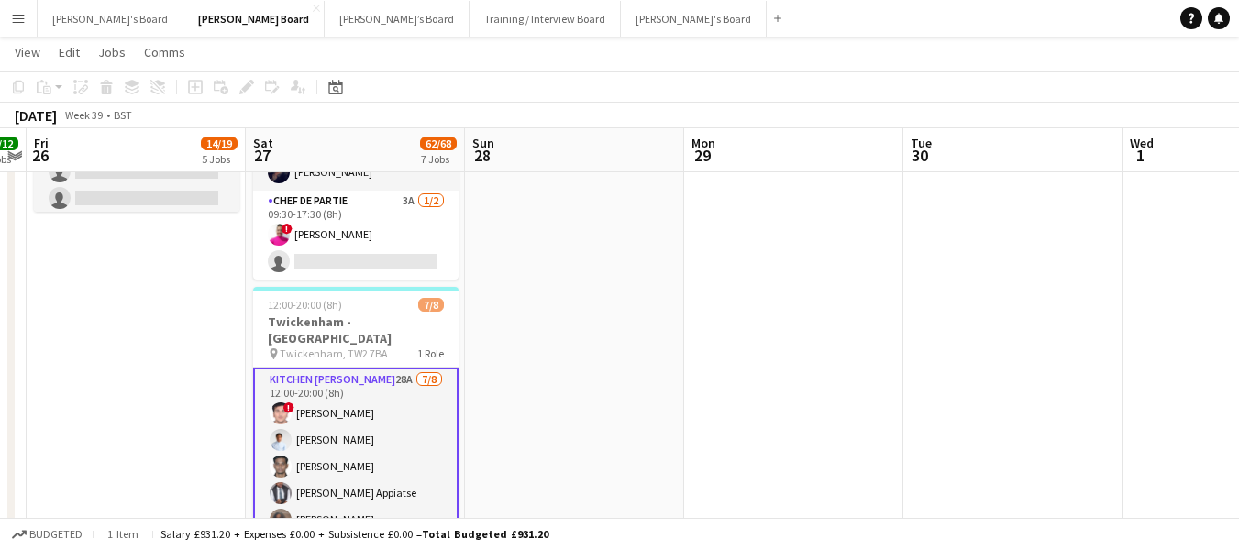
click at [330, 368] on app-card-role "Kitchen Porter 28A 7/8 12:00-20:00 (8h) ! Prakhar kirsali Charlton Chidubem Sou…" at bounding box center [355, 497] width 205 height 258
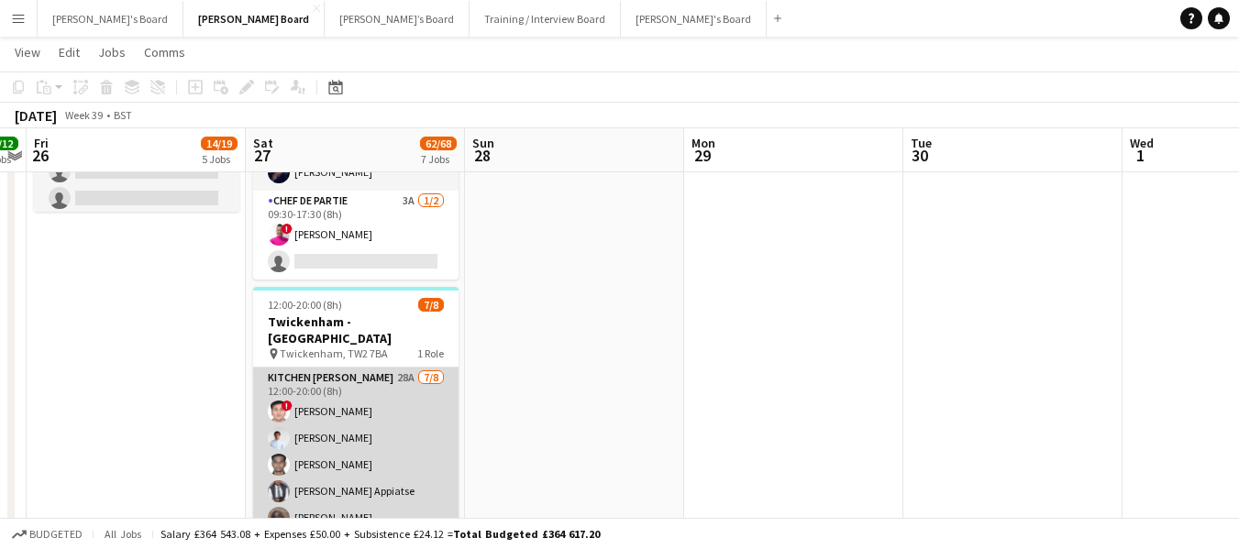
click at [329, 368] on app-card-role "Kitchen Porter 28A 7/8 12:00-20:00 (8h) ! Prakhar kirsali Charlton Chidubem Sou…" at bounding box center [355, 495] width 205 height 254
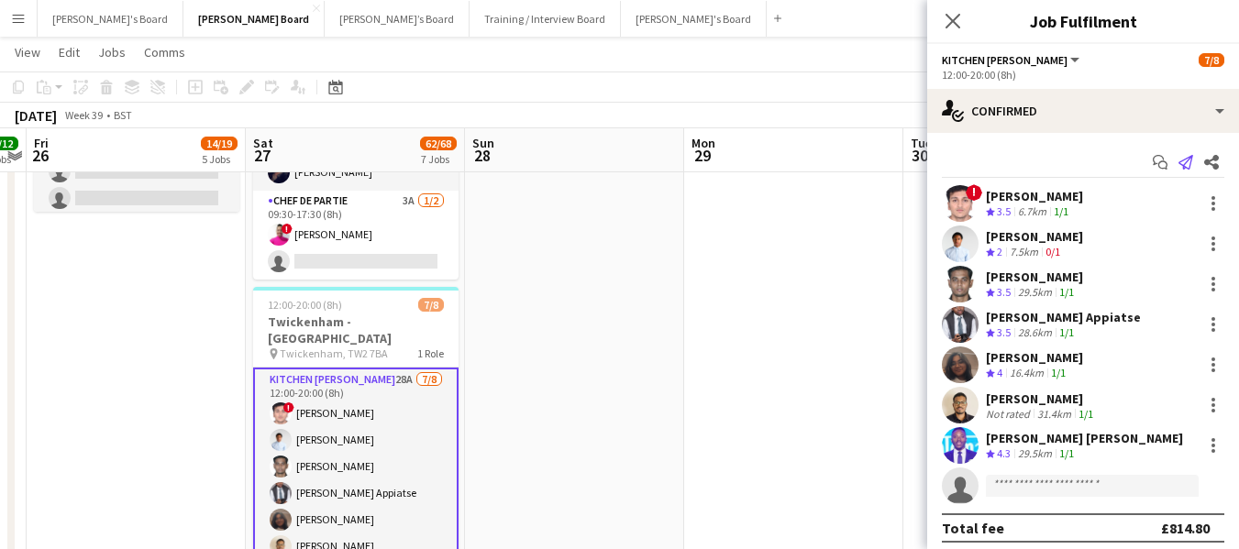
click at [1178, 167] on icon at bounding box center [1185, 162] width 15 height 15
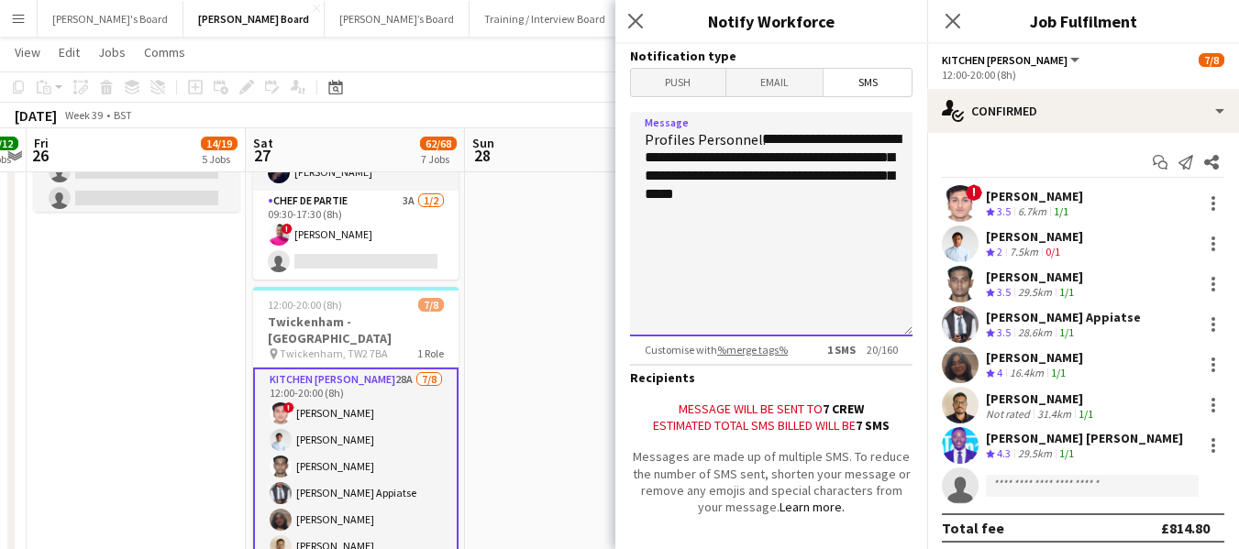
click at [732, 221] on textarea "**********" at bounding box center [771, 224] width 282 height 225
click at [691, 155] on textarea "**********" at bounding box center [771, 224] width 282 height 225
click at [746, 215] on textarea "**********" at bounding box center [771, 224] width 282 height 225
drag, startPoint x: 709, startPoint y: 193, endPoint x: 719, endPoint y: 188, distance: 11.5
click at [716, 189] on textarea "**********" at bounding box center [771, 224] width 282 height 225
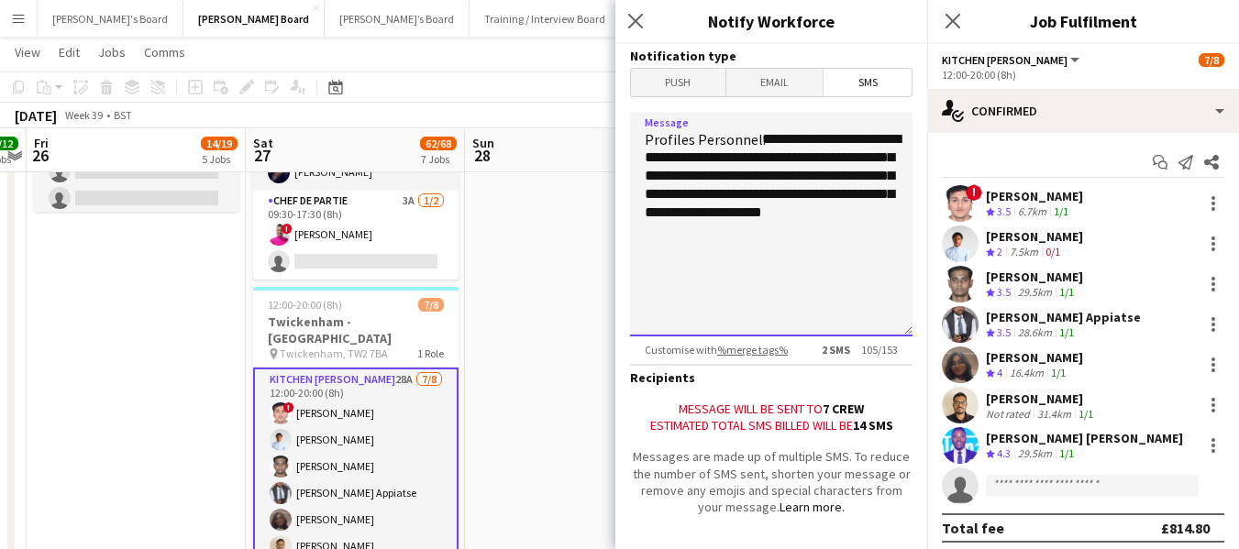
drag, startPoint x: 709, startPoint y: 201, endPoint x: 711, endPoint y: 180, distance: 21.2
click at [709, 199] on textarea "**********" at bounding box center [771, 224] width 282 height 225
click at [708, 203] on textarea "**********" at bounding box center [771, 224] width 282 height 225
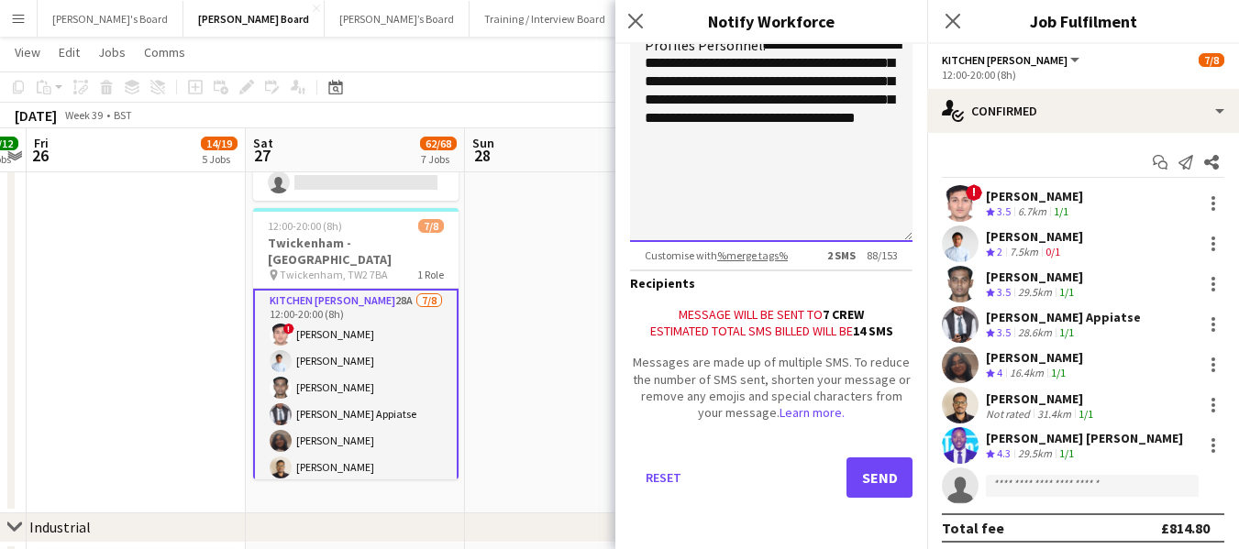
scroll to position [2328, 0]
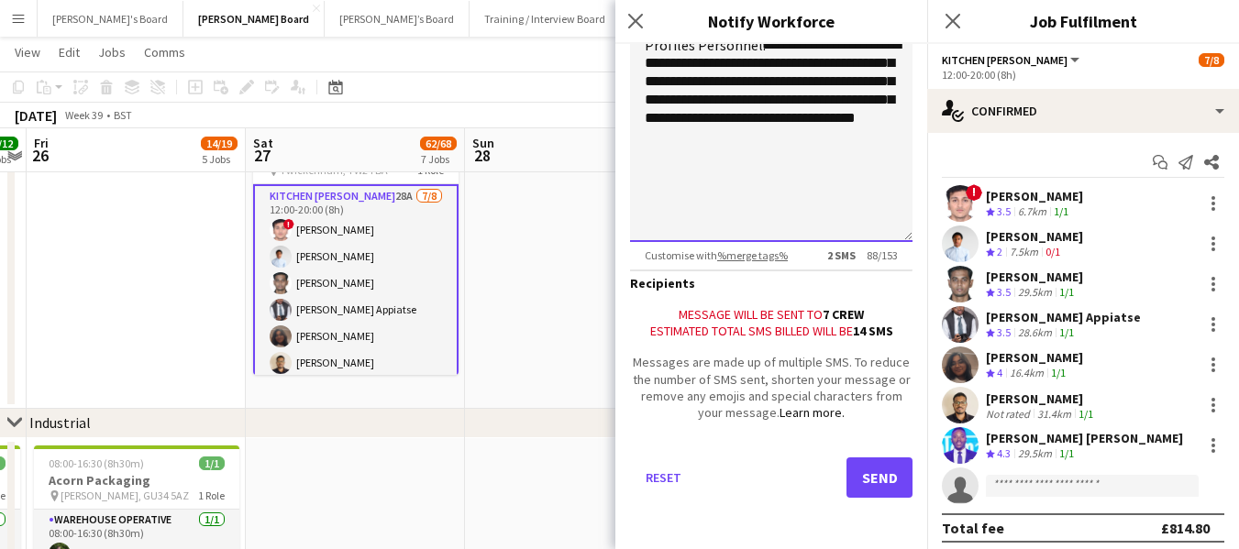
type textarea "**********"
click at [856, 471] on button "Send" at bounding box center [879, 477] width 66 height 40
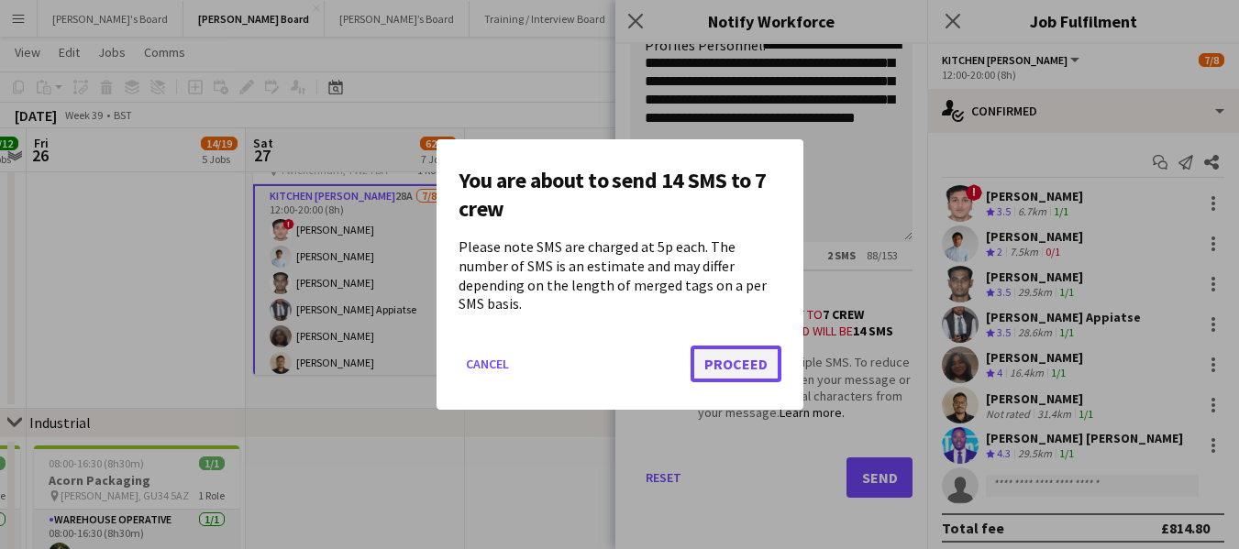
click at [754, 346] on button "Proceed" at bounding box center [735, 364] width 91 height 37
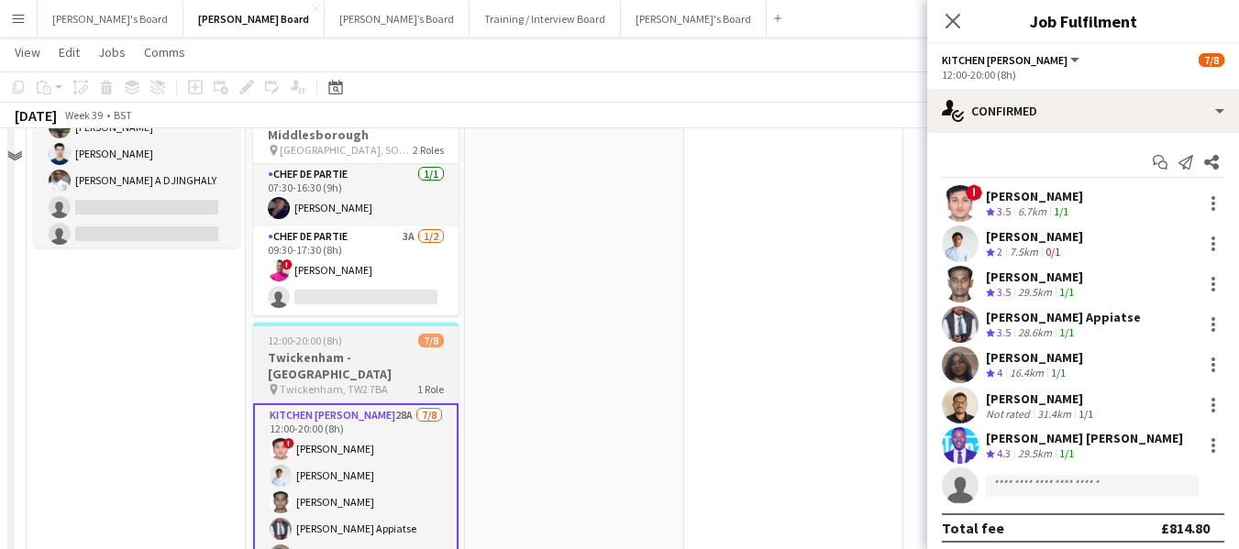
scroll to position [2144, 0]
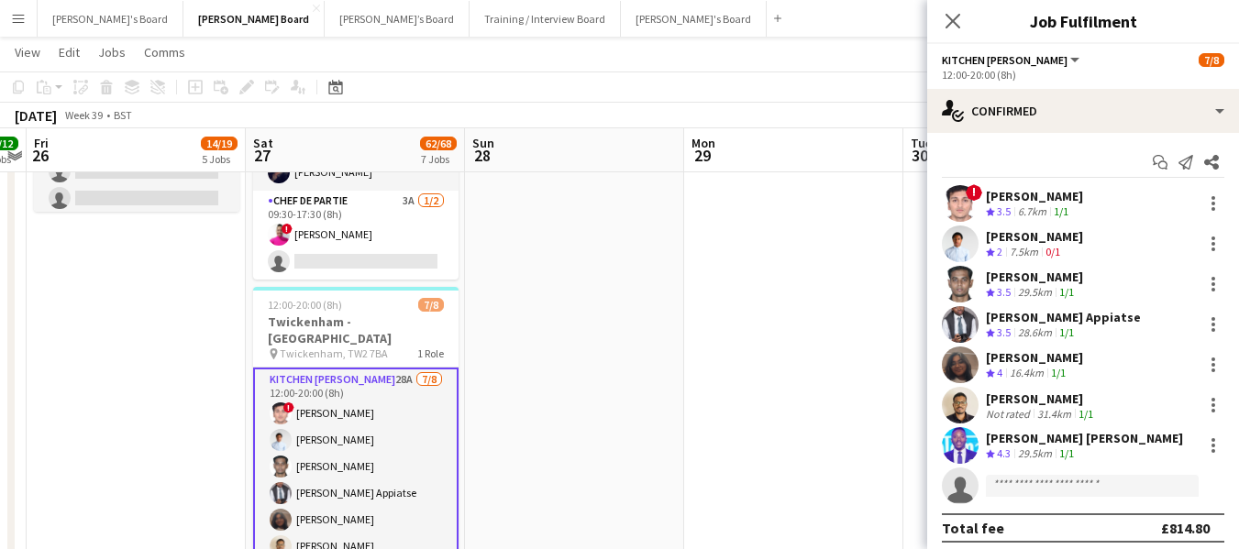
click at [300, 368] on app-card-role "Kitchen Porter 28A 7/8 12:00-20:00 (8h) ! Prakhar kirsali Charlton Chidubem Sou…" at bounding box center [355, 497] width 205 height 258
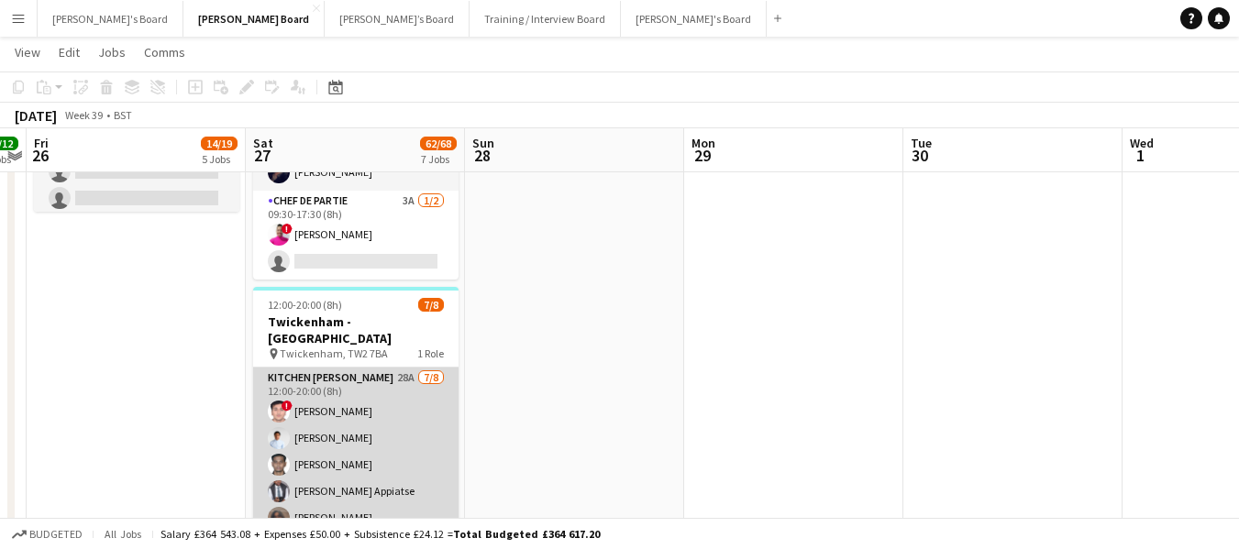
click at [301, 368] on app-card-role "Kitchen Porter 28A 7/8 12:00-20:00 (8h) ! Prakhar kirsali Charlton Chidubem Sou…" at bounding box center [355, 495] width 205 height 254
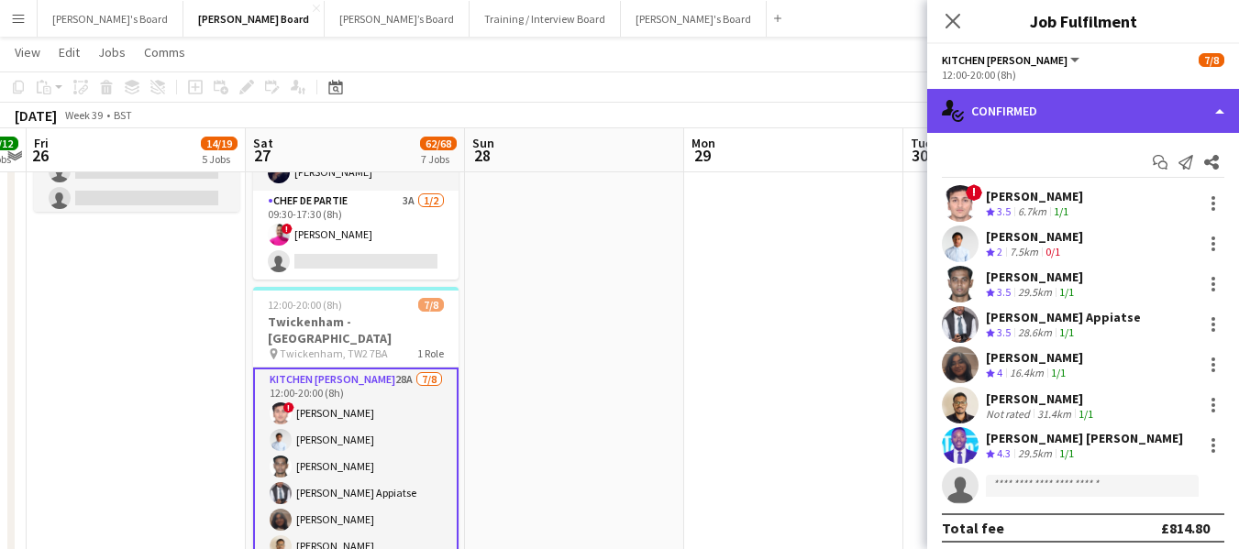
click at [1015, 100] on div "single-neutral-actions-check-2 Confirmed" at bounding box center [1083, 111] width 312 height 44
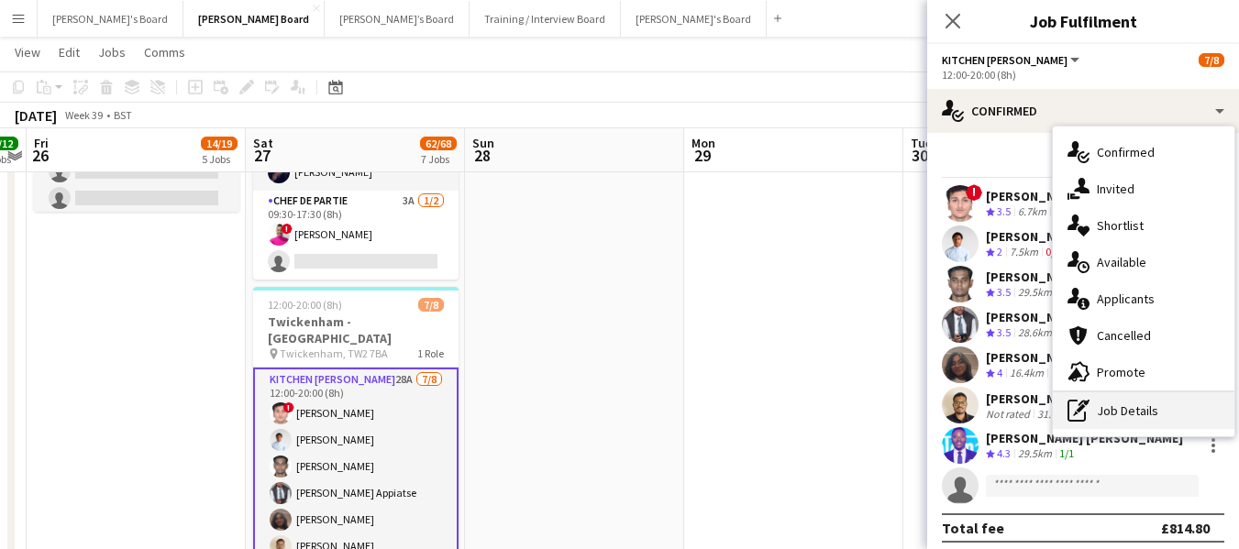
click at [1125, 393] on div "pen-write Job Details" at bounding box center [1143, 410] width 182 height 37
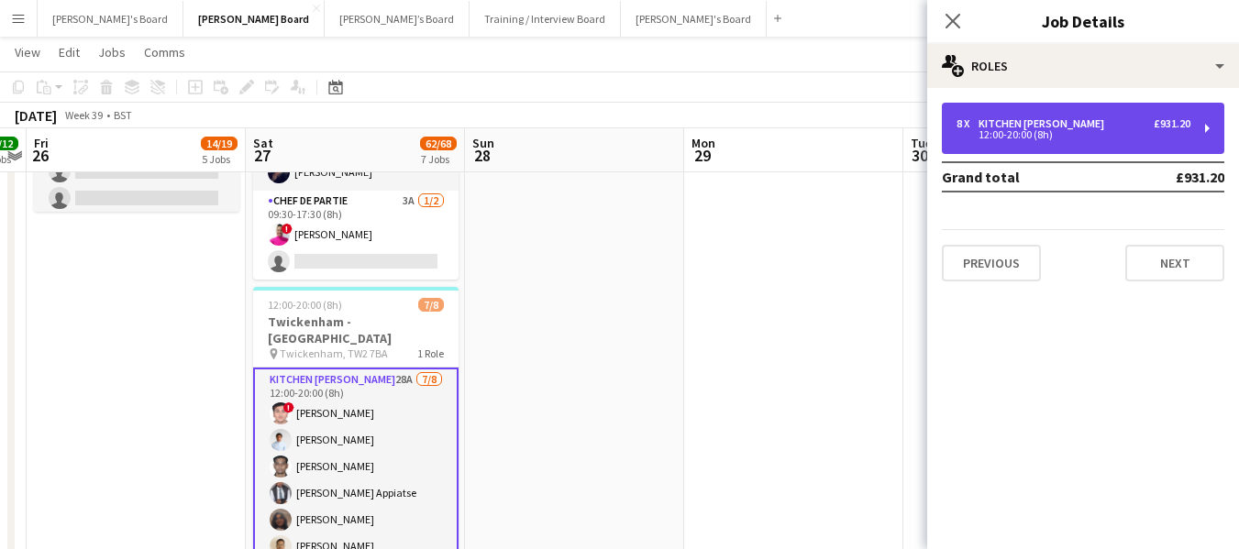
click at [1074, 127] on div "8 x Kitchen Porter £931.20" at bounding box center [1073, 123] width 234 height 13
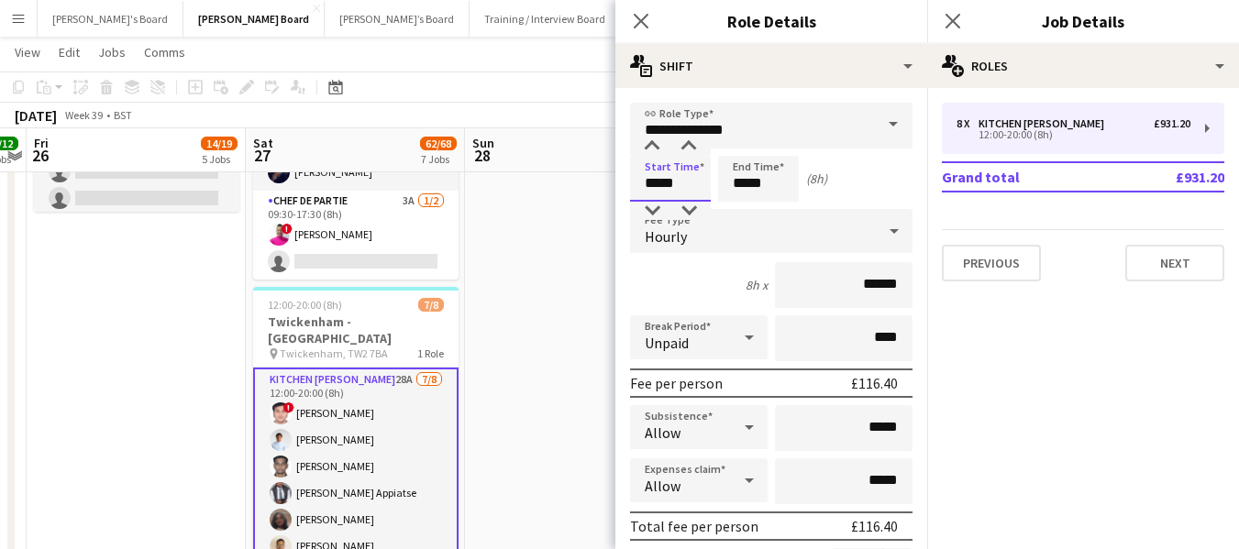
click at [689, 175] on input "*****" at bounding box center [670, 179] width 81 height 46
click at [653, 212] on div at bounding box center [651, 211] width 37 height 18
type input "*****"
click at [653, 212] on div at bounding box center [651, 211] width 37 height 18
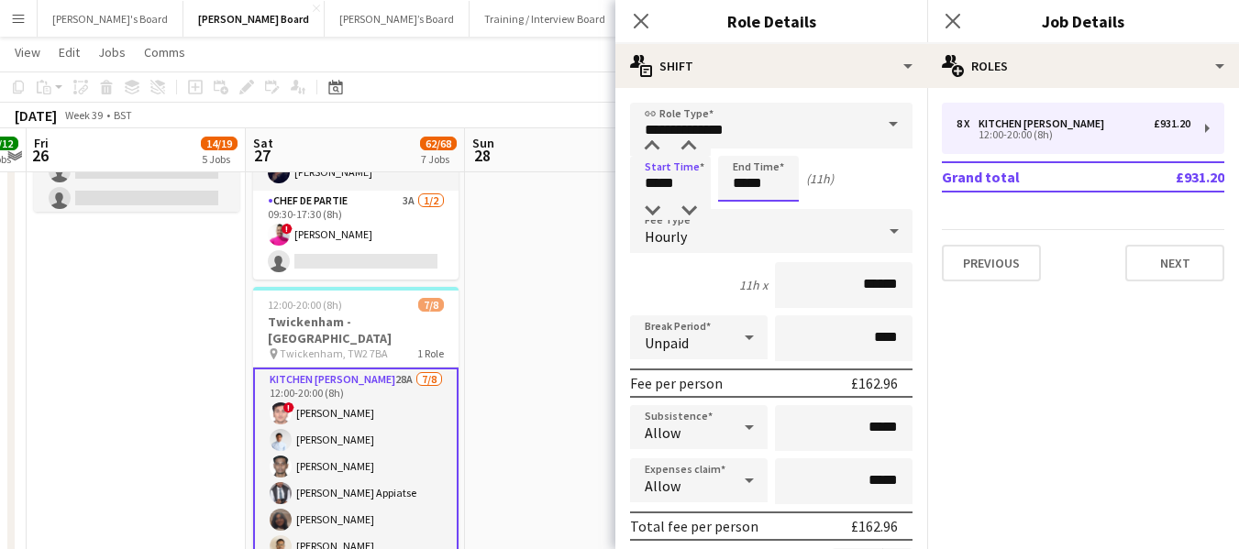
click at [779, 185] on input "*****" at bounding box center [758, 179] width 81 height 46
type input "*****"
click at [734, 207] on div at bounding box center [740, 211] width 37 height 18
click at [567, 83] on app-toolbar "Copy Paste Paste Ctrl+V Paste with crew Ctrl+Shift+V Paste linked Job Delete Gr…" at bounding box center [619, 87] width 1239 height 31
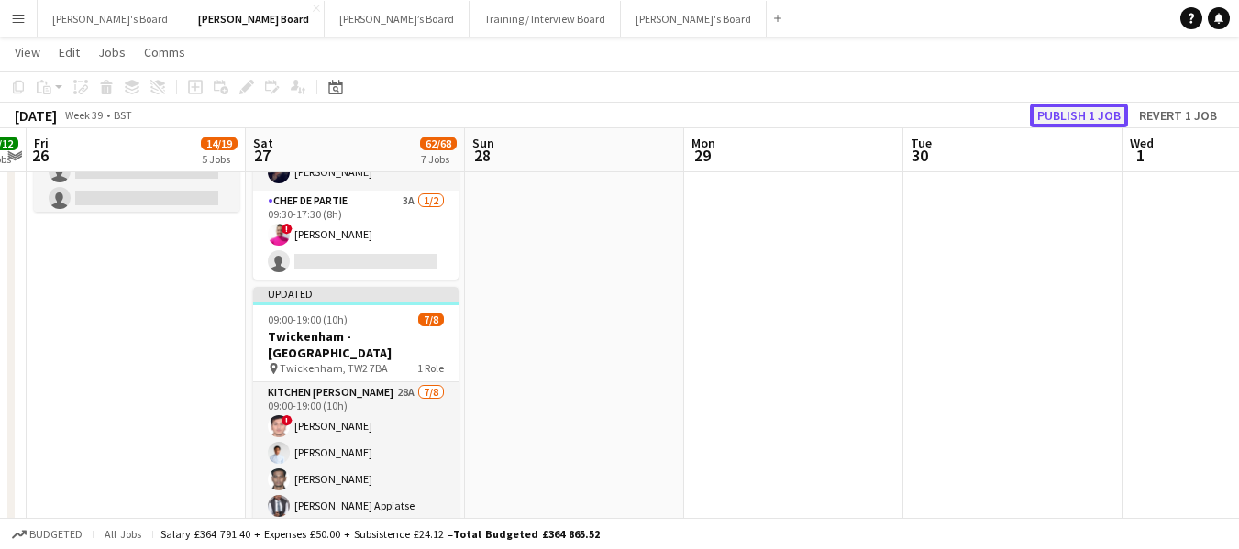
click at [1073, 108] on button "Publish 1 job" at bounding box center [1079, 116] width 98 height 24
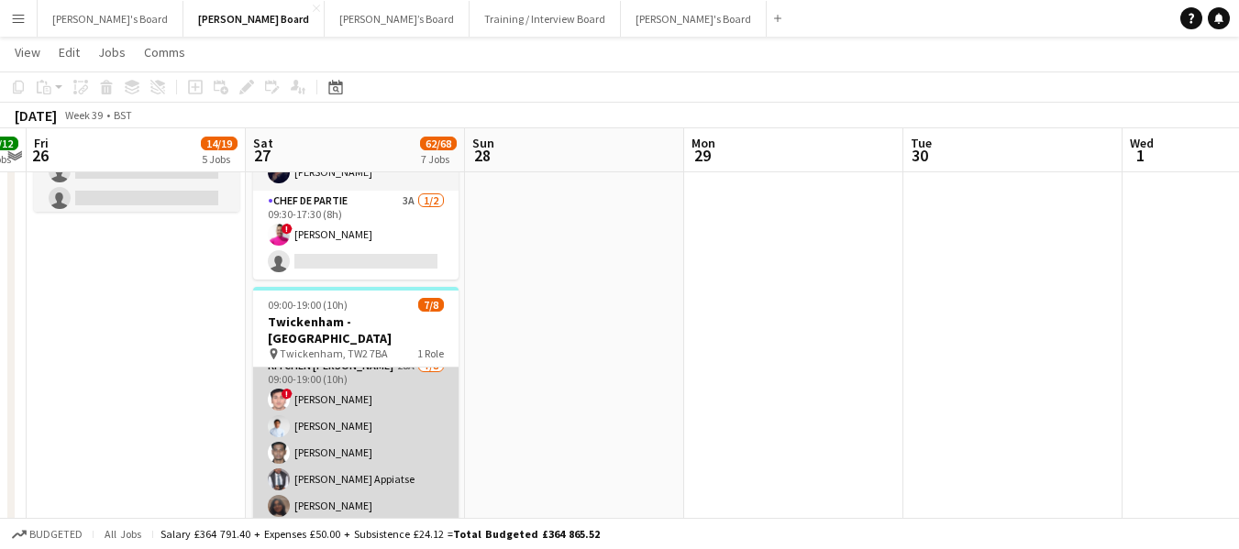
scroll to position [0, 0]
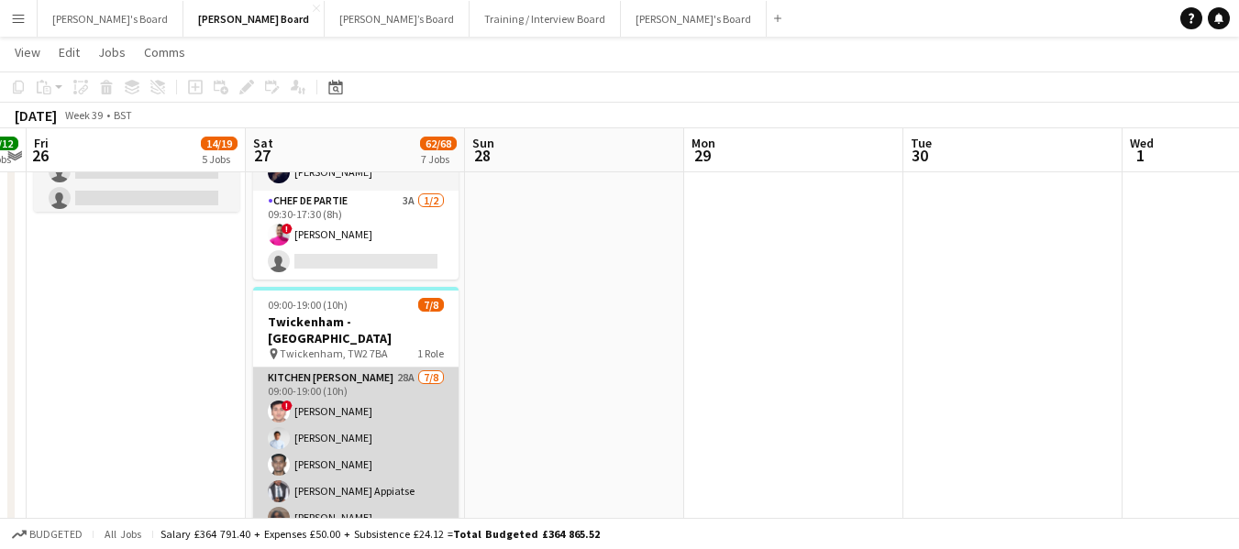
click at [352, 368] on app-card-role "Kitchen Porter 28A 7/8 09:00-19:00 (10h) ! Prakhar kirsali Charlton Chidubem So…" at bounding box center [355, 495] width 205 height 254
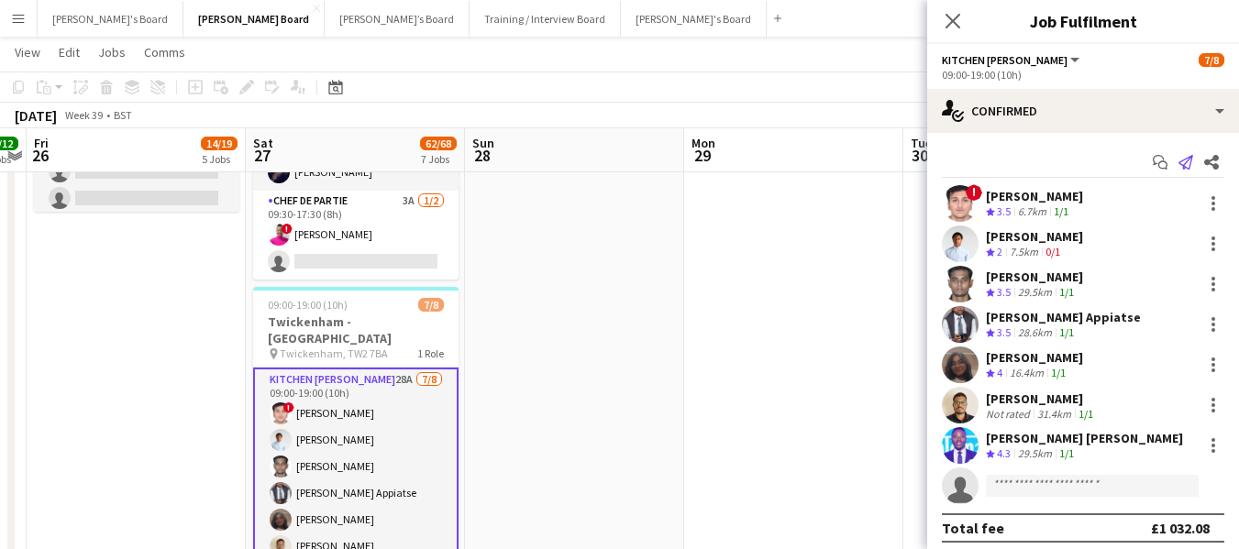
click at [1181, 159] on app-icon "Send notification" at bounding box center [1186, 162] width 26 height 26
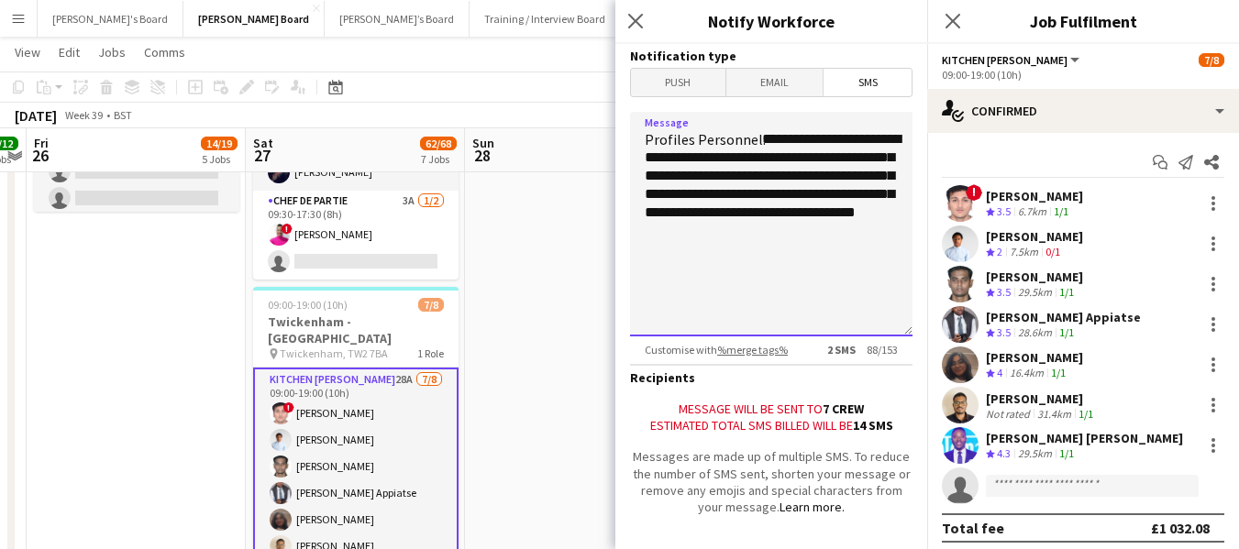
drag, startPoint x: 644, startPoint y: 157, endPoint x: 860, endPoint y: 262, distance: 240.7
click at [860, 262] on textarea "**********" at bounding box center [771, 224] width 282 height 225
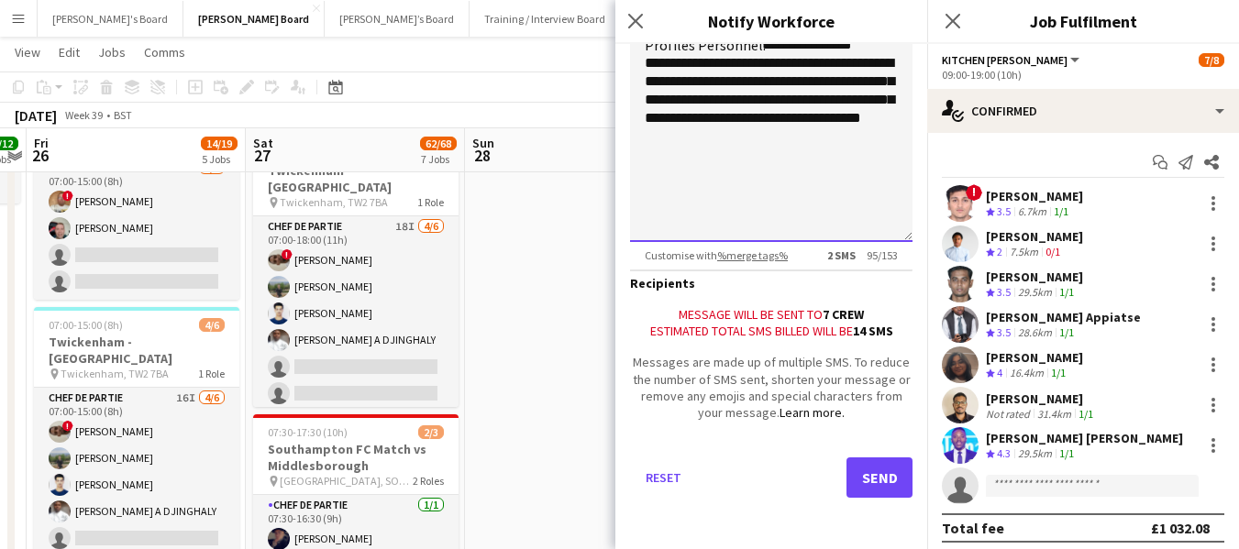
scroll to position [108, 0]
type textarea "**********"
click at [855, 472] on button "Send" at bounding box center [879, 477] width 66 height 40
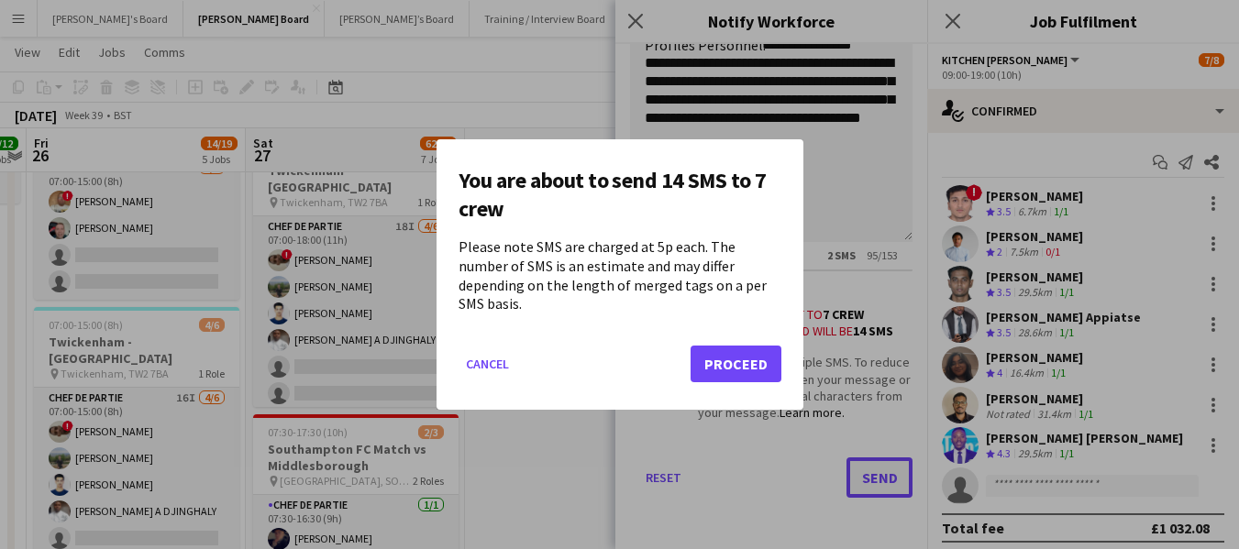
scroll to position [0, 0]
click at [763, 347] on button "Proceed" at bounding box center [735, 364] width 91 height 37
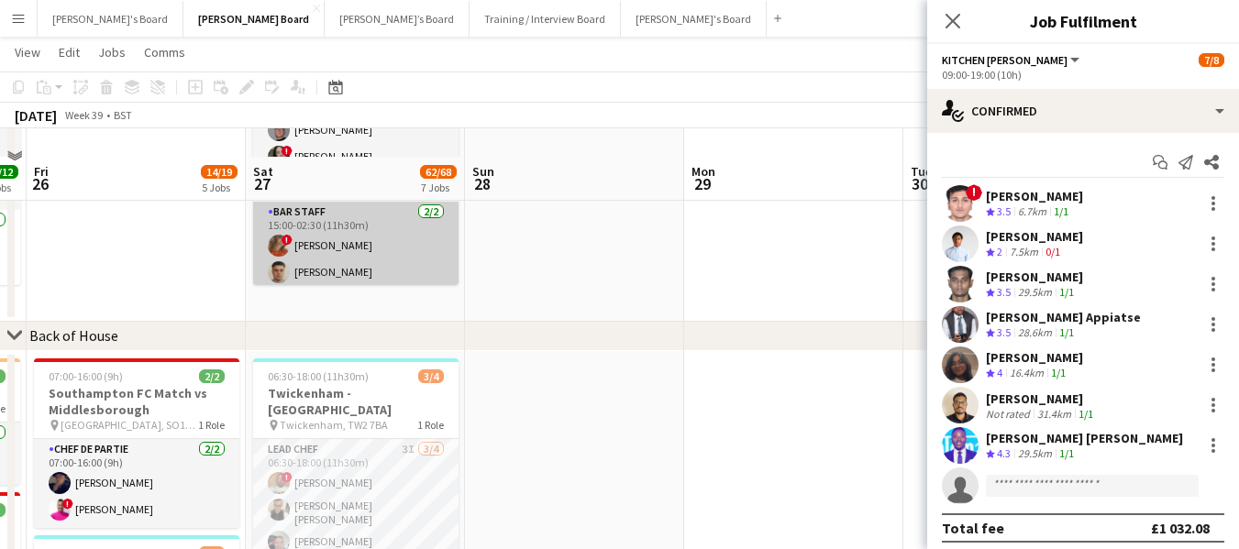
scroll to position [1411, 0]
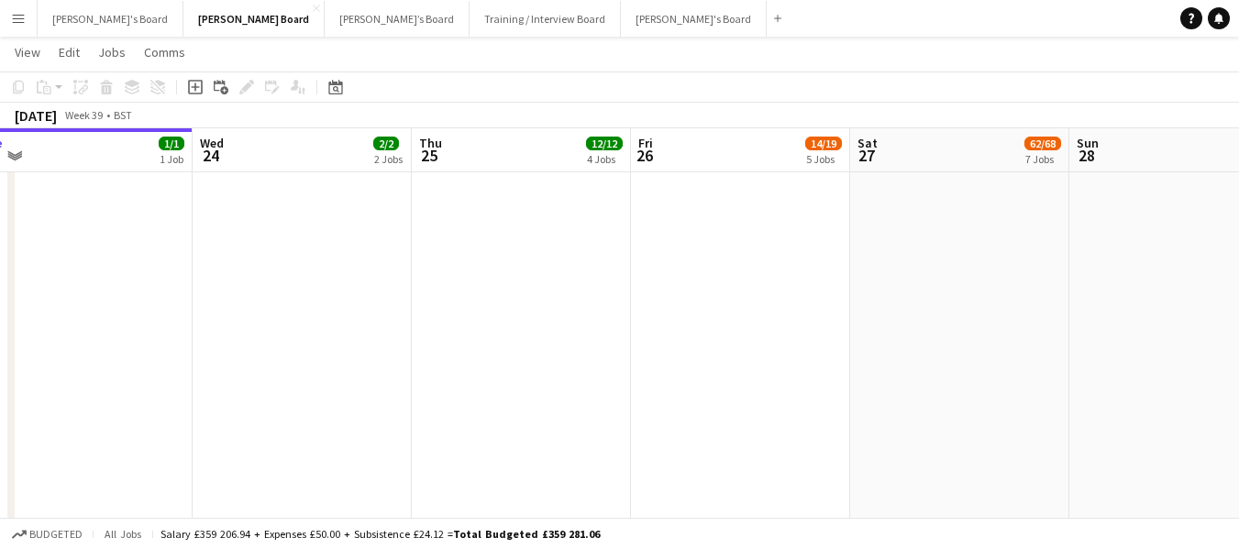
scroll to position [0, 537]
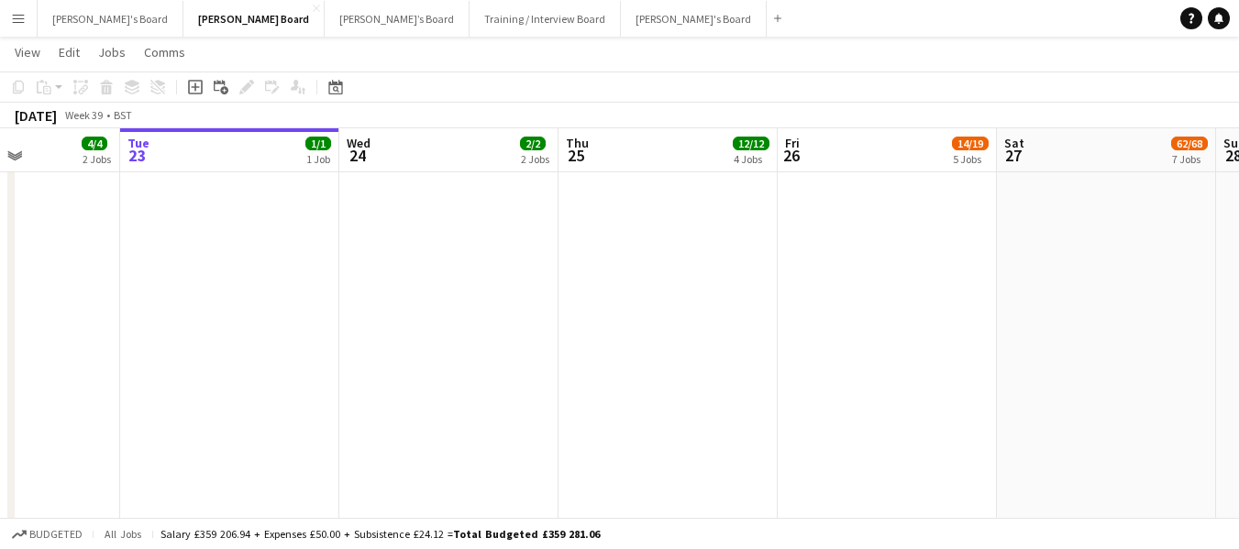
drag, startPoint x: 300, startPoint y: 152, endPoint x: 1051, endPoint y: 188, distance: 751.7
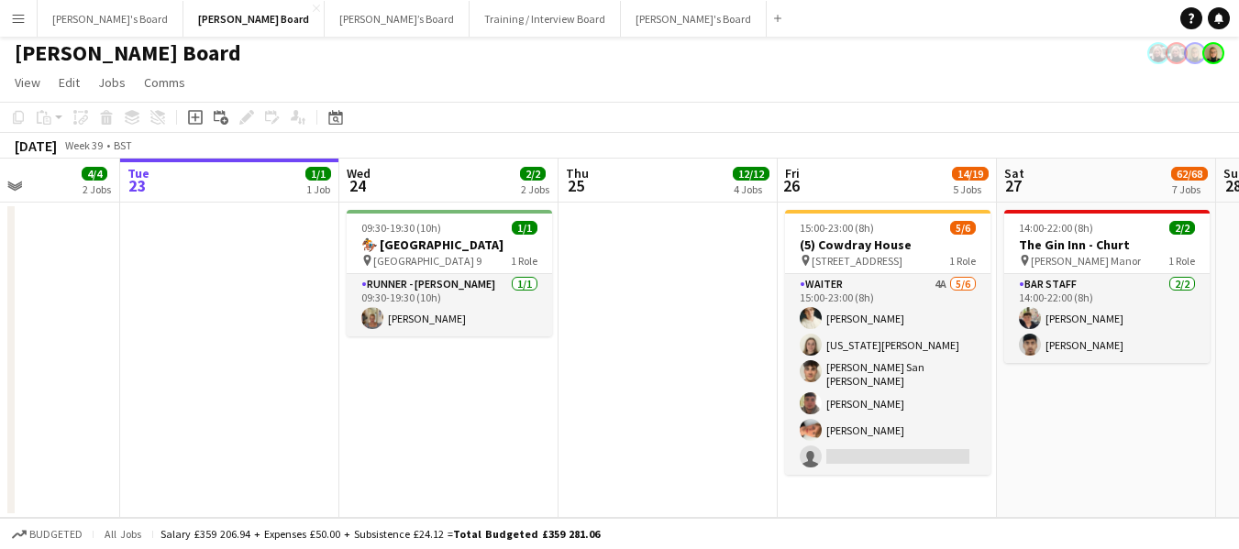
scroll to position [0, 0]
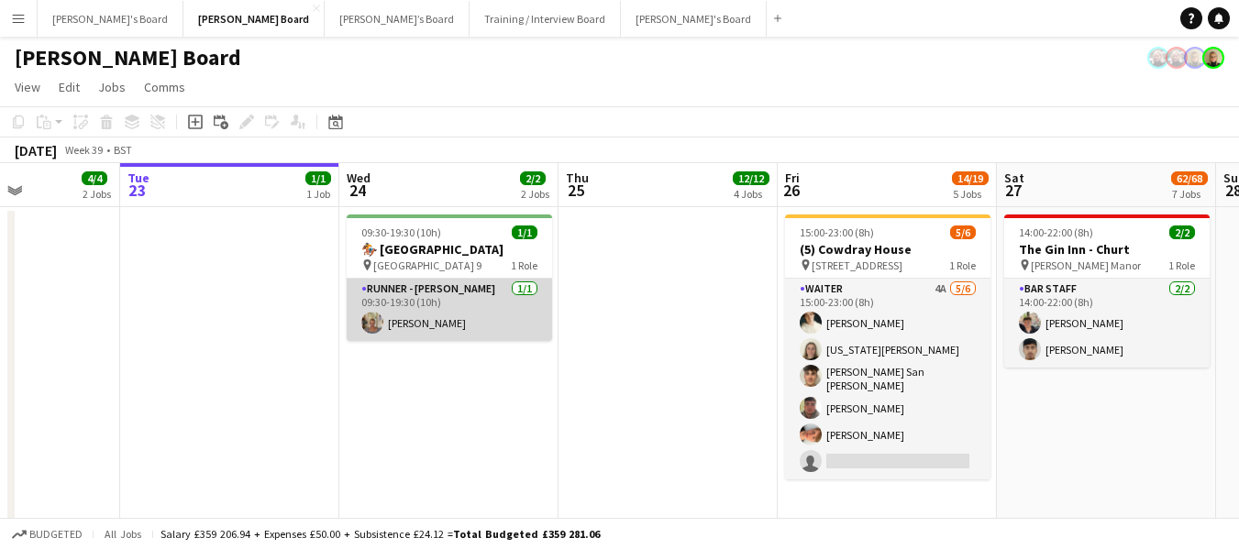
click at [483, 291] on app-card-role "RUNNER - CHARLTON HUNT 1/1 09:30-19:30 (10h) Jacqueline Whitehorn-Scott" at bounding box center [449, 310] width 205 height 62
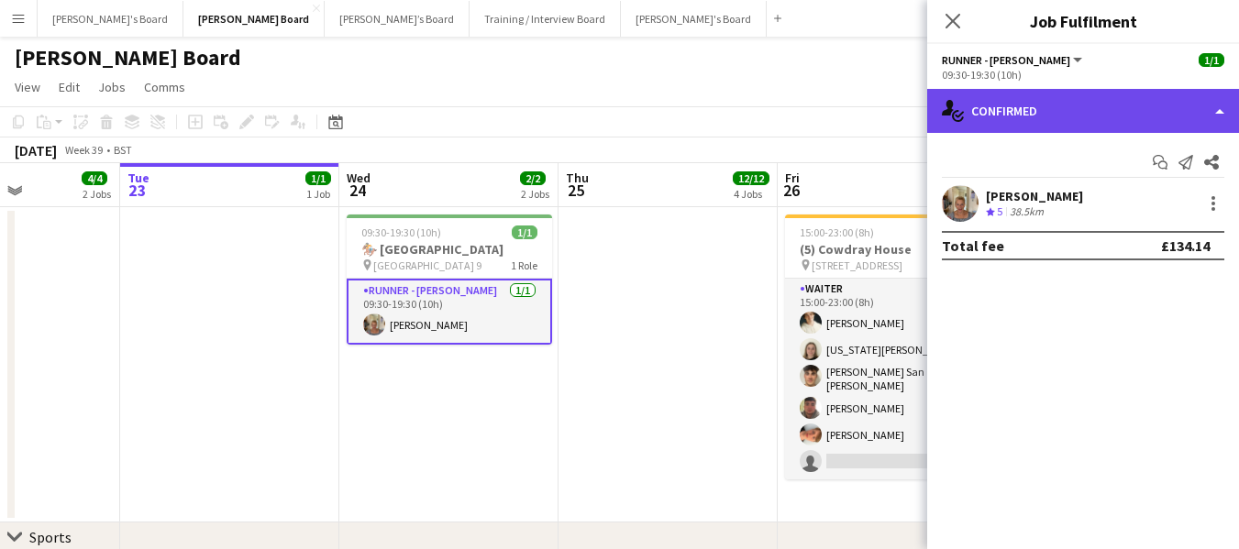
click at [1089, 102] on div "single-neutral-actions-check-2 Confirmed" at bounding box center [1083, 111] width 312 height 44
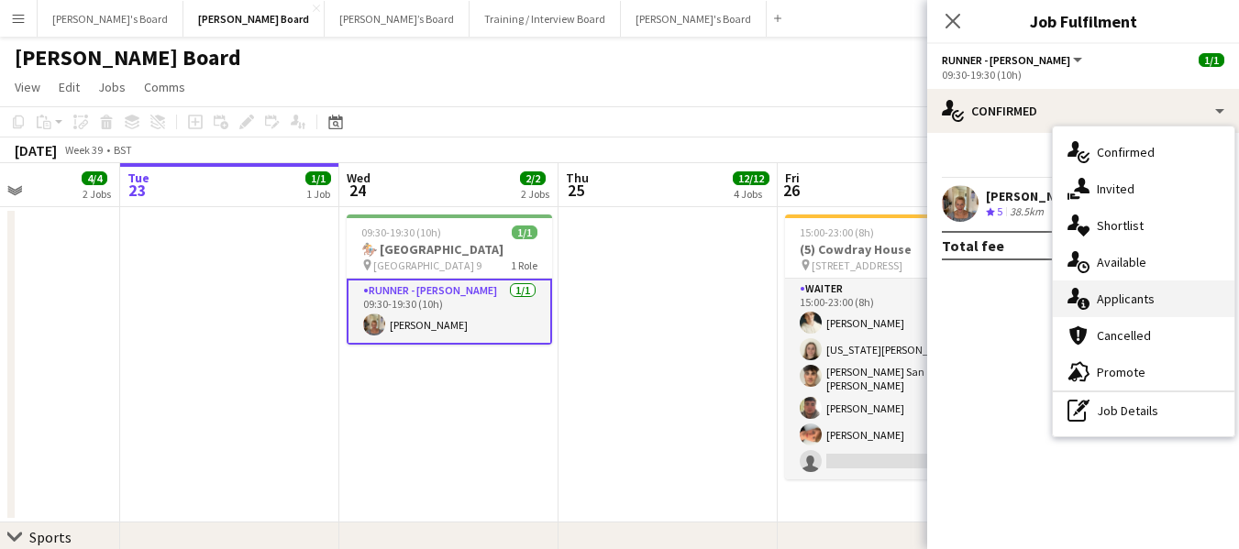
click at [1142, 292] on span "Applicants" at bounding box center [1125, 299] width 58 height 17
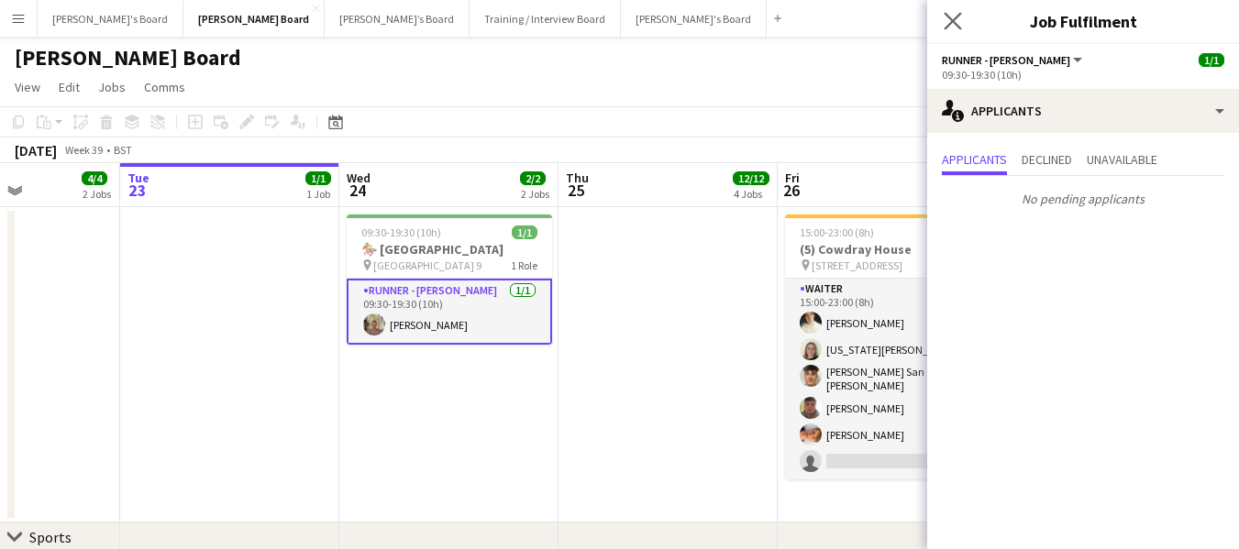
click at [943, 17] on icon "Close pop-in" at bounding box center [951, 20] width 17 height 17
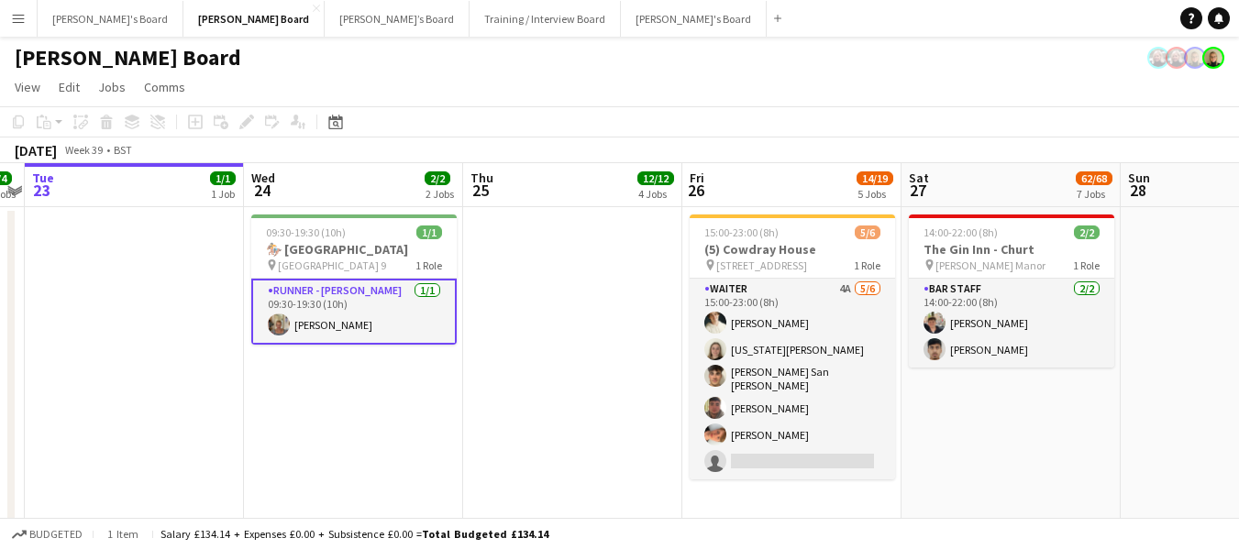
scroll to position [0, 747]
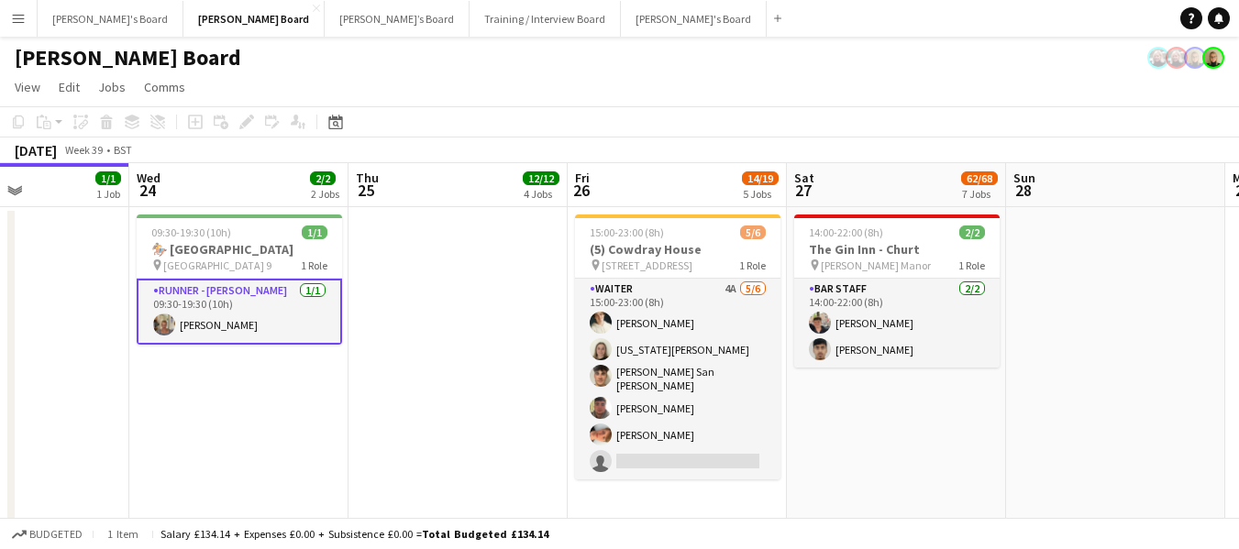
drag, startPoint x: 677, startPoint y: 185, endPoint x: 288, endPoint y: 132, distance: 392.3
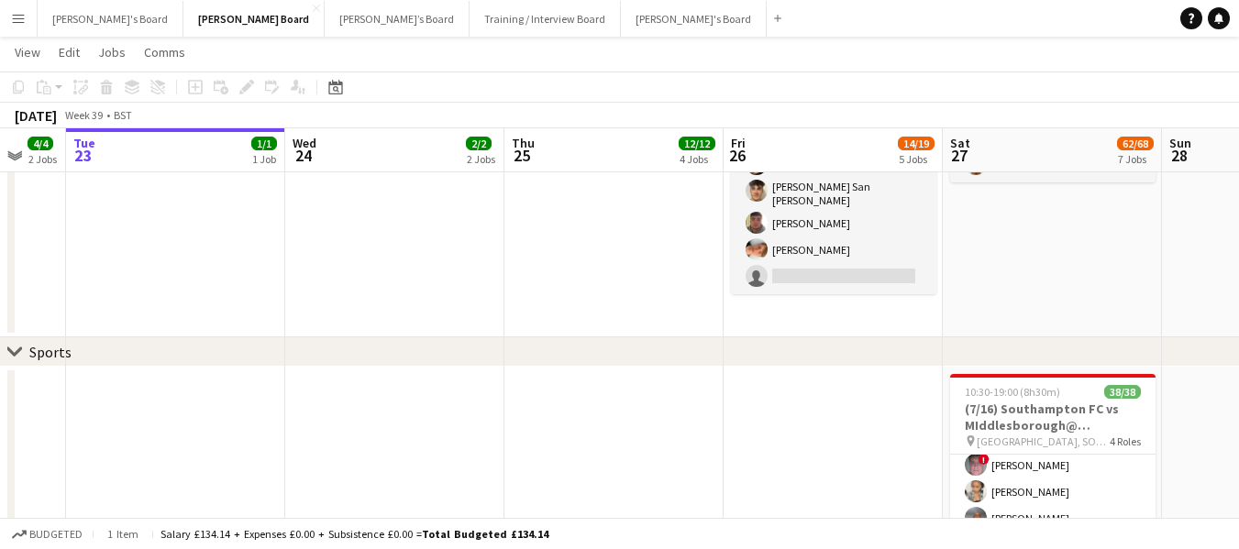
scroll to position [0, 611]
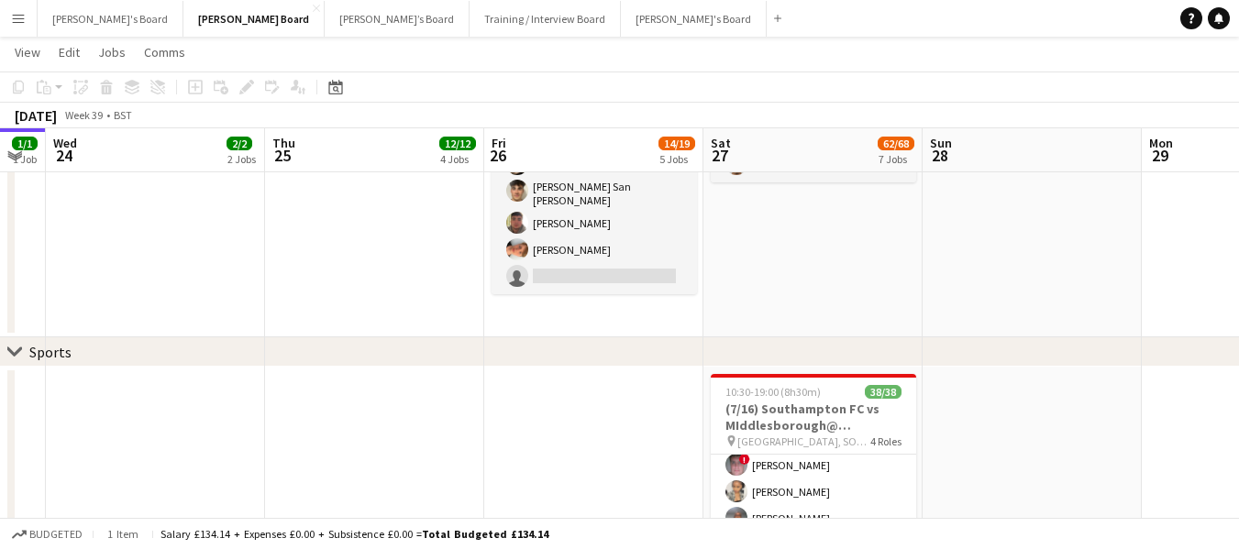
drag, startPoint x: 895, startPoint y: 149, endPoint x: 759, endPoint y: 156, distance: 135.9
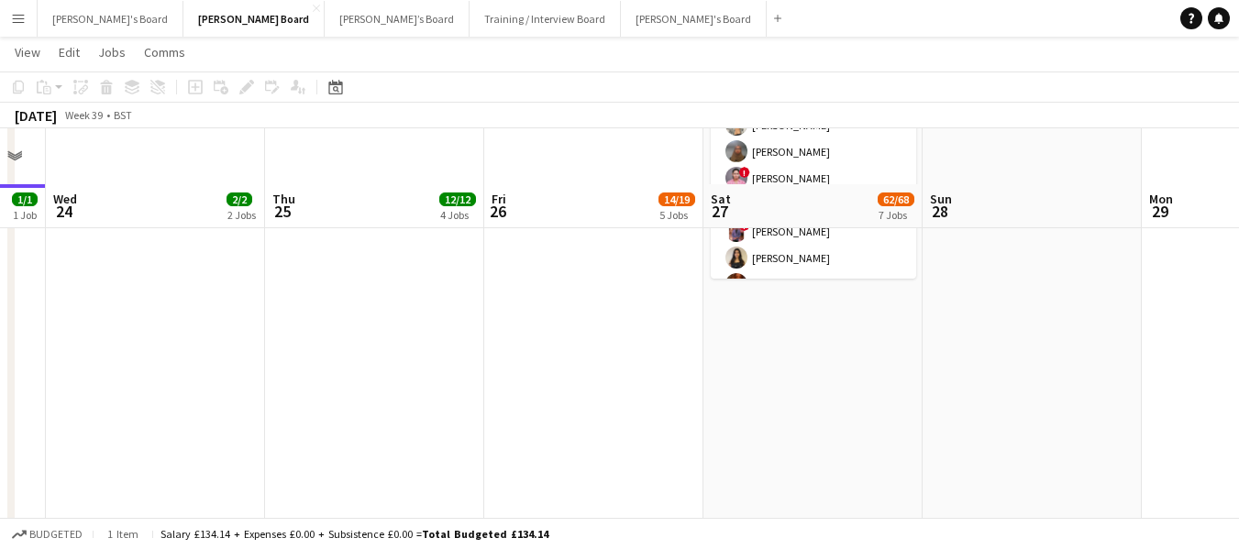
scroll to position [642, 0]
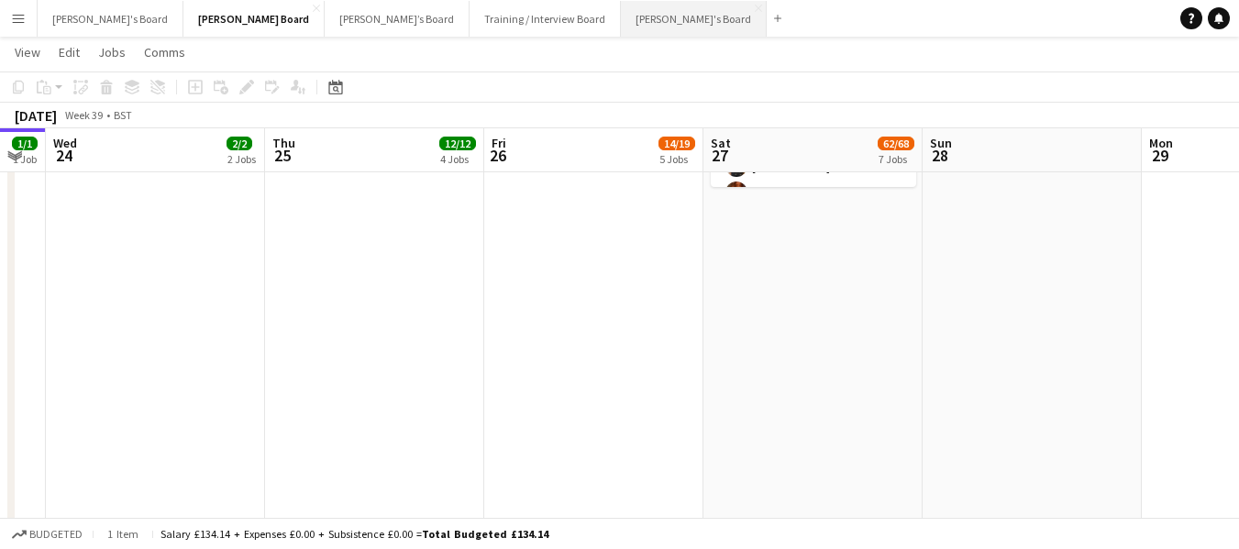
click at [621, 13] on button "Caitlin's Board Close" at bounding box center [694, 19] width 146 height 36
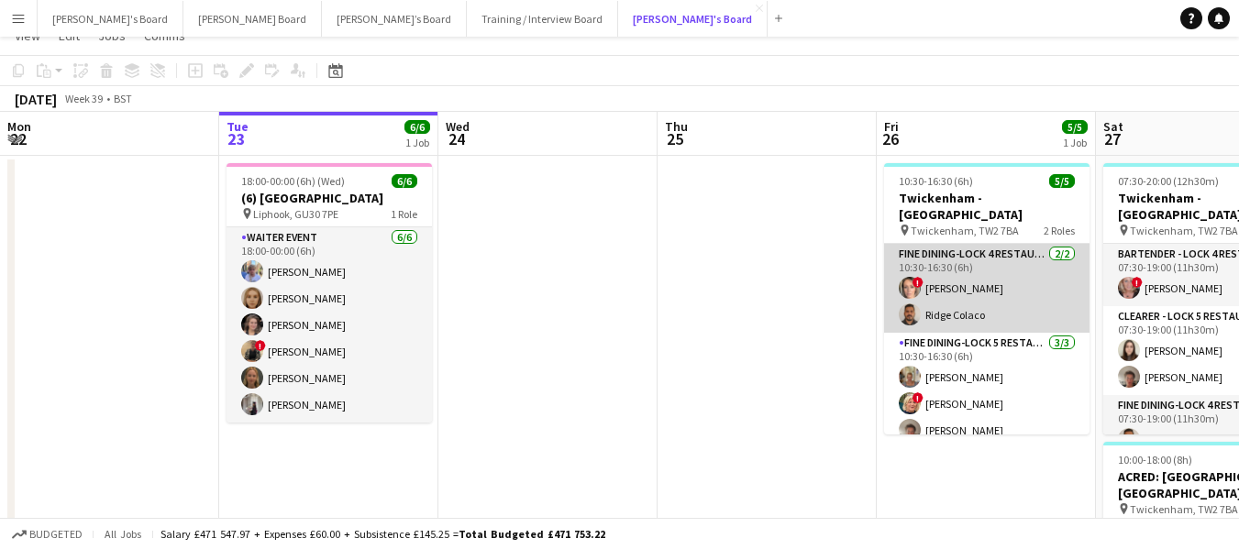
scroll to position [92, 0]
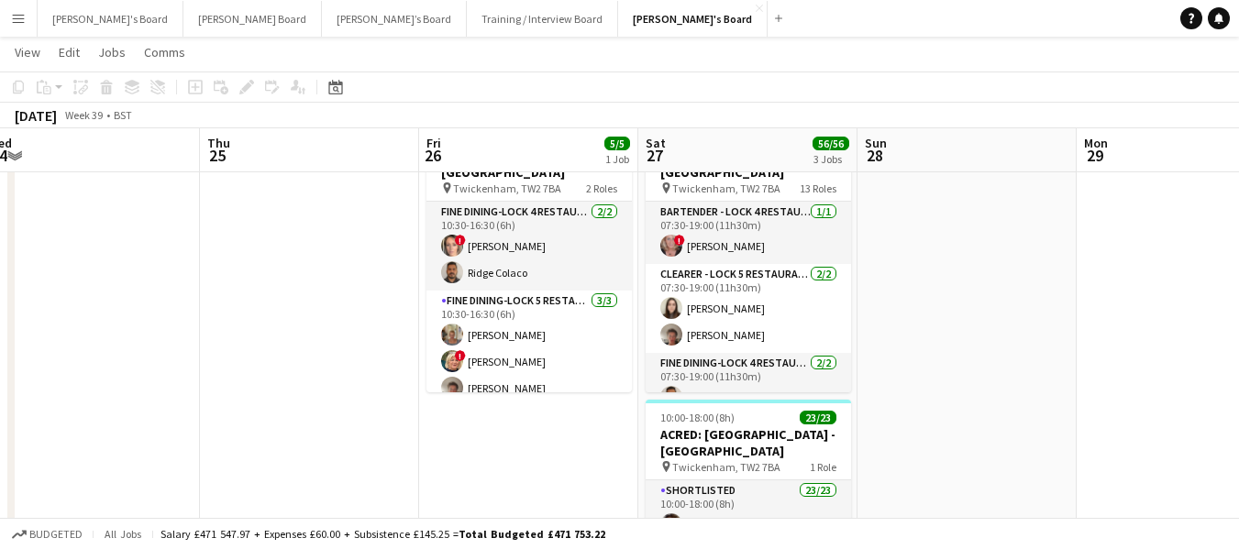
drag, startPoint x: 1021, startPoint y: 146, endPoint x: 628, endPoint y: 143, distance: 393.3
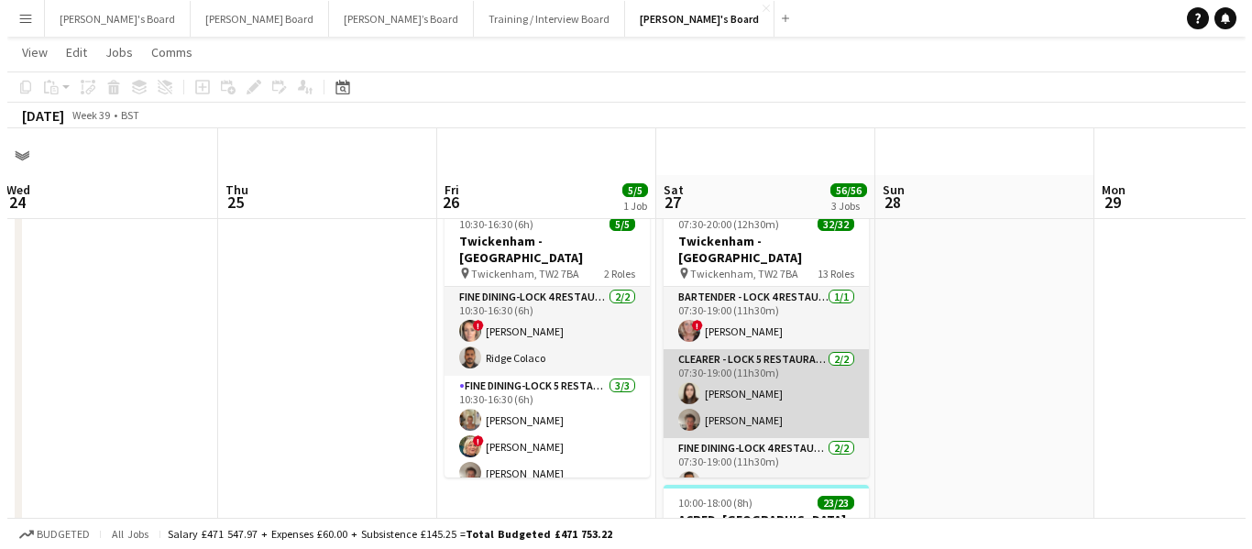
scroll to position [0, 0]
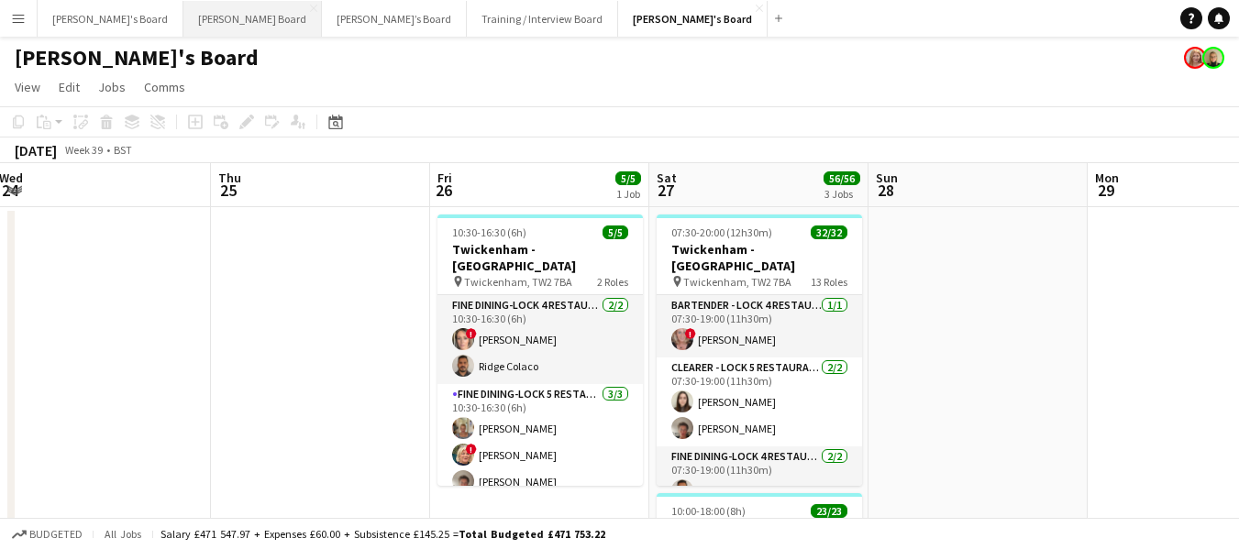
click at [183, 19] on button "Dean's Board Close" at bounding box center [252, 19] width 138 height 36
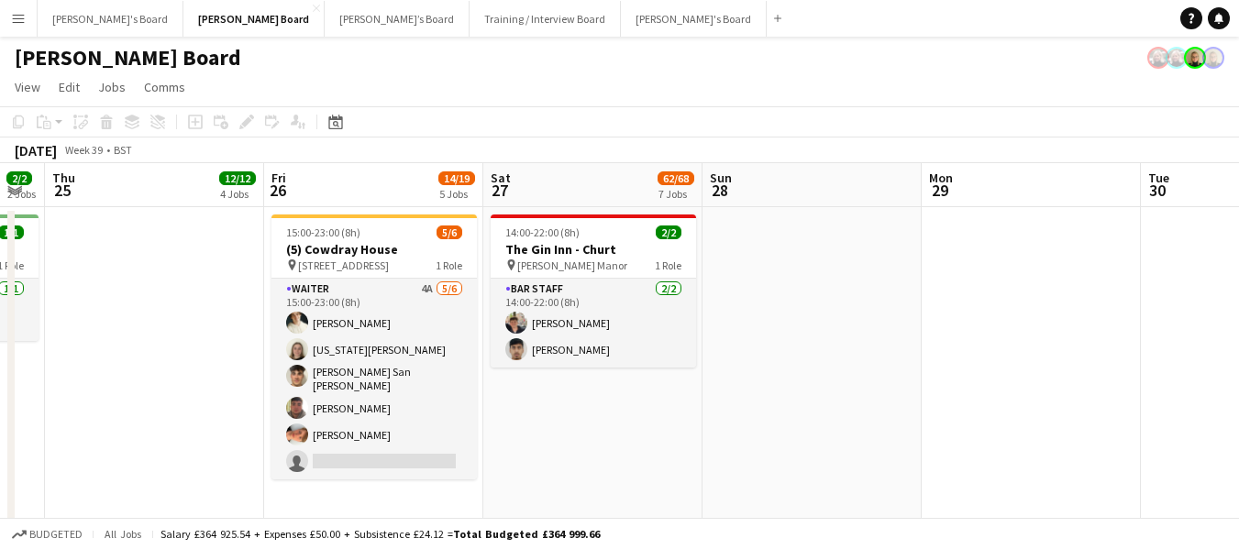
scroll to position [0, 612]
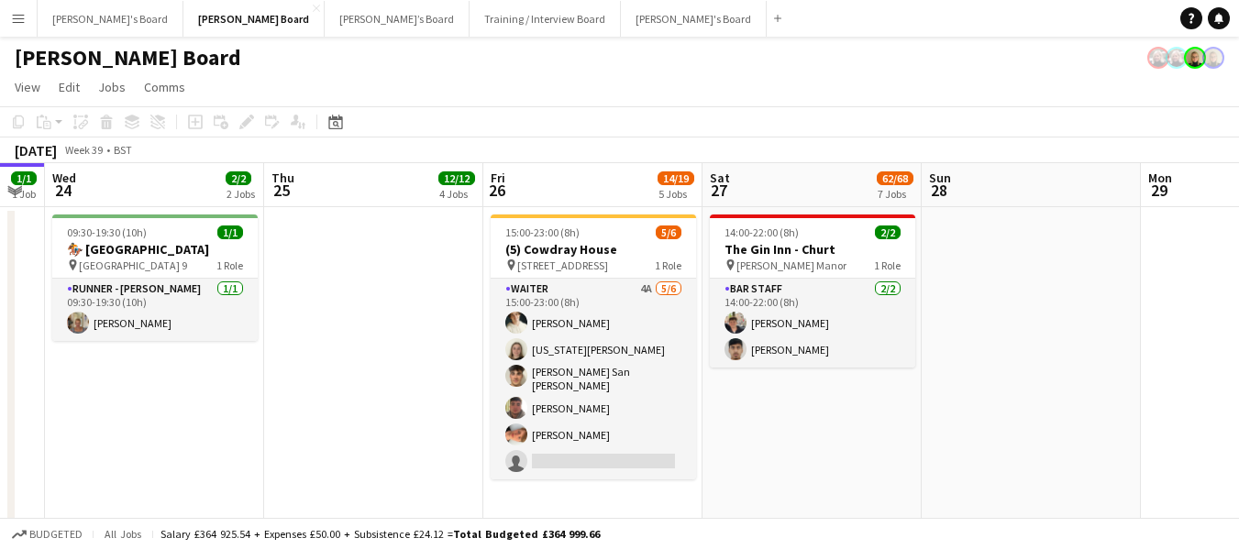
drag, startPoint x: 776, startPoint y: 183, endPoint x: 414, endPoint y: 102, distance: 370.3
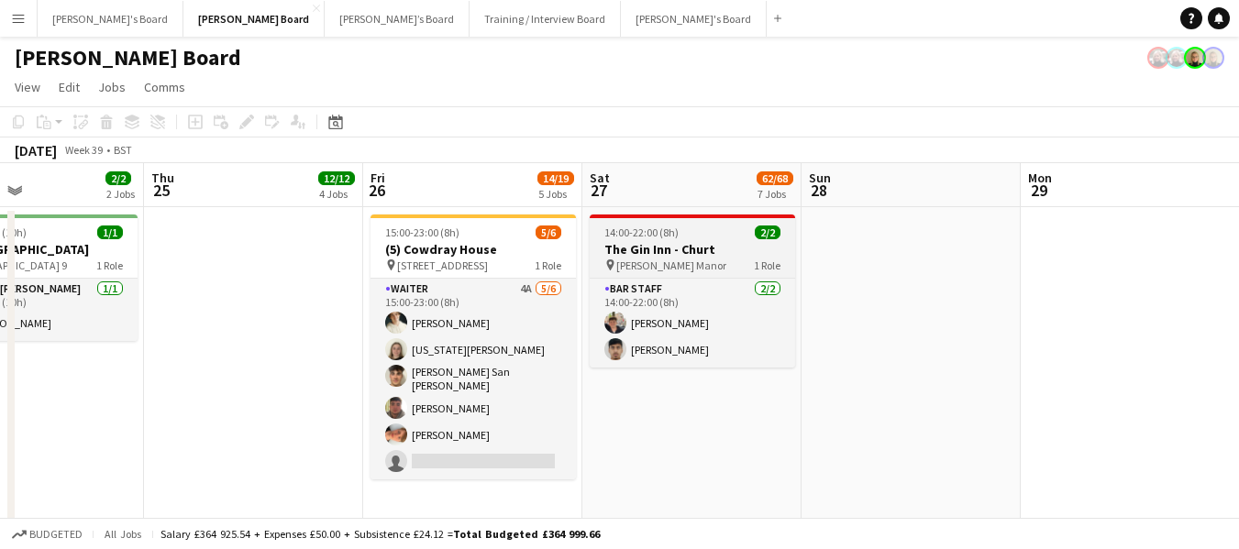
drag, startPoint x: 813, startPoint y: 192, endPoint x: 643, endPoint y: 251, distance: 180.6
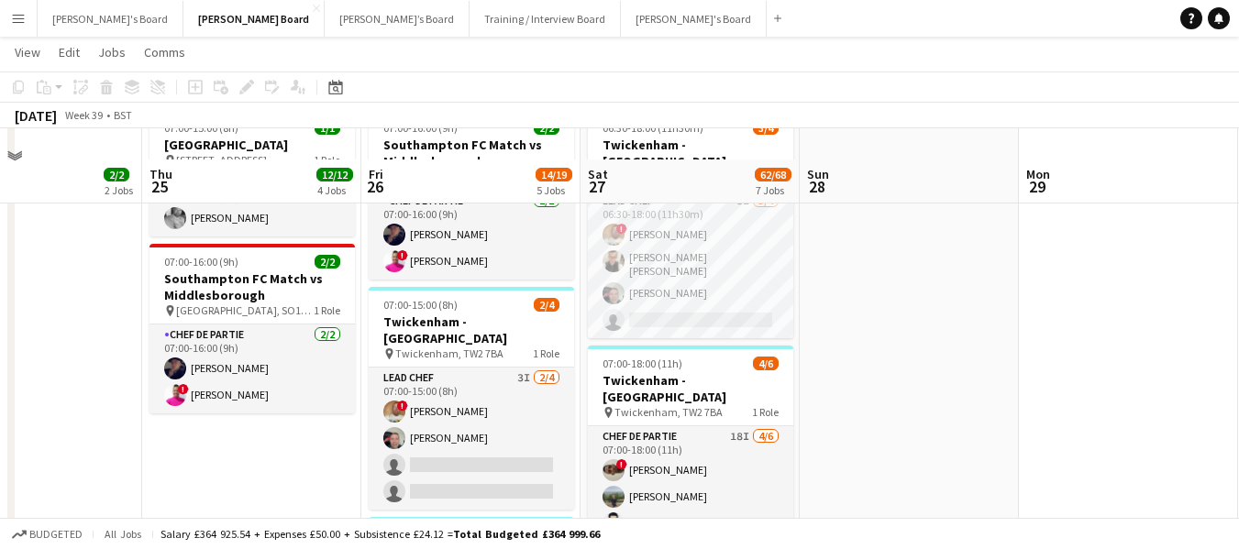
scroll to position [1559, 0]
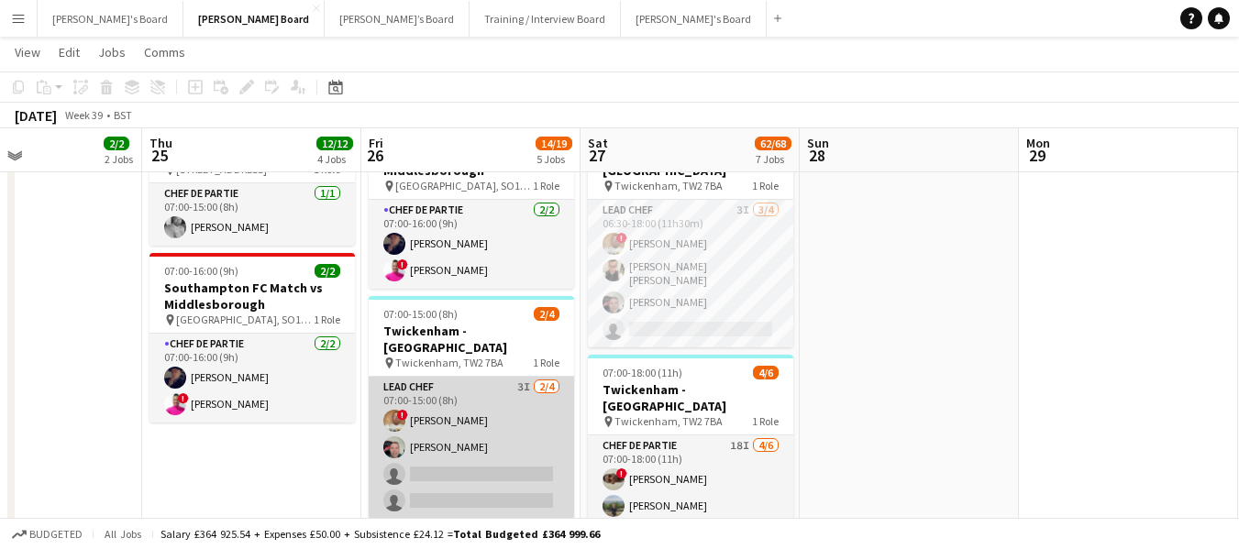
click at [413, 377] on app-card-role "Lead Chef 3I 2/4 07:00-15:00 (8h) ! Ian Hutchinson Lukasz Templin single-neutra…" at bounding box center [471, 448] width 205 height 142
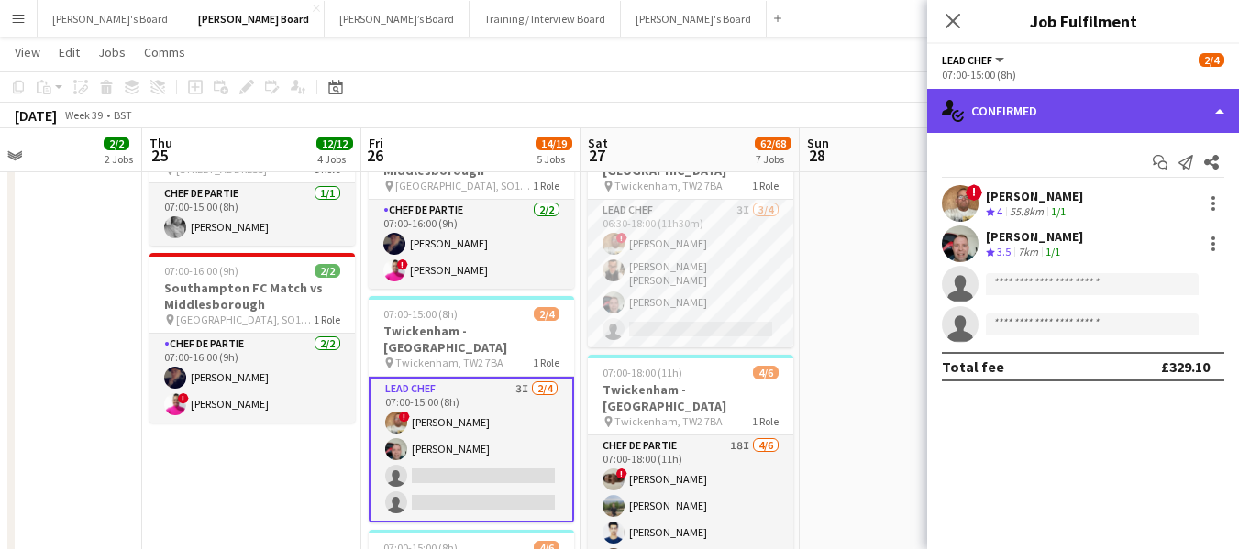
click at [1052, 104] on div "single-neutral-actions-check-2 Confirmed" at bounding box center [1083, 111] width 312 height 44
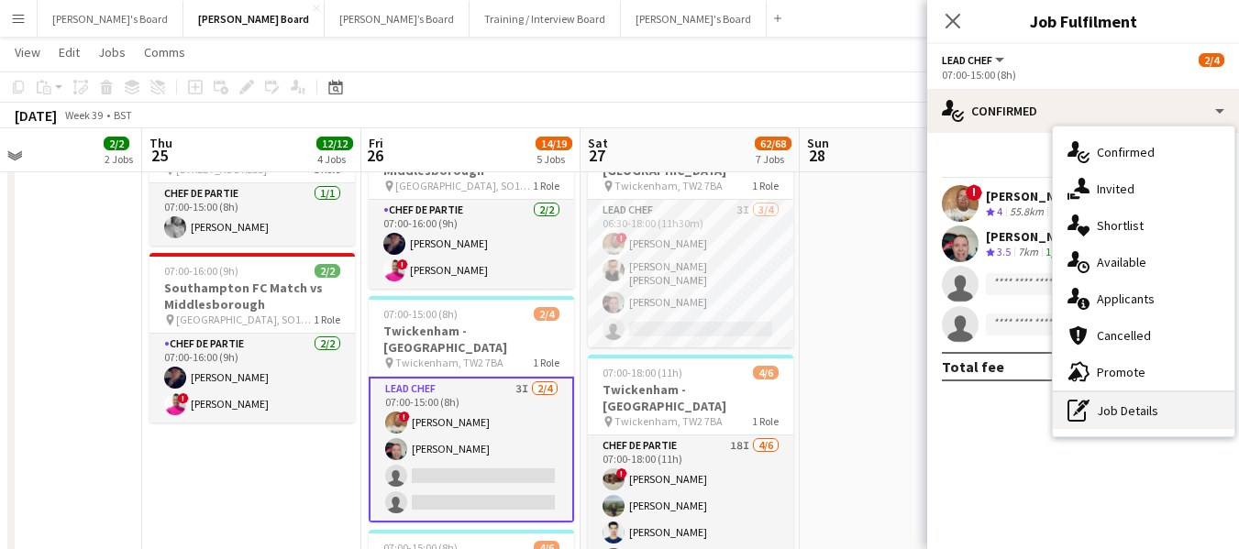
click at [1133, 410] on div "pen-write Job Details" at bounding box center [1143, 410] width 182 height 37
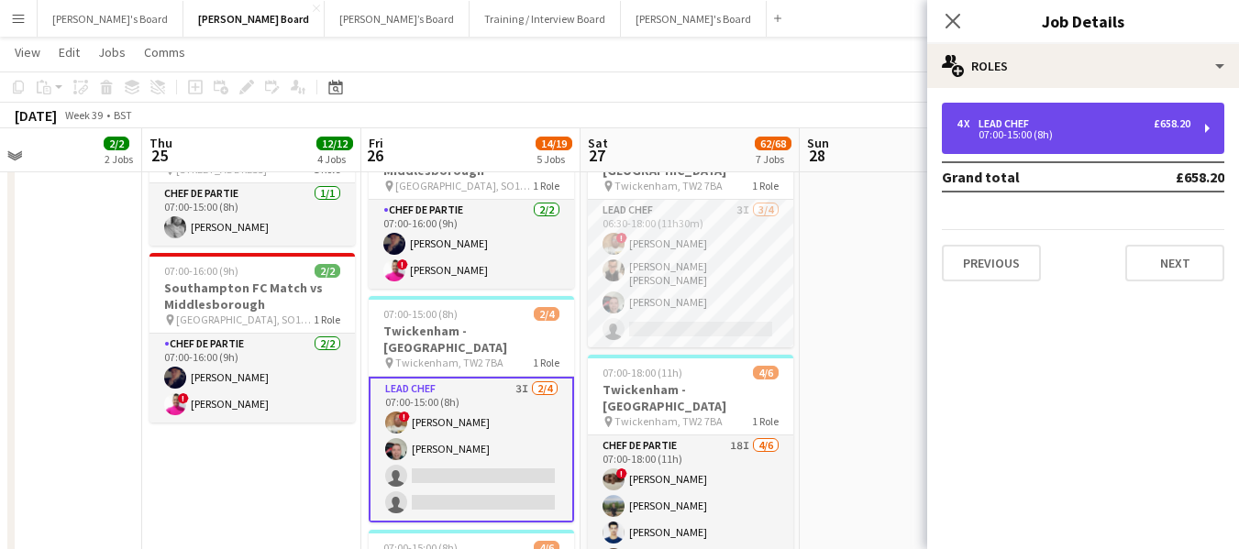
click at [1021, 108] on div "4 x Lead Chef £658.20 07:00-15:00 (8h)" at bounding box center [1083, 128] width 282 height 51
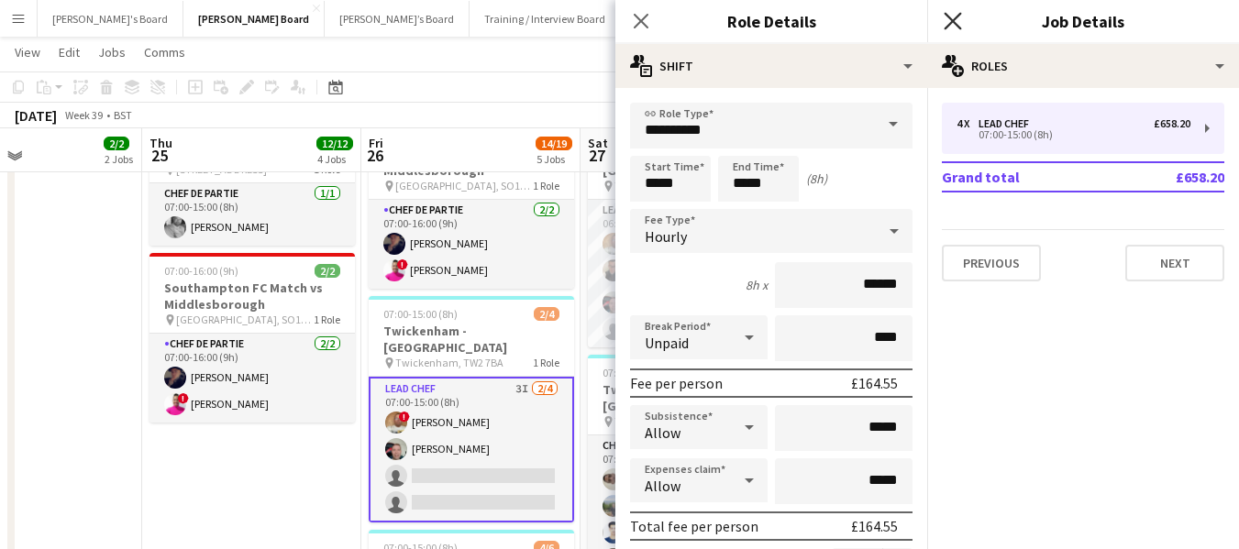
click at [953, 21] on icon at bounding box center [951, 20] width 17 height 17
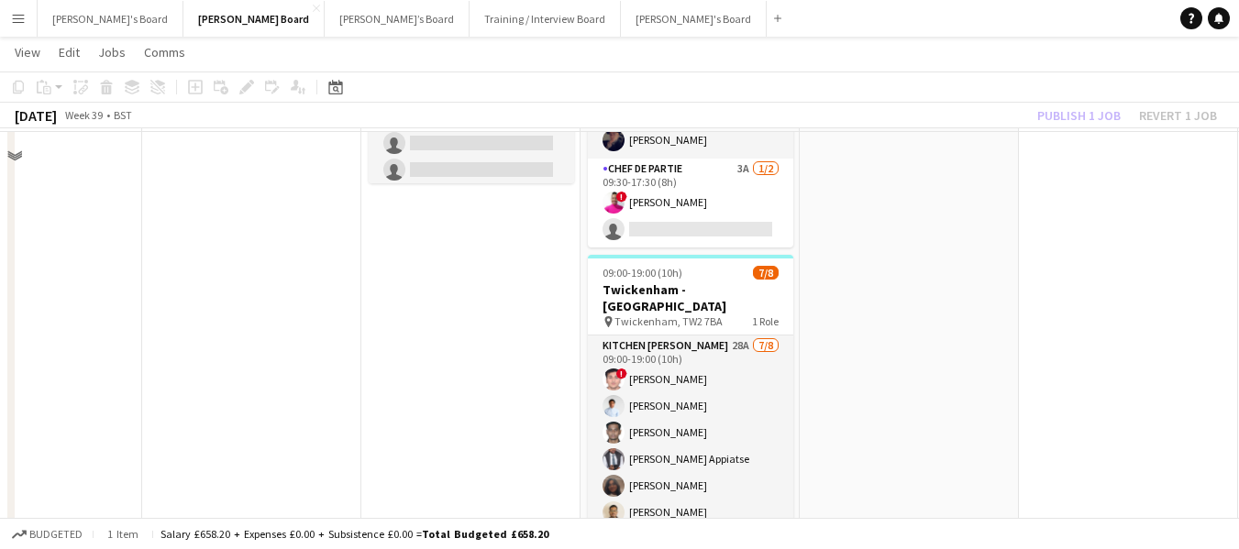
scroll to position [2200, 0]
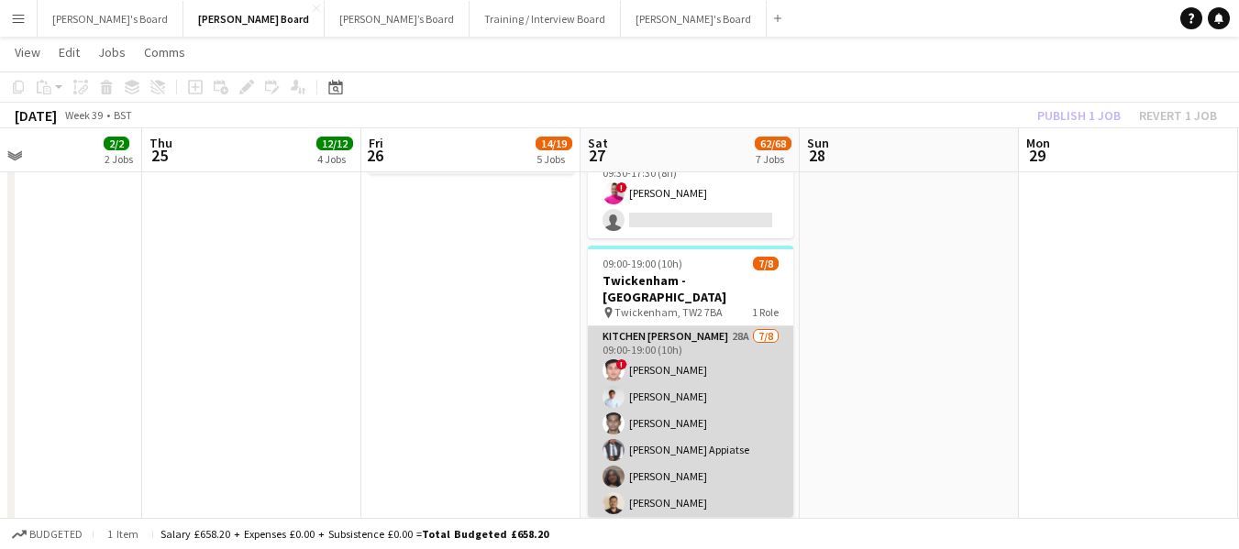
click at [673, 326] on app-card-role "Kitchen Porter 28A 7/8 09:00-19:00 (10h) ! Prakhar kirsali Charlton Chidubem So…" at bounding box center [690, 453] width 205 height 254
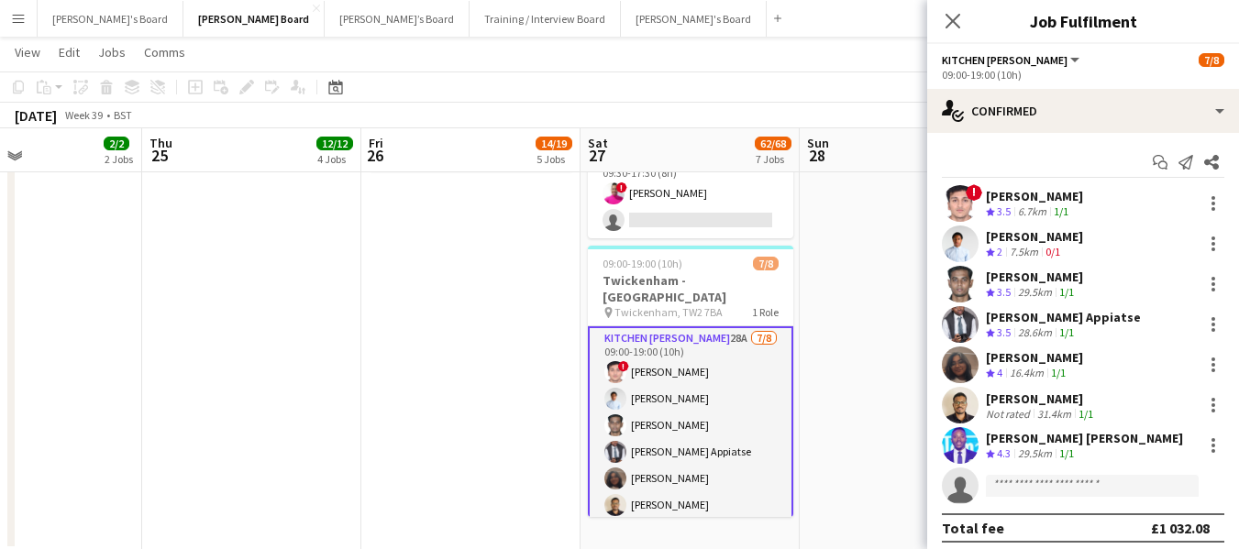
click at [1055, 197] on div "[PERSON_NAME]" at bounding box center [1034, 196] width 97 height 17
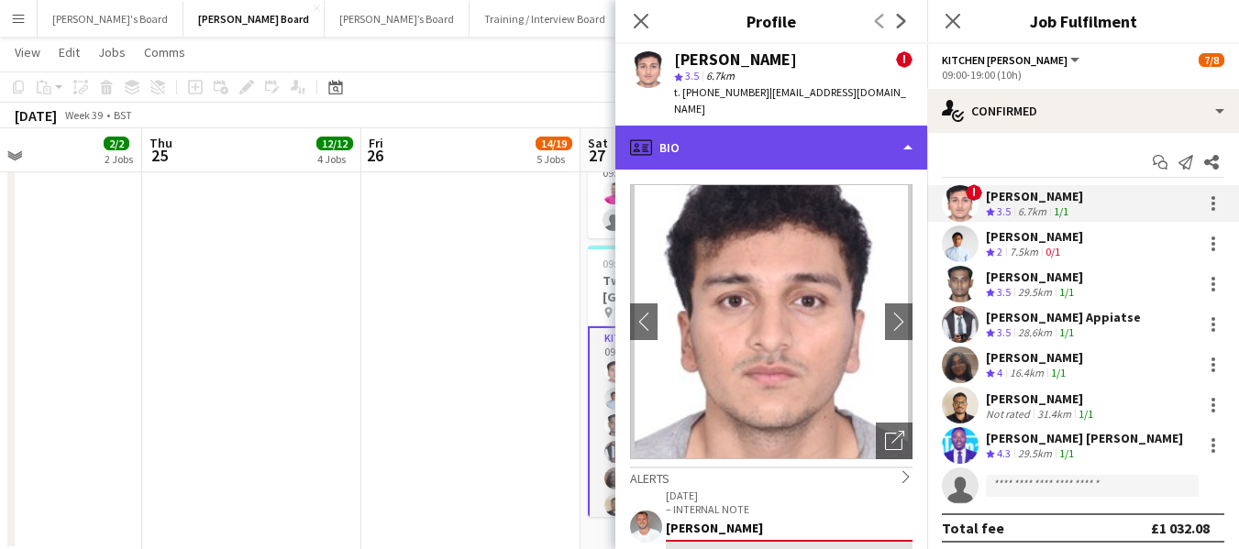
click at [775, 127] on div "profile Bio" at bounding box center [771, 148] width 312 height 44
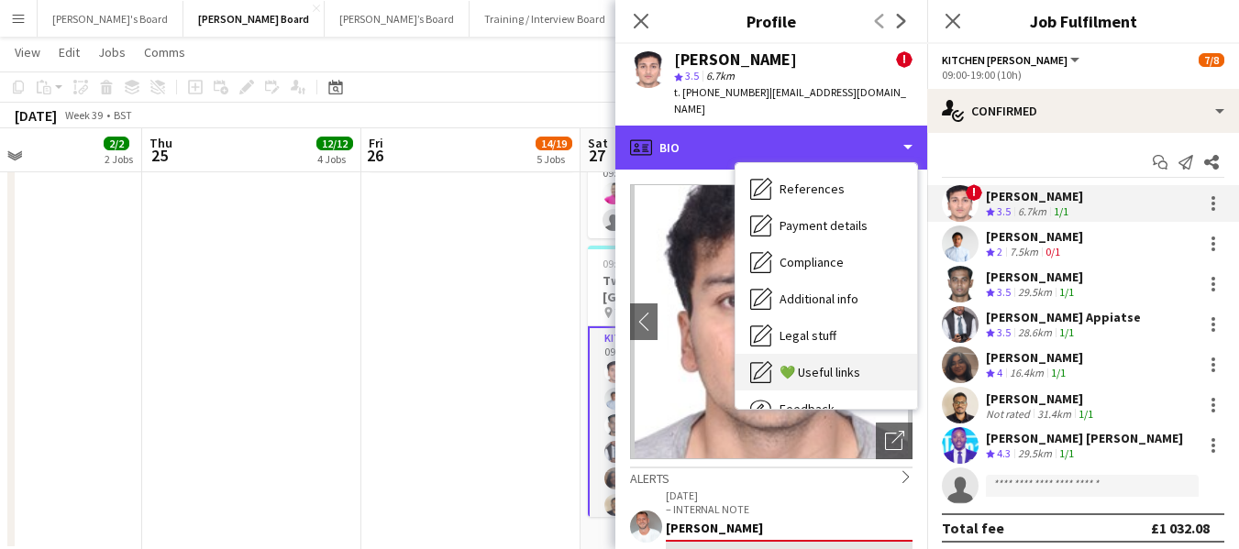
scroll to position [246, 0]
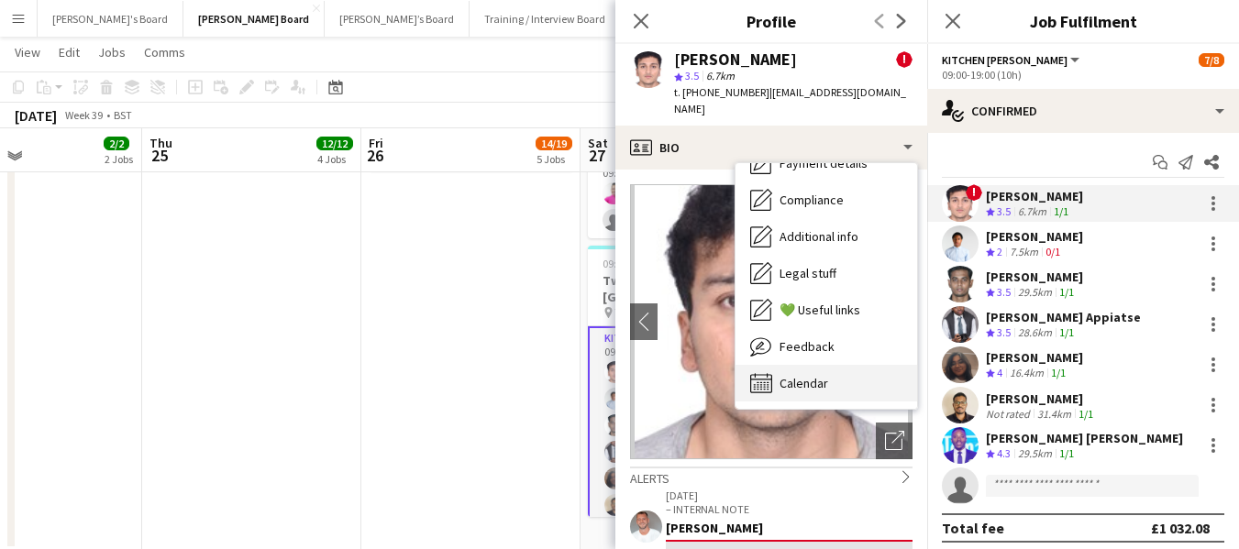
click at [816, 380] on span "Calendar" at bounding box center [803, 383] width 49 height 17
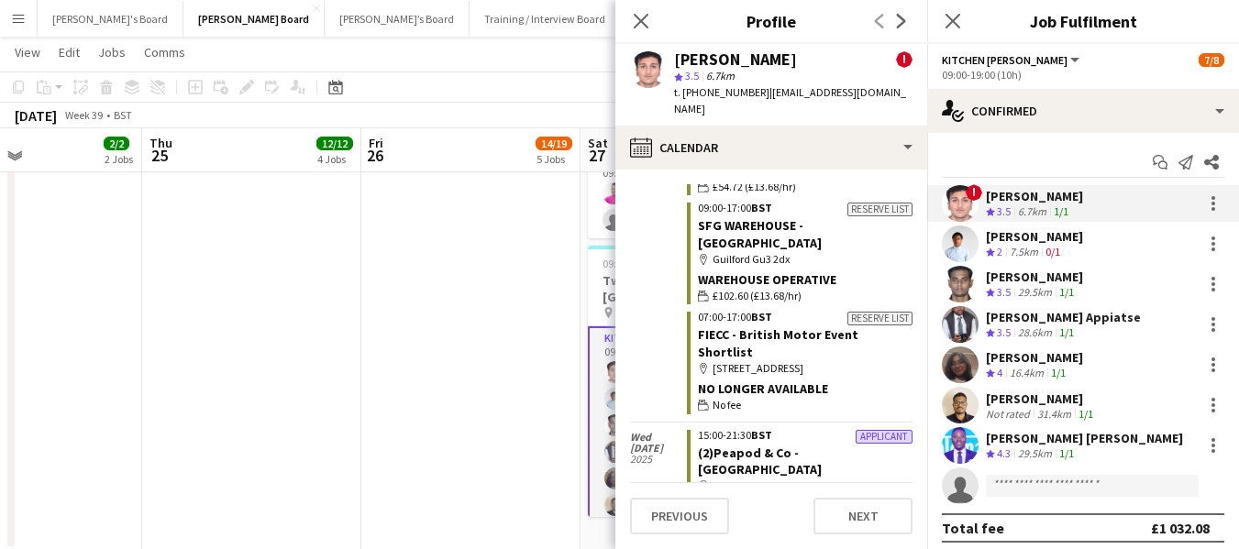
scroll to position [2143, 0]
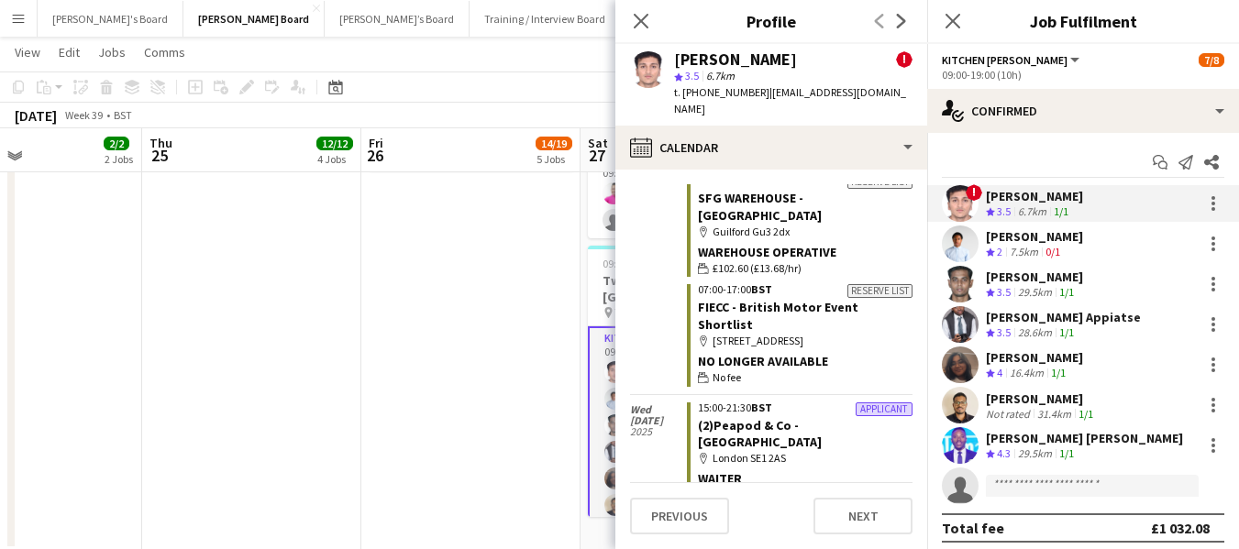
click at [1041, 191] on div "[PERSON_NAME]" at bounding box center [1034, 196] width 97 height 17
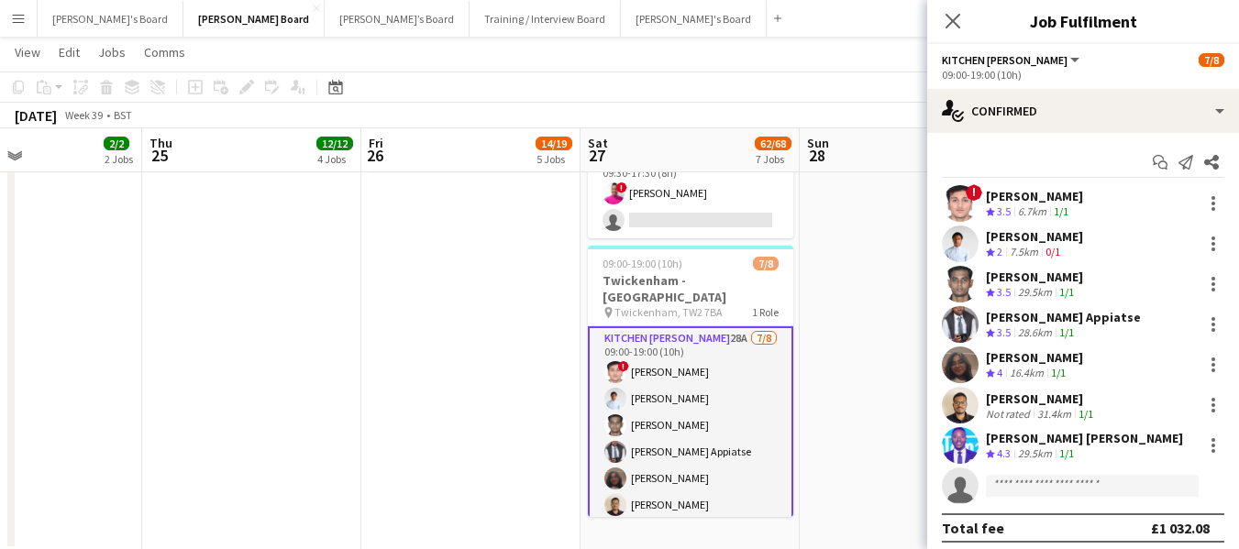
click at [1041, 191] on div "[PERSON_NAME]" at bounding box center [1034, 196] width 97 height 17
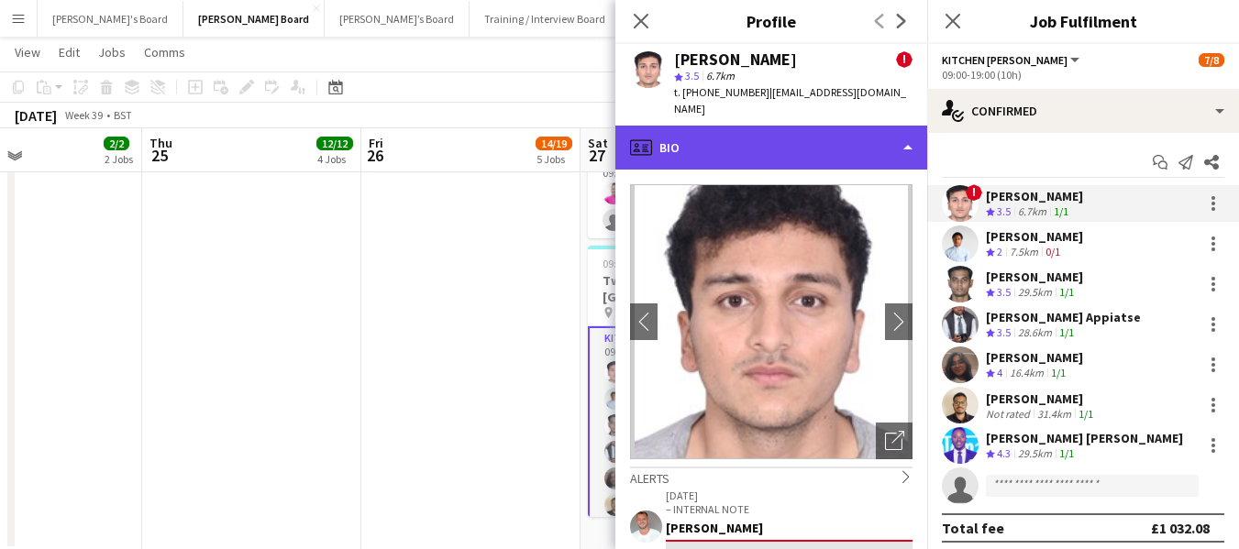
click at [748, 140] on div "profile Bio" at bounding box center [771, 148] width 312 height 44
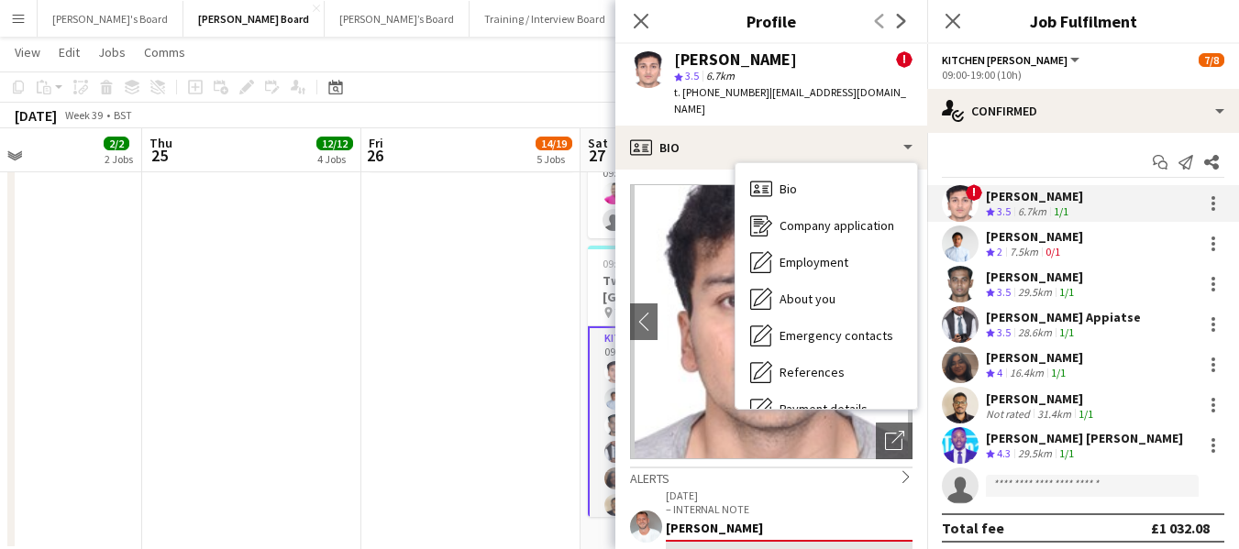
click at [1072, 241] on div "[PERSON_NAME]" at bounding box center [1034, 236] width 97 height 17
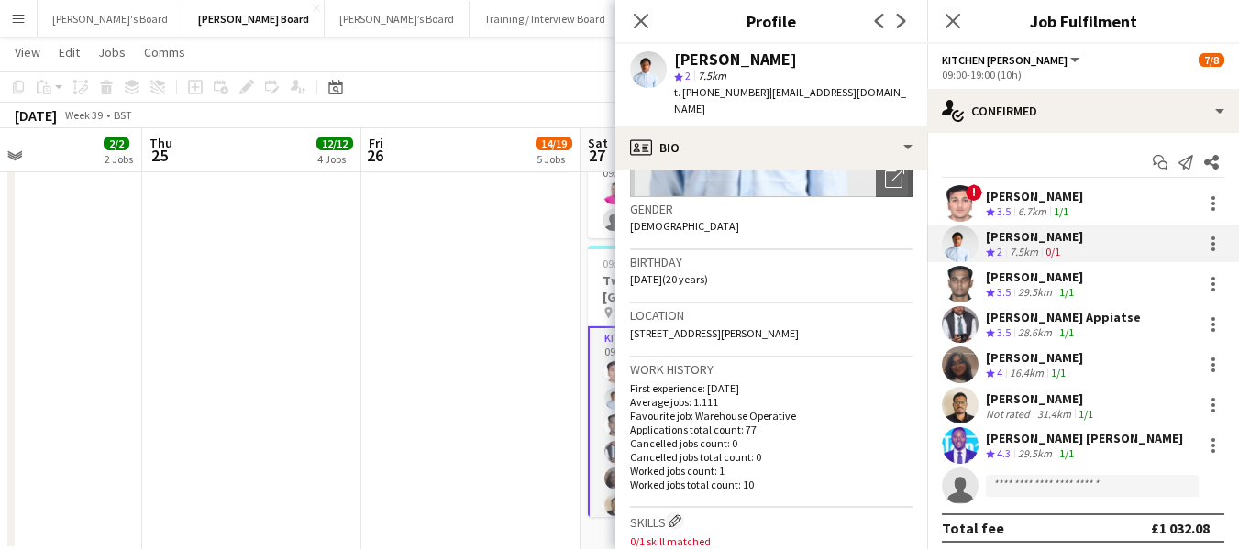
scroll to position [458, 0]
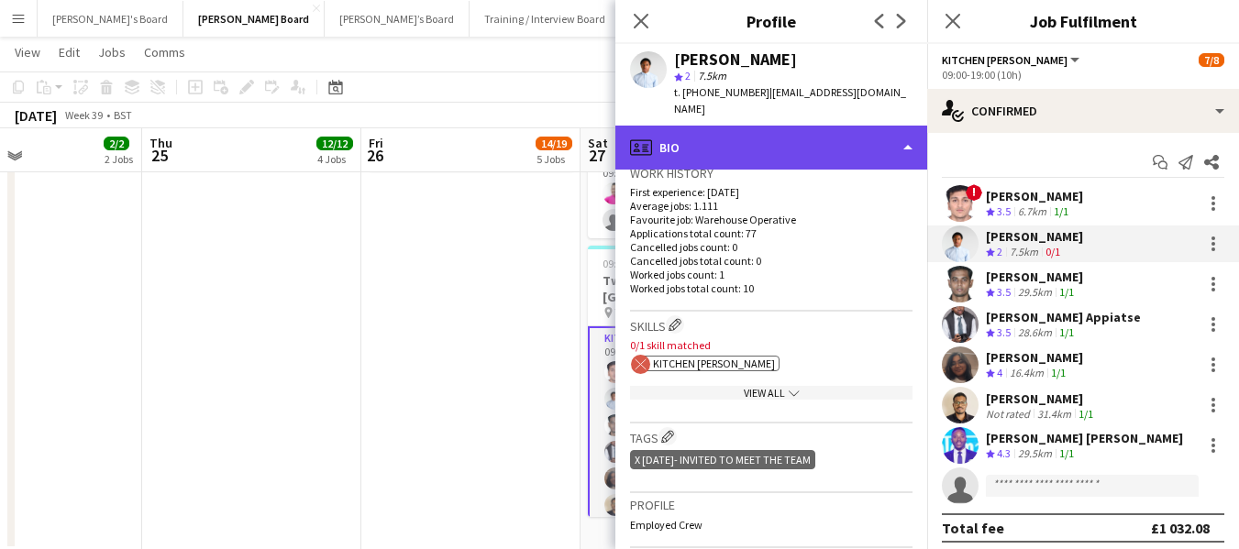
click at [808, 126] on div "profile Bio" at bounding box center [771, 148] width 312 height 44
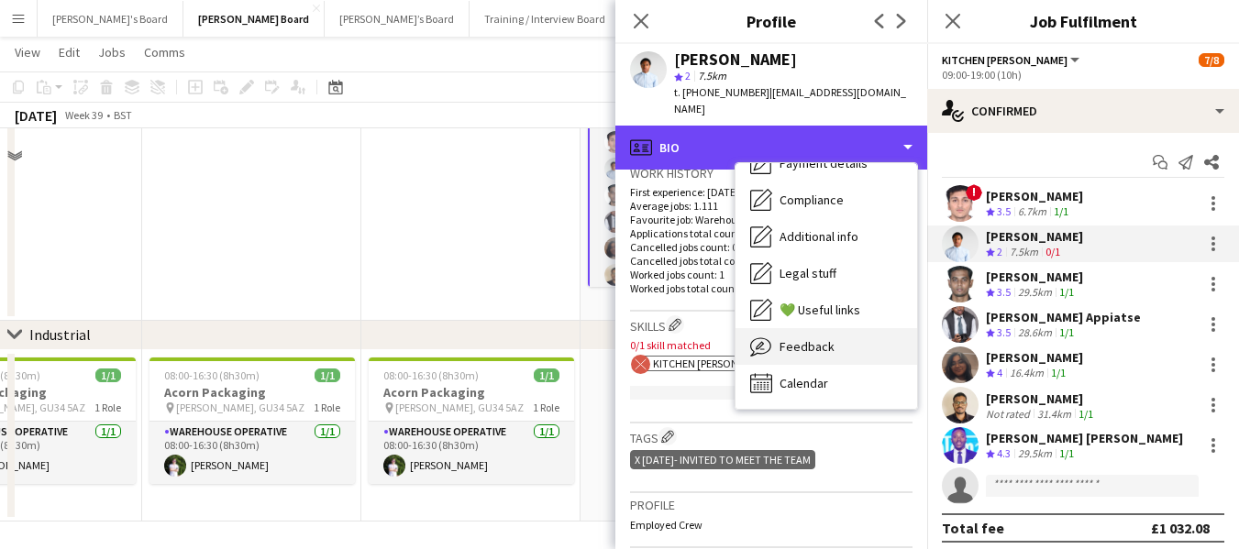
scroll to position [2434, 0]
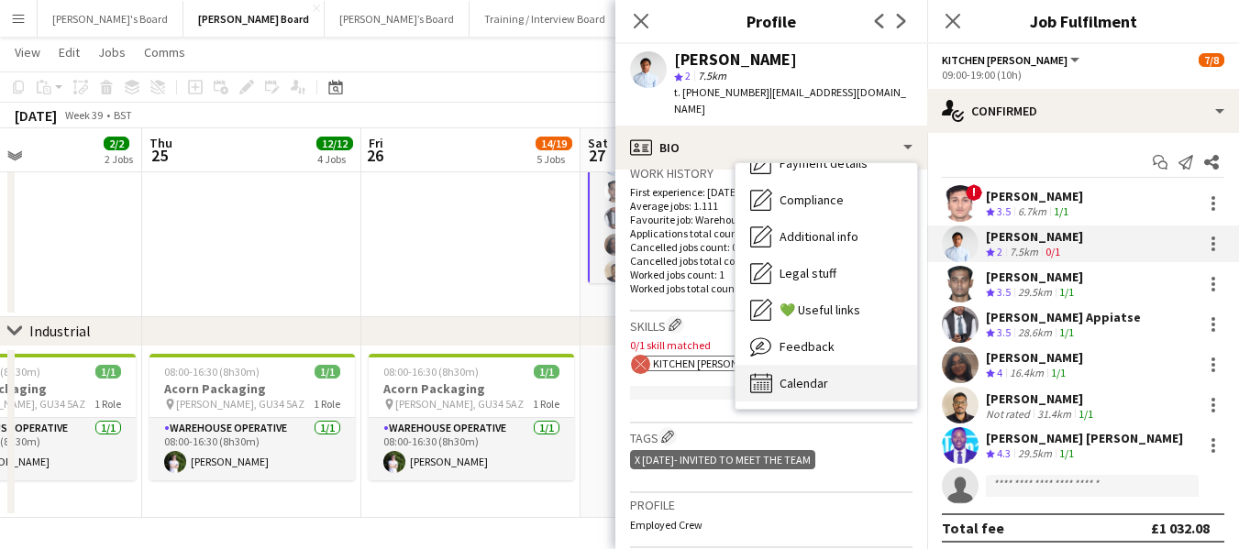
click at [828, 365] on div "Calendar Calendar" at bounding box center [826, 383] width 182 height 37
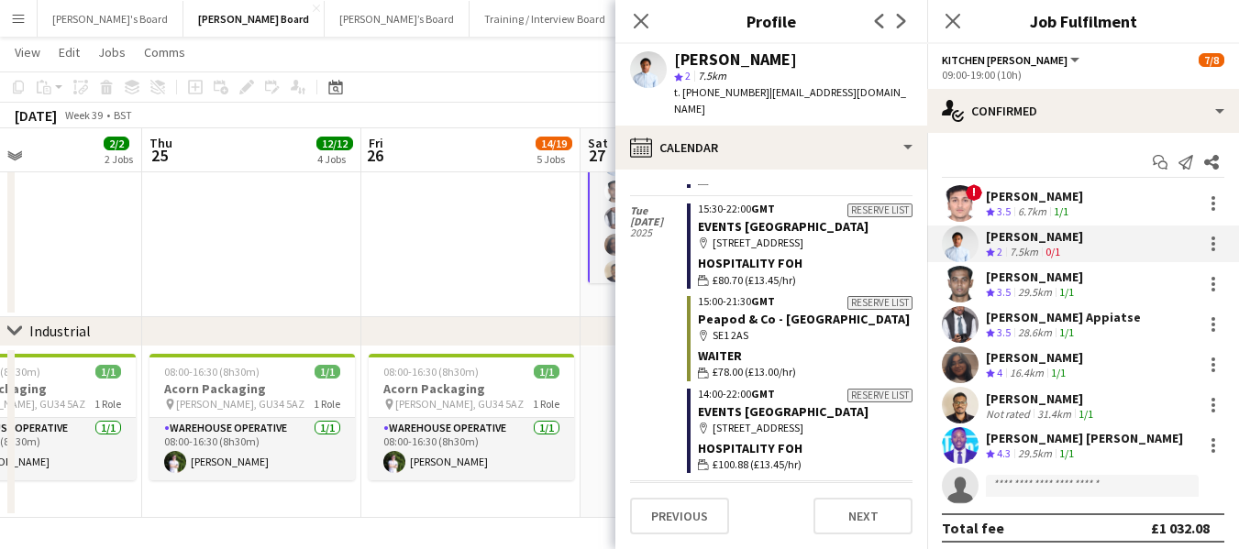
scroll to position [4718, 0]
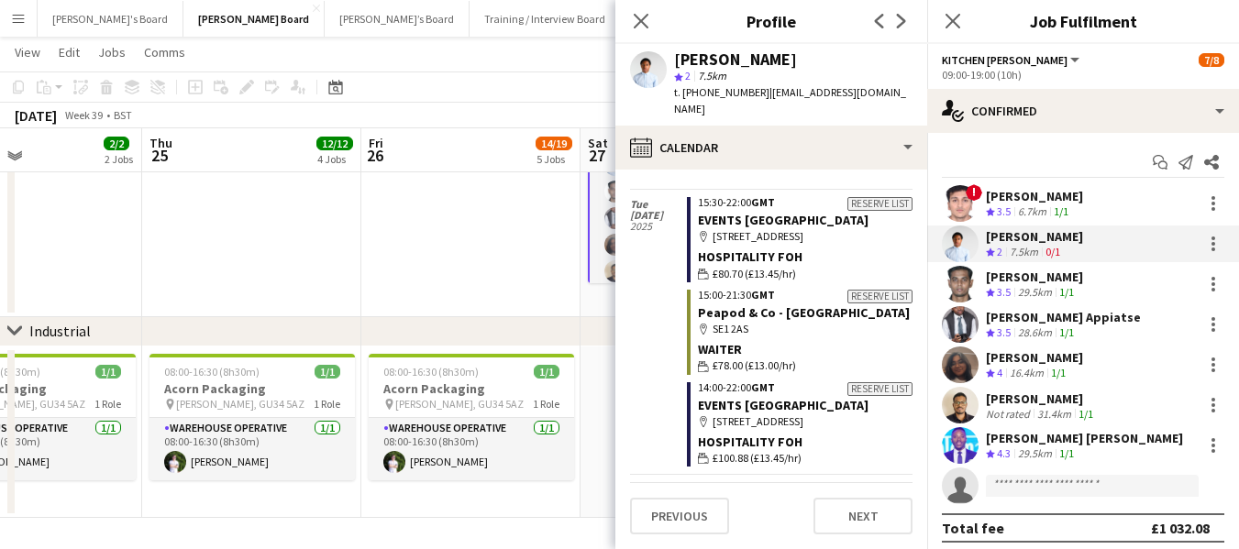
click at [1057, 241] on div "[PERSON_NAME]" at bounding box center [1034, 236] width 97 height 17
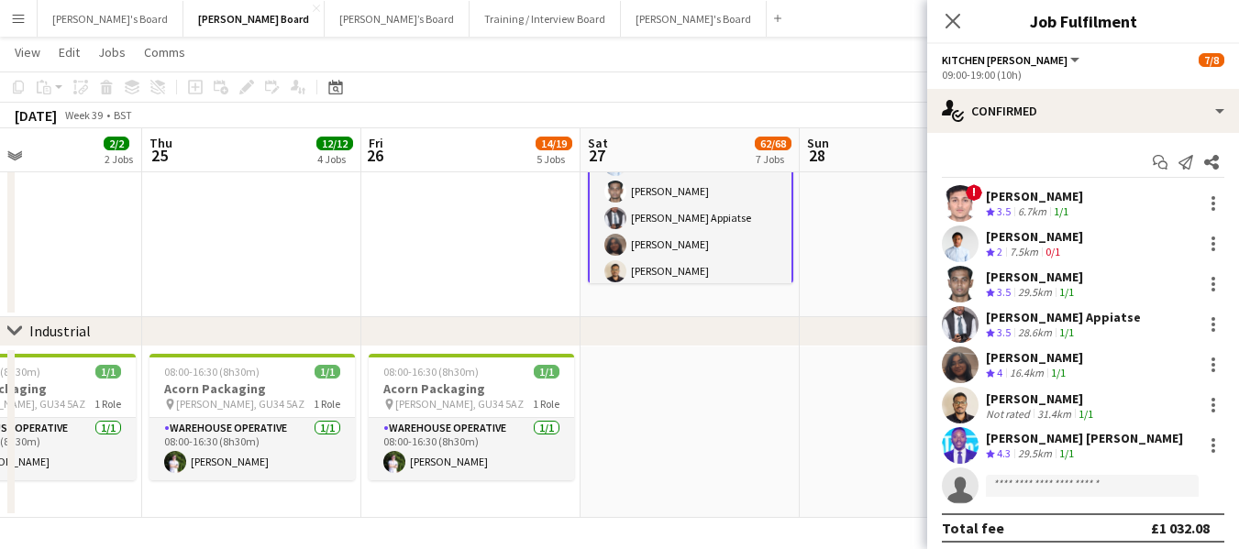
click at [1057, 241] on div "[PERSON_NAME]" at bounding box center [1034, 236] width 97 height 17
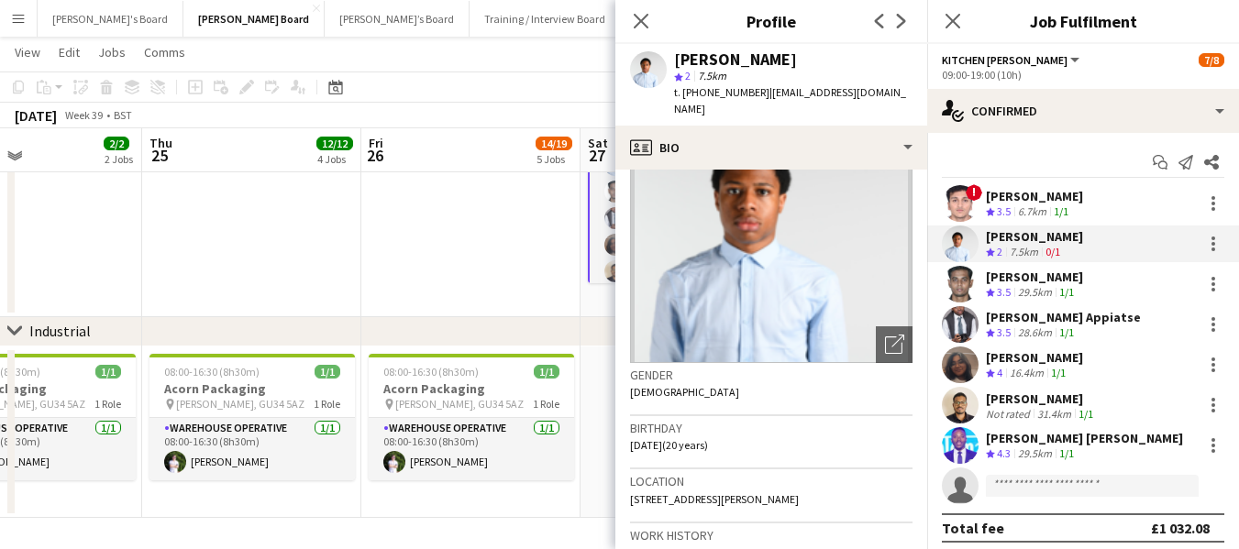
scroll to position [183, 0]
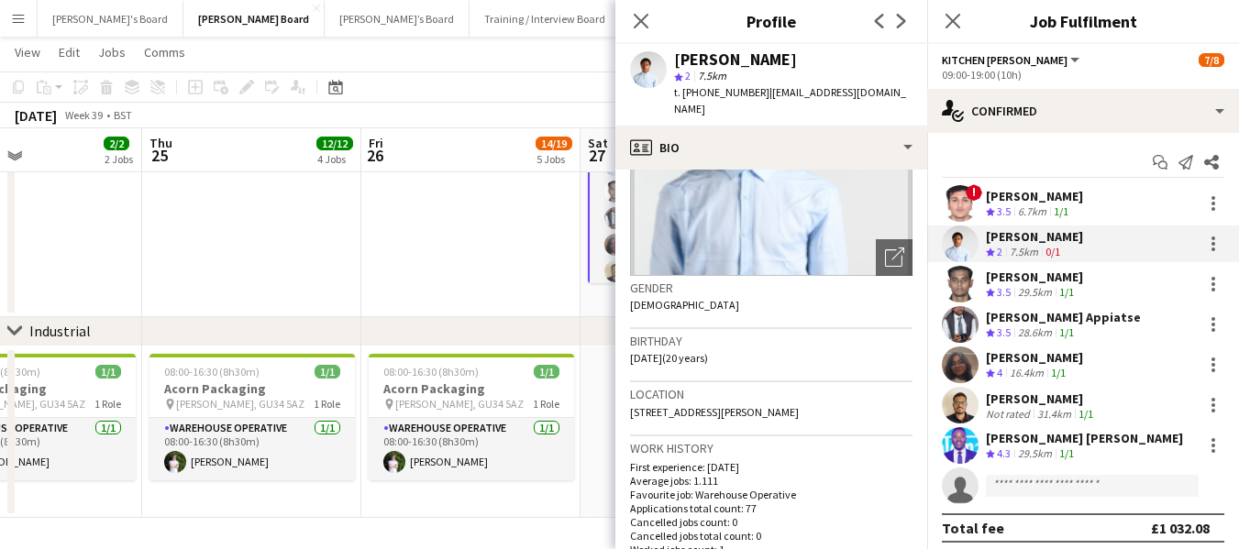
click at [1057, 322] on div "[PERSON_NAME] Appiatse" at bounding box center [1063, 317] width 155 height 17
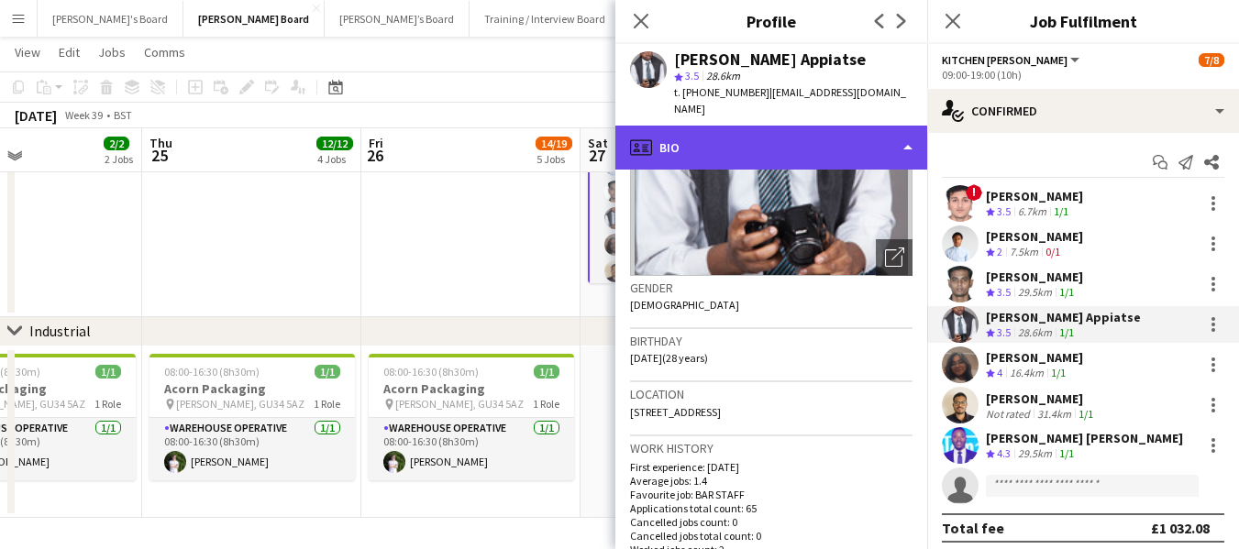
click at [807, 146] on div "profile Bio" at bounding box center [771, 148] width 312 height 44
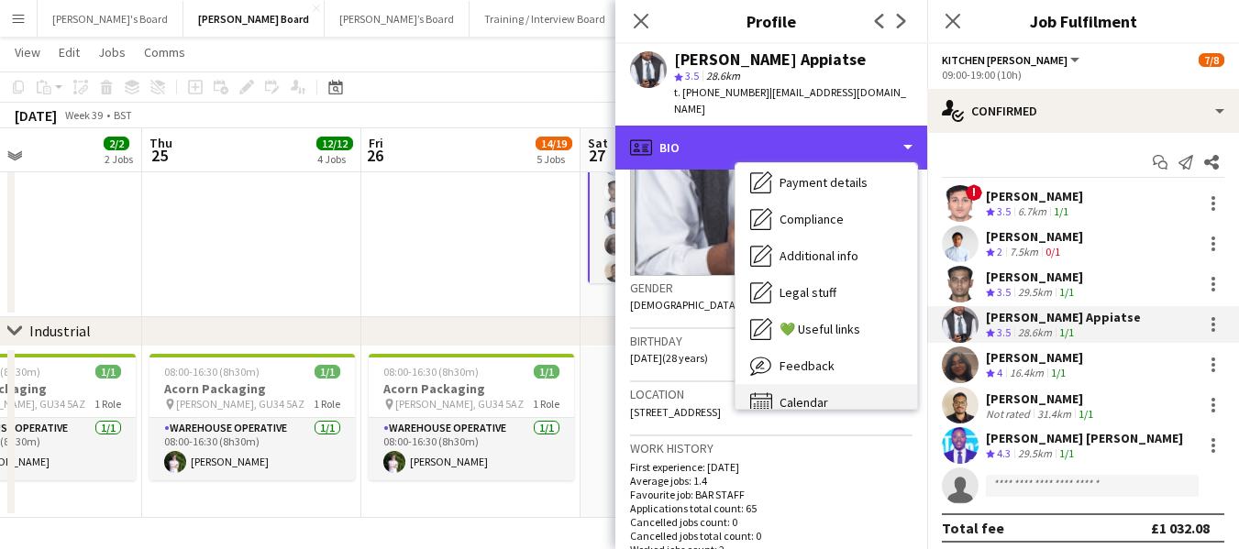
scroll to position [246, 0]
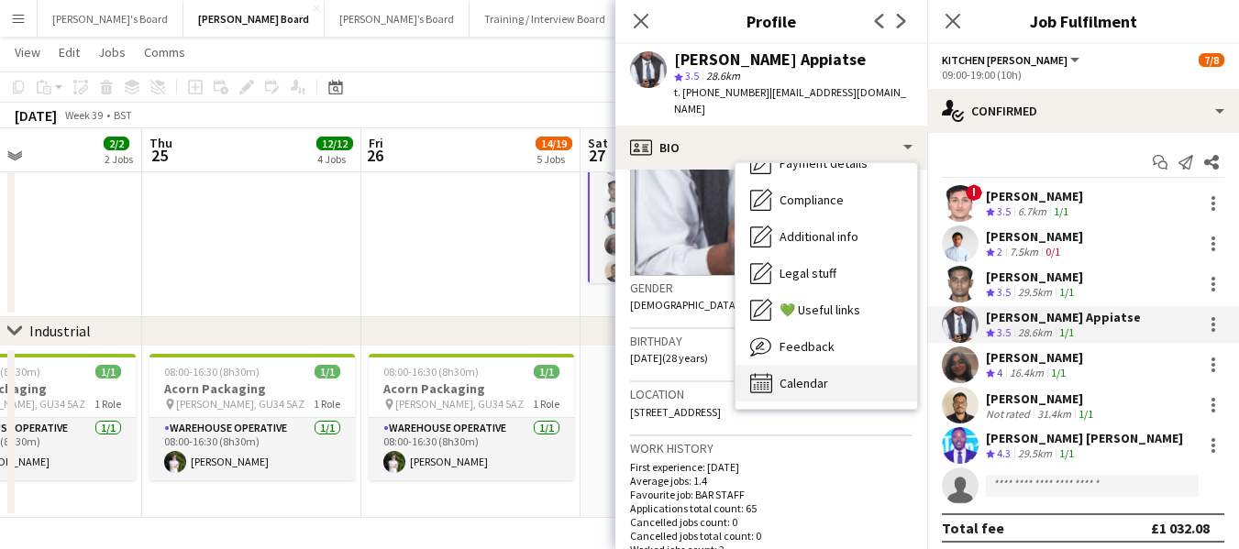
click at [861, 386] on div "Calendar Calendar" at bounding box center [826, 383] width 182 height 37
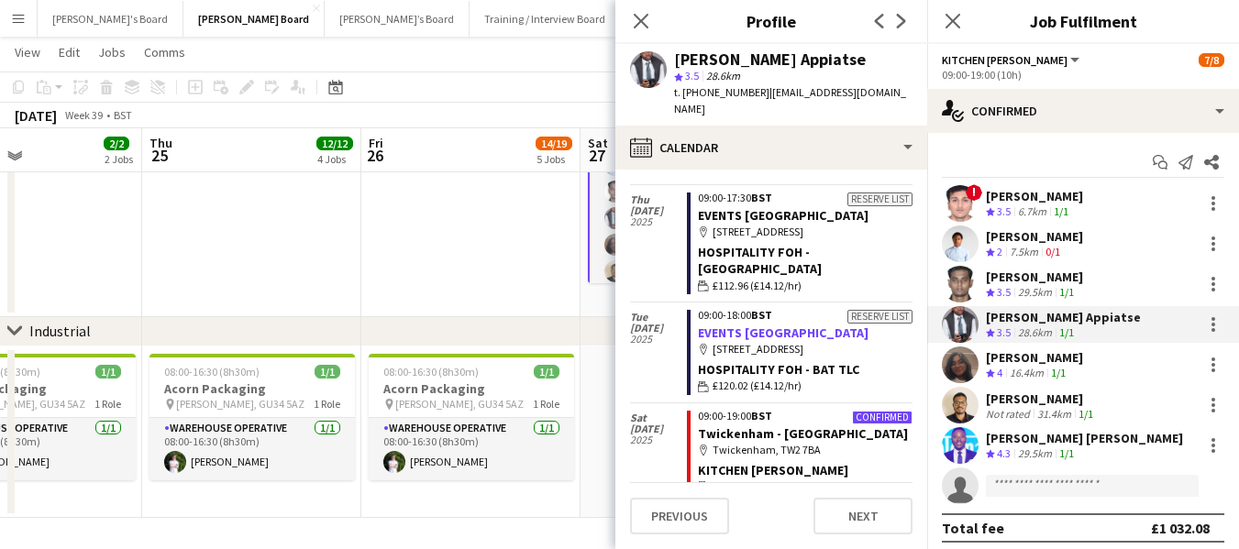
scroll to position [0, 0]
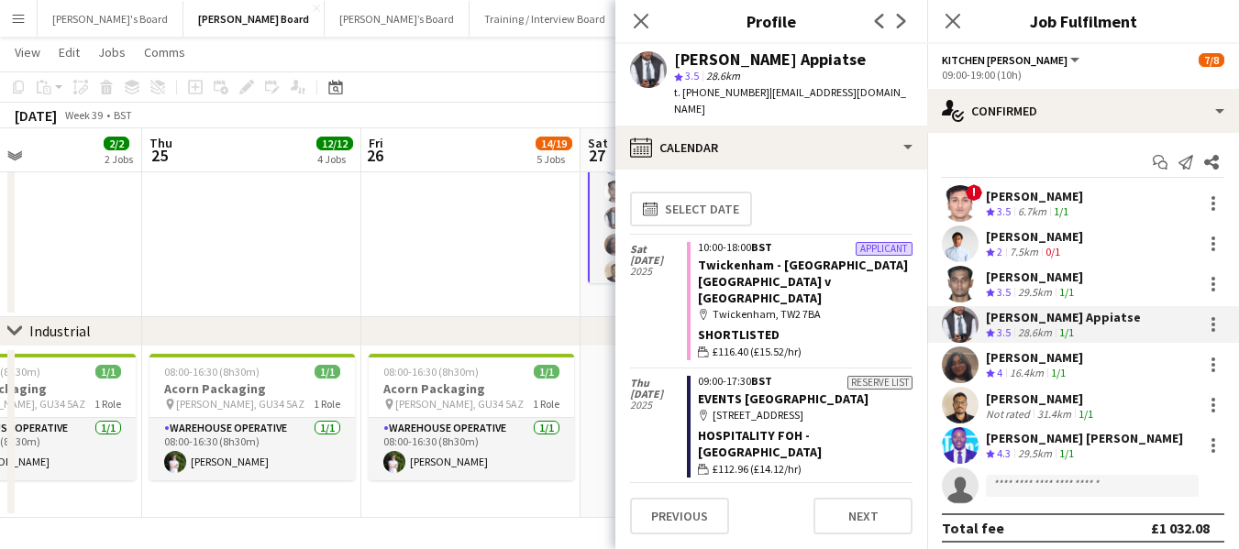
click at [1032, 324] on div "[PERSON_NAME] Appiatse" at bounding box center [1063, 317] width 155 height 17
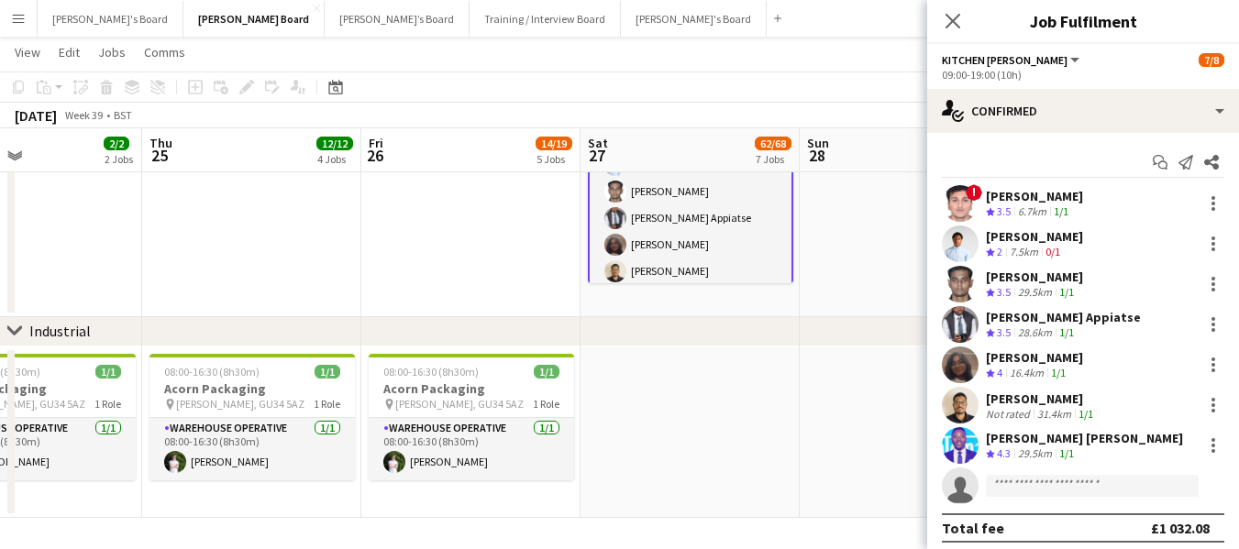
click at [1033, 323] on div "[PERSON_NAME] Appiatse" at bounding box center [1063, 317] width 155 height 17
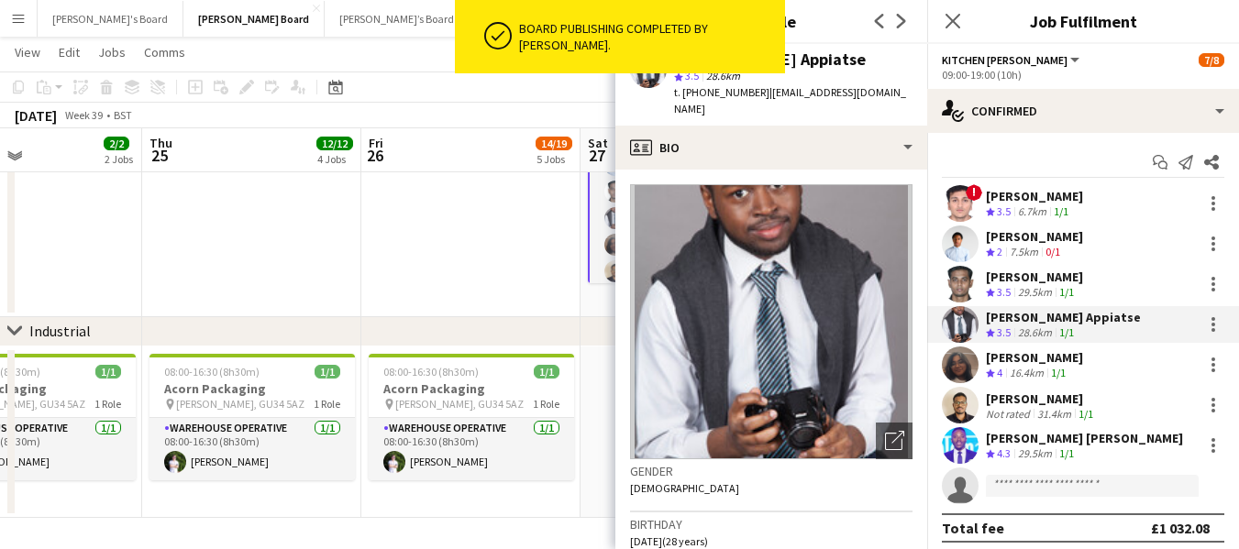
scroll to position [2419, 0]
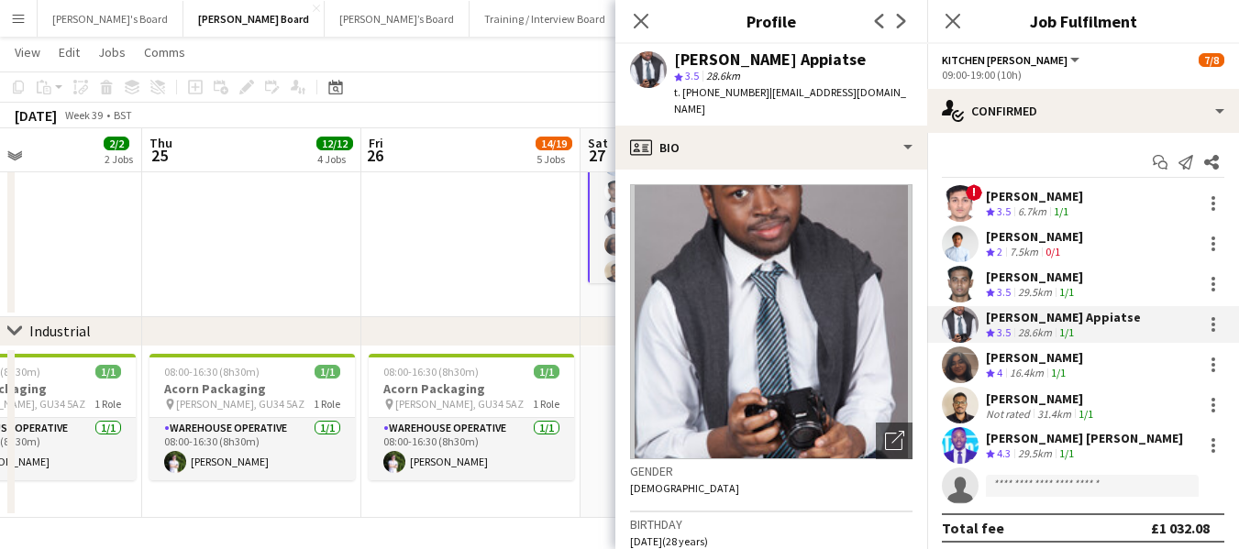
click at [1068, 400] on div "[PERSON_NAME]" at bounding box center [1041, 399] width 111 height 17
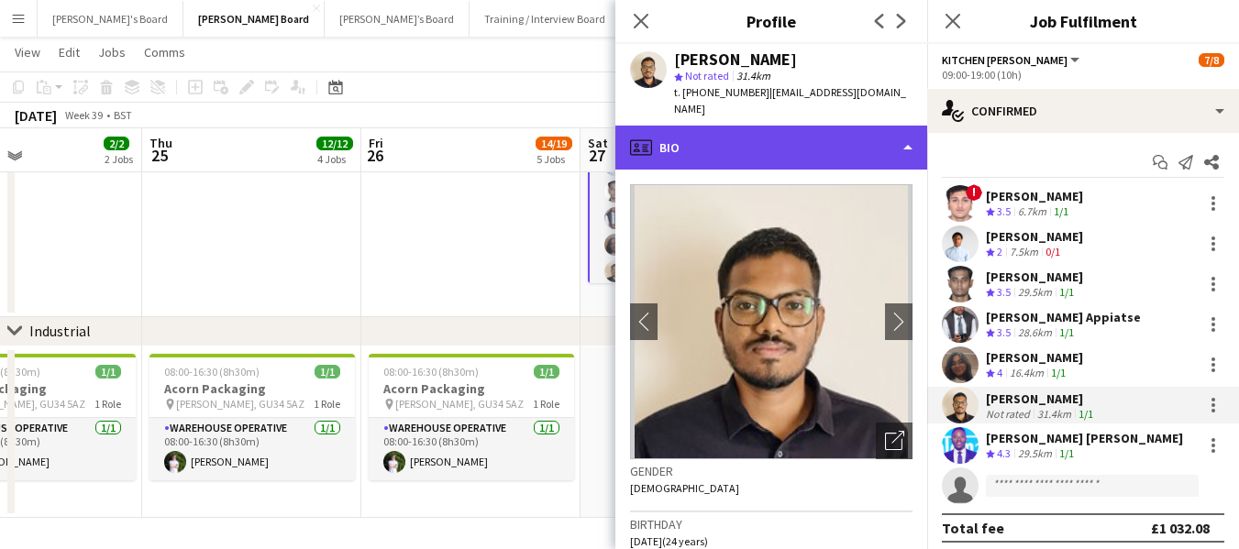
click at [787, 139] on div "profile Bio" at bounding box center [771, 148] width 312 height 44
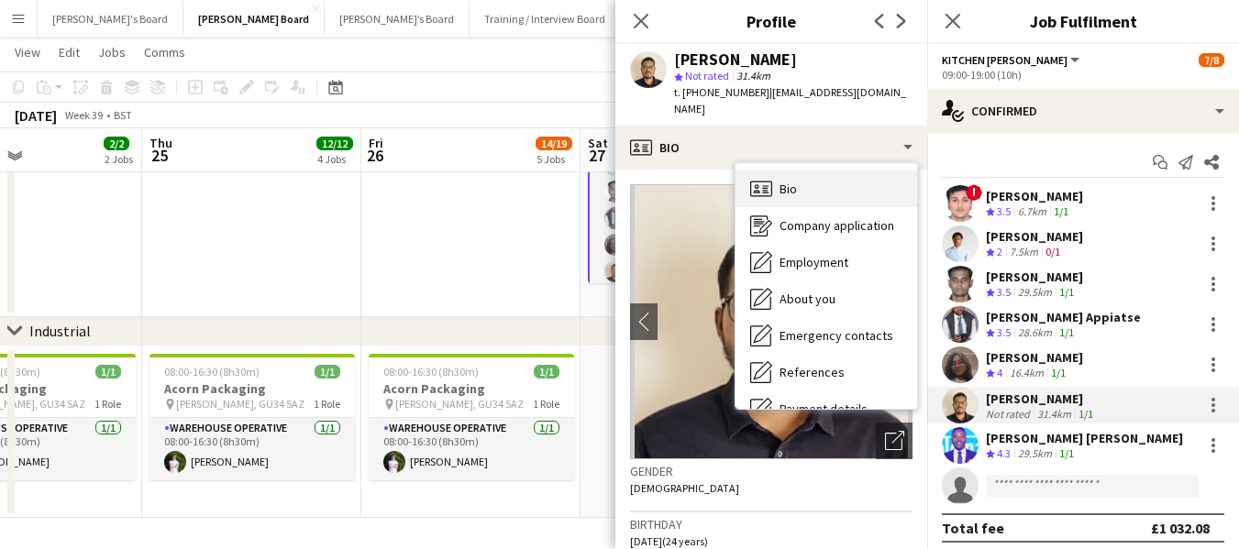
click at [781, 181] on span "Bio" at bounding box center [787, 189] width 17 height 17
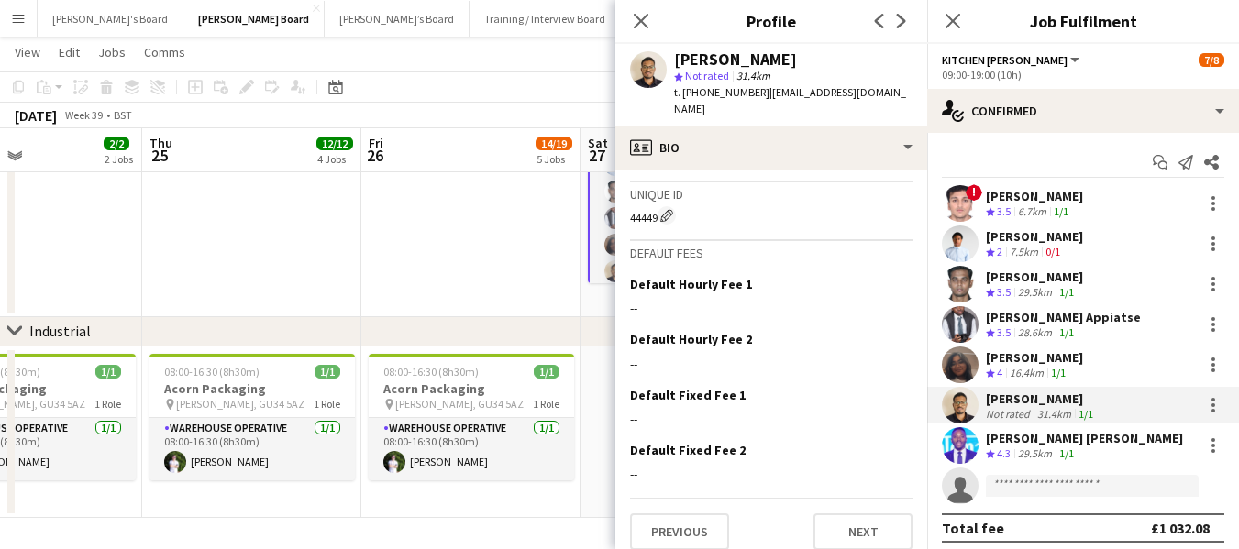
scroll to position [841, 0]
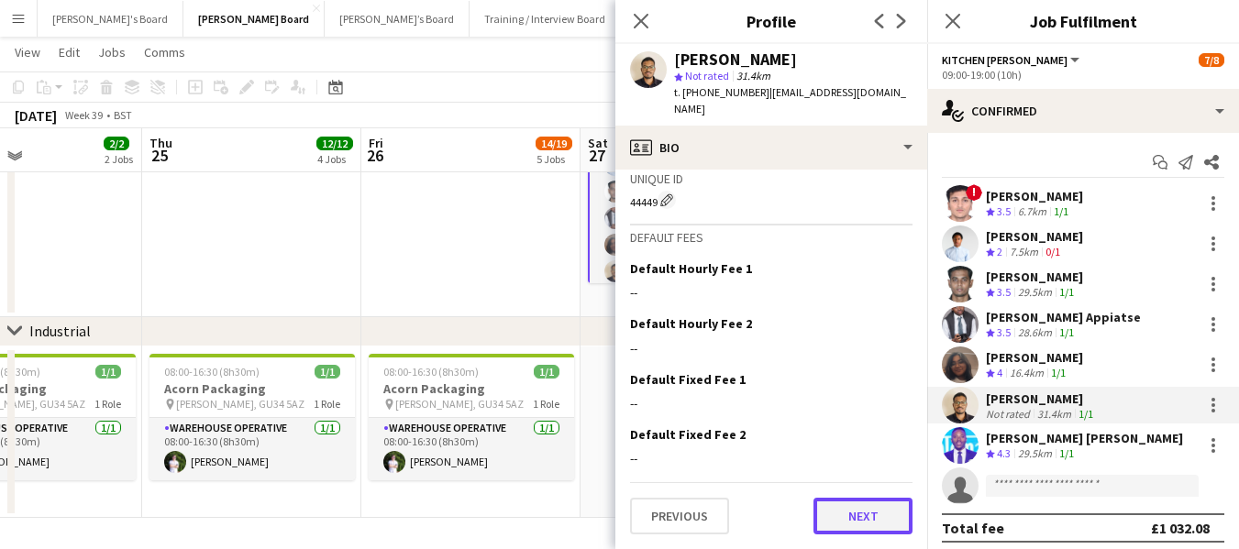
click at [839, 525] on button "Next" at bounding box center [862, 516] width 99 height 37
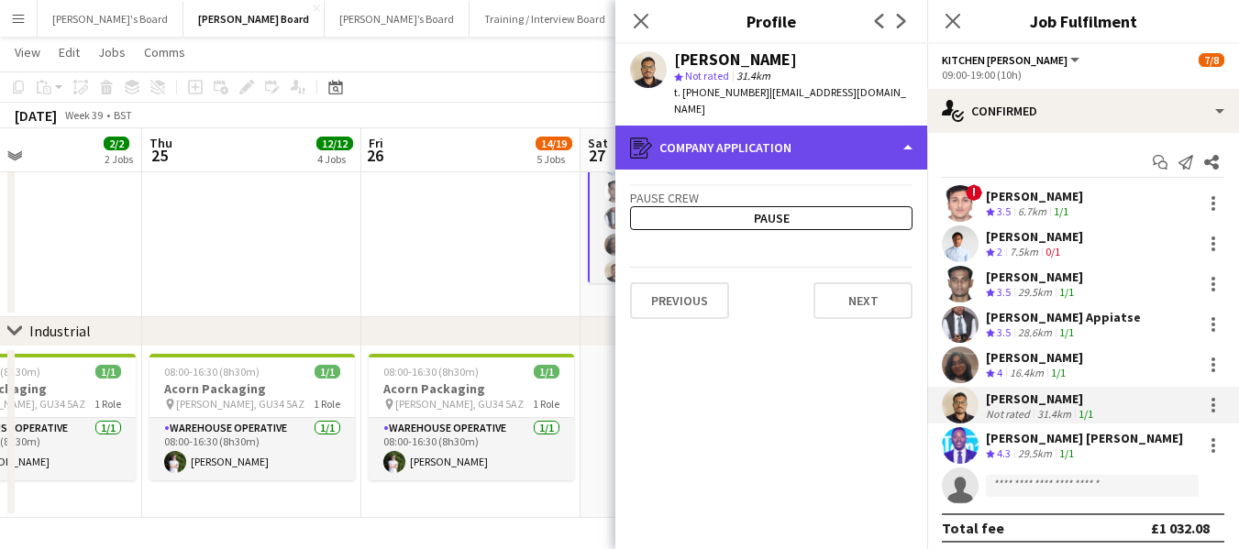
click at [801, 158] on div "register Company application" at bounding box center [771, 148] width 312 height 44
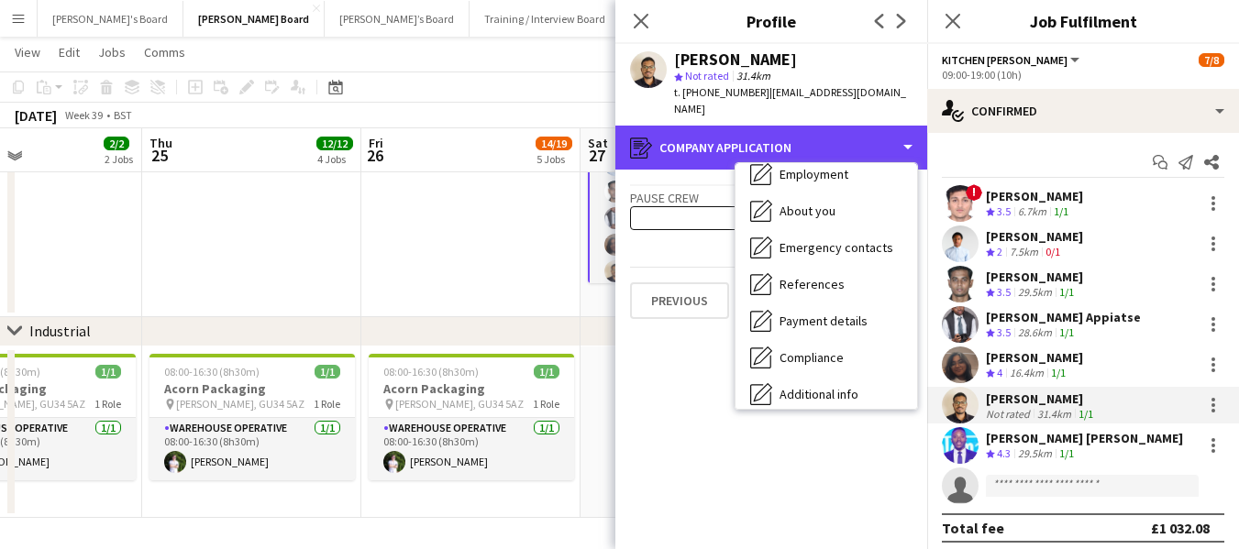
scroll to position [246, 0]
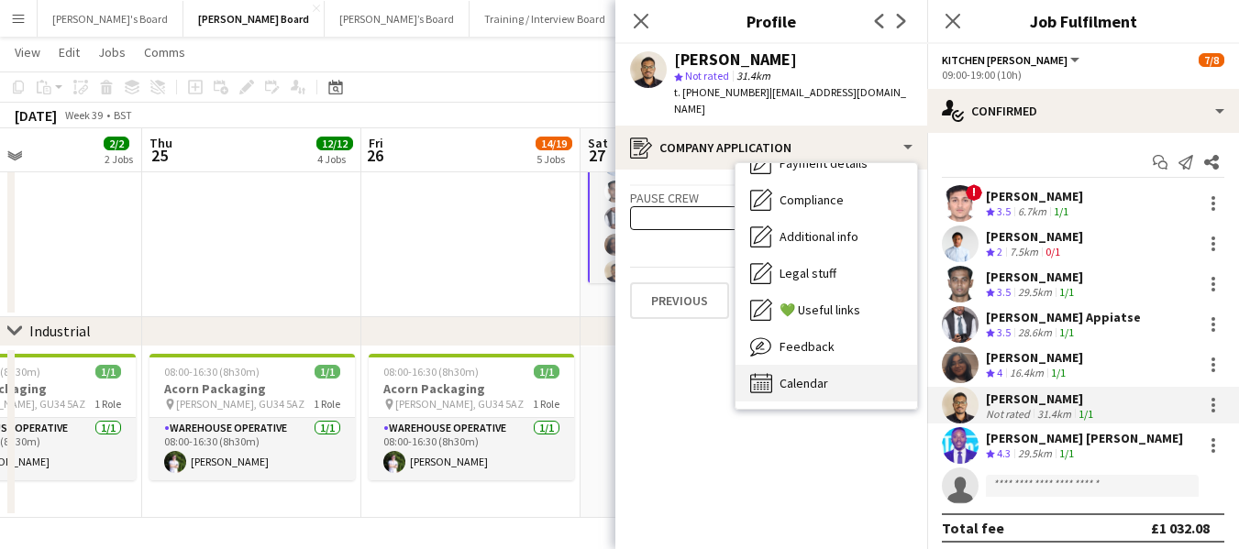
click at [812, 372] on div "Calendar Calendar" at bounding box center [826, 383] width 182 height 37
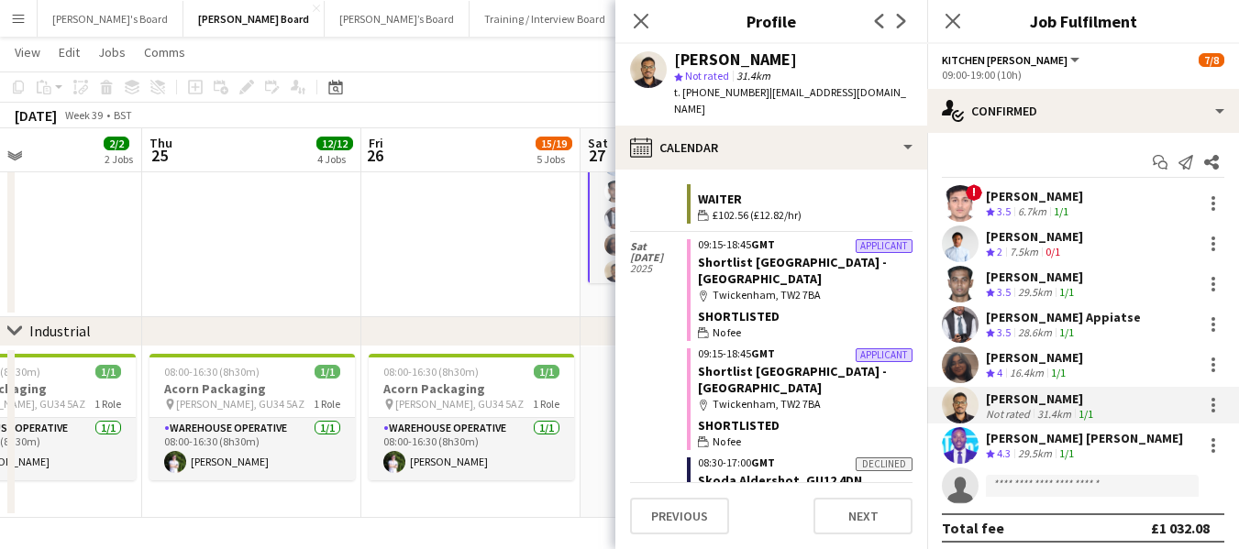
scroll to position [1679, 0]
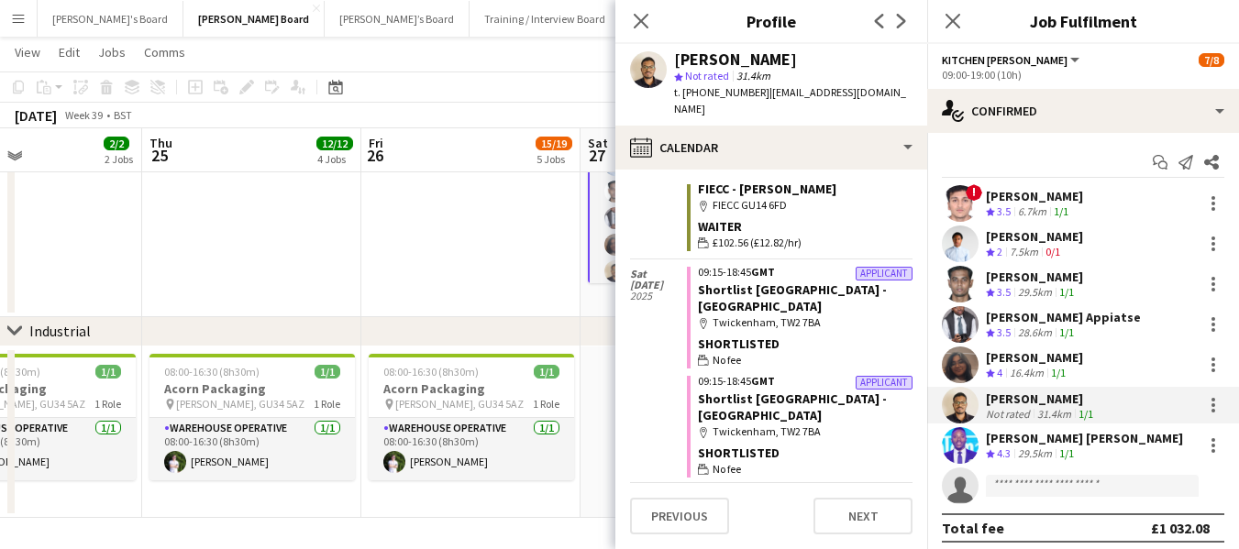
click at [1068, 407] on div "31.4km" at bounding box center [1053, 414] width 41 height 14
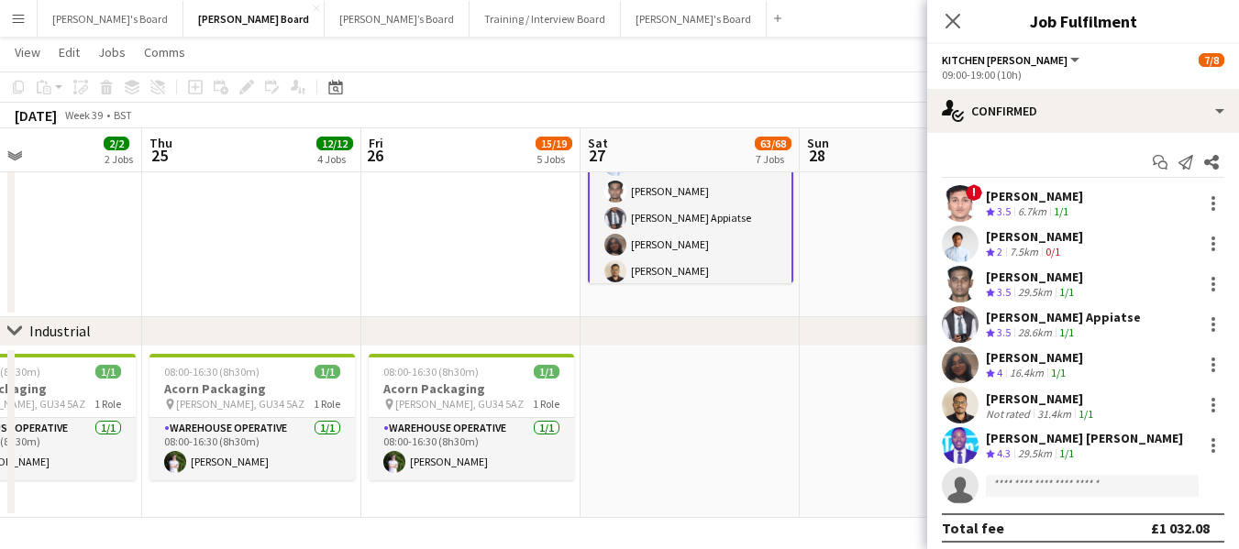
click at [1011, 194] on div "[PERSON_NAME]" at bounding box center [1034, 196] width 97 height 17
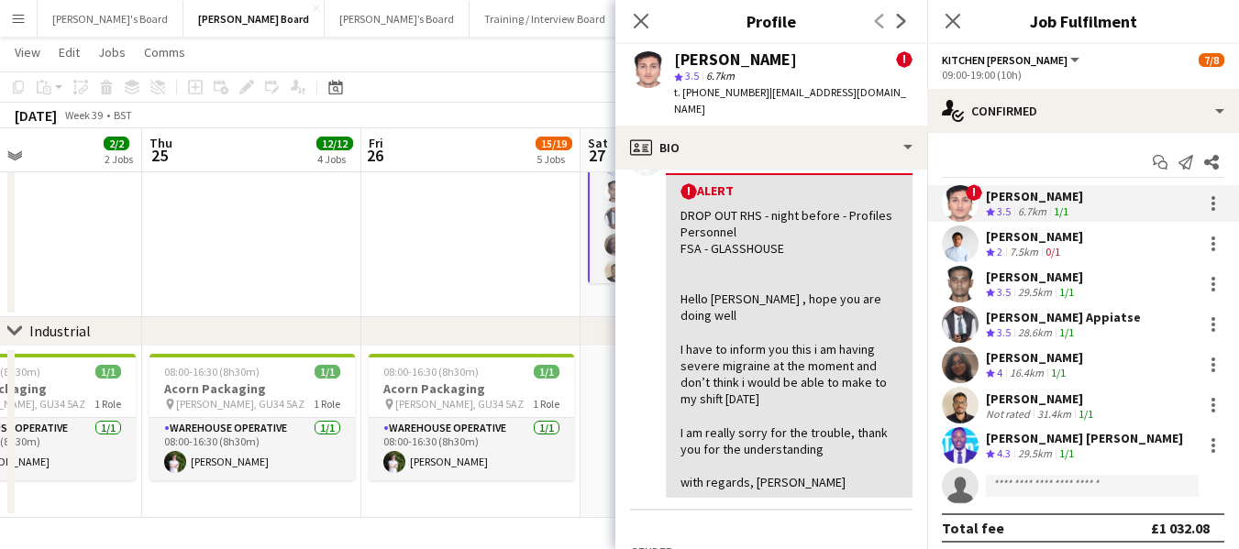
scroll to position [8, 0]
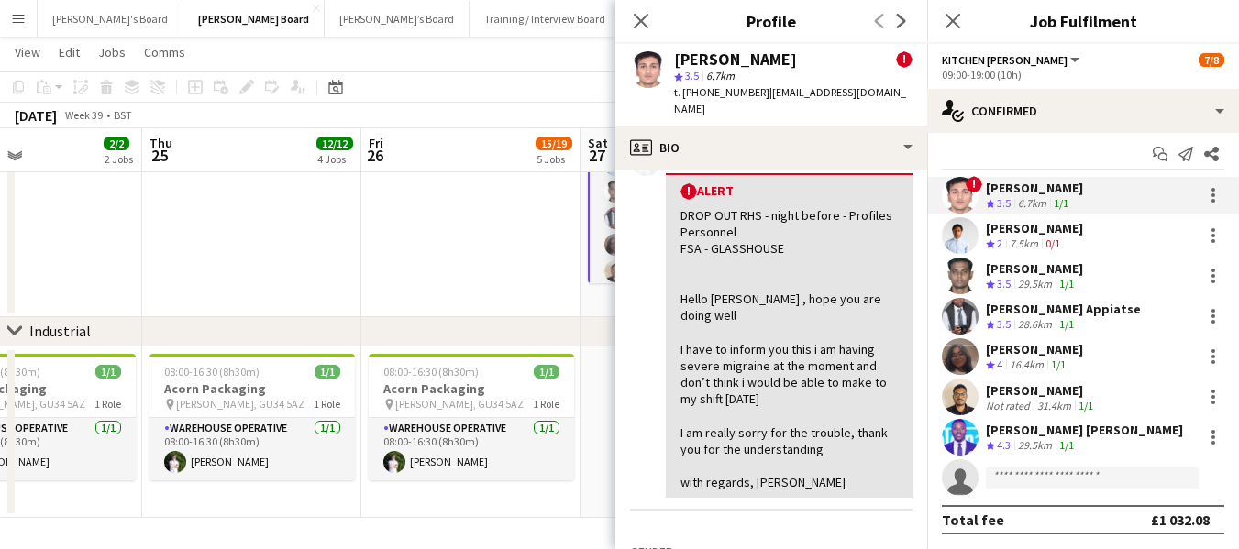
click at [1074, 267] on div "[PERSON_NAME]" at bounding box center [1034, 268] width 97 height 17
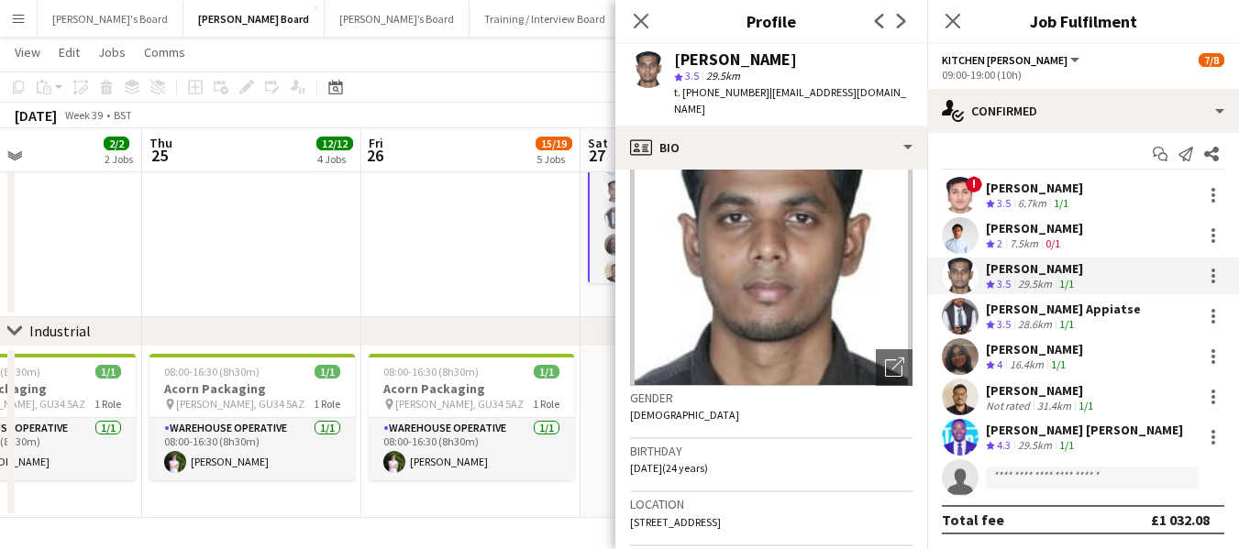
scroll to position [275, 0]
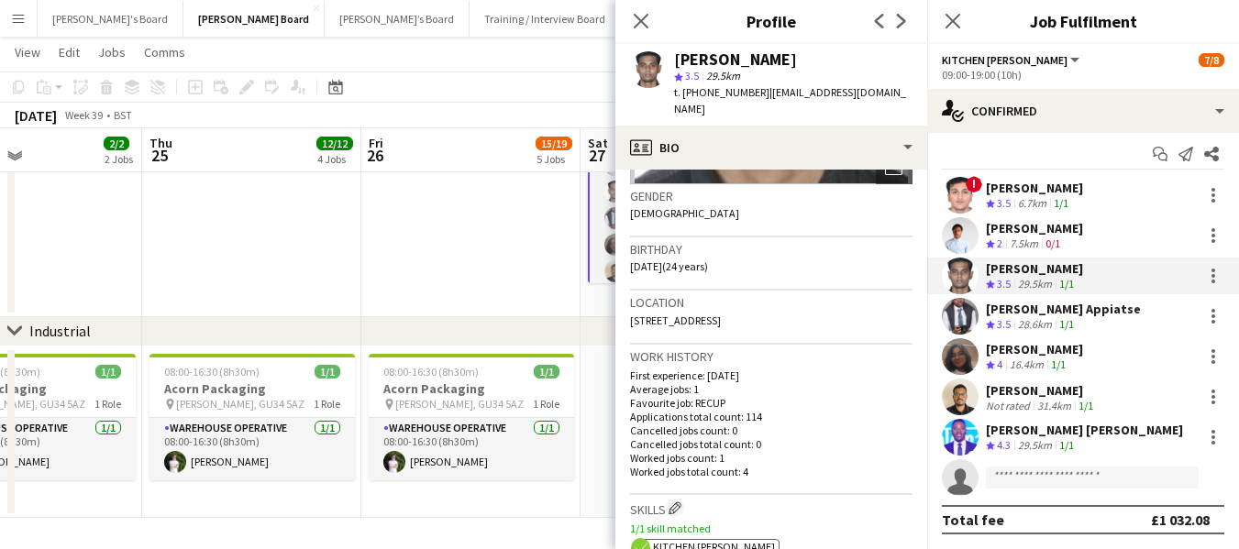
click at [1047, 435] on div "[PERSON_NAME] [PERSON_NAME]" at bounding box center [1084, 430] width 197 height 17
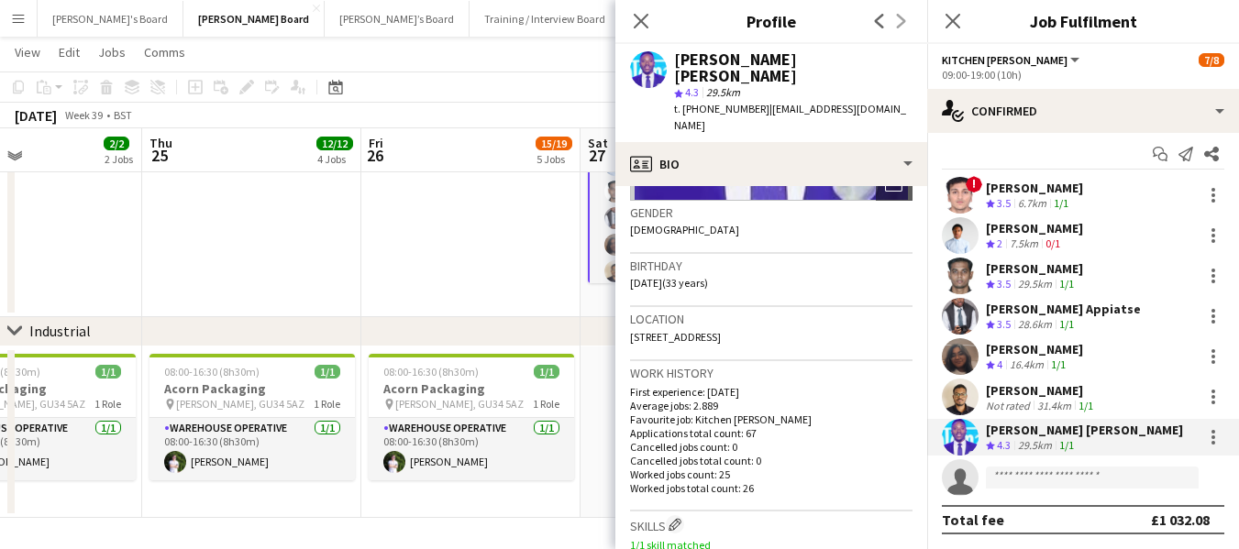
click at [1039, 429] on div "[PERSON_NAME] [PERSON_NAME]" at bounding box center [1084, 430] width 197 height 17
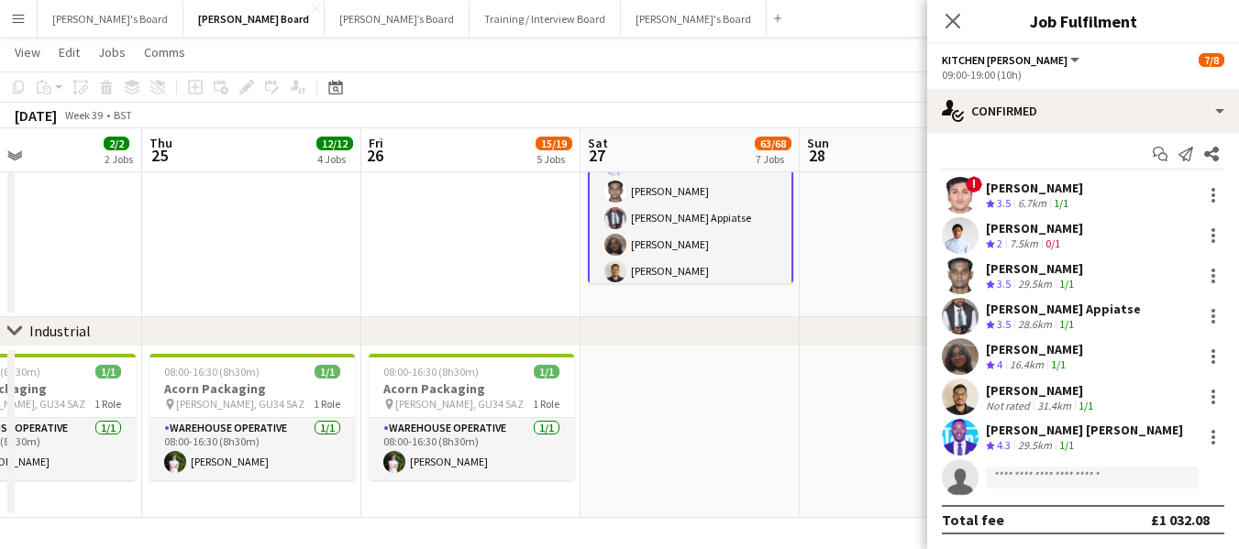
click at [1039, 429] on div "[PERSON_NAME] [PERSON_NAME]" at bounding box center [1084, 430] width 197 height 17
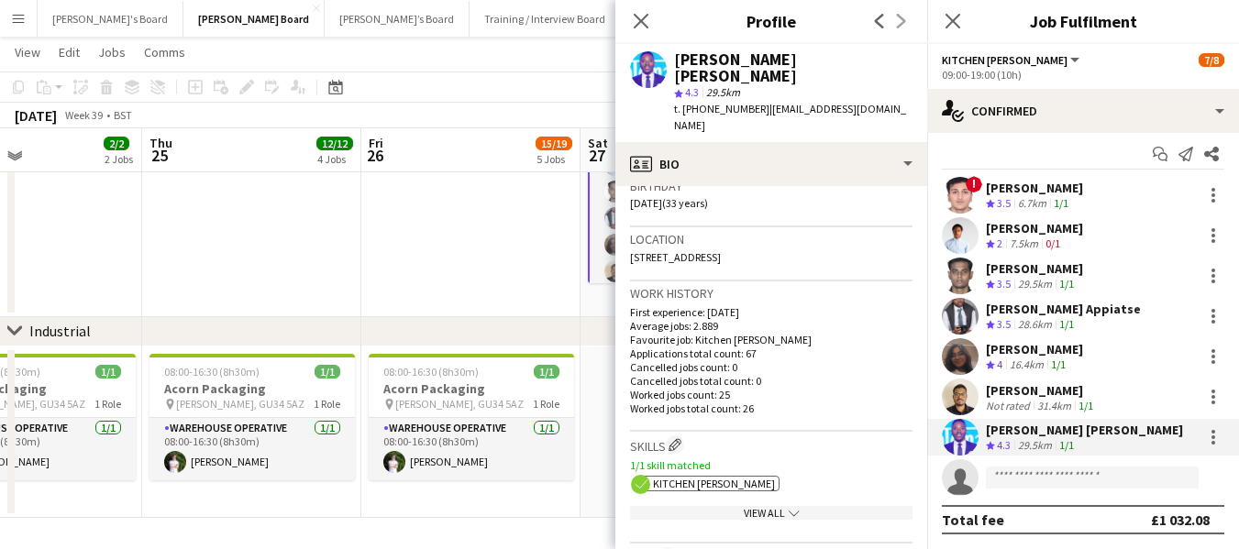
scroll to position [458, 0]
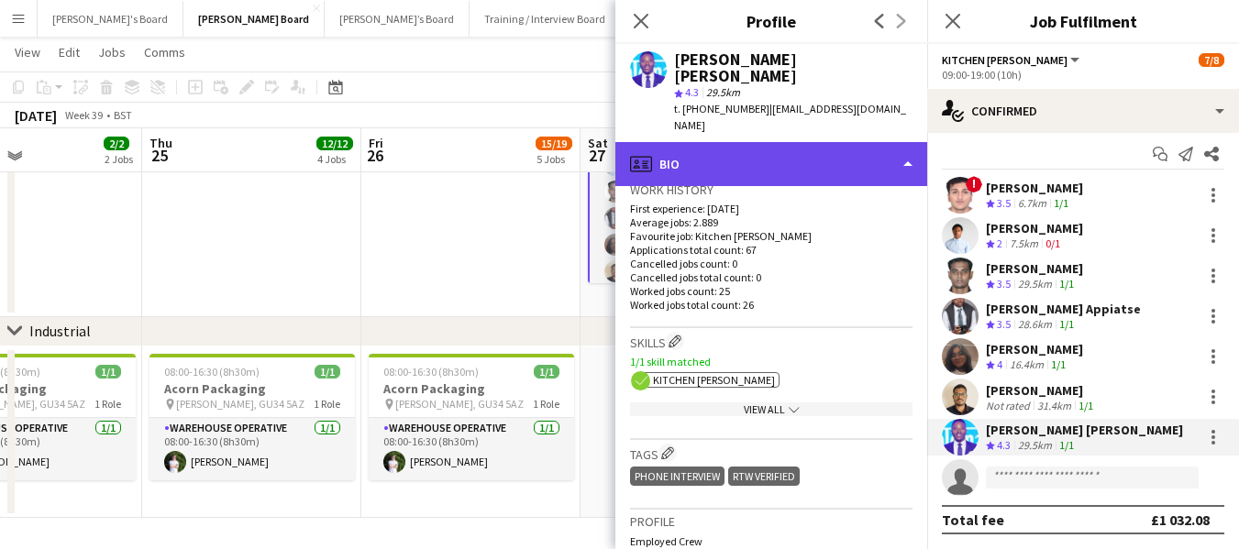
click at [782, 142] on div "profile Bio" at bounding box center [771, 164] width 312 height 44
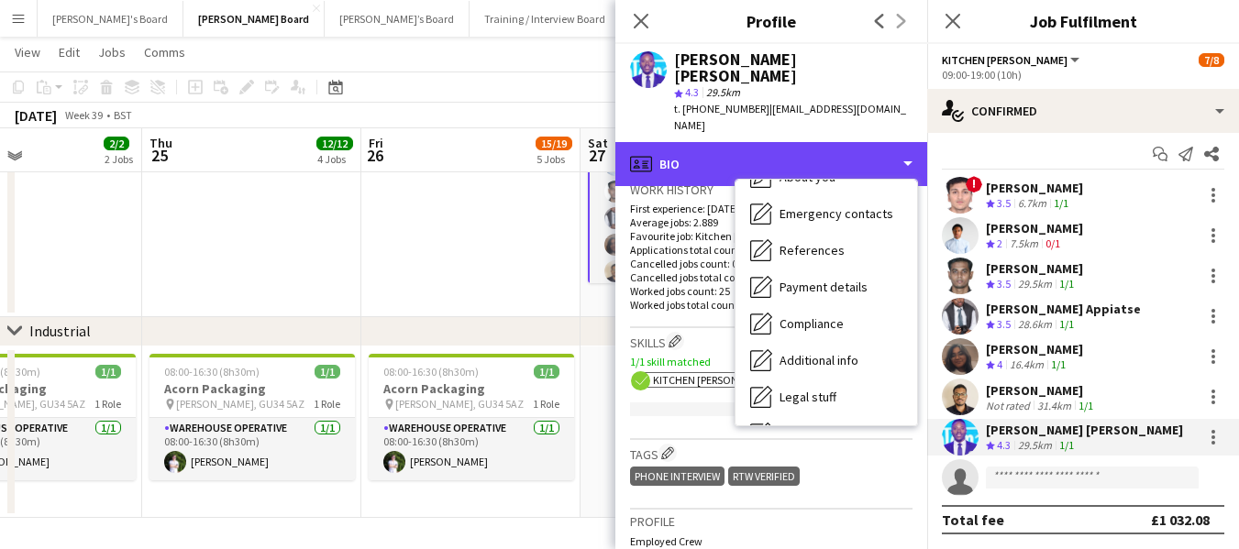
scroll to position [246, 0]
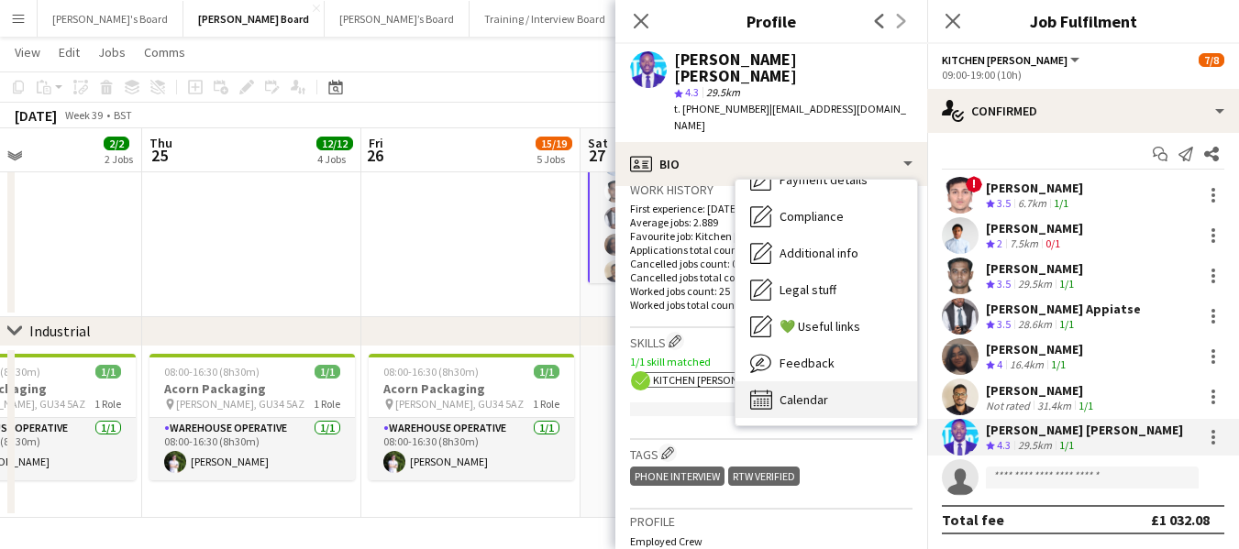
click at [807, 391] on span "Calendar" at bounding box center [803, 399] width 49 height 17
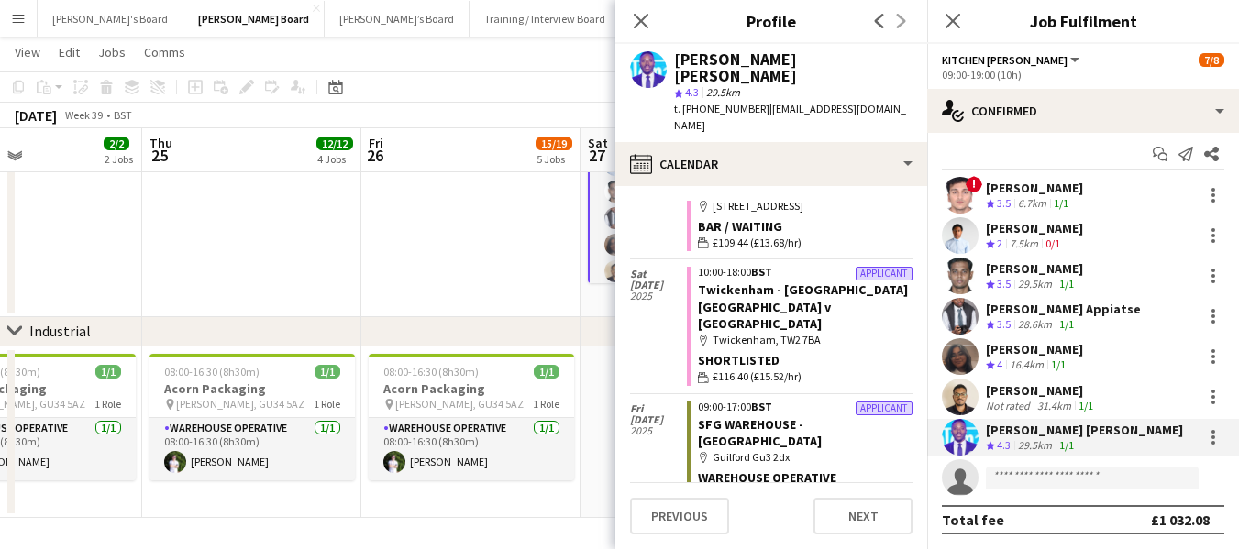
scroll to position [0, 0]
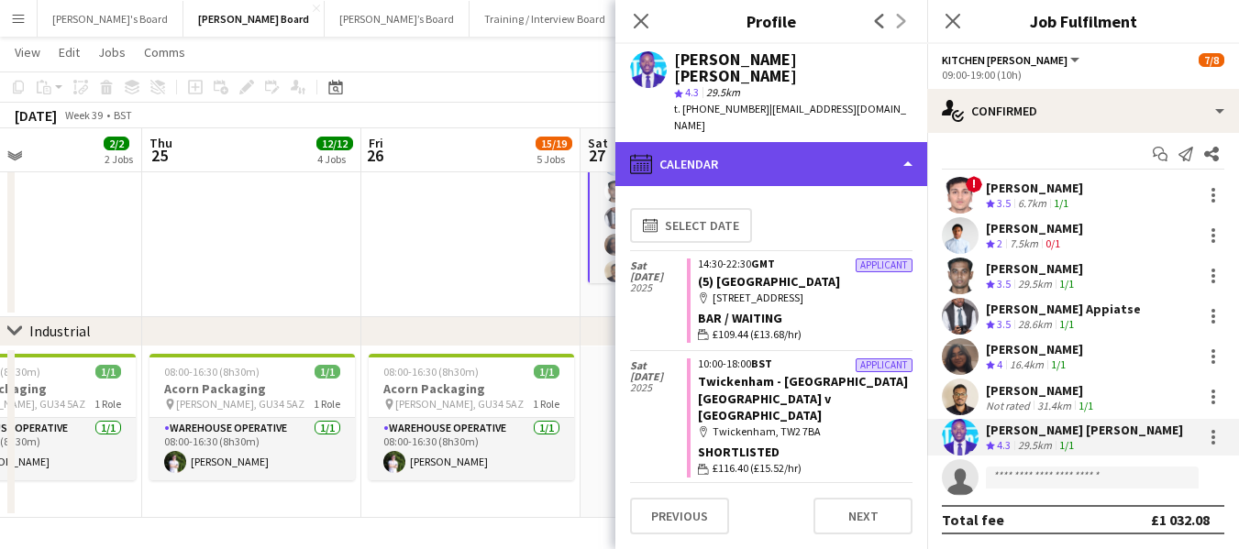
click at [742, 142] on div "calendar-full Calendar" at bounding box center [771, 164] width 312 height 44
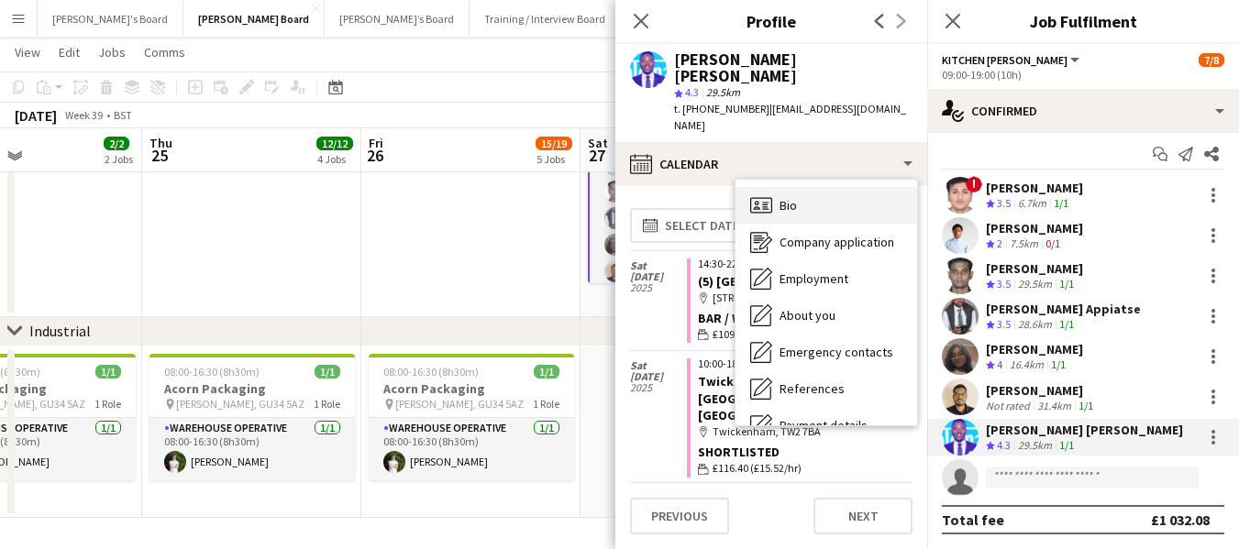
click at [828, 187] on div "Bio Bio" at bounding box center [826, 205] width 182 height 37
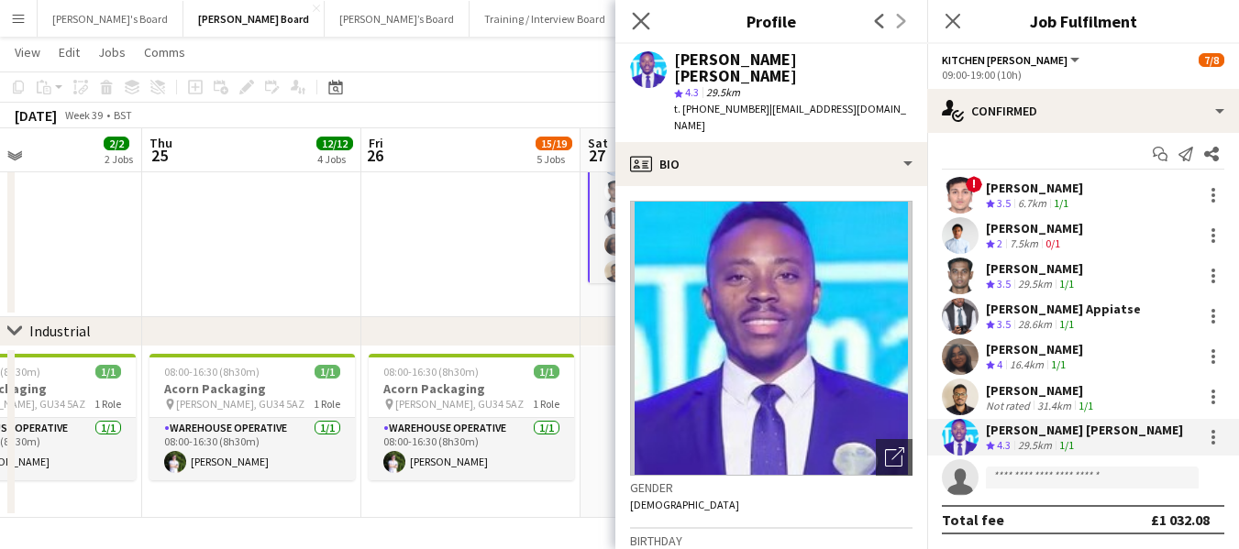
click at [641, 12] on app-icon "Close pop-in" at bounding box center [641, 21] width 27 height 27
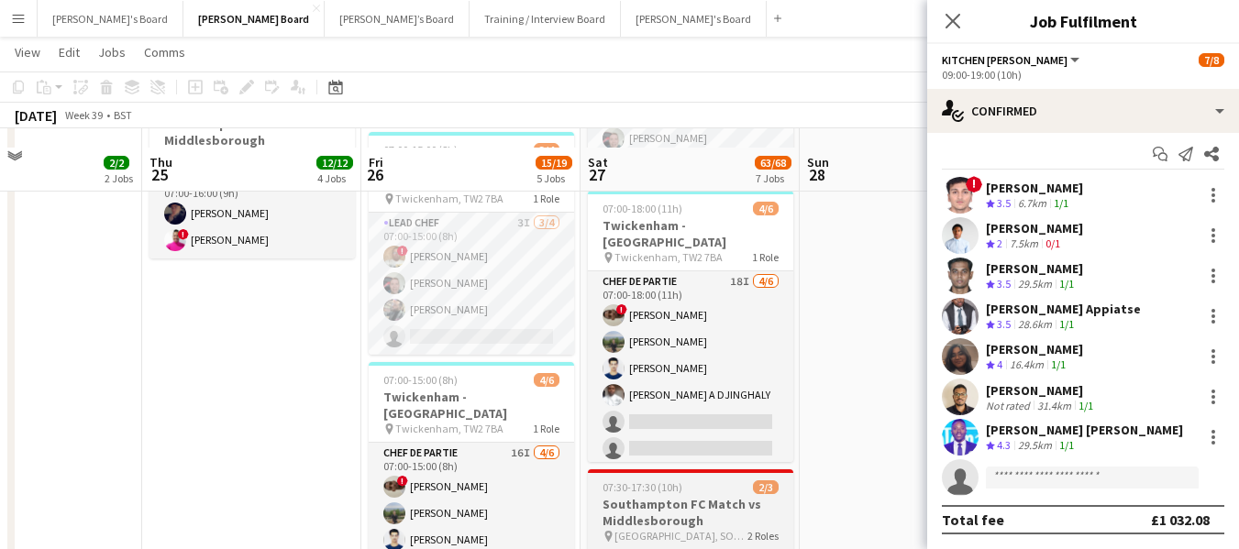
scroll to position [1686, 0]
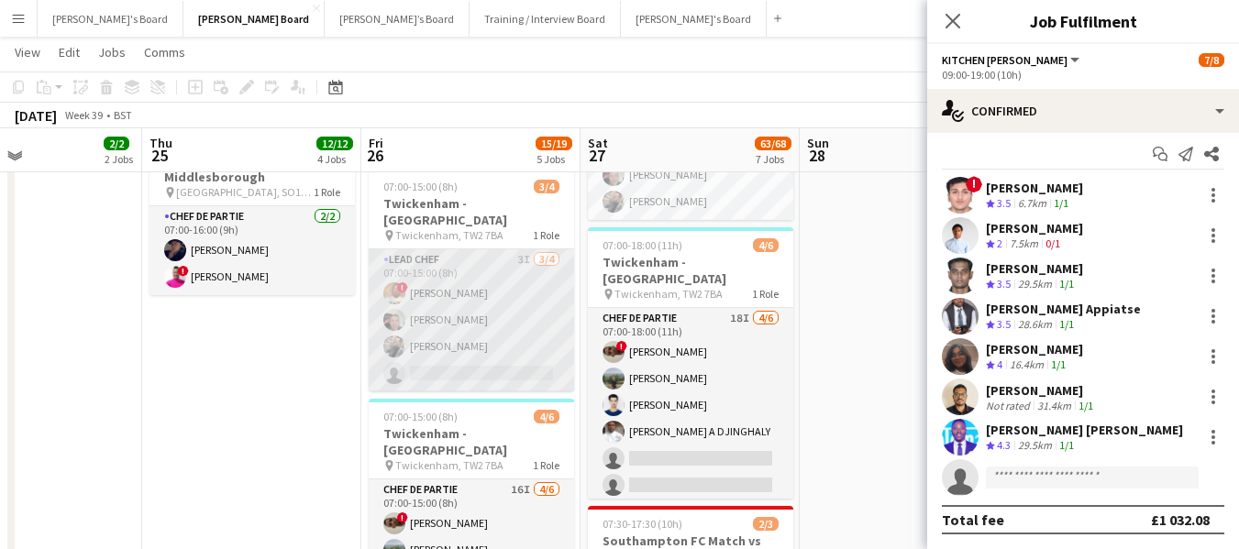
click at [455, 327] on app-card-role "Lead Chef 3I 3/4 07:00-15:00 (8h) ! Ian Hutchinson Lukasz Templin Vito Rubino s…" at bounding box center [471, 320] width 205 height 142
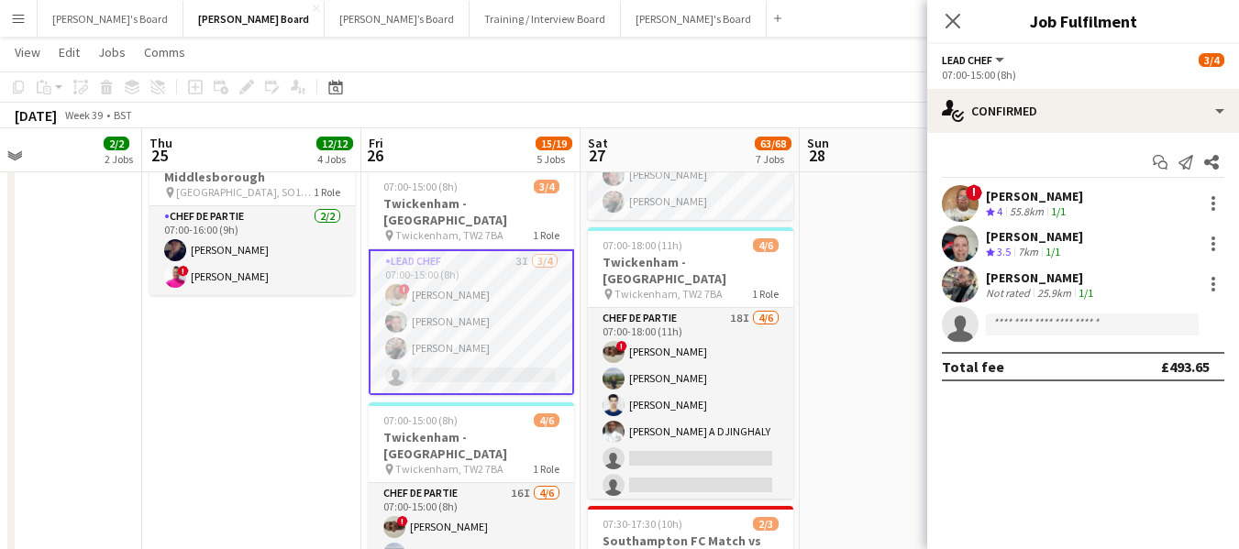
scroll to position [0, 0]
click at [1023, 272] on div "Vito Rubino" at bounding box center [1041, 278] width 111 height 17
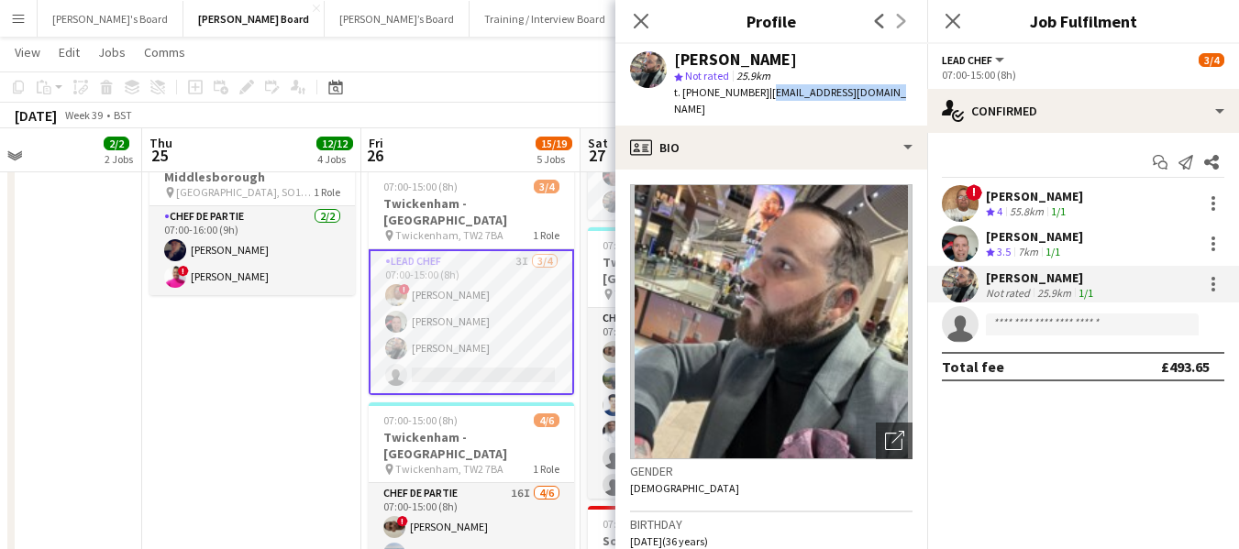
drag, startPoint x: 761, startPoint y: 95, endPoint x: 875, endPoint y: 94, distance: 113.7
click at [875, 94] on span "| vitorubino89@gmail.com" at bounding box center [790, 100] width 232 height 30
copy span "vitorubino89@gmail.com"
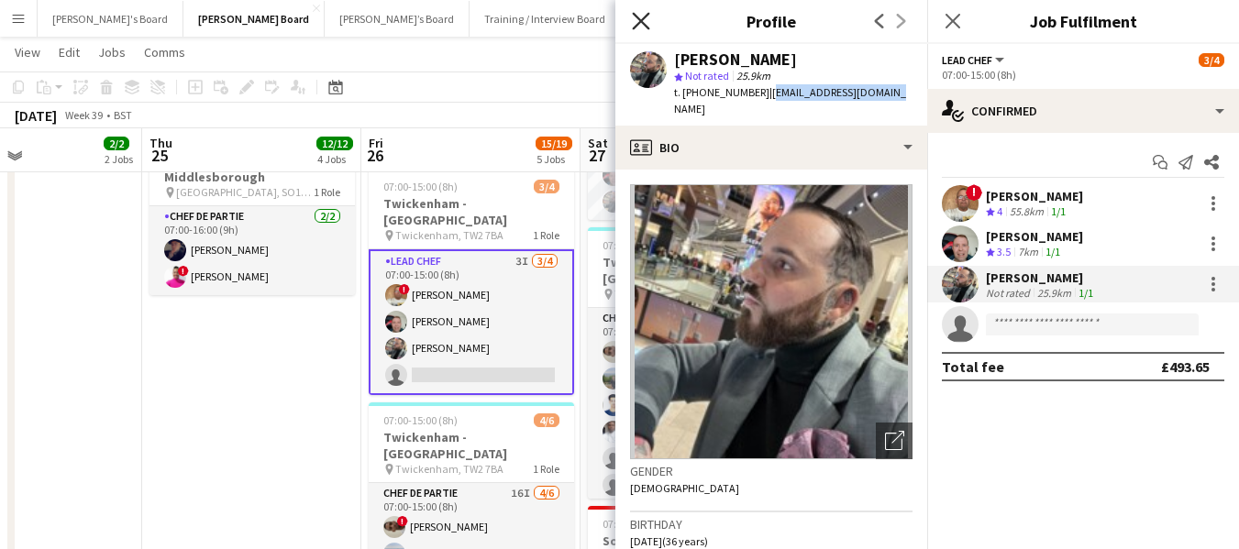
click at [638, 17] on icon "Close pop-in" at bounding box center [640, 20] width 17 height 17
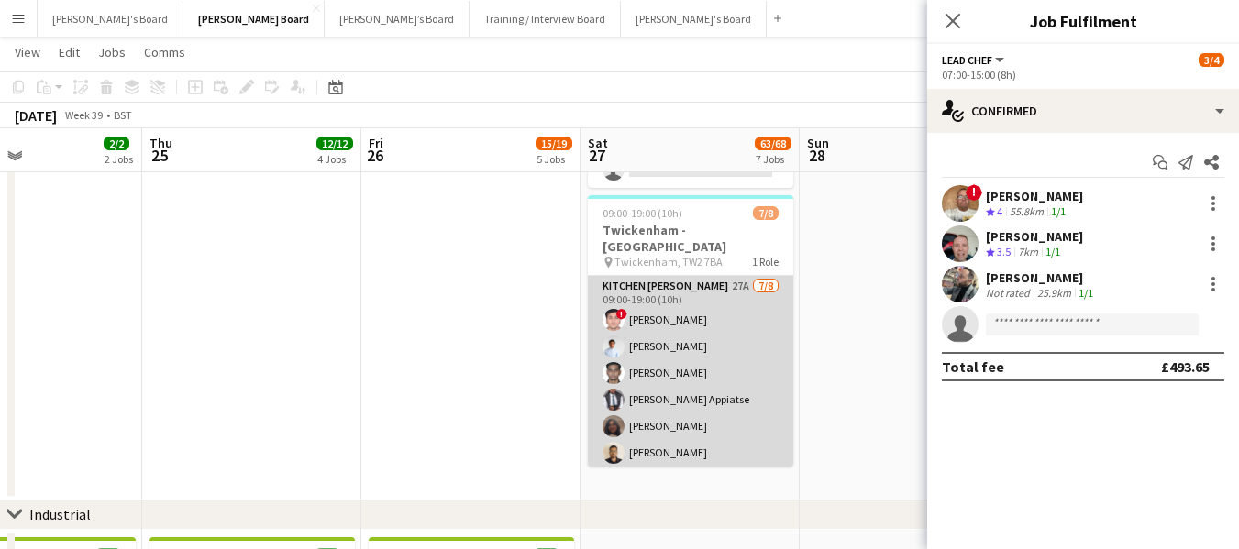
scroll to position [41, 0]
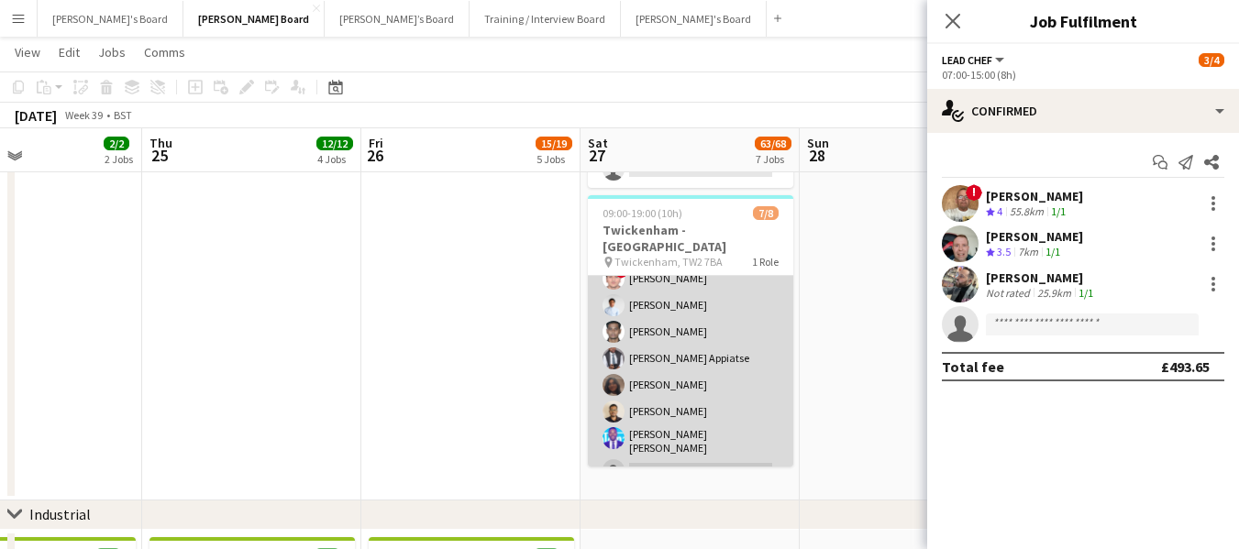
click at [681, 391] on app-card-role "Kitchen Porter 27A 7/8 09:00-19:00 (10h) ! Prakhar kirsali Charlton Chidubem So…" at bounding box center [690, 362] width 205 height 254
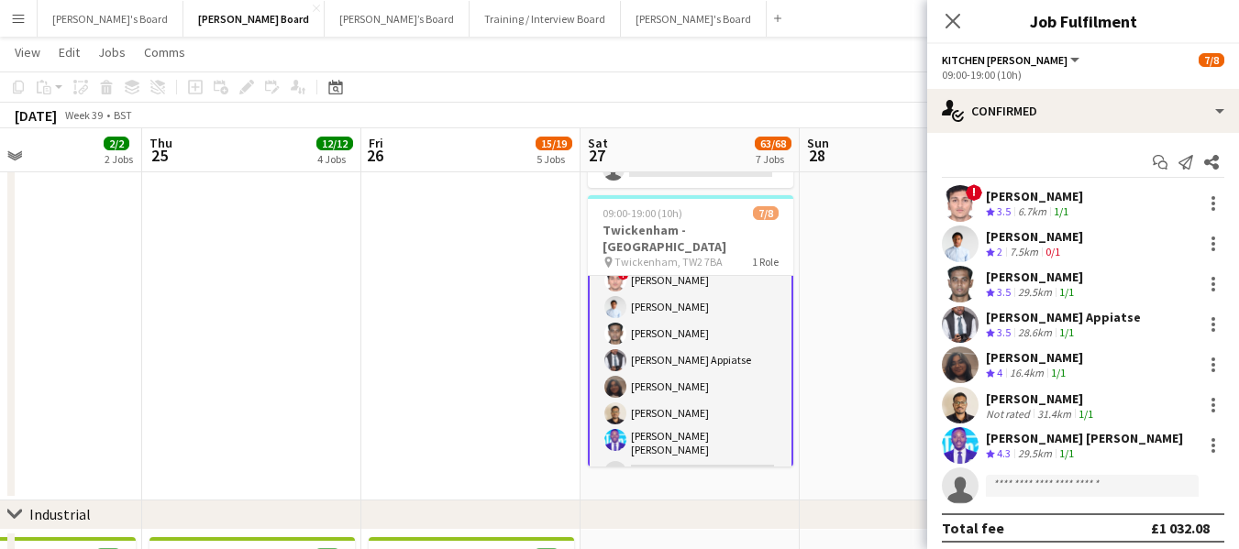
scroll to position [43, 0]
click at [1014, 444] on div "[PERSON_NAME] [PERSON_NAME]" at bounding box center [1084, 438] width 197 height 17
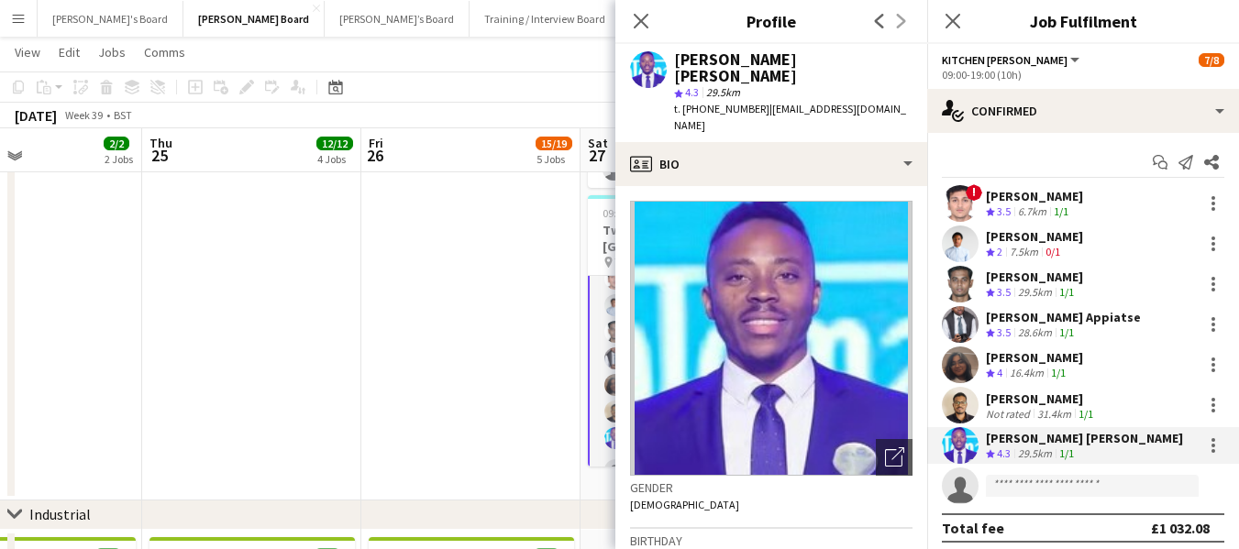
click at [1035, 194] on div "[PERSON_NAME]" at bounding box center [1034, 196] width 97 height 17
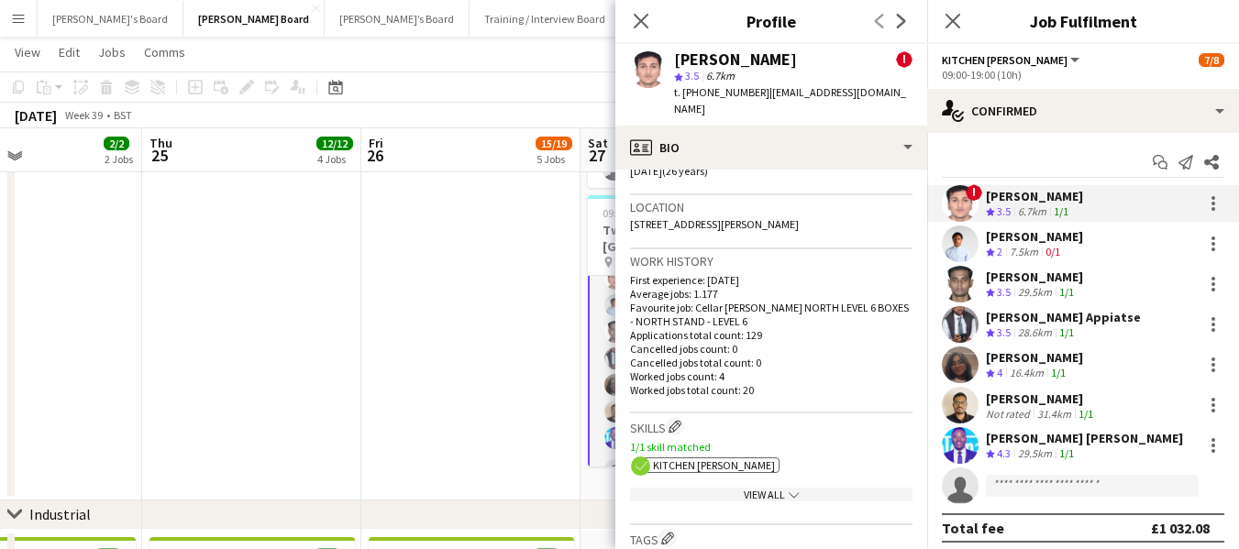
scroll to position [825, 0]
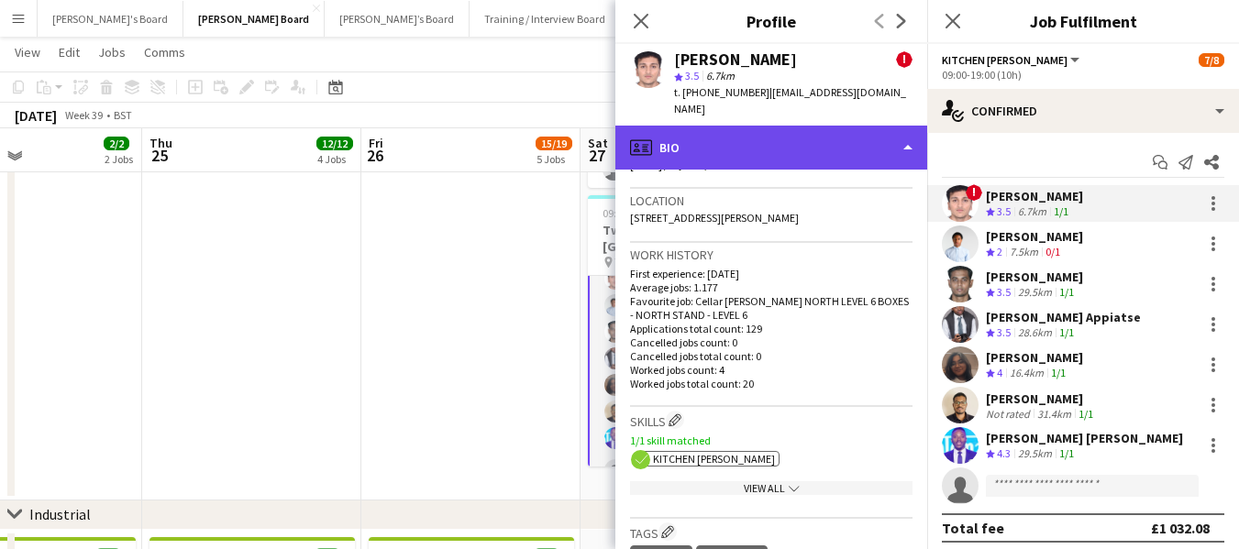
click at [731, 148] on div "profile Bio" at bounding box center [771, 148] width 312 height 44
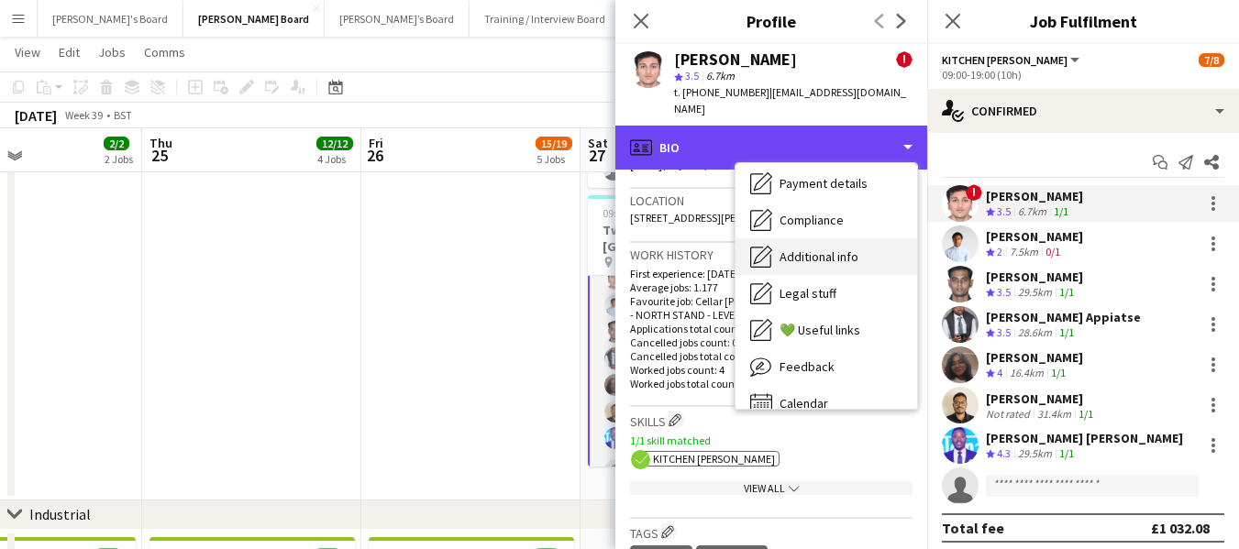
scroll to position [246, 0]
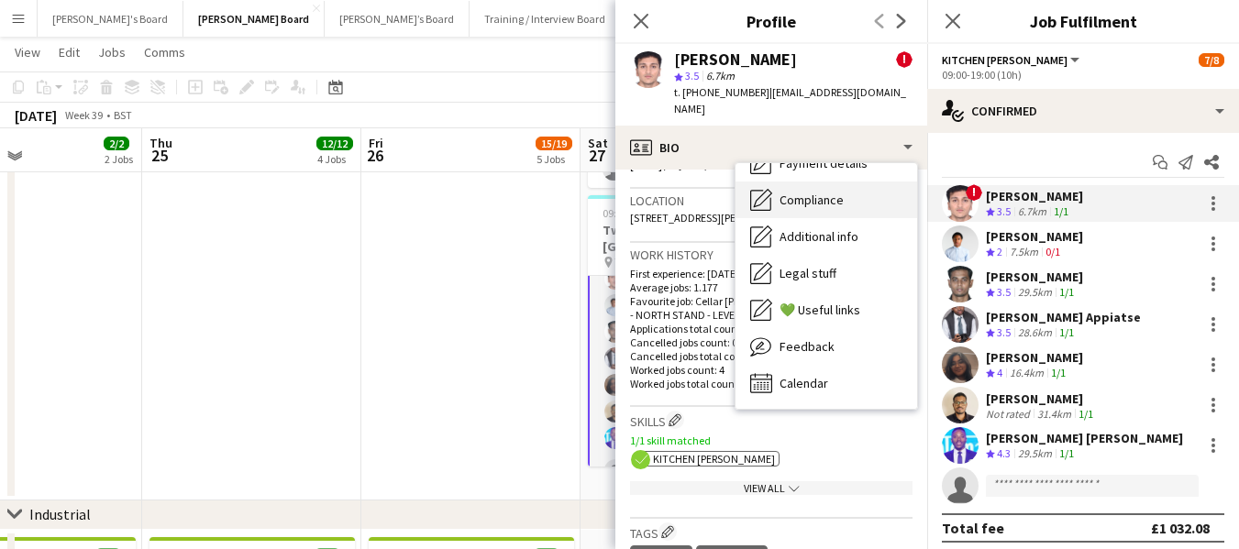
click at [822, 208] on div "Compliance Compliance" at bounding box center [826, 200] width 182 height 37
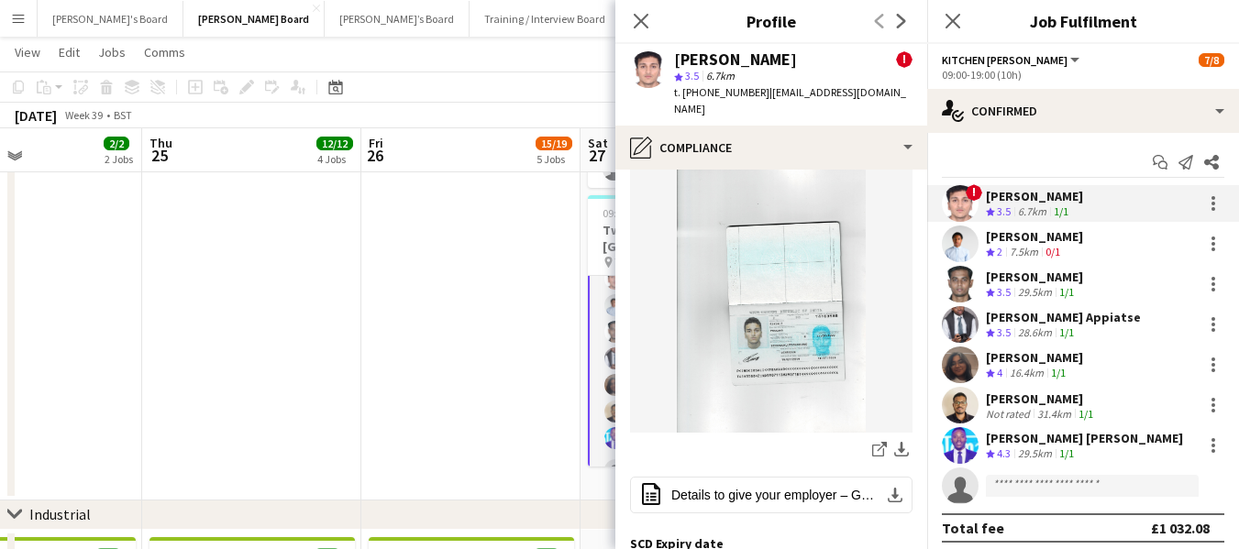
scroll to position [367, 0]
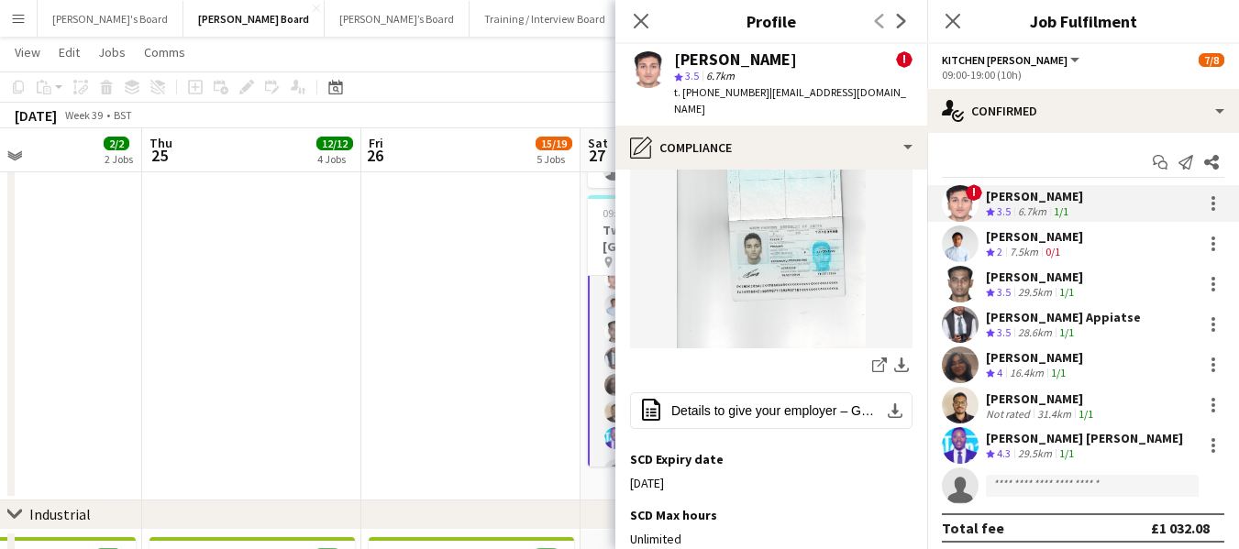
click at [791, 253] on img at bounding box center [771, 214] width 282 height 269
click at [1068, 235] on div "[PERSON_NAME]" at bounding box center [1034, 236] width 97 height 17
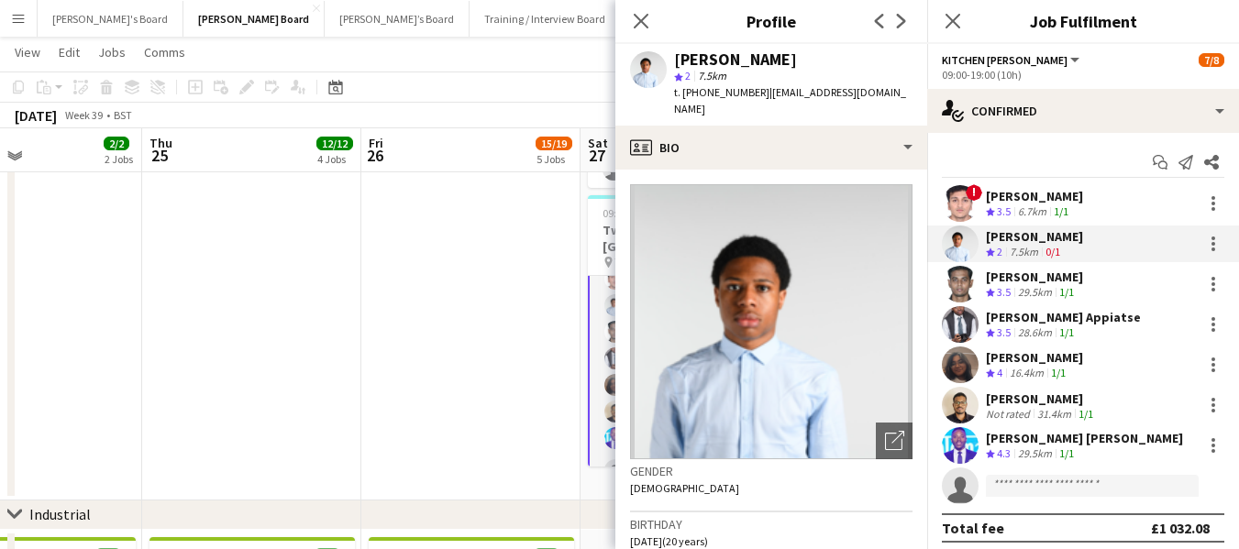
click at [1031, 396] on div "[PERSON_NAME]" at bounding box center [1041, 399] width 111 height 17
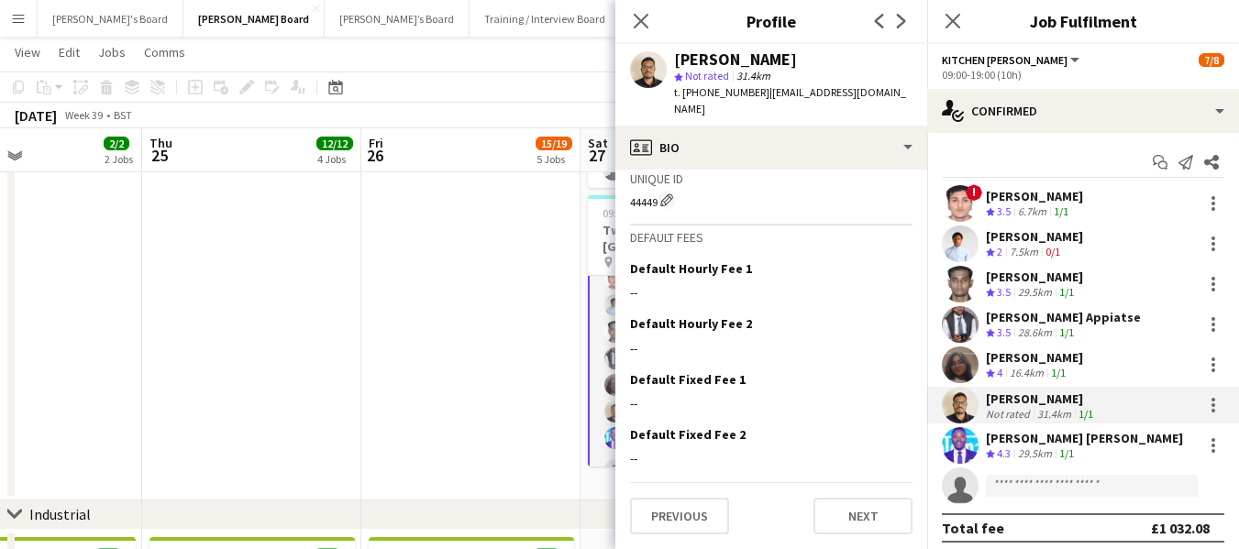
scroll to position [657, 0]
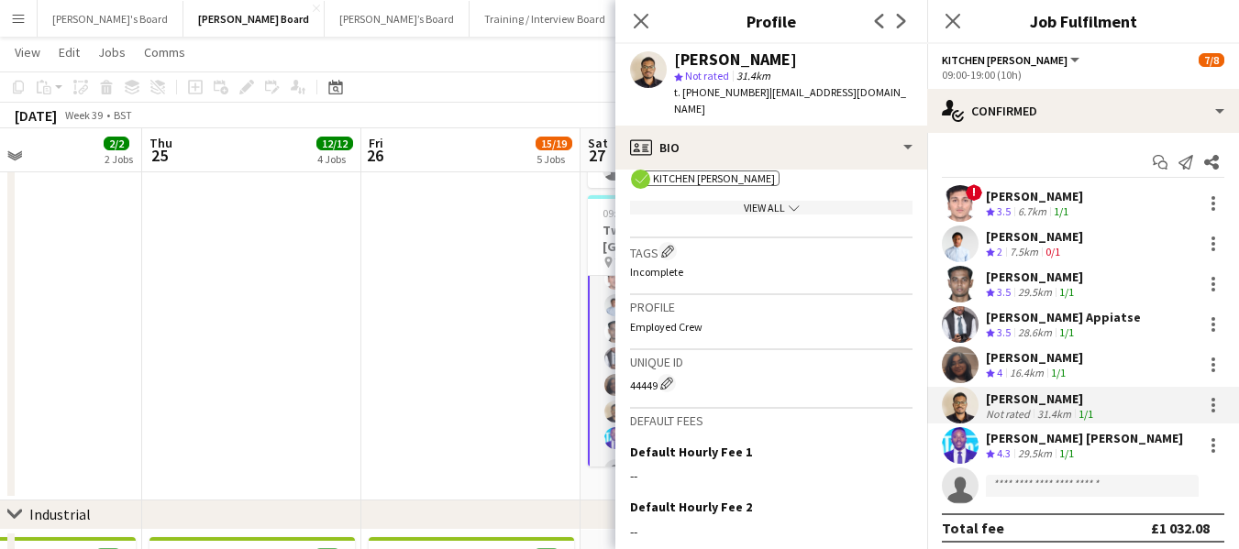
click at [1006, 397] on div "[PERSON_NAME]" at bounding box center [1041, 399] width 111 height 17
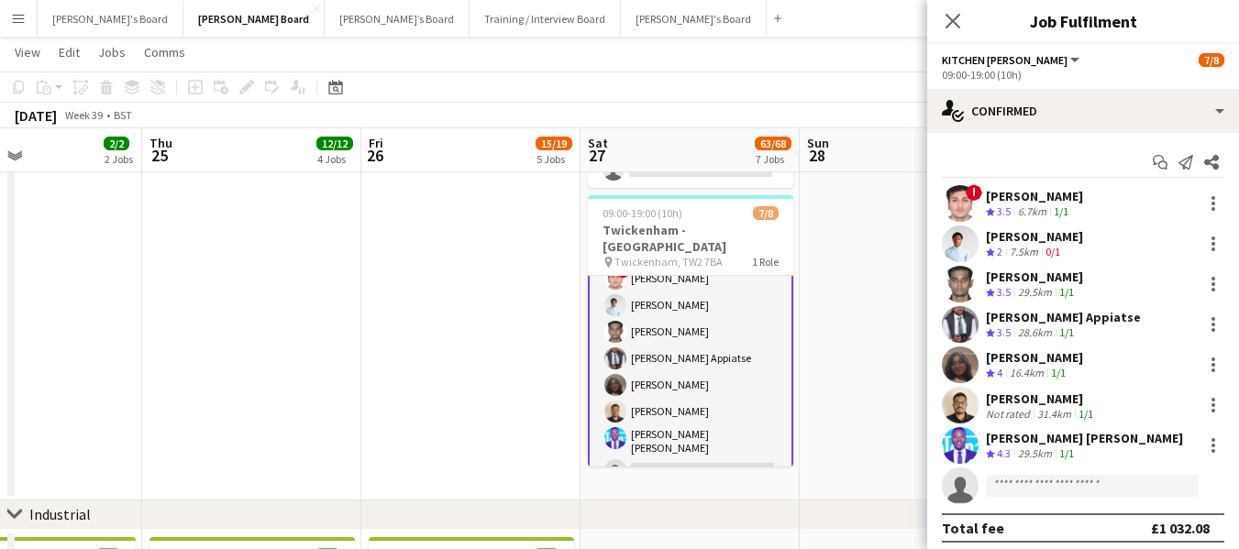
click at [1053, 391] on div "[PERSON_NAME]" at bounding box center [1041, 399] width 111 height 17
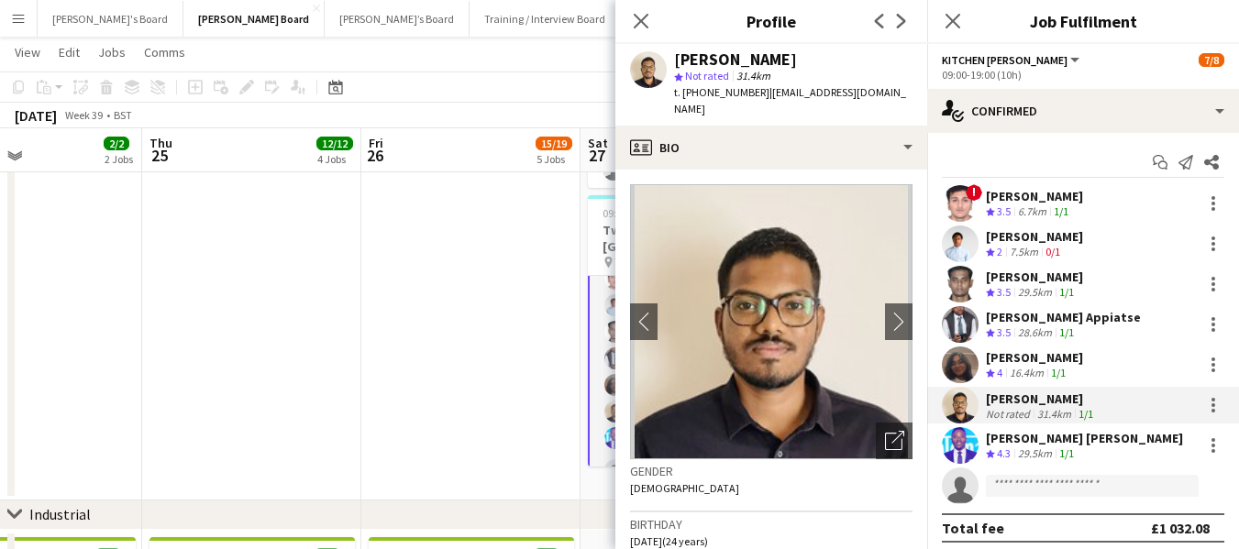
click at [1050, 285] on div "29.5km" at bounding box center [1034, 293] width 41 height 16
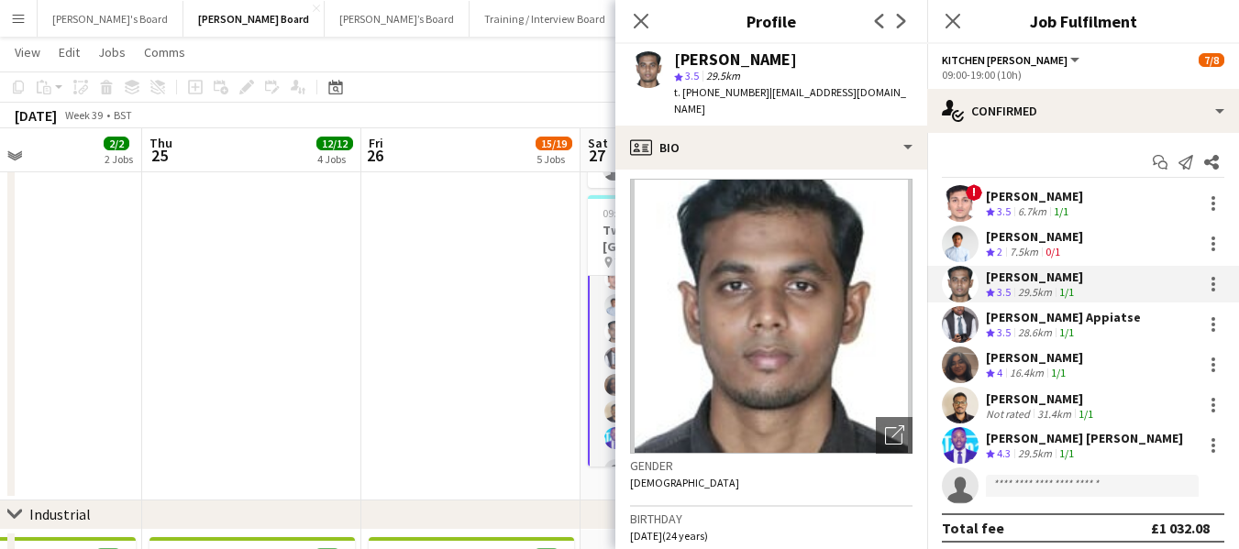
scroll to position [0, 0]
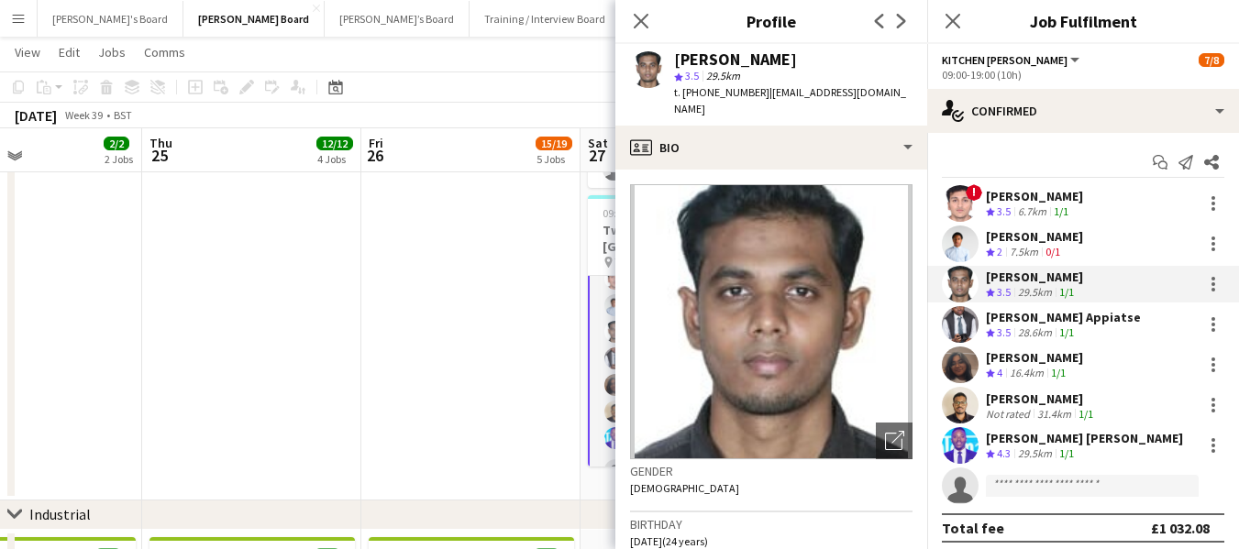
click at [1050, 285] on div "29.5km" at bounding box center [1034, 293] width 41 height 16
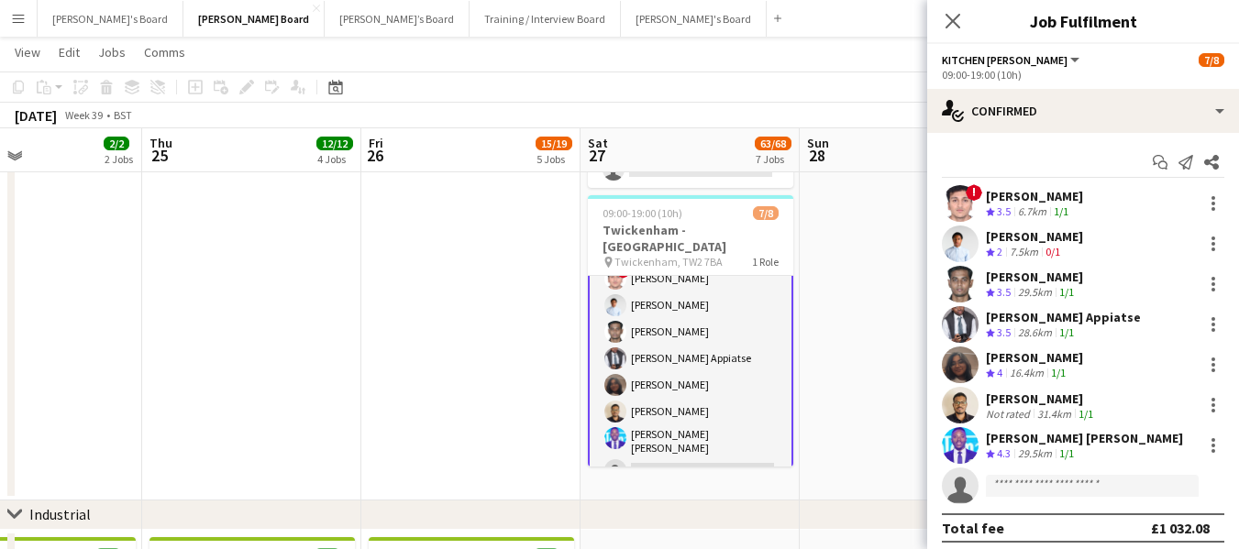
click at [1050, 285] on div "29.5km" at bounding box center [1034, 293] width 41 height 16
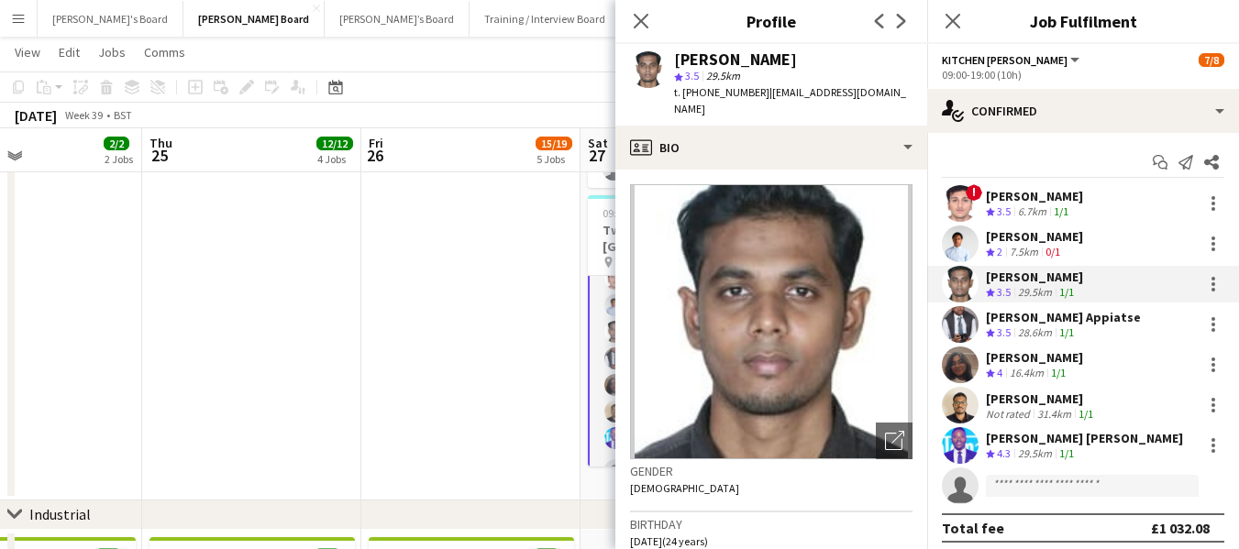
click at [1017, 279] on div "[PERSON_NAME]" at bounding box center [1034, 277] width 97 height 17
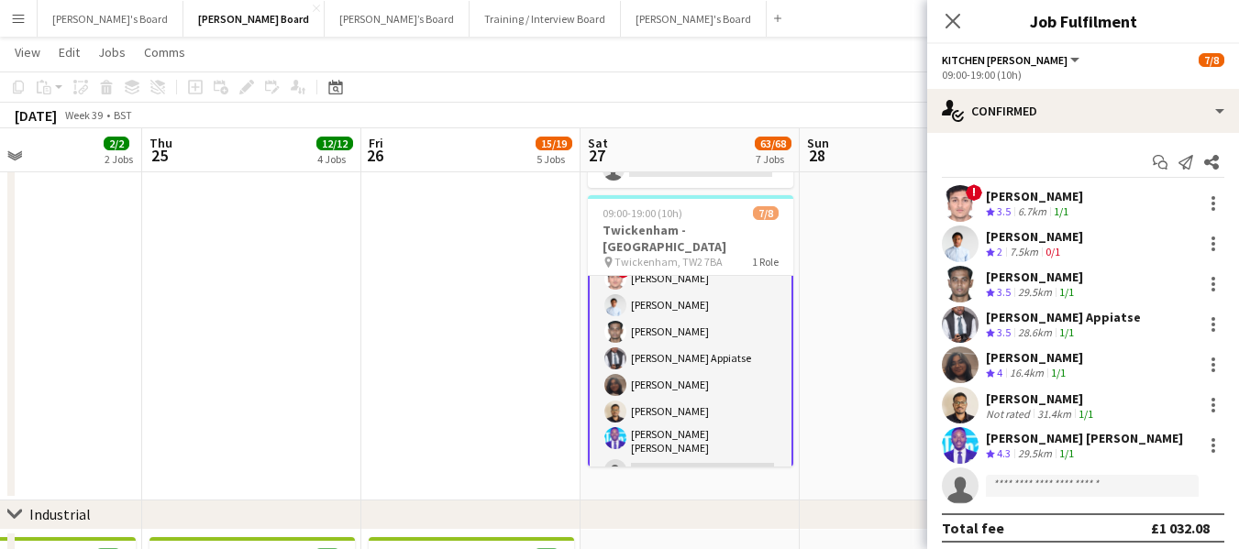
click at [1017, 279] on div "[PERSON_NAME]" at bounding box center [1034, 277] width 97 height 17
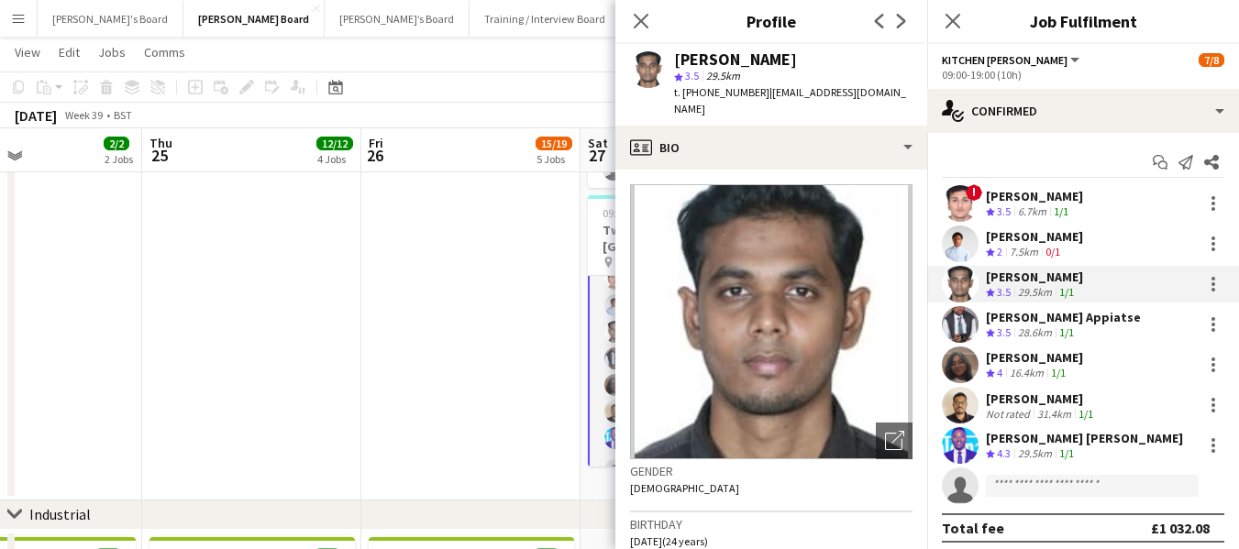
click at [1079, 276] on div "[PERSON_NAME]" at bounding box center [1034, 277] width 97 height 17
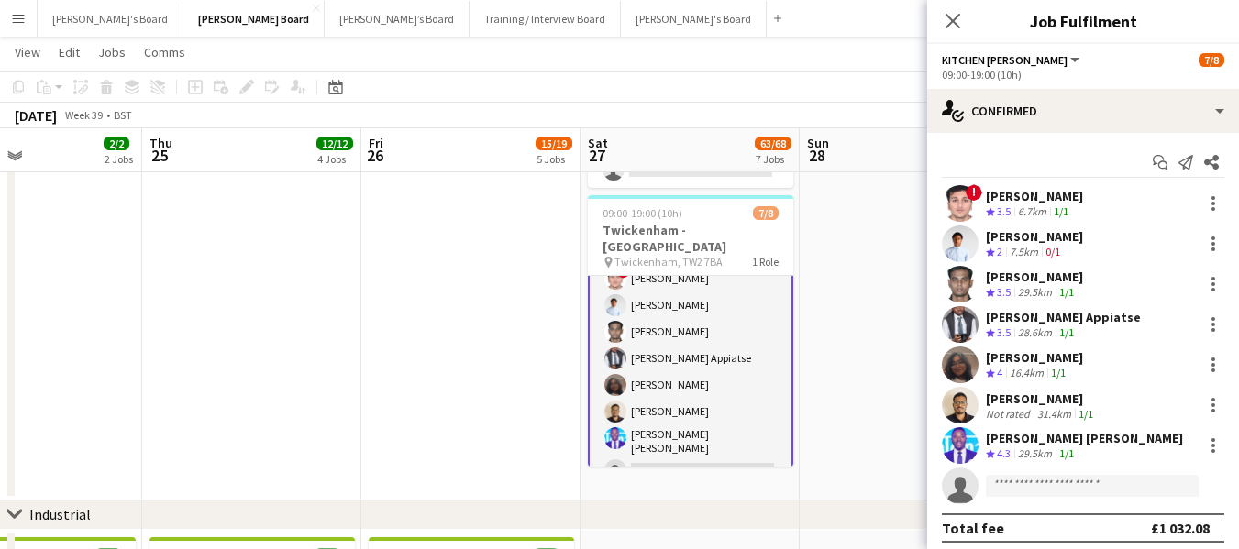
click at [1079, 276] on div "[PERSON_NAME]" at bounding box center [1034, 277] width 97 height 17
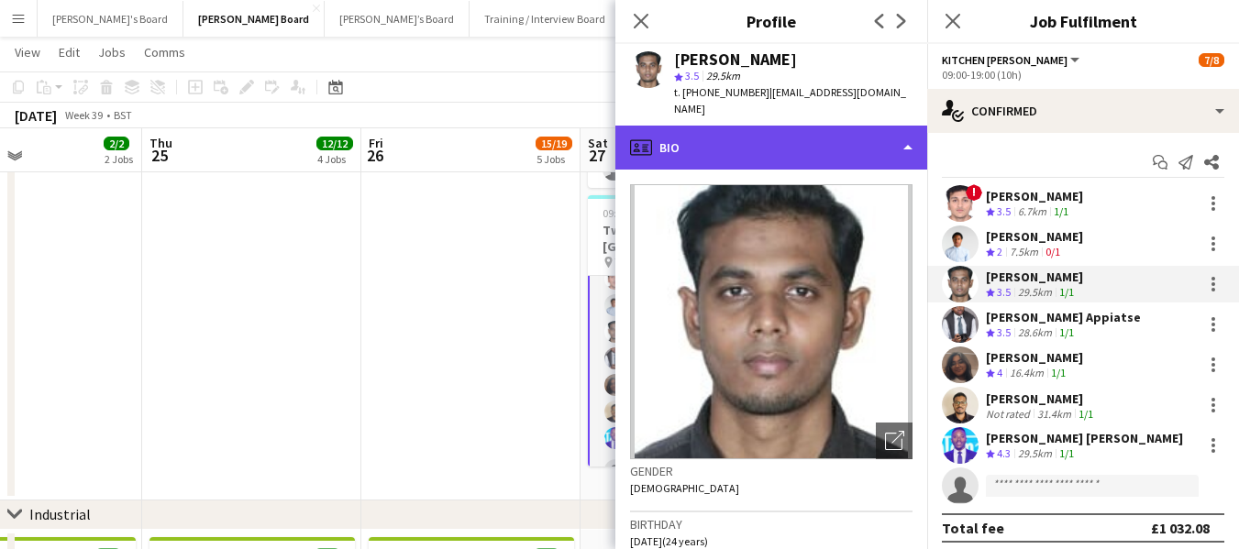
click at [806, 141] on div "profile Bio" at bounding box center [771, 148] width 312 height 44
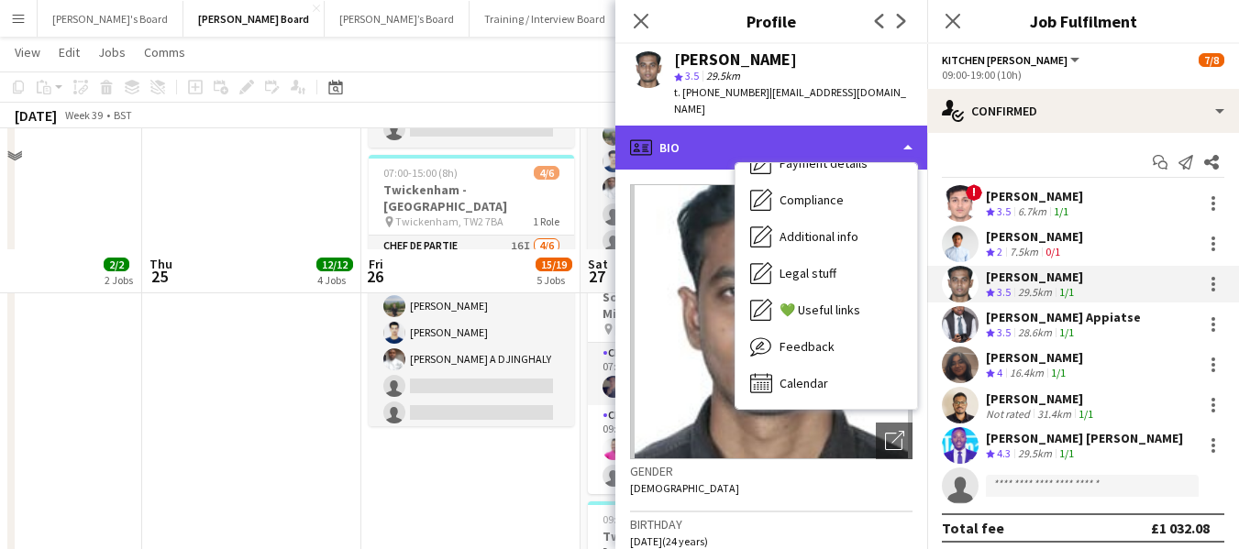
scroll to position [1778, 0]
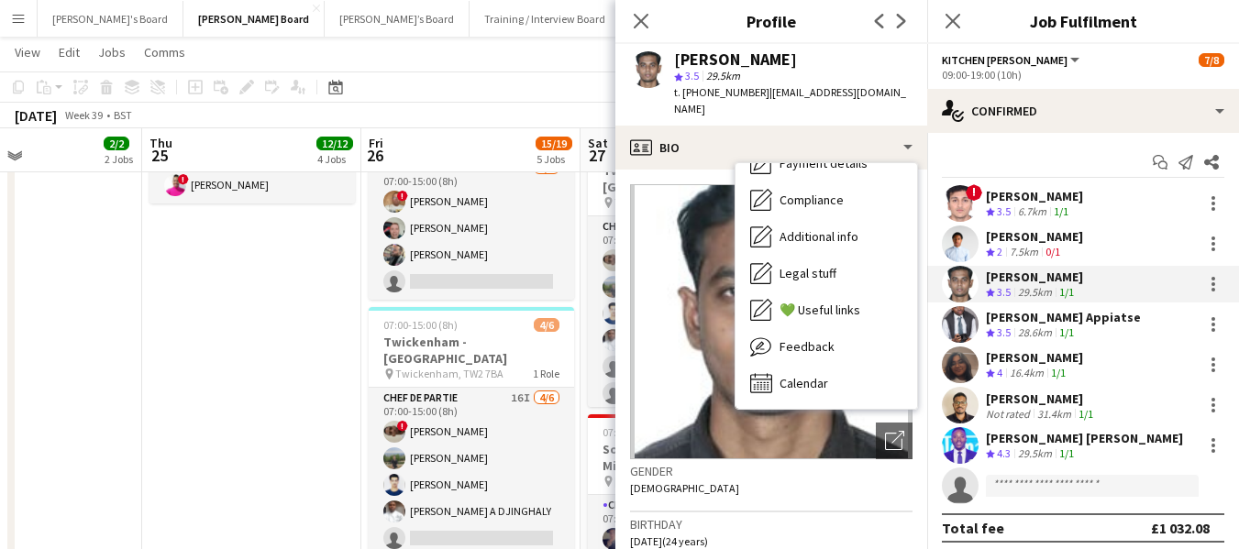
click at [1071, 280] on div "[PERSON_NAME]" at bounding box center [1034, 277] width 97 height 17
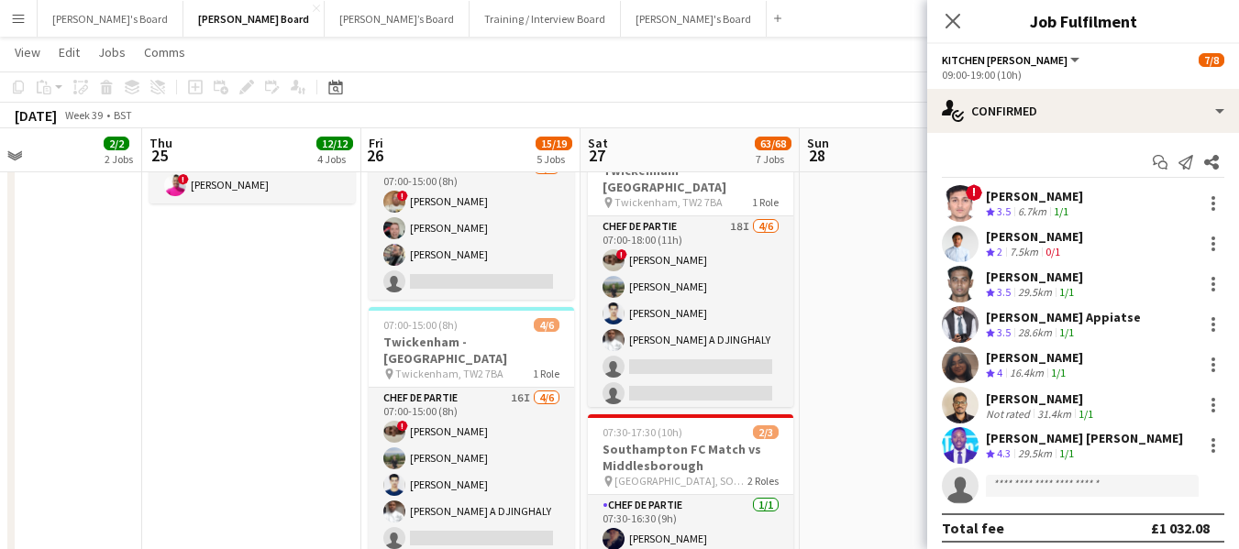
click at [1071, 280] on div "[PERSON_NAME]" at bounding box center [1034, 277] width 97 height 17
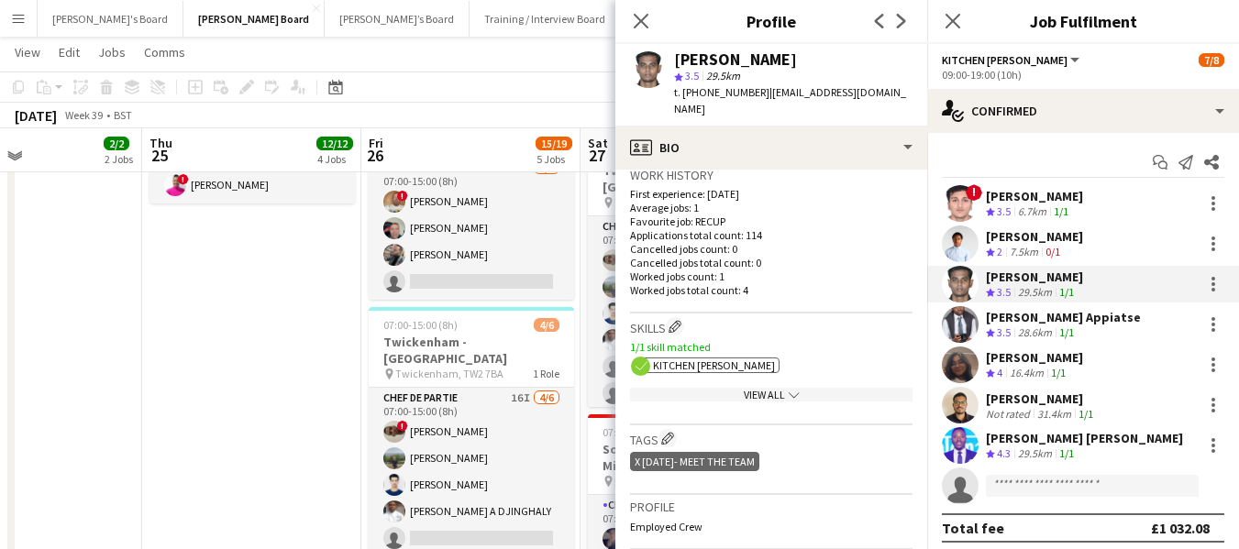
scroll to position [458, 0]
click at [654, 327] on h3 "Skills Edit crew company skills" at bounding box center [771, 324] width 282 height 19
click at [661, 325] on h3 "Skills Edit crew company skills" at bounding box center [771, 324] width 282 height 19
click at [680, 323] on app-icon "Edit crew company skills" at bounding box center [674, 324] width 13 height 13
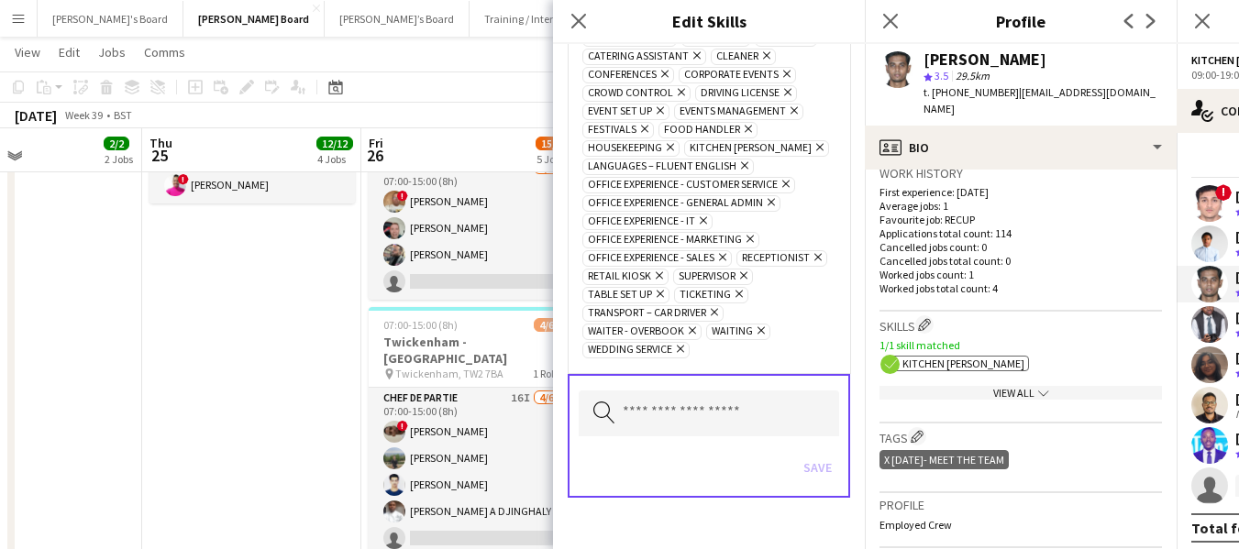
scroll to position [8, 0]
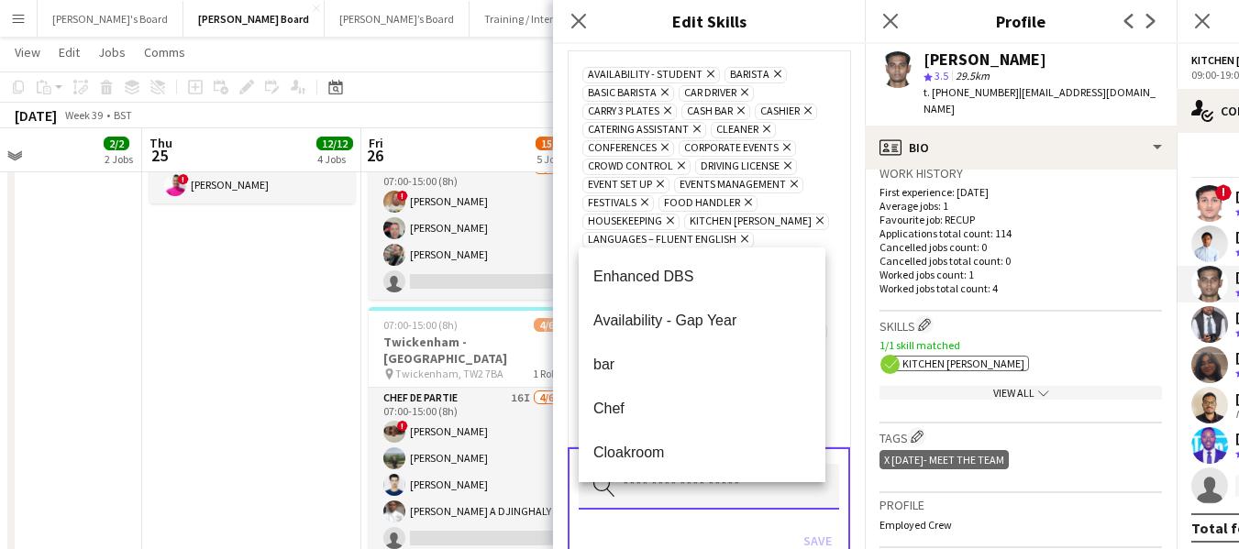
click at [716, 497] on input "text" at bounding box center [708, 487] width 260 height 46
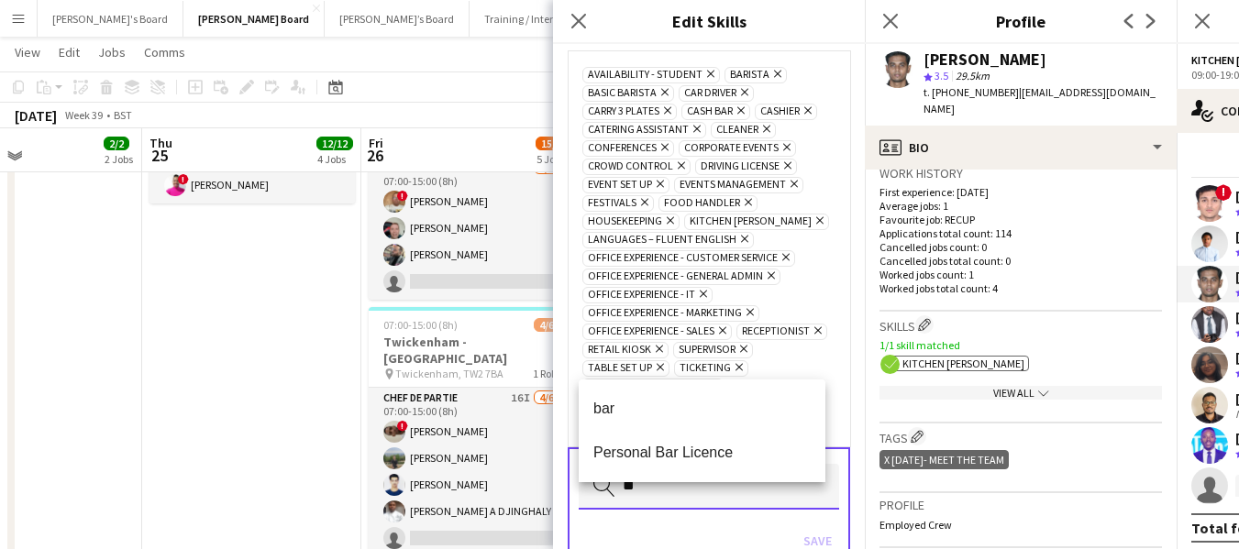
type input "*"
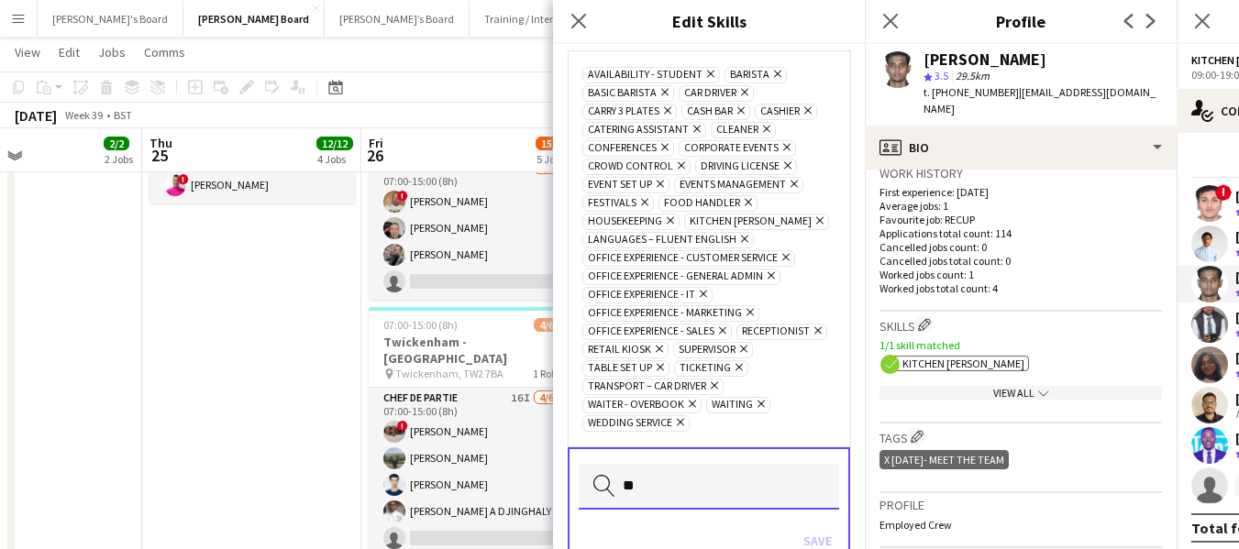
type input "*"
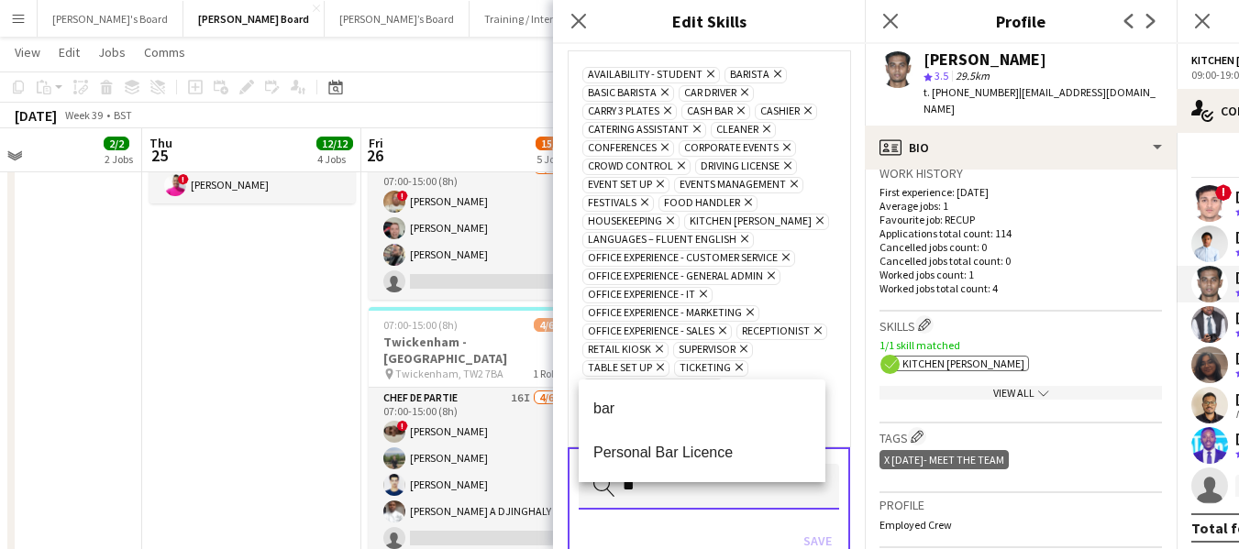
type input "*"
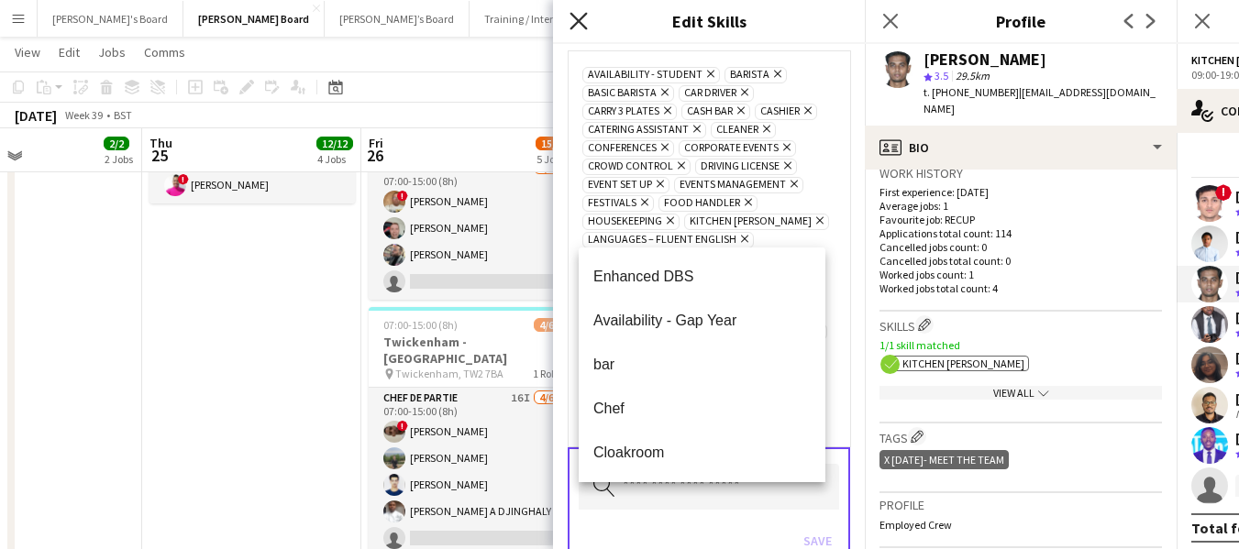
click at [578, 27] on icon "Close pop-in" at bounding box center [577, 20] width 17 height 17
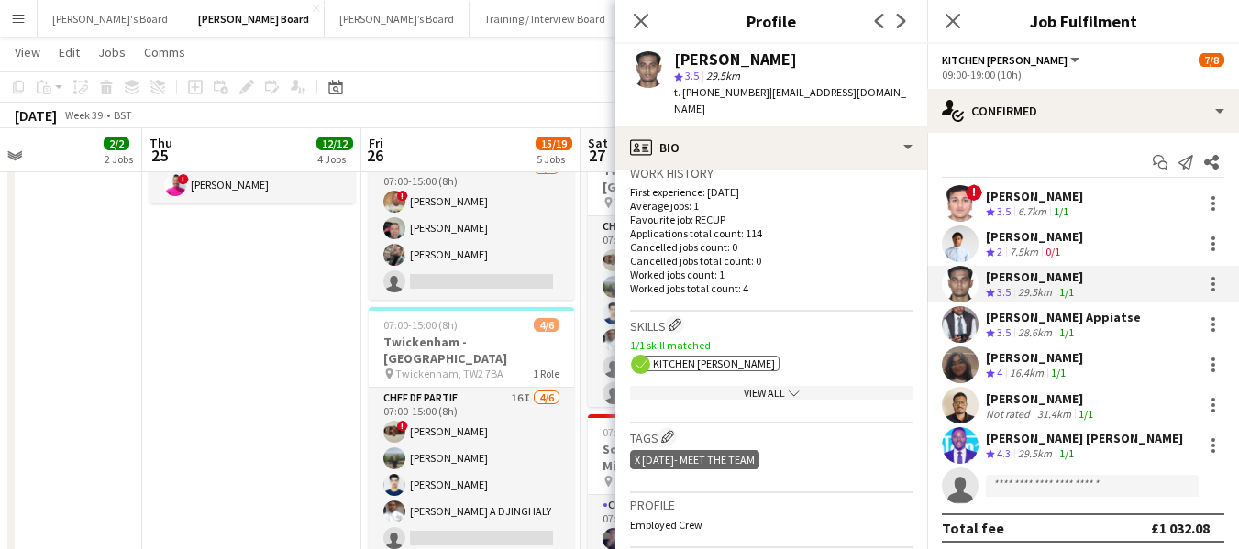
click at [1063, 282] on div "[PERSON_NAME]" at bounding box center [1034, 277] width 97 height 17
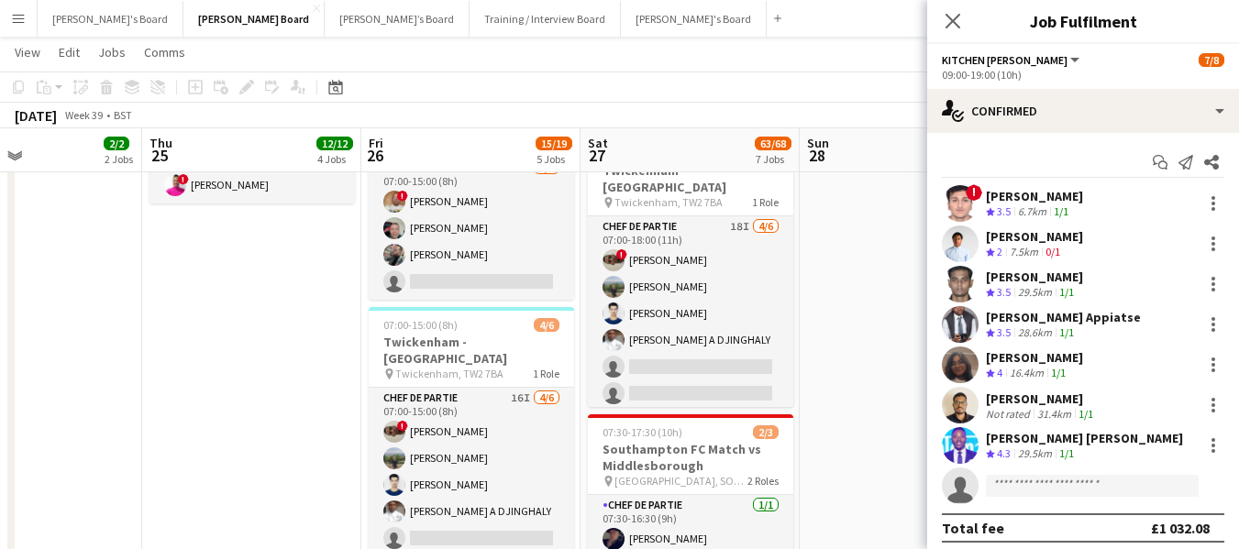
click at [1063, 282] on div "[PERSON_NAME]" at bounding box center [1034, 277] width 97 height 17
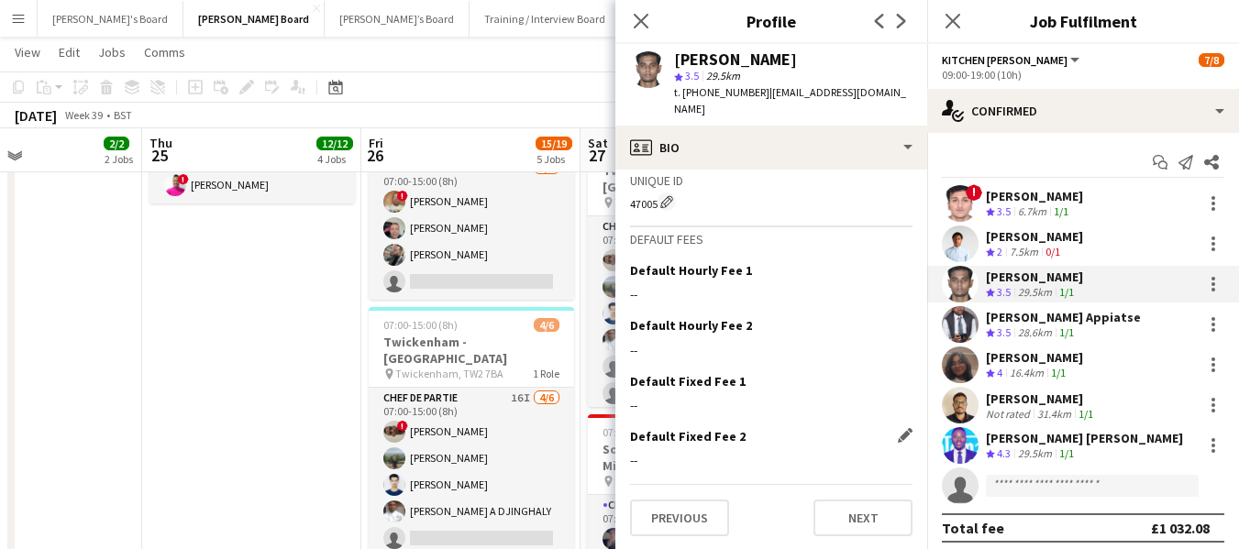
scroll to position [839, 0]
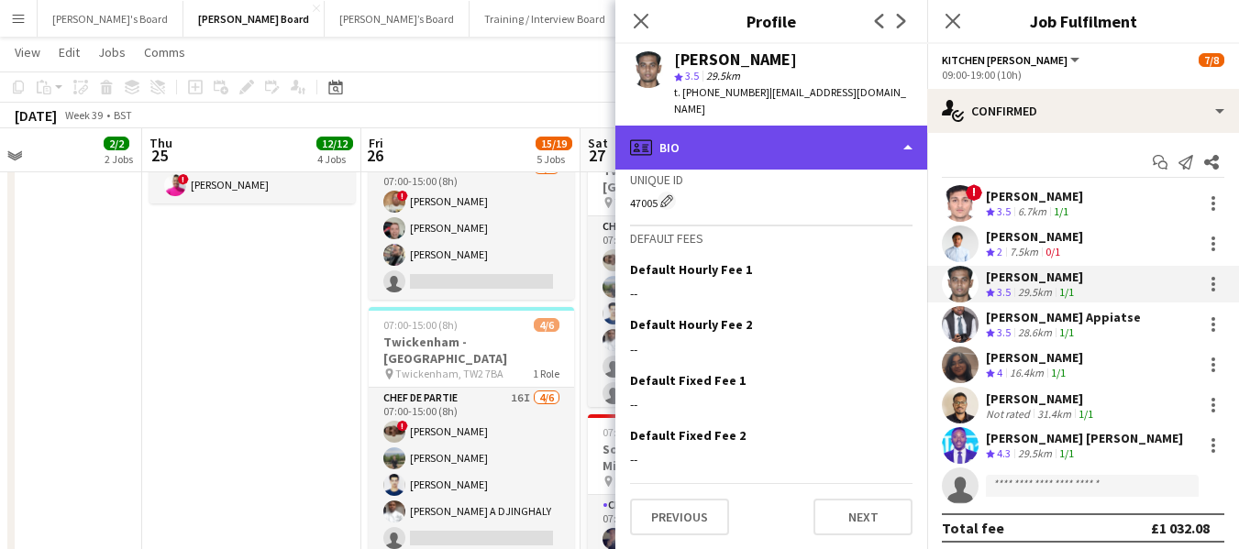
click at [774, 126] on div "profile Bio" at bounding box center [771, 148] width 312 height 44
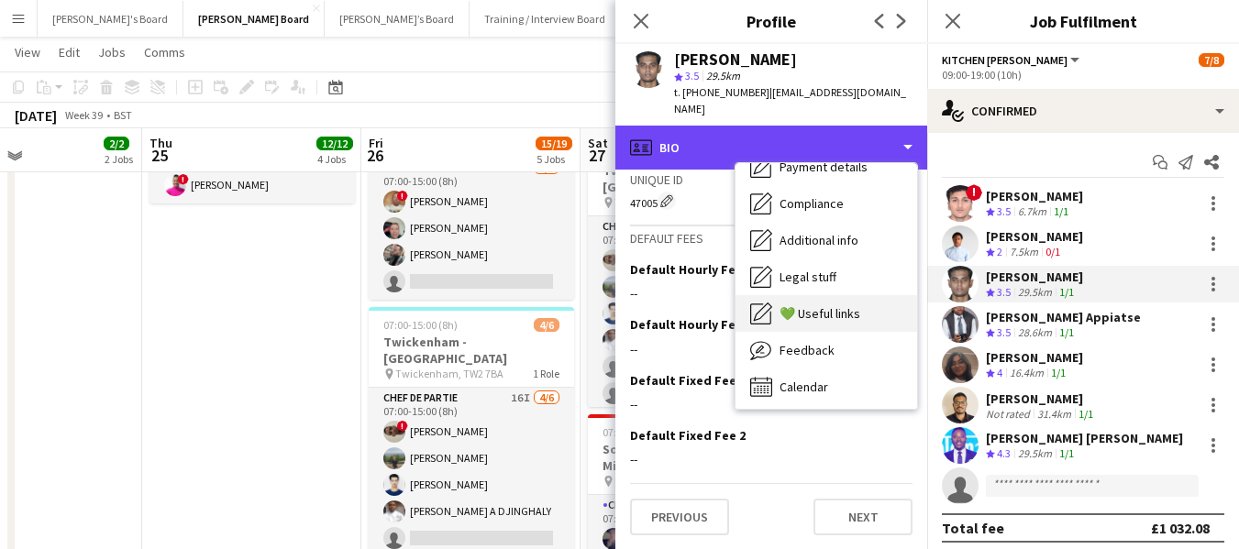
scroll to position [246, 0]
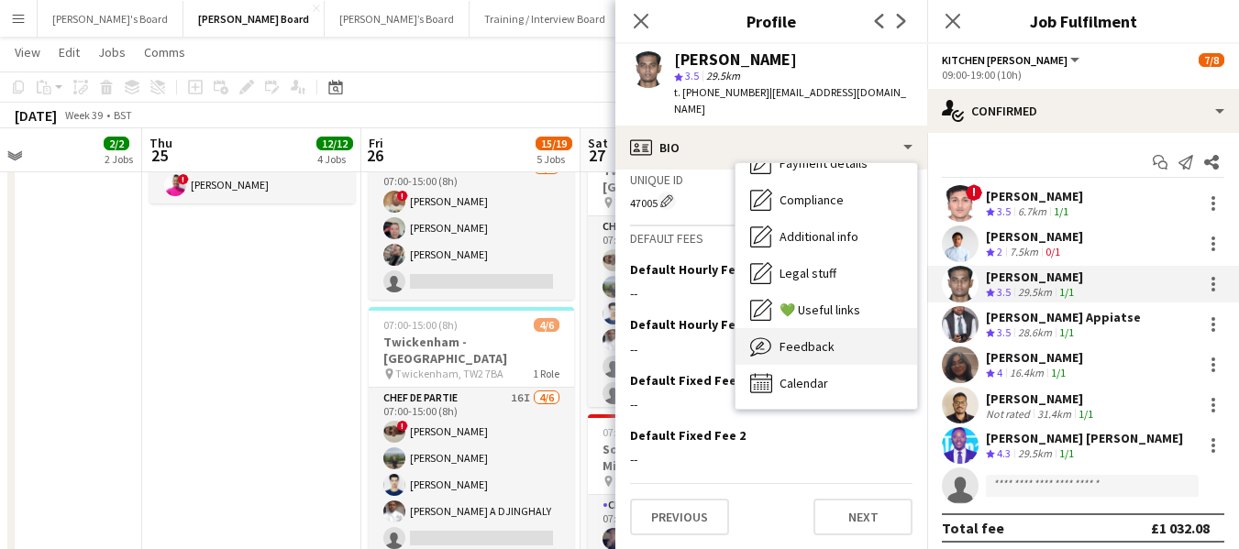
click at [821, 338] on span "Feedback" at bounding box center [806, 346] width 55 height 17
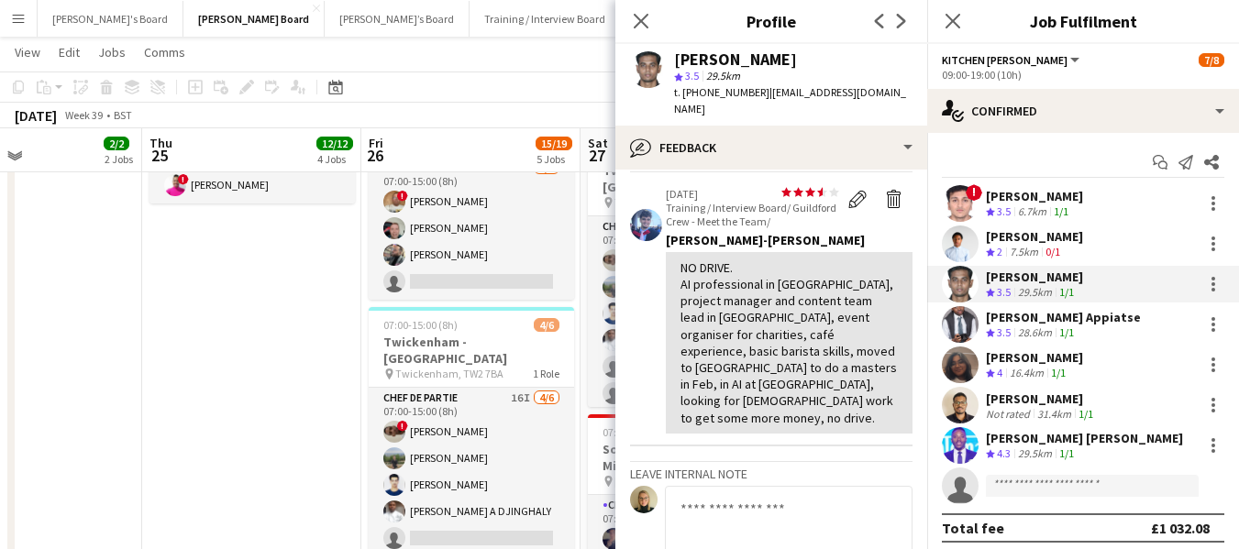
scroll to position [92, 0]
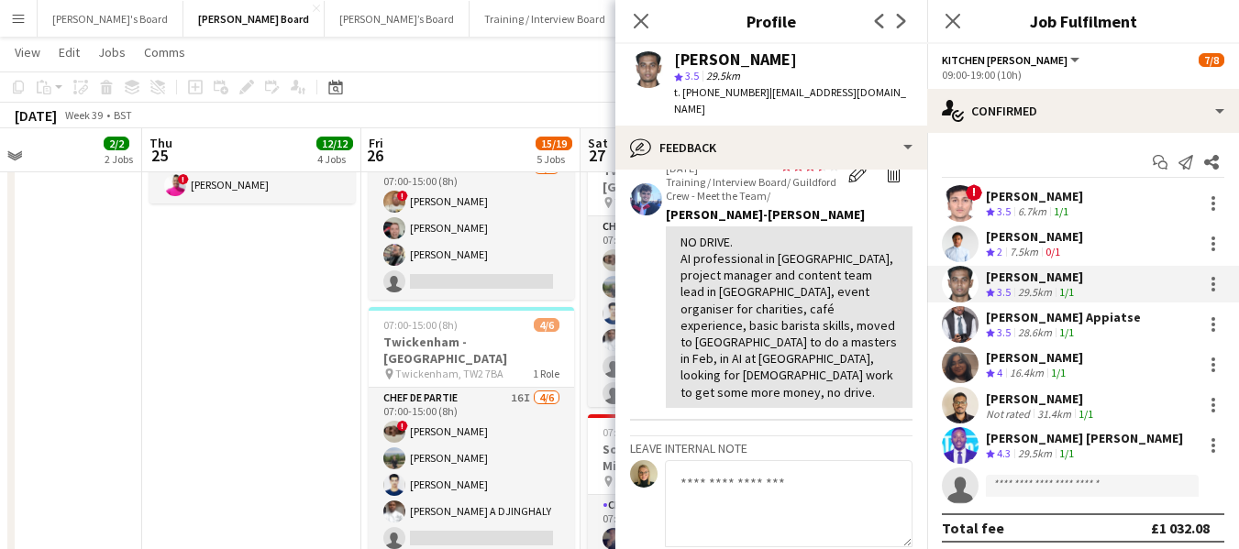
click at [736, 460] on textarea at bounding box center [789, 503] width 248 height 87
type textarea "**********"
click at [574, 39] on app-page-menu "View Day view expanded Day view collapsed Month view Date picker Jump to [DATE]…" at bounding box center [619, 54] width 1239 height 35
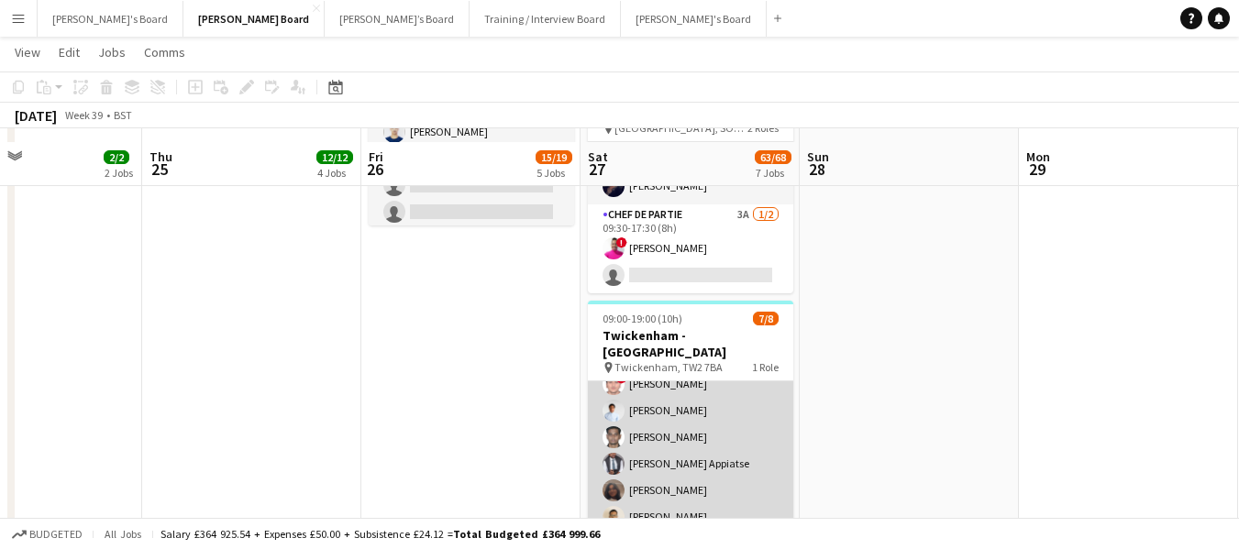
scroll to position [2144, 0]
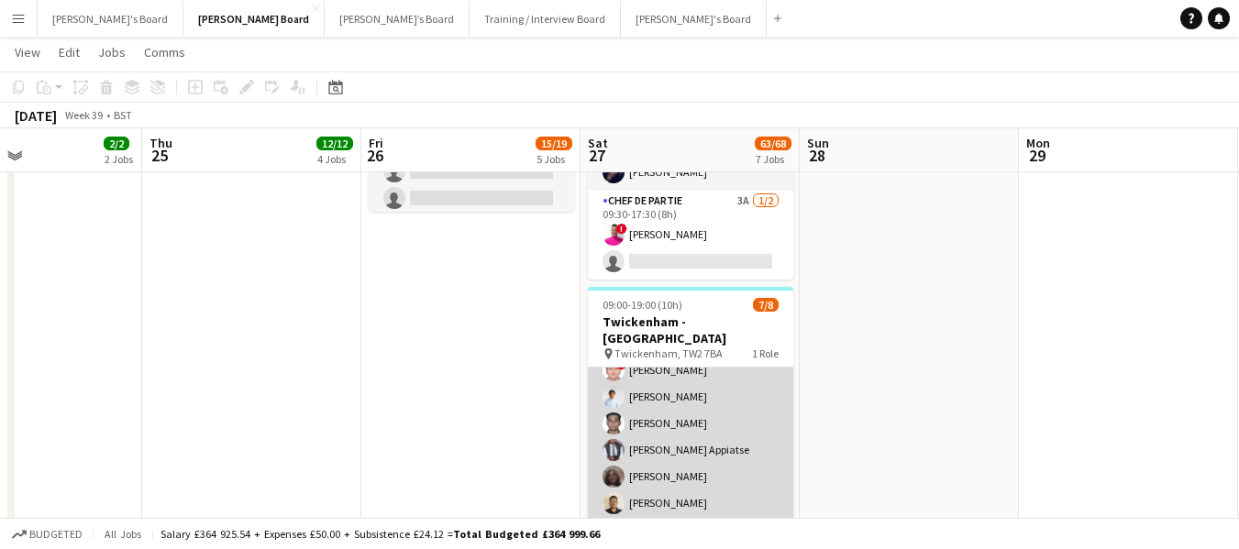
click at [690, 380] on app-card-role "Kitchen Porter 27A 7/8 09:00-19:00 (10h) ! Prakhar kirsali Charlton Chidubem So…" at bounding box center [690, 453] width 205 height 254
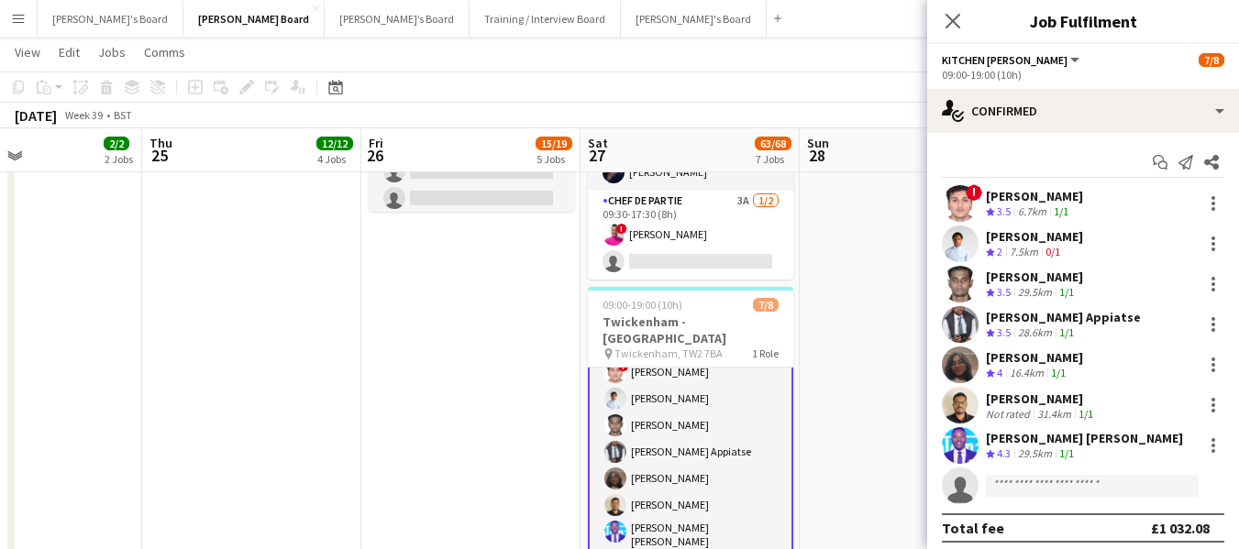
scroll to position [43, 0]
click at [1207, 280] on div at bounding box center [1213, 284] width 22 height 22
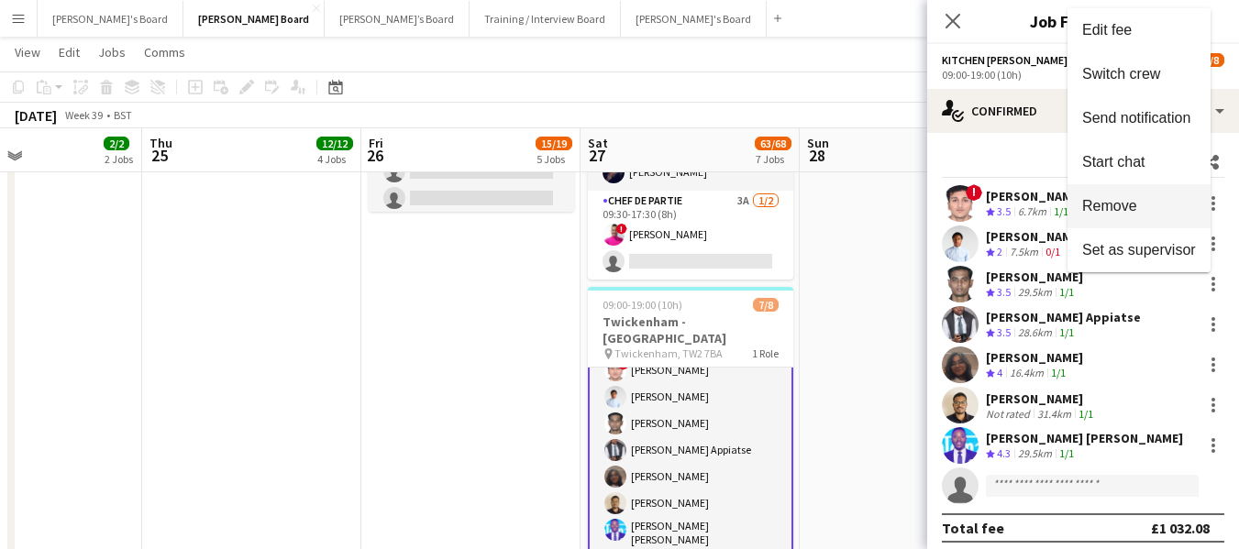
click at [1114, 196] on button "Remove" at bounding box center [1138, 206] width 143 height 44
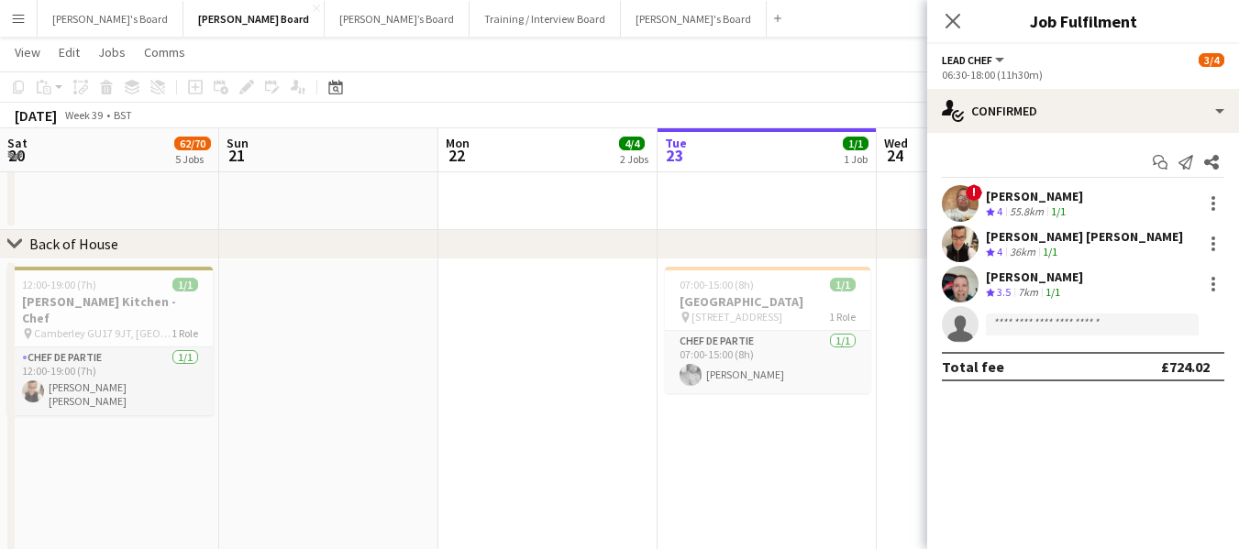
scroll to position [67, 0]
